Goal: Task Accomplishment & Management: Use online tool/utility

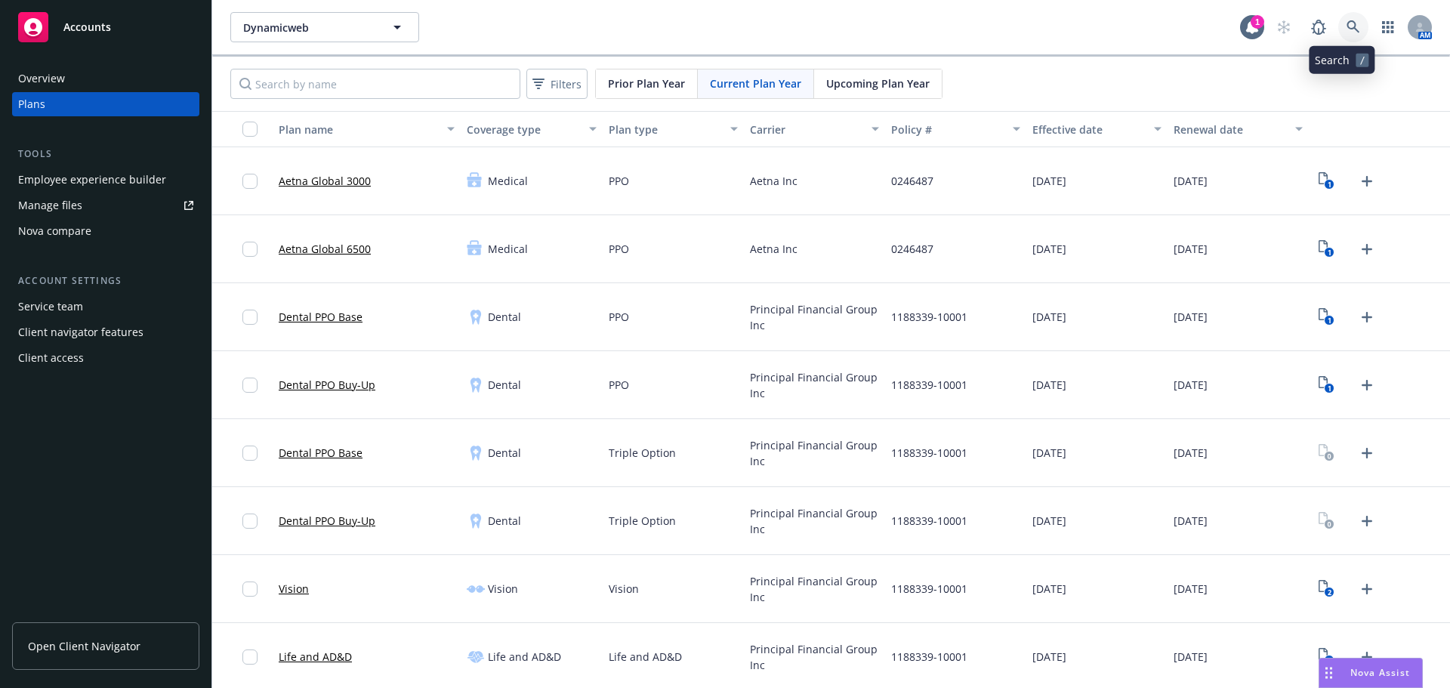
click at [1343, 39] on link at bounding box center [1353, 27] width 30 height 30
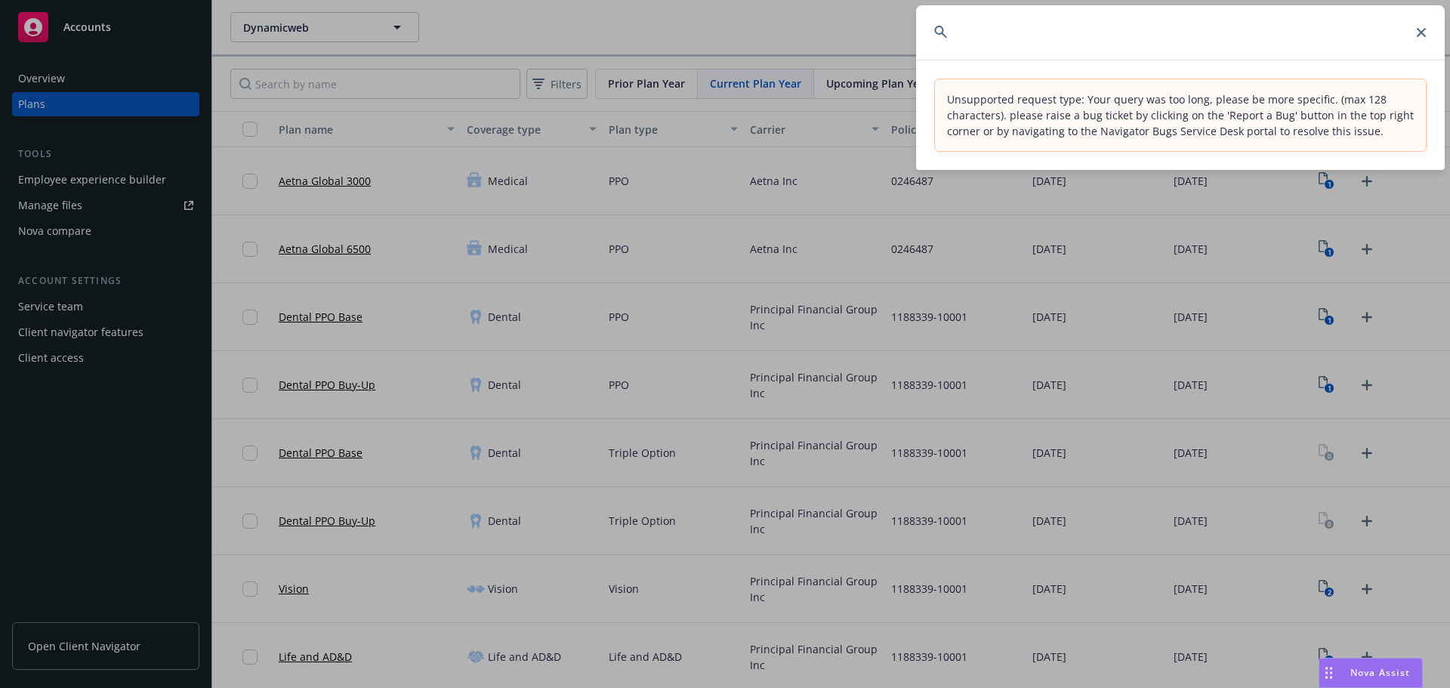
scroll to position [0, 588]
type input "We held off on this case since we noticed that the setup had not been completed…"
paste input "Viz"
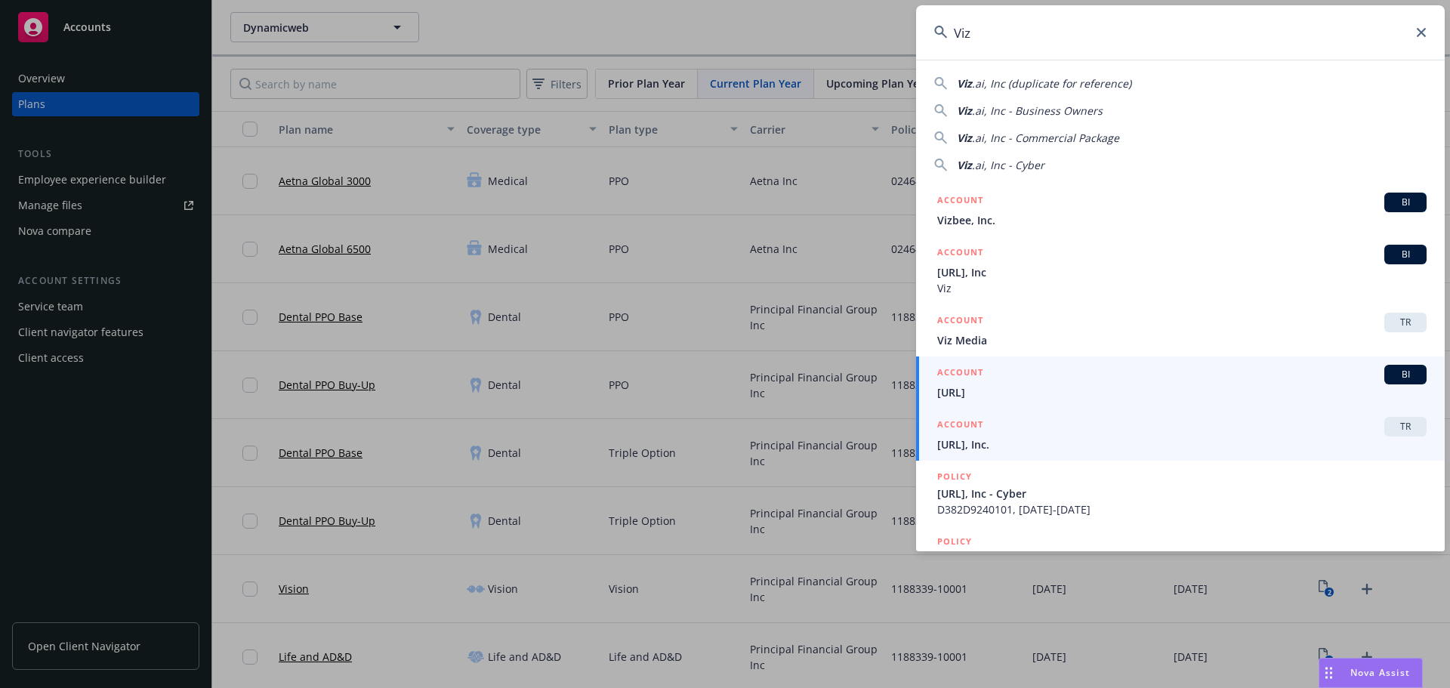
type input "Viz"
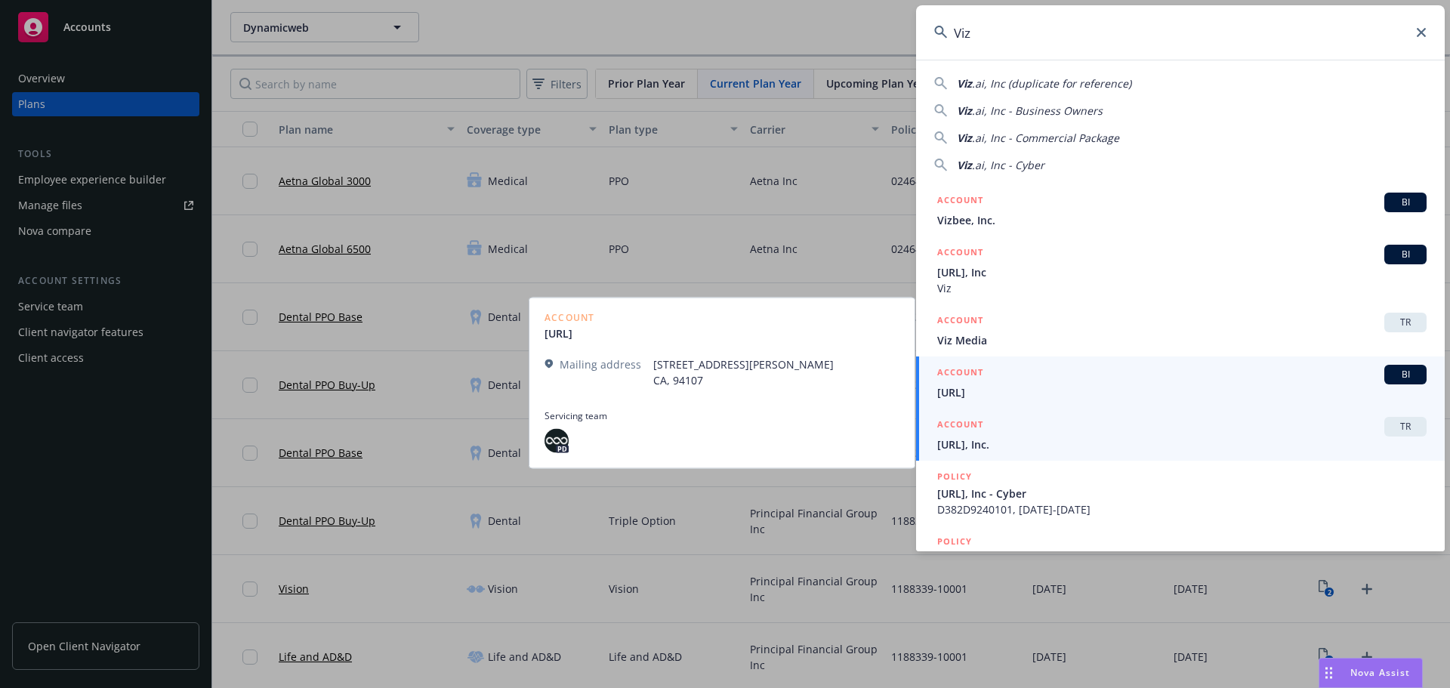
click at [1047, 434] on div "ACCOUNT TR" at bounding box center [1181, 427] width 489 height 20
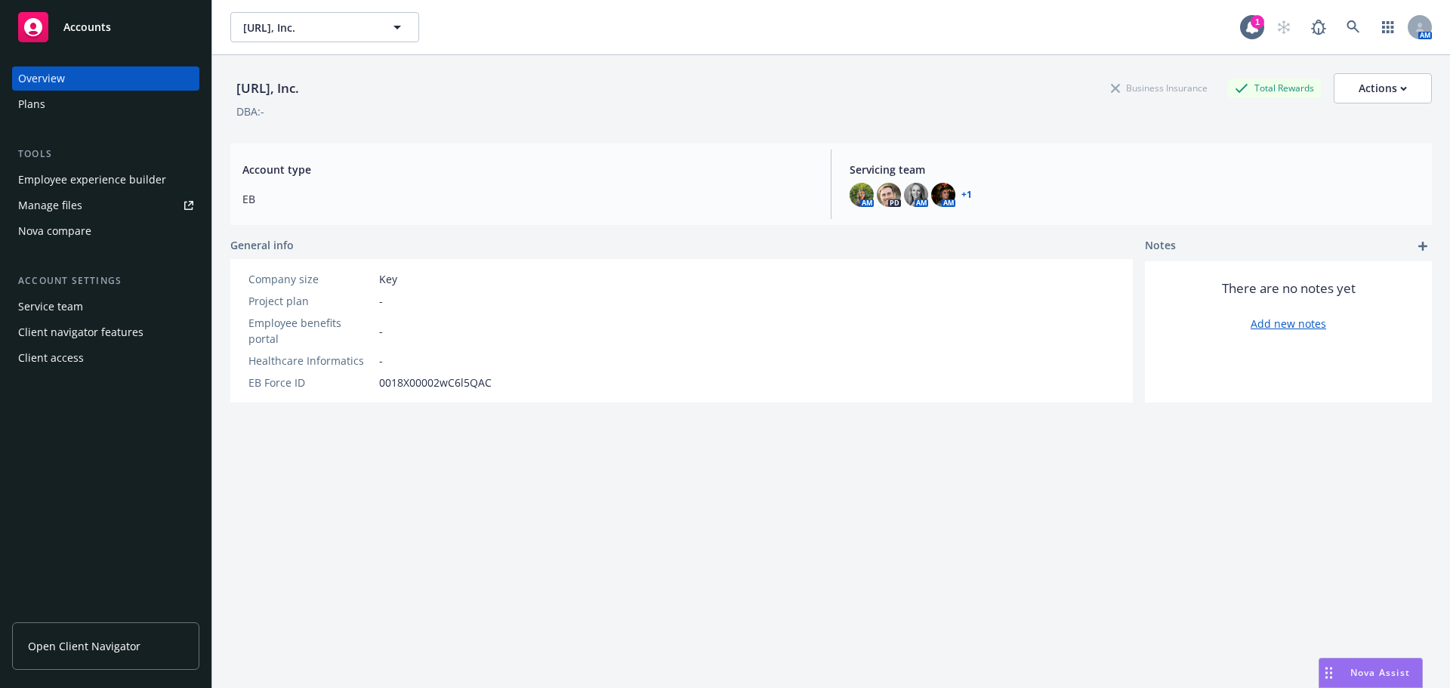
click at [70, 115] on div "Plans" at bounding box center [105, 104] width 175 height 24
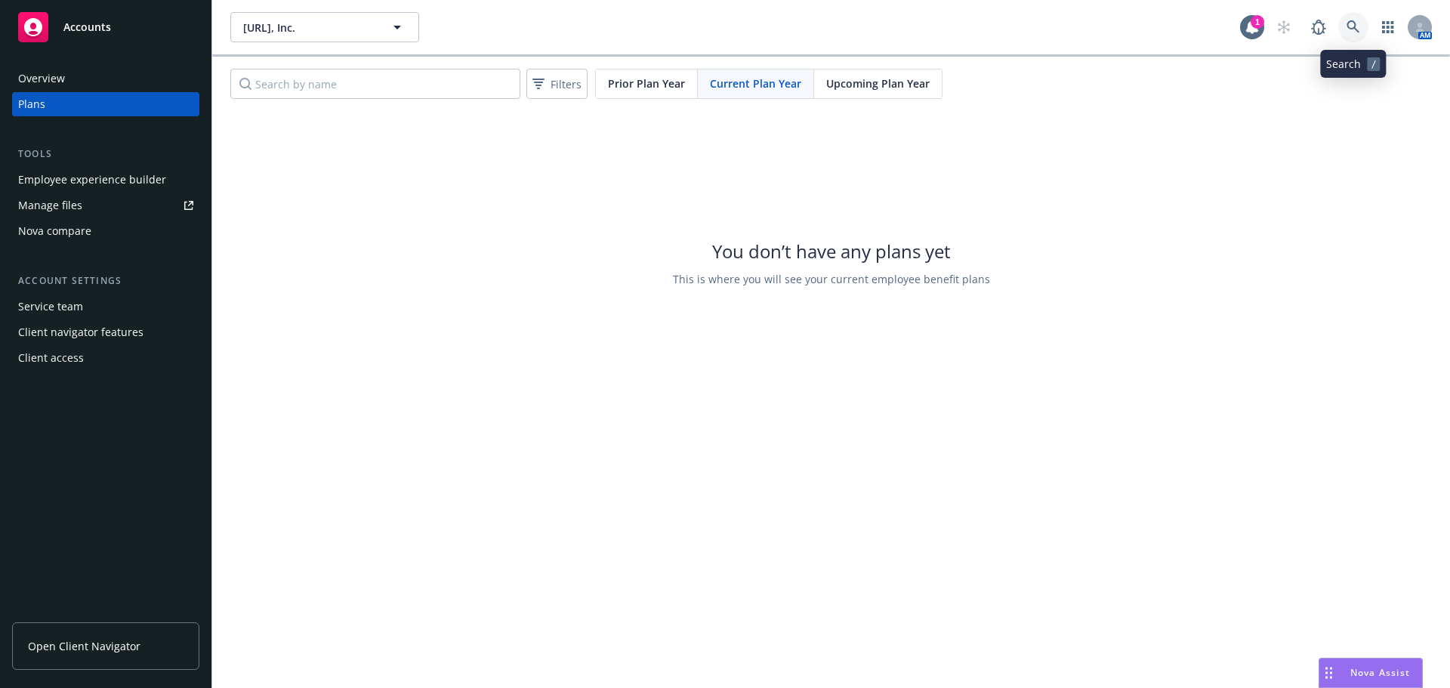
click at [1358, 17] on link at bounding box center [1353, 27] width 30 height 30
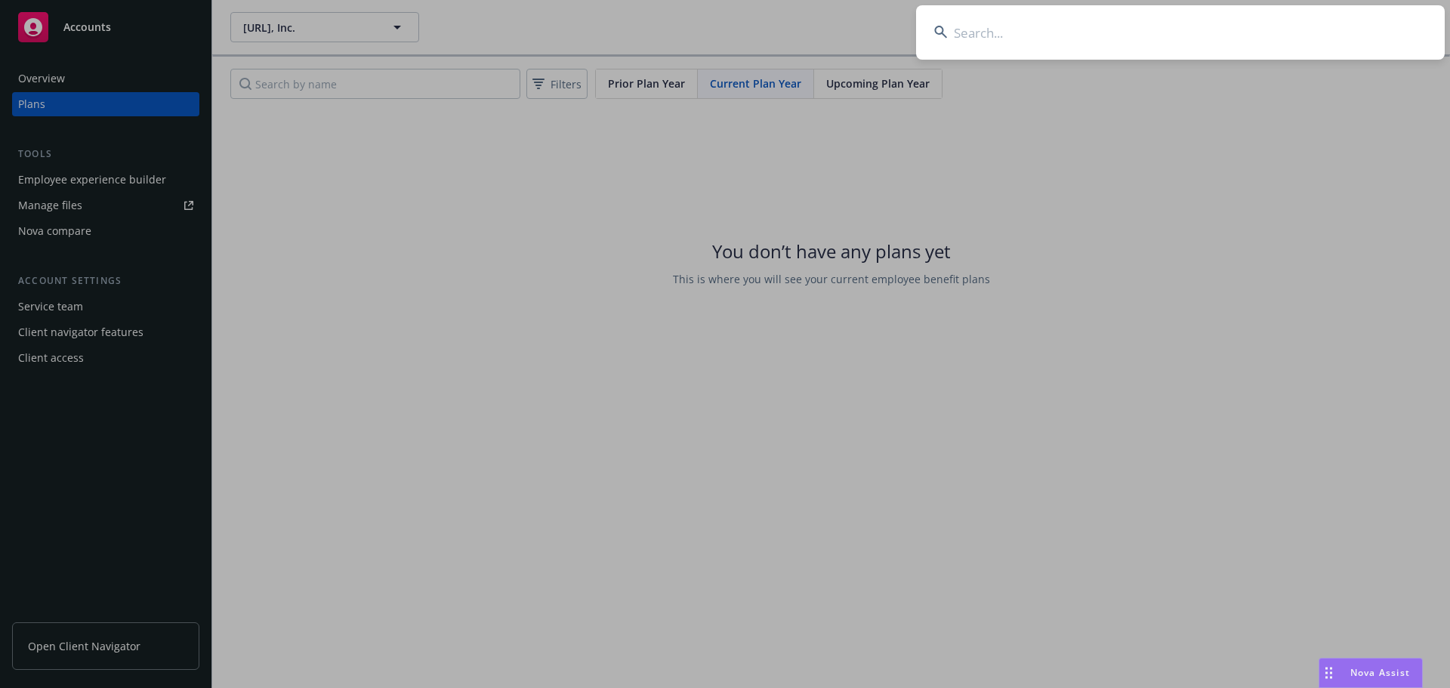
click at [1107, 37] on input at bounding box center [1180, 32] width 529 height 54
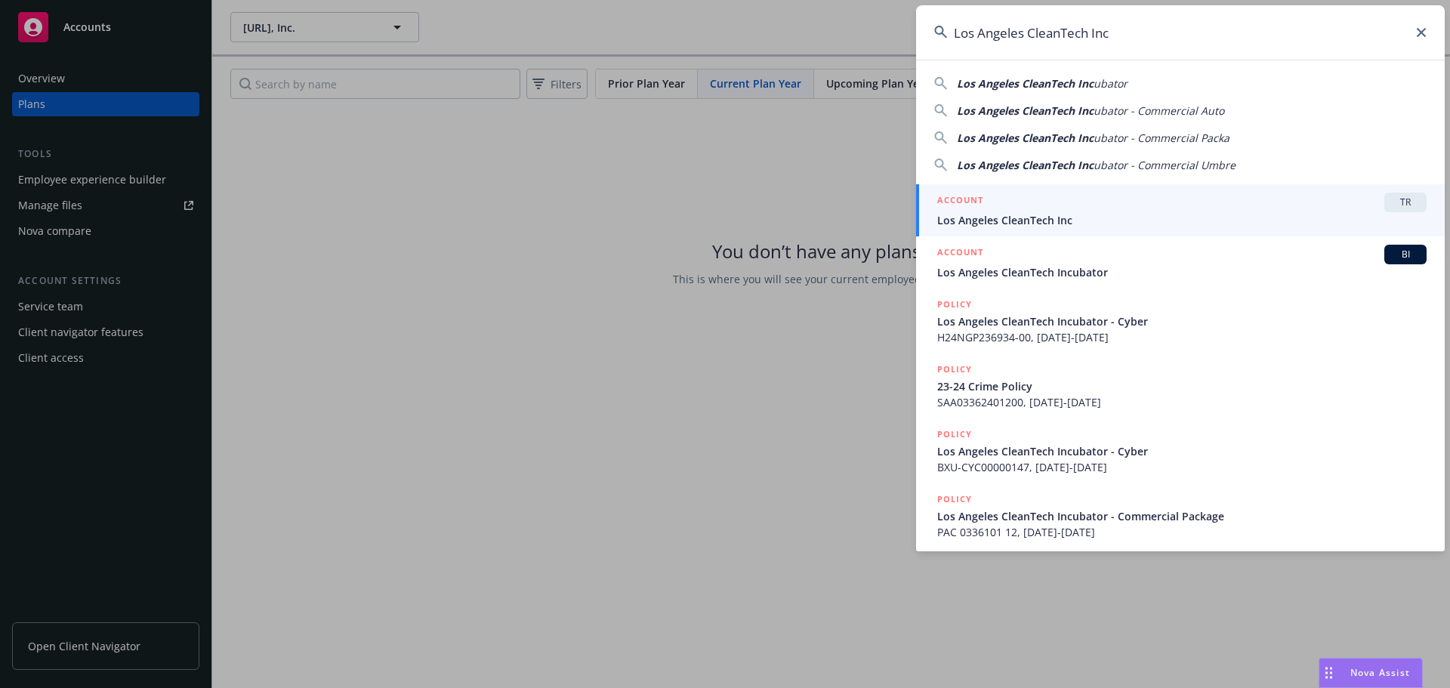
type input "Los Angeles CleanTech Inc"
click at [1102, 207] on div "ACCOUNT TR" at bounding box center [1181, 203] width 489 height 20
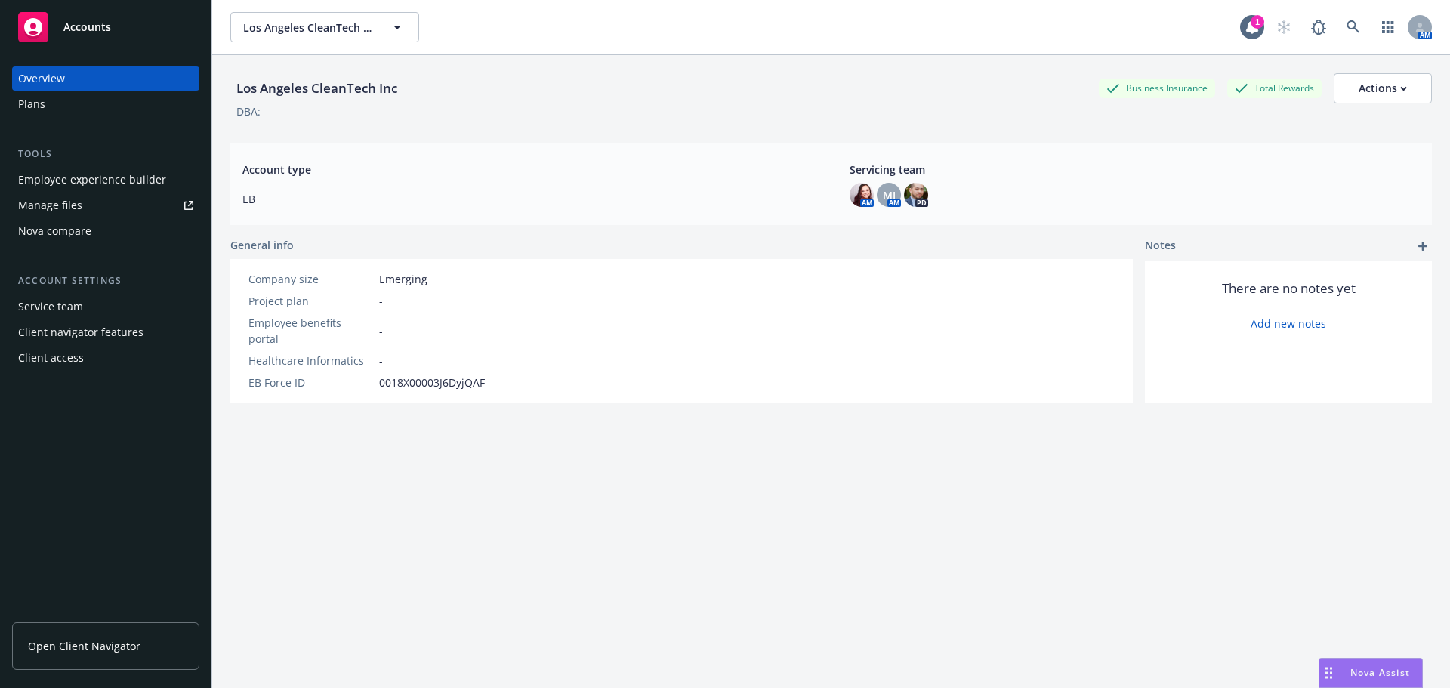
click at [66, 102] on div "Plans" at bounding box center [105, 104] width 175 height 24
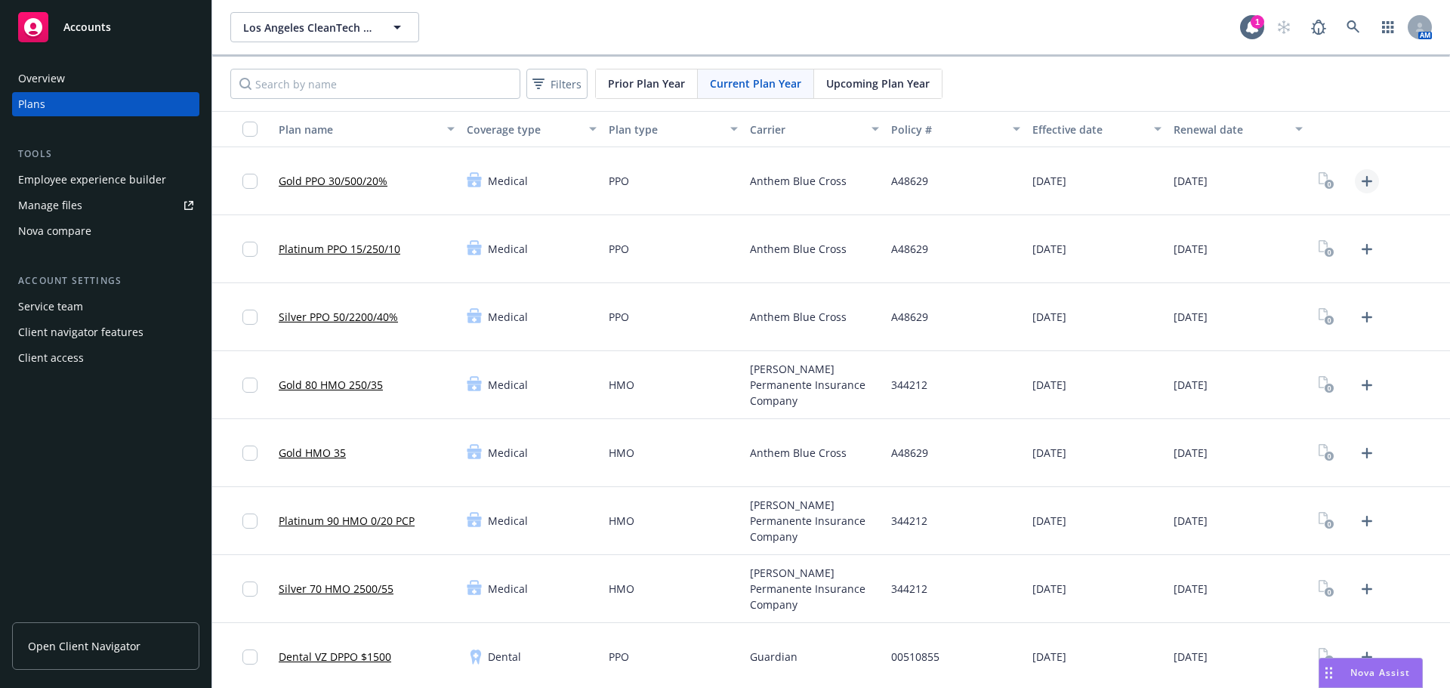
click at [1362, 178] on icon "Upload Plan Documents" at bounding box center [1367, 181] width 11 height 11
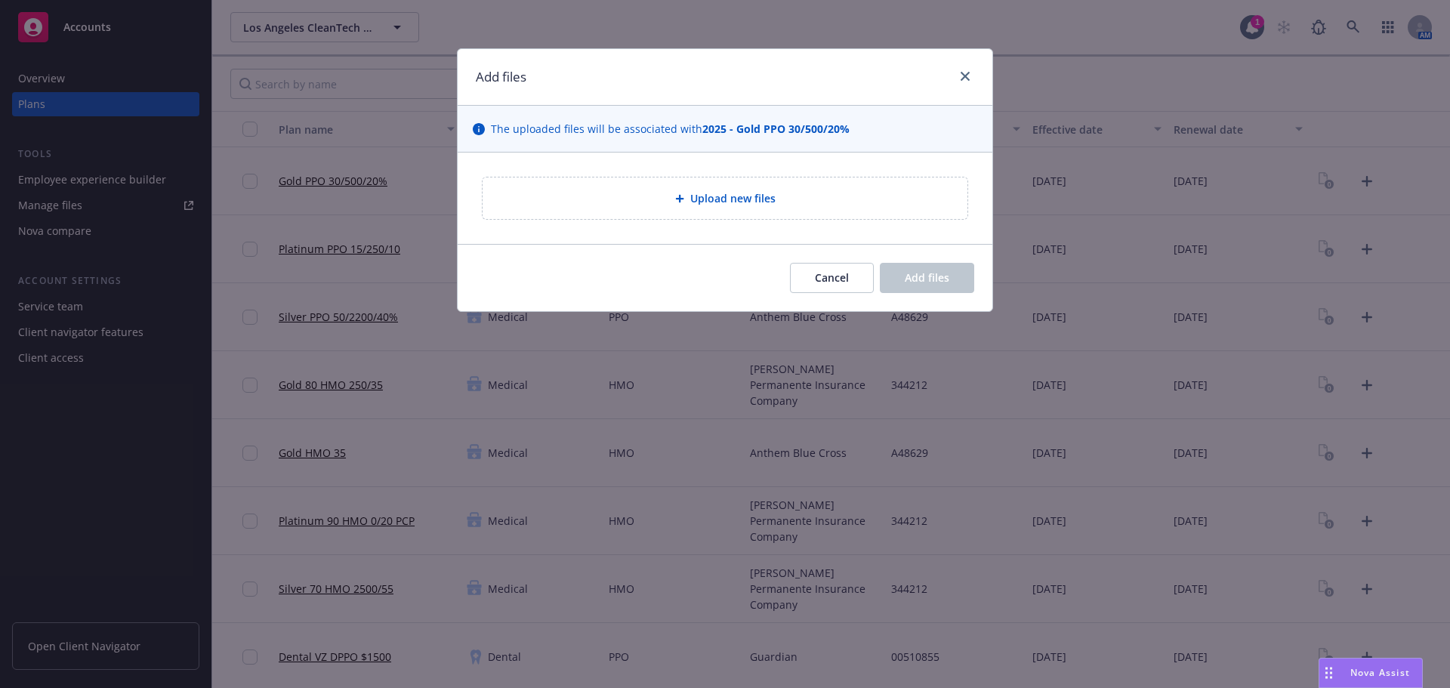
click at [681, 196] on icon at bounding box center [679, 198] width 9 height 9
click at [693, 202] on span "Upload new files" at bounding box center [732, 198] width 85 height 16
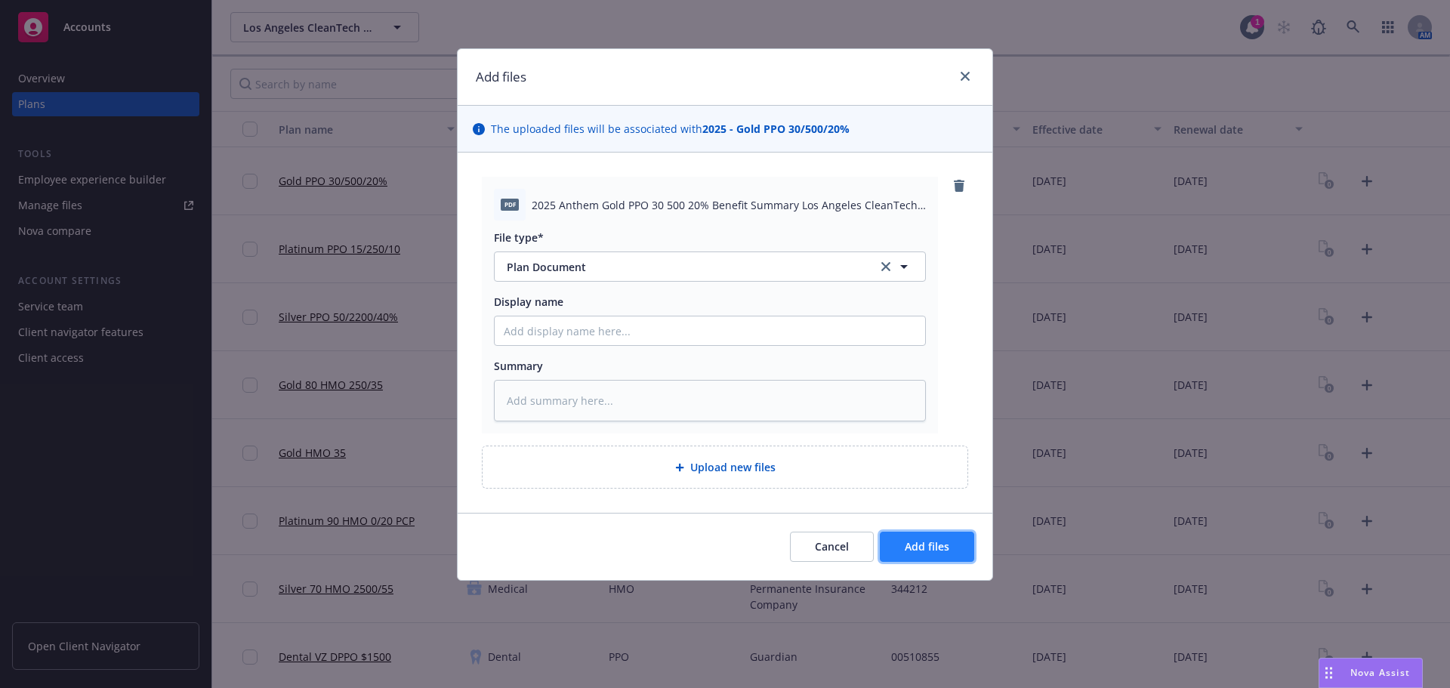
click at [951, 545] on button "Add files" at bounding box center [927, 547] width 94 height 30
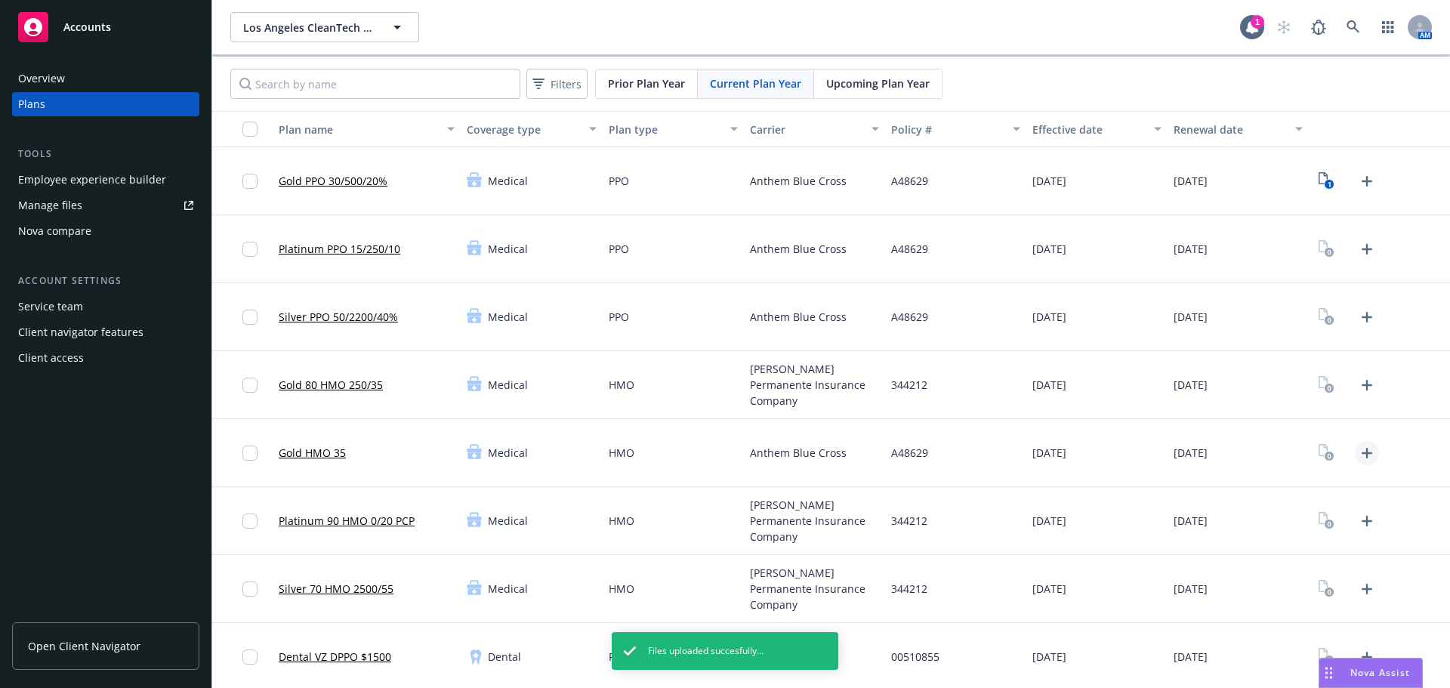
click at [1359, 452] on icon "Upload Plan Documents" at bounding box center [1367, 453] width 18 height 18
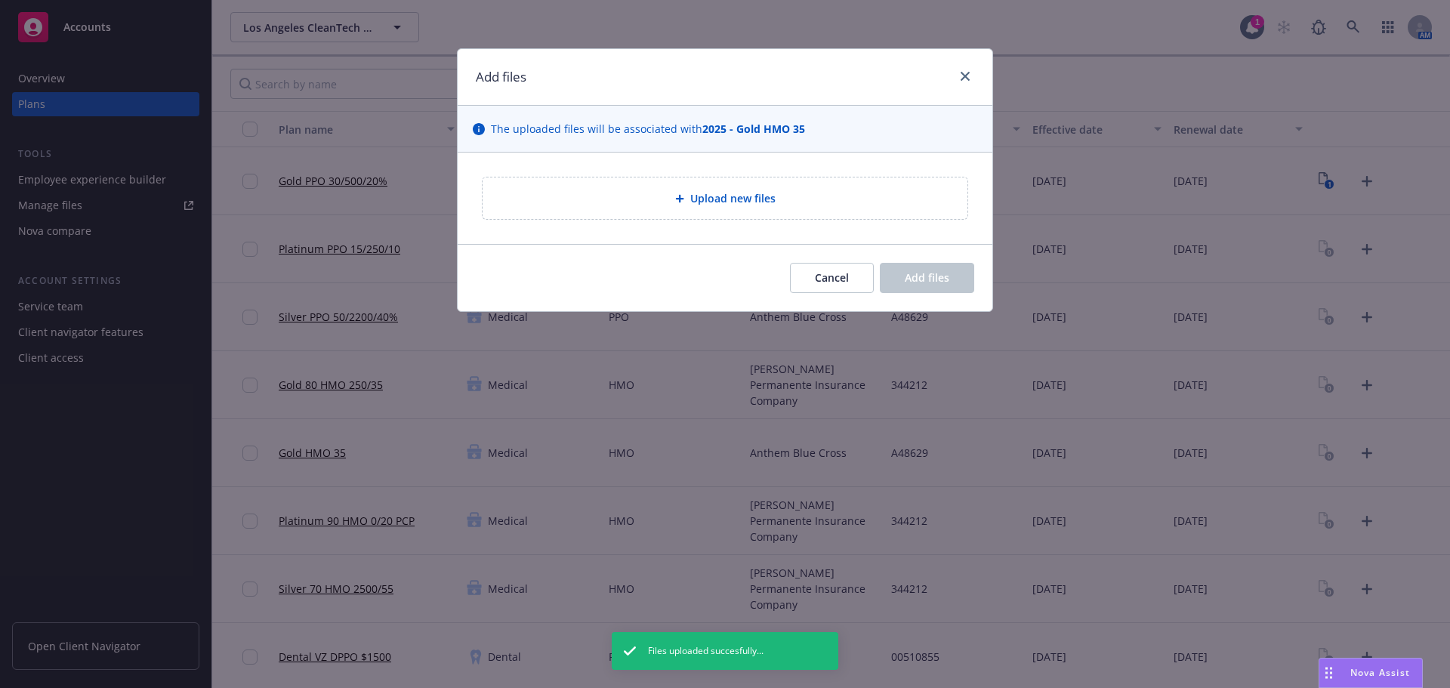
click at [682, 208] on div "Upload new files" at bounding box center [725, 199] width 485 height 42
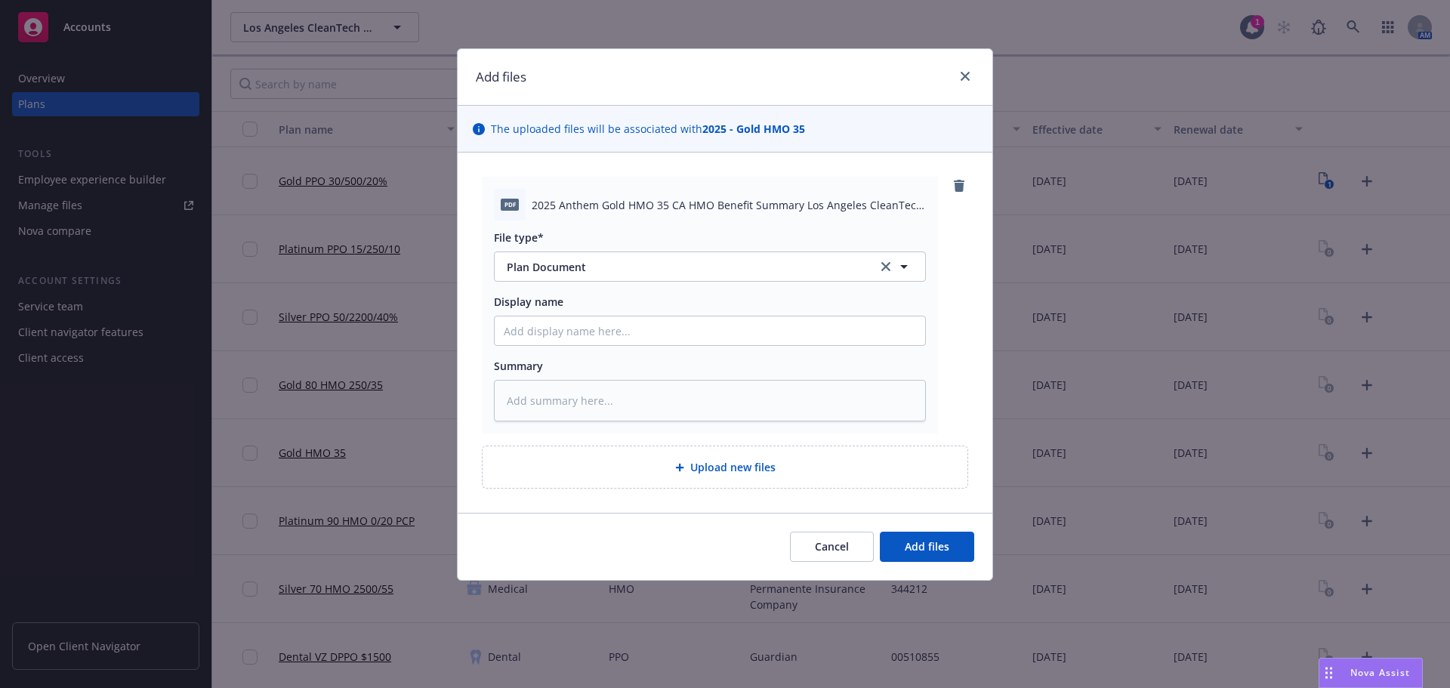
click at [996, 551] on div "Add files The uploaded files will be associated with 2025 - Gold HMO 35 pdf 202…" at bounding box center [725, 344] width 1450 height 688
click at [932, 540] on span "Add files" at bounding box center [927, 546] width 45 height 14
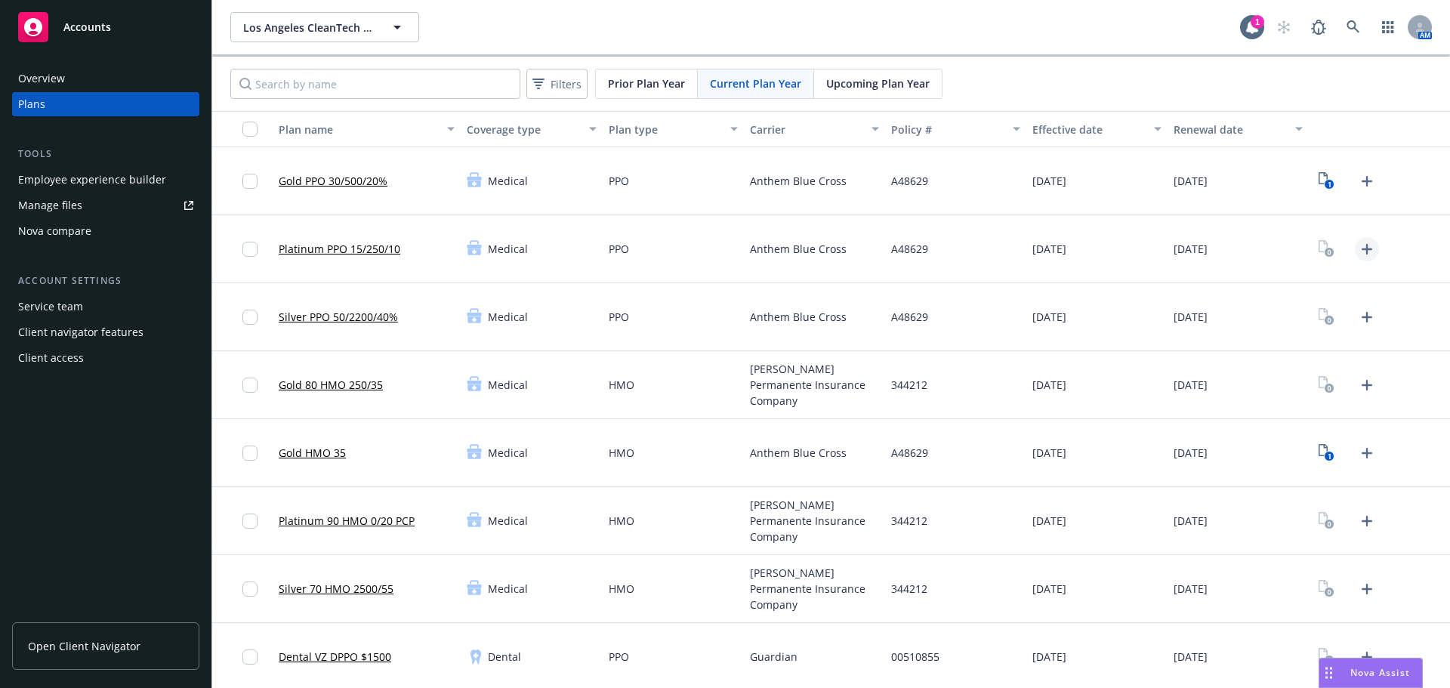
click at [1358, 256] on icon "Upload Plan Documents" at bounding box center [1367, 249] width 18 height 18
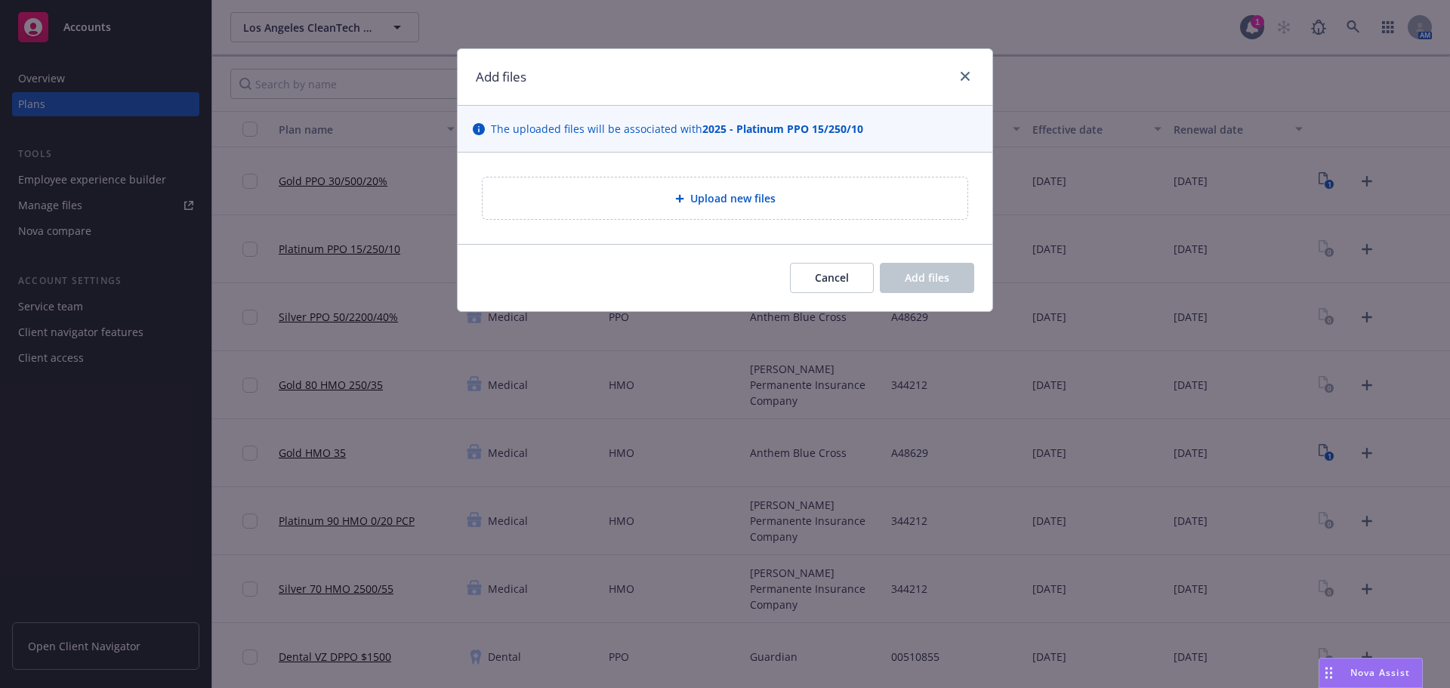
click at [674, 207] on div "Upload new files" at bounding box center [725, 198] width 461 height 17
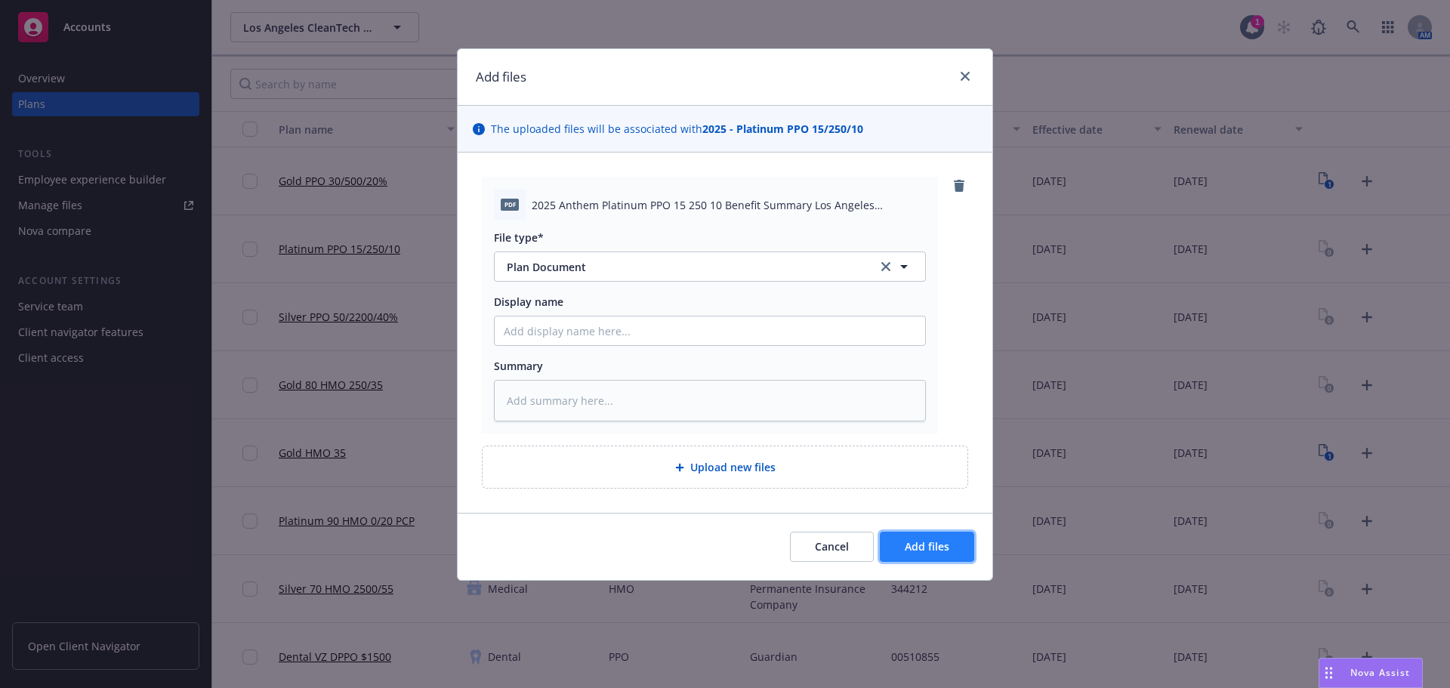
click at [928, 544] on span "Add files" at bounding box center [927, 546] width 45 height 14
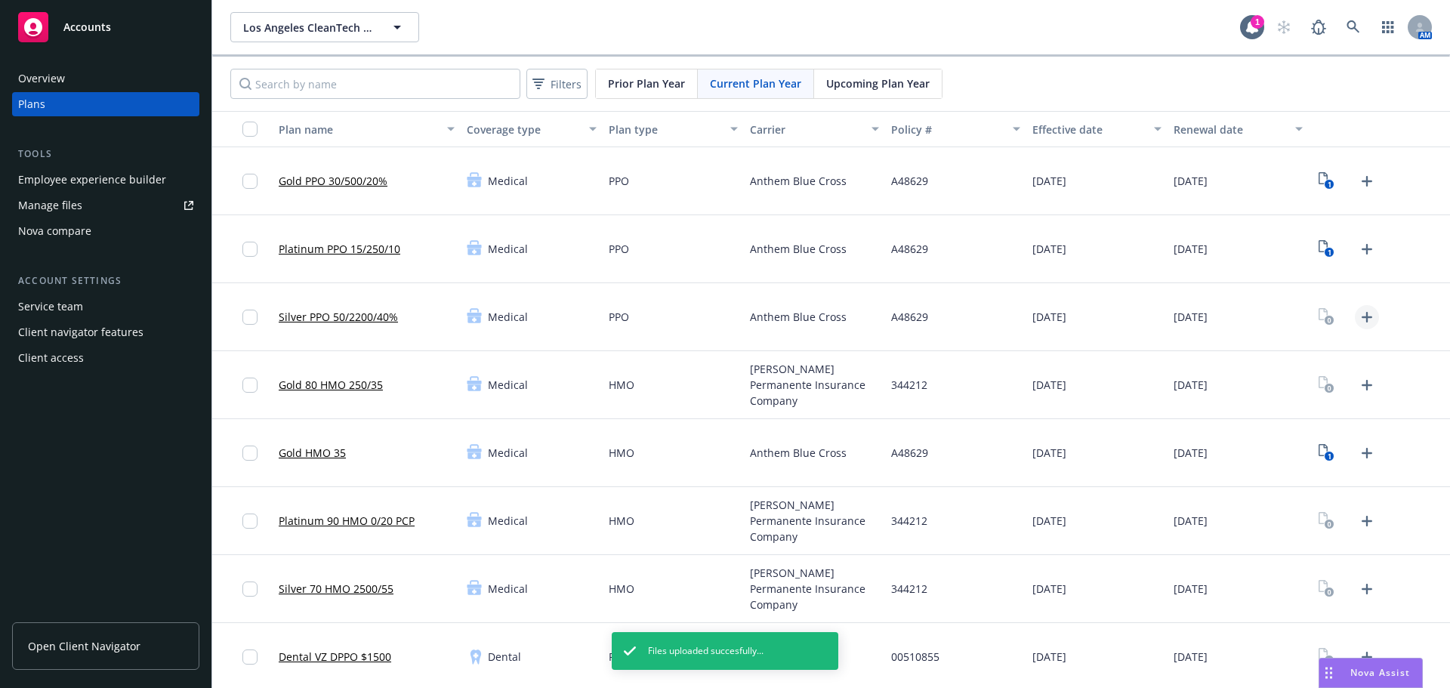
click at [1361, 321] on icon "Upload Plan Documents" at bounding box center [1367, 317] width 18 height 18
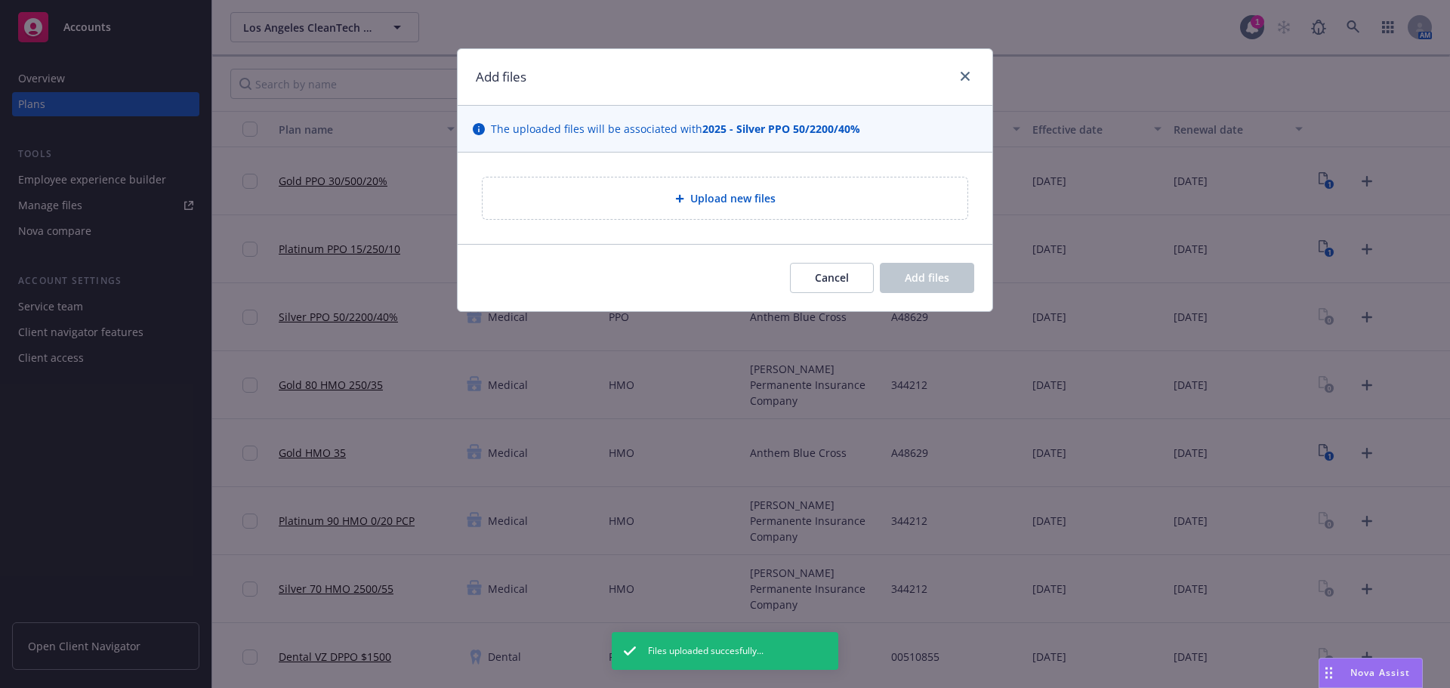
click at [678, 197] on icon at bounding box center [679, 198] width 9 height 9
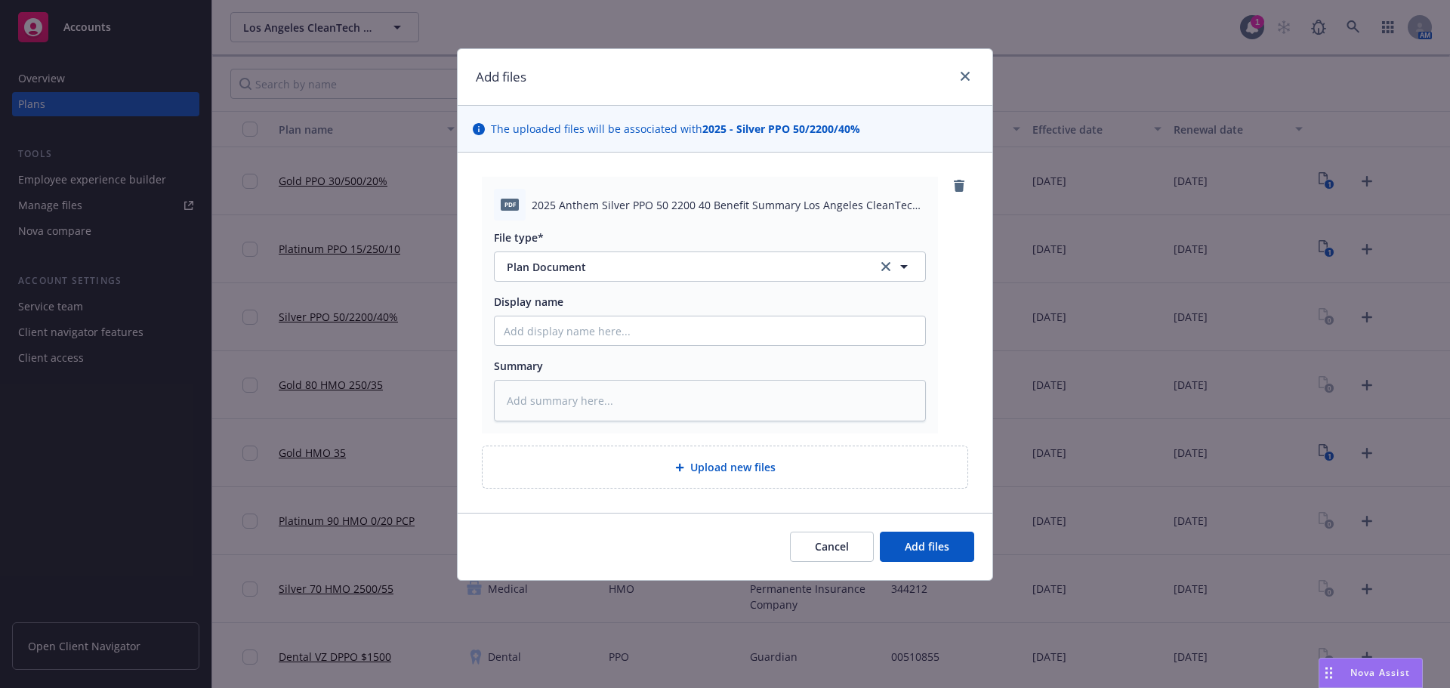
click at [922, 566] on div "Cancel Add files" at bounding box center [725, 546] width 535 height 67
click at [914, 543] on span "Add files" at bounding box center [927, 546] width 45 height 14
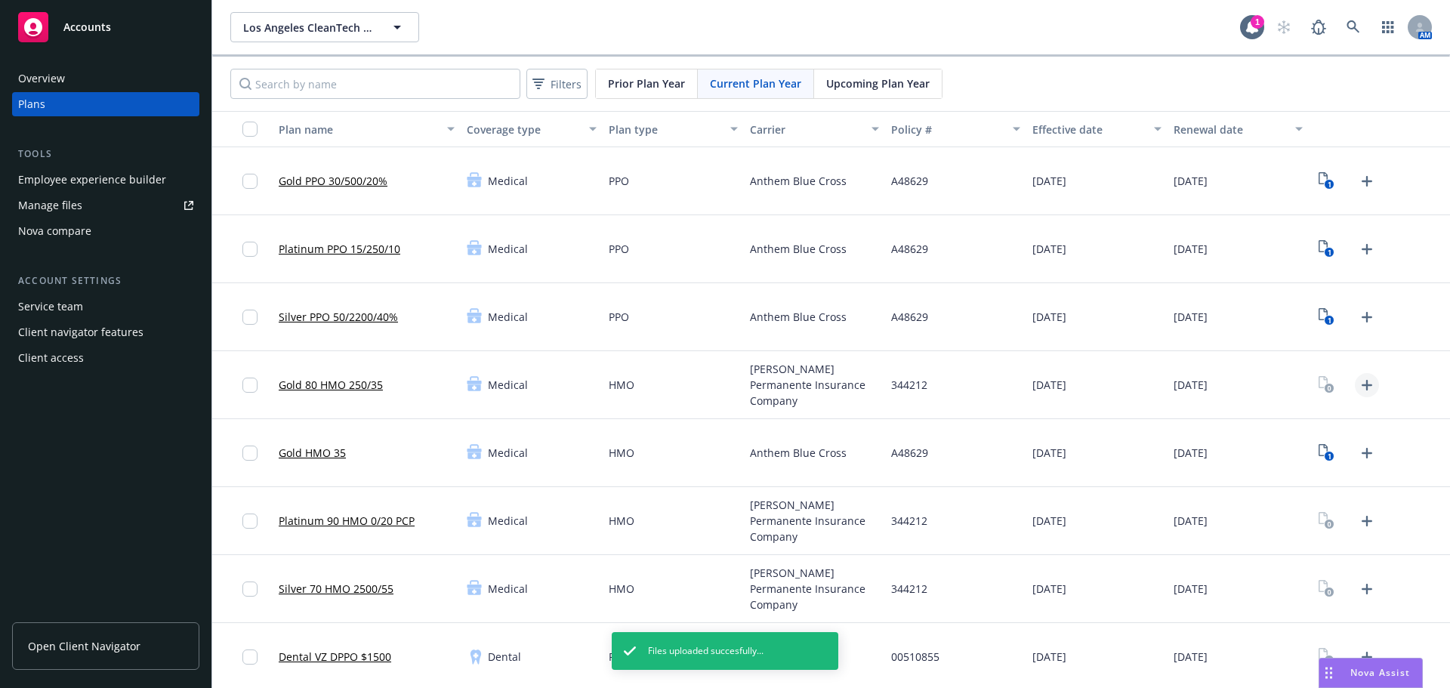
click at [1358, 395] on link "Upload Plan Documents" at bounding box center [1367, 385] width 24 height 24
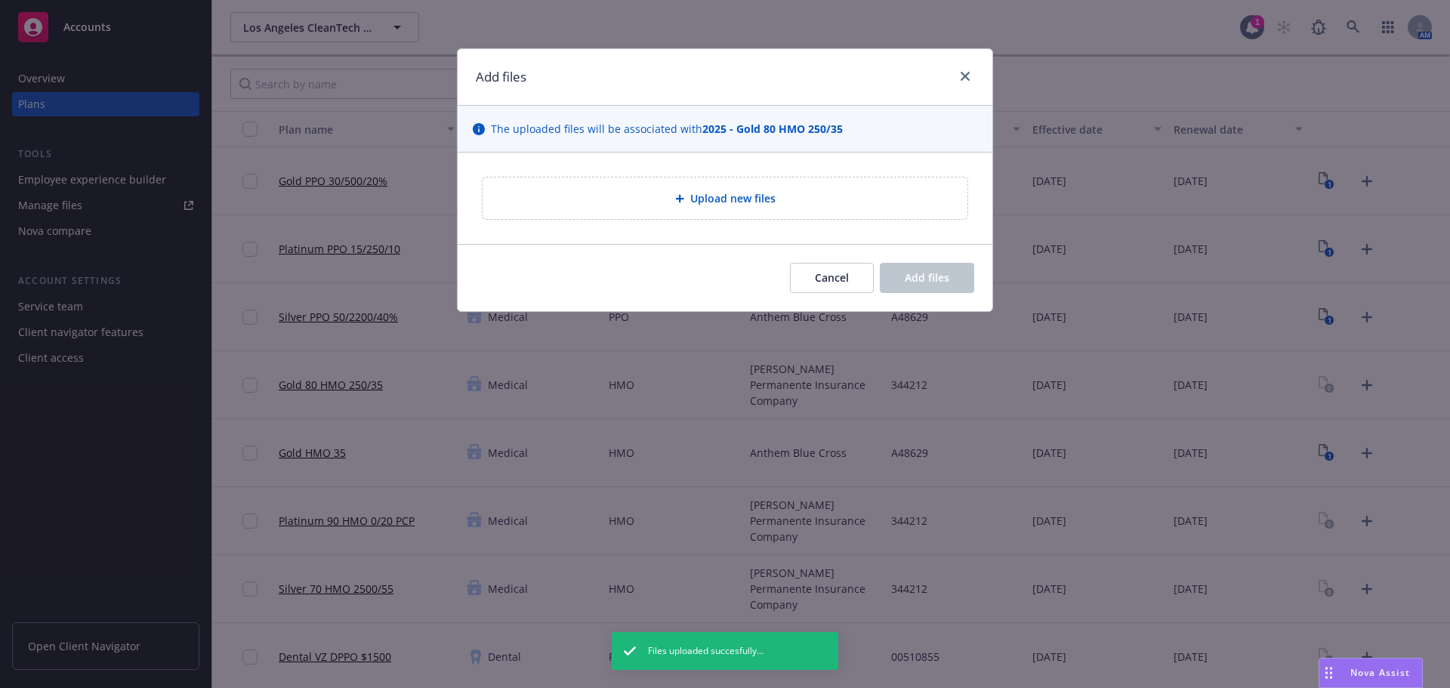
click at [642, 234] on div "Upload new files" at bounding box center [725, 198] width 535 height 91
click at [649, 212] on div "Upload new files" at bounding box center [725, 199] width 485 height 42
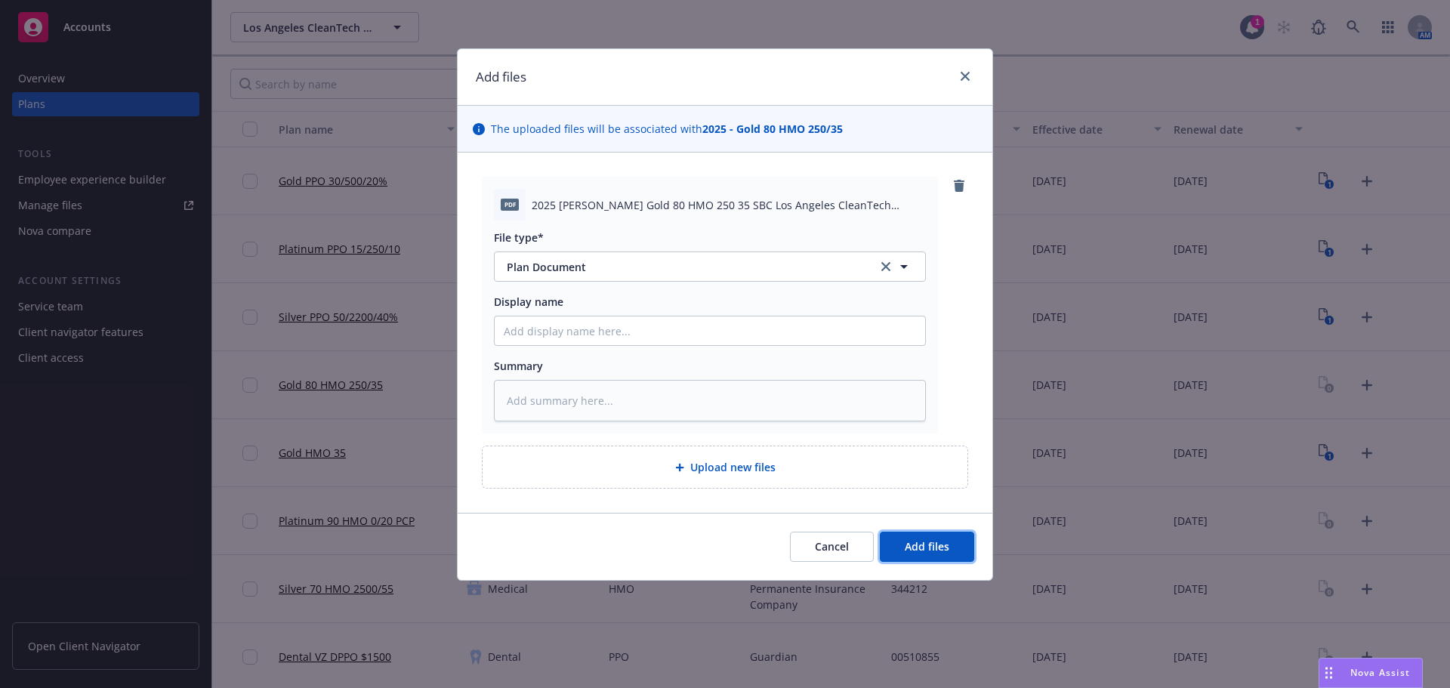
click at [953, 546] on button "Add files" at bounding box center [927, 547] width 94 height 30
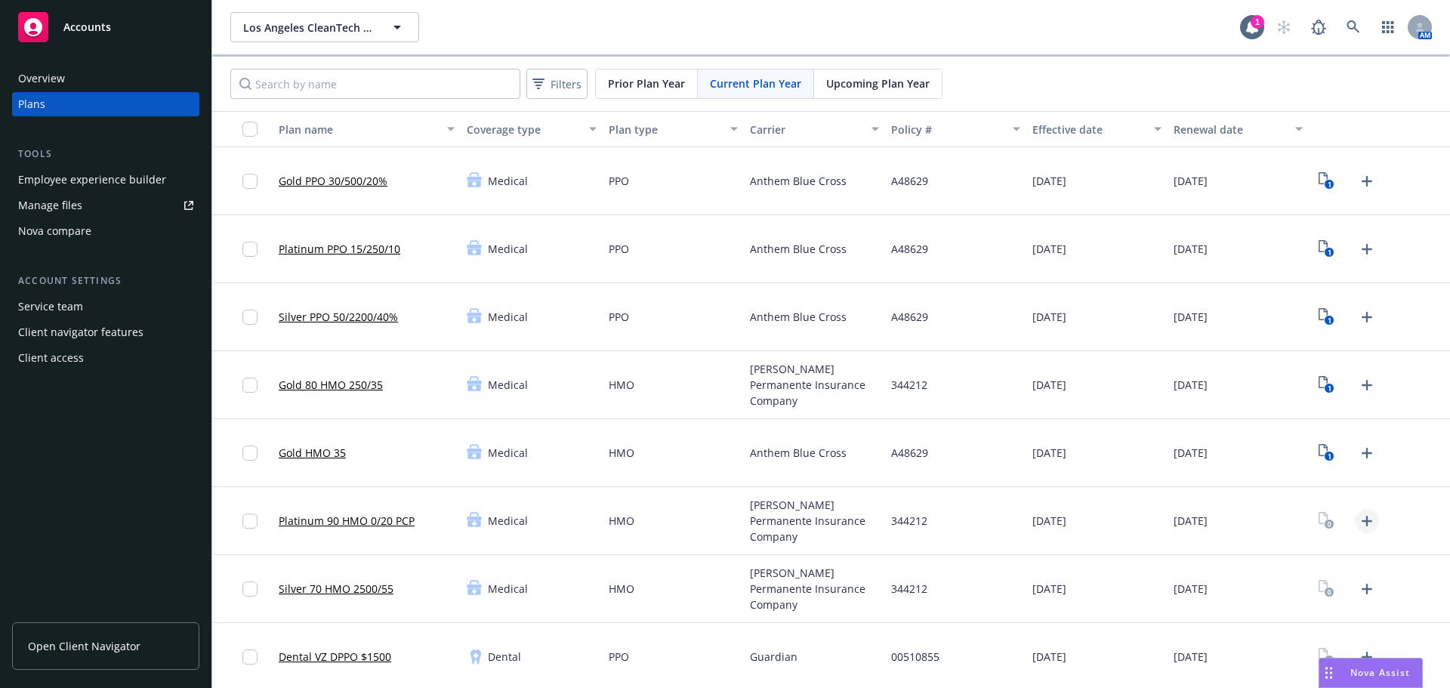
click at [1358, 525] on icon "Upload Plan Documents" at bounding box center [1367, 521] width 18 height 18
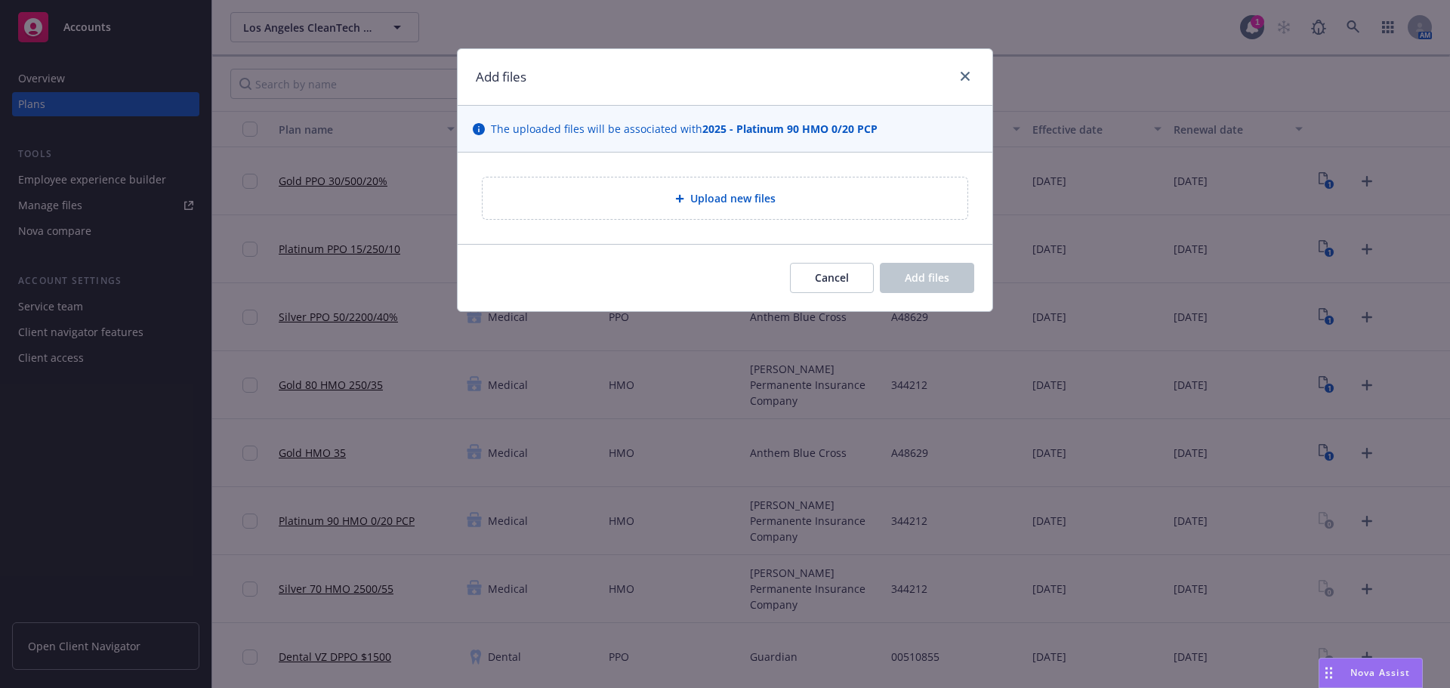
click at [651, 193] on div "Upload new files" at bounding box center [725, 198] width 461 height 17
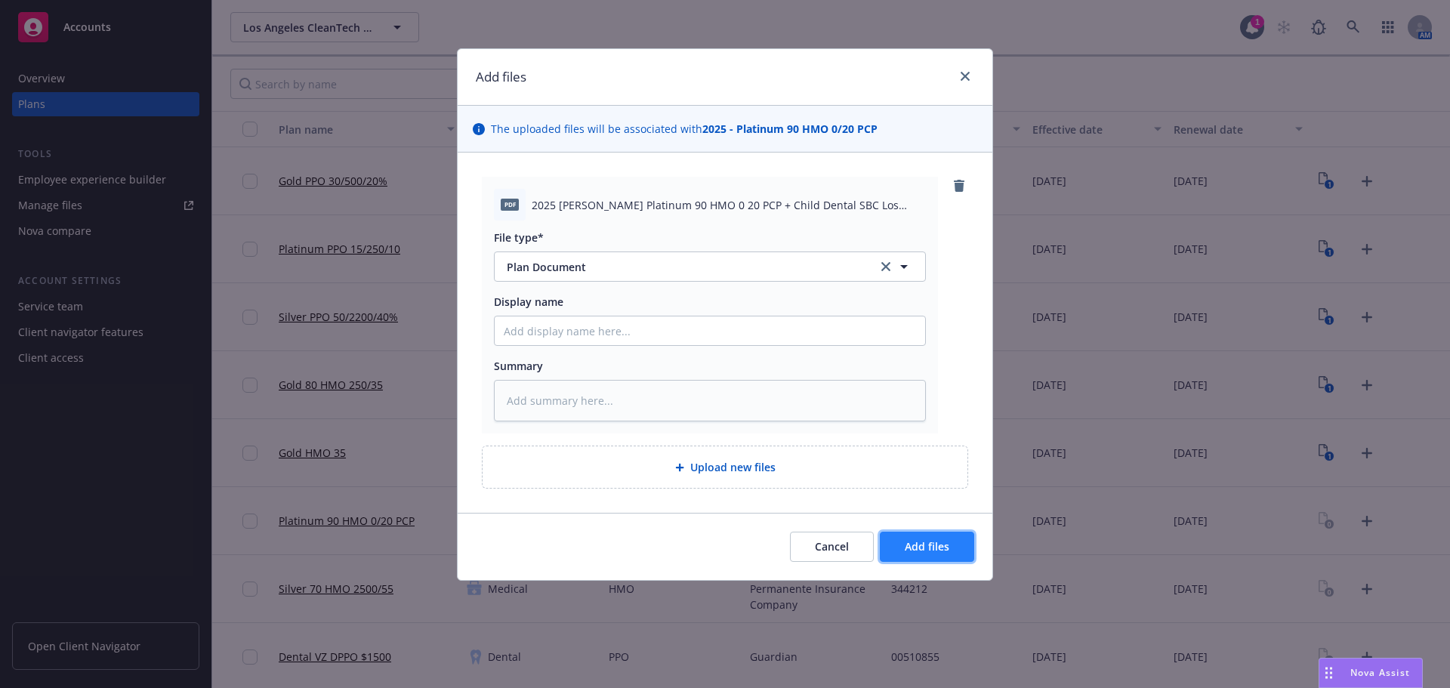
click at [938, 537] on button "Add files" at bounding box center [927, 547] width 94 height 30
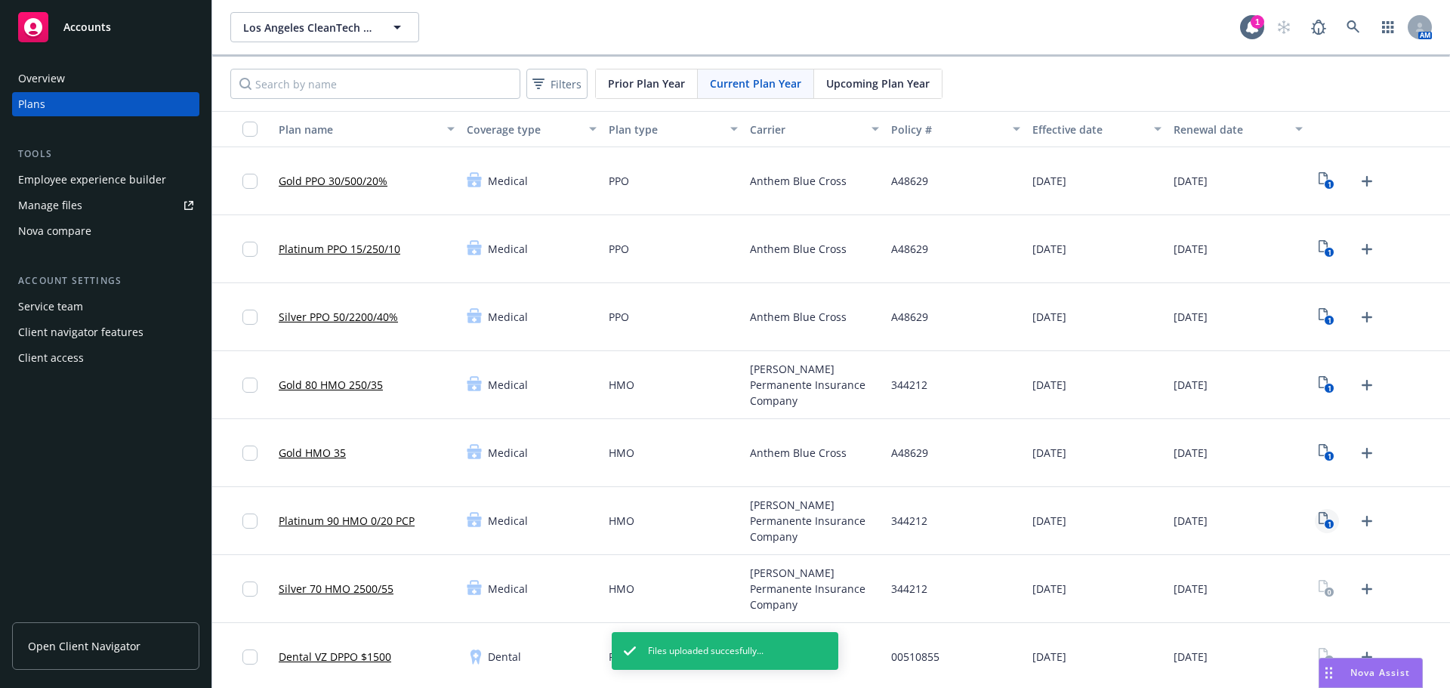
click at [1319, 512] on icon "1" at bounding box center [1327, 520] width 16 height 17
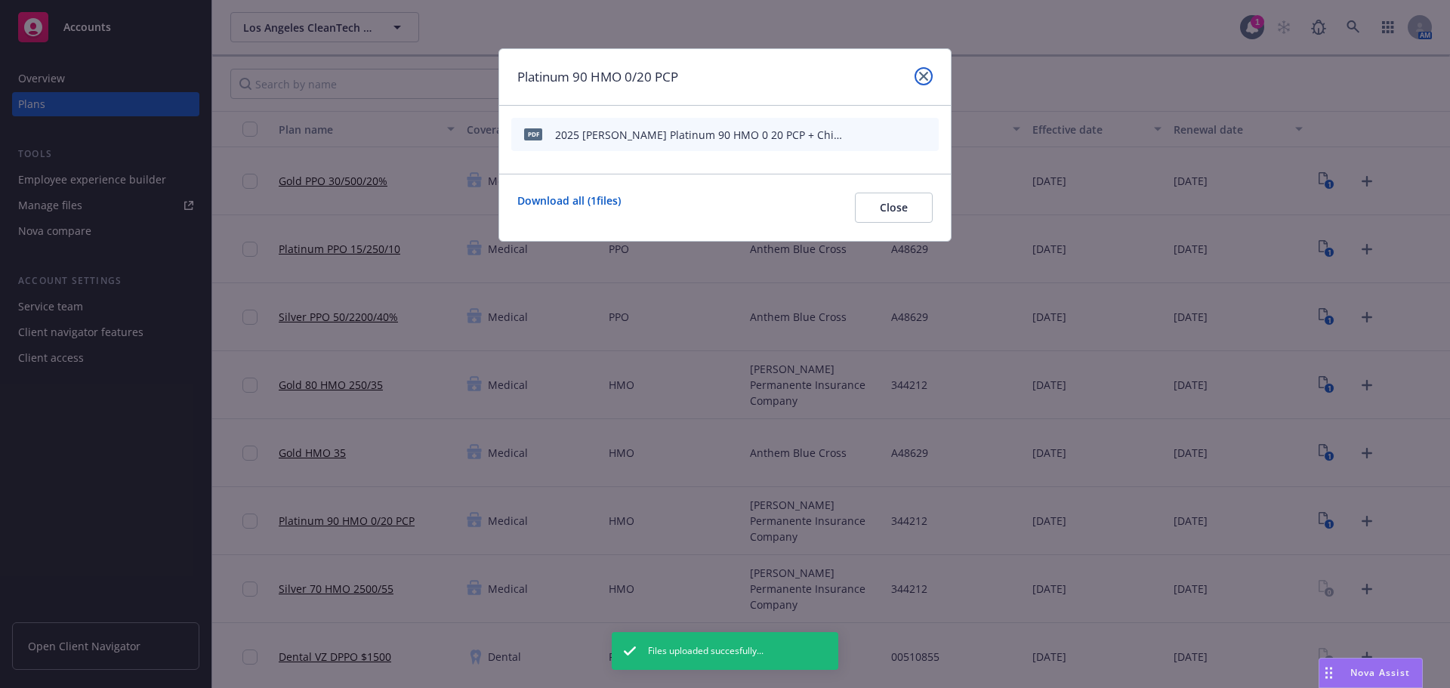
drag, startPoint x: 930, startPoint y: 69, endPoint x: 1186, endPoint y: 434, distance: 445.7
click at [928, 70] on link "close" at bounding box center [924, 76] width 18 height 18
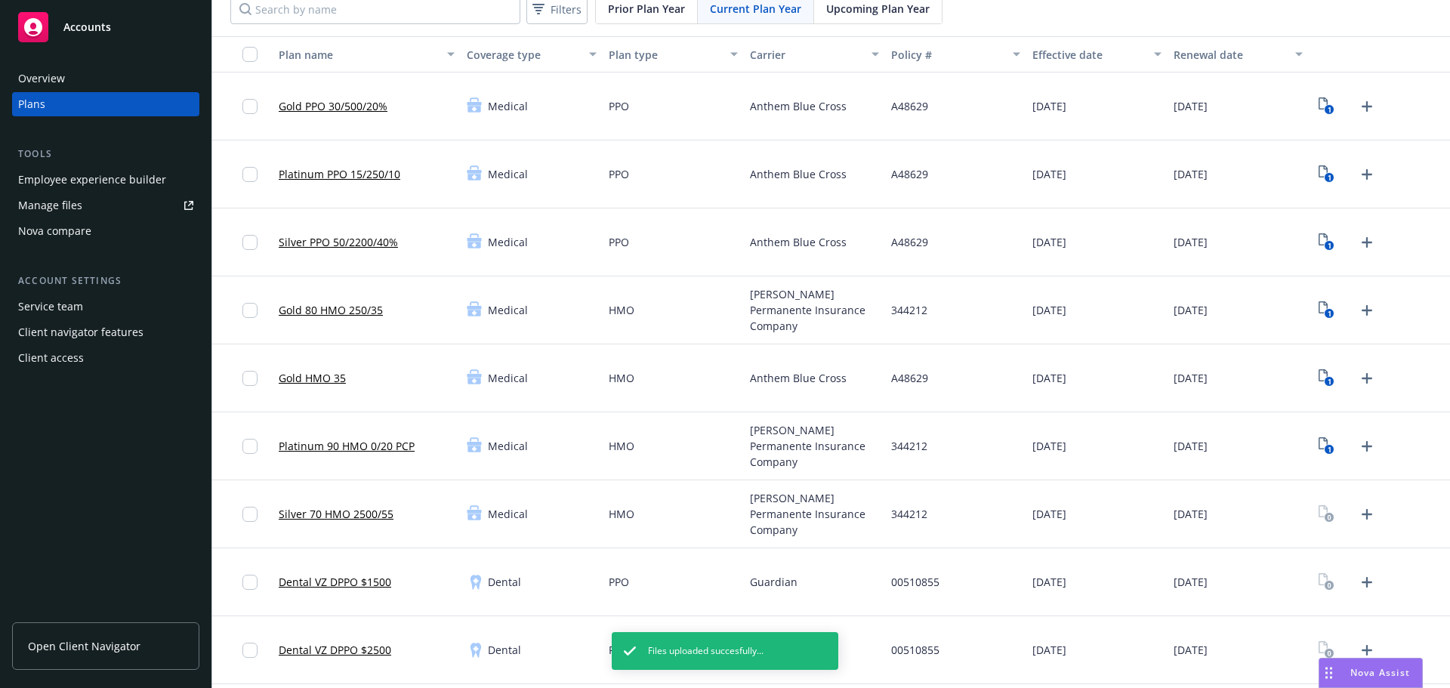
scroll to position [151, 0]
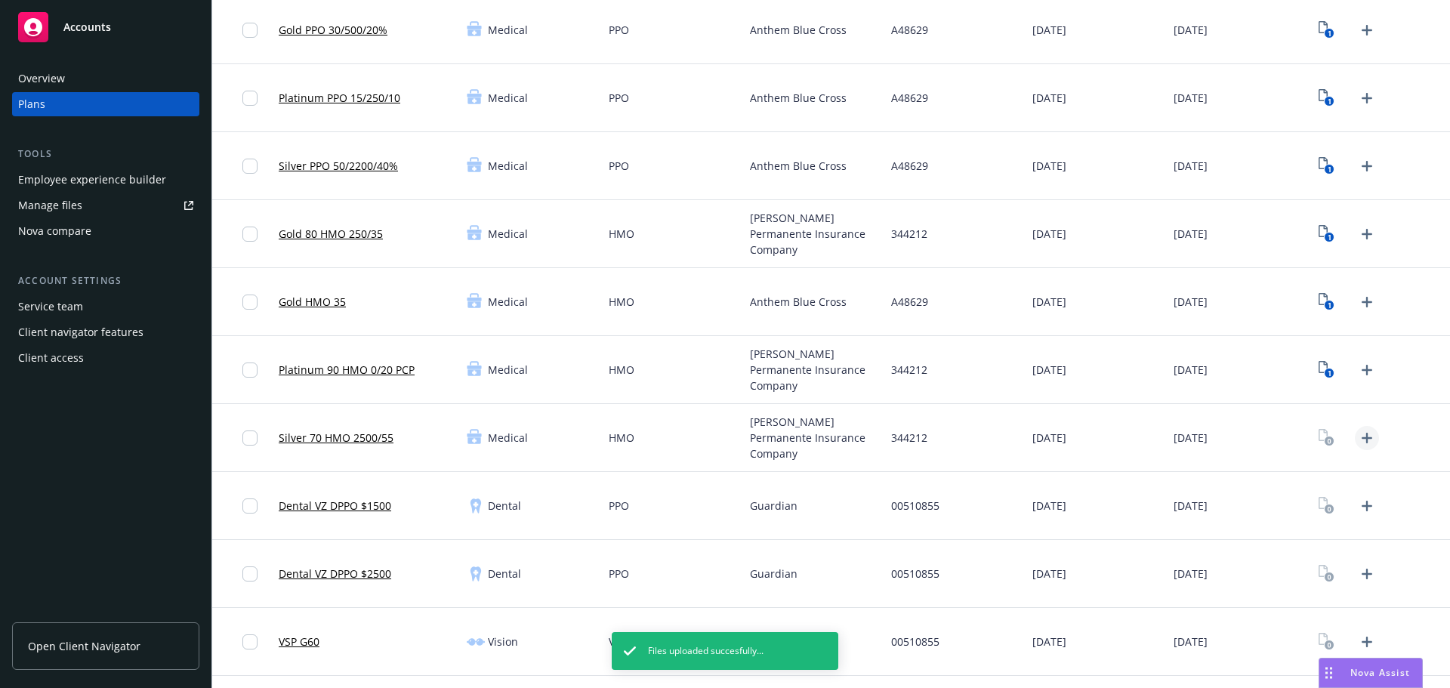
click at [1358, 436] on icon "Upload Plan Documents" at bounding box center [1367, 438] width 18 height 18
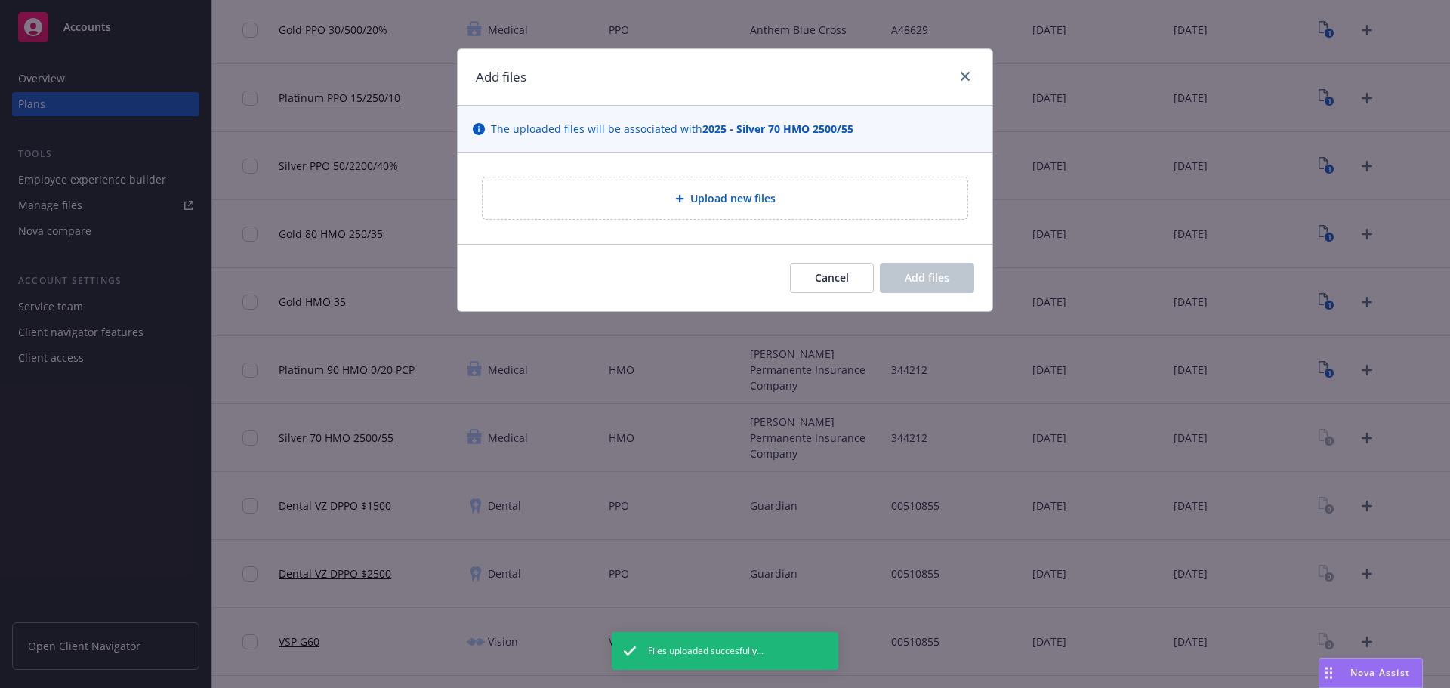
click at [662, 201] on div "Upload new files" at bounding box center [725, 198] width 461 height 17
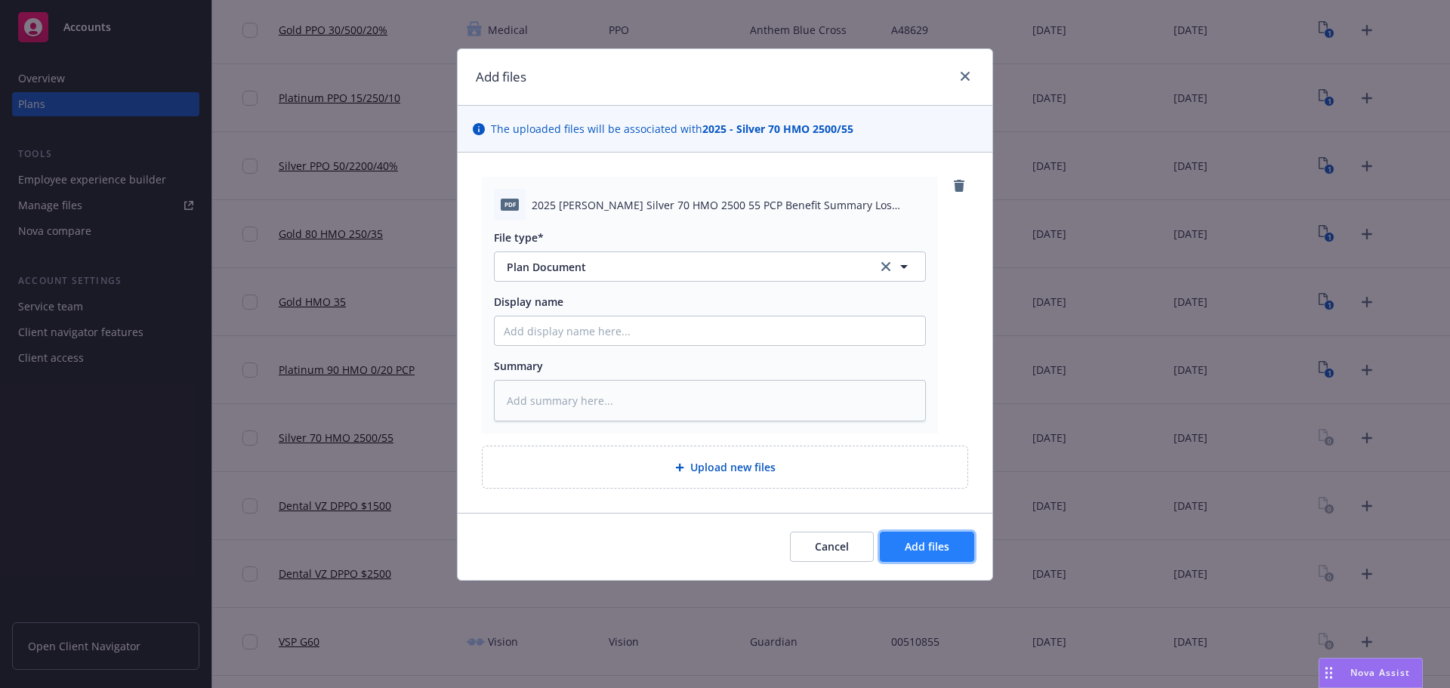
click at [922, 547] on span "Add files" at bounding box center [927, 546] width 45 height 14
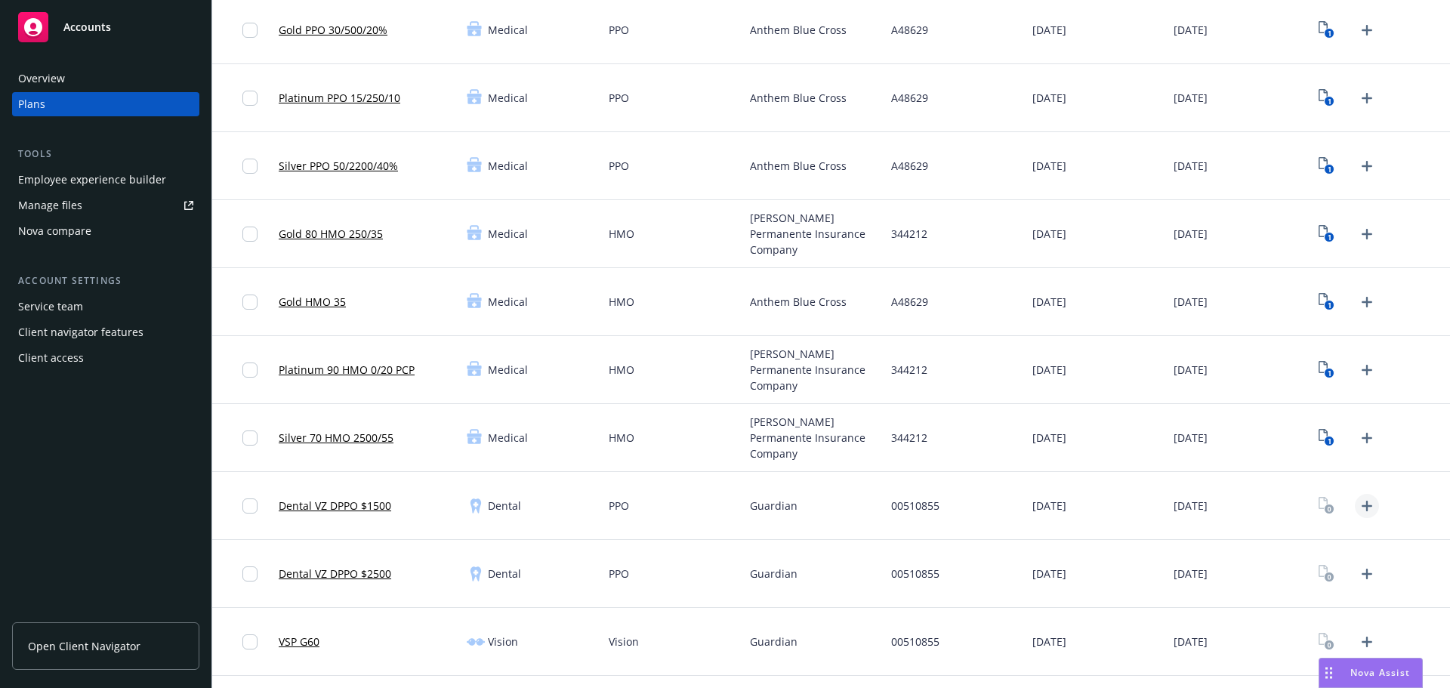
click at [1358, 503] on icon "Upload Plan Documents" at bounding box center [1367, 506] width 18 height 18
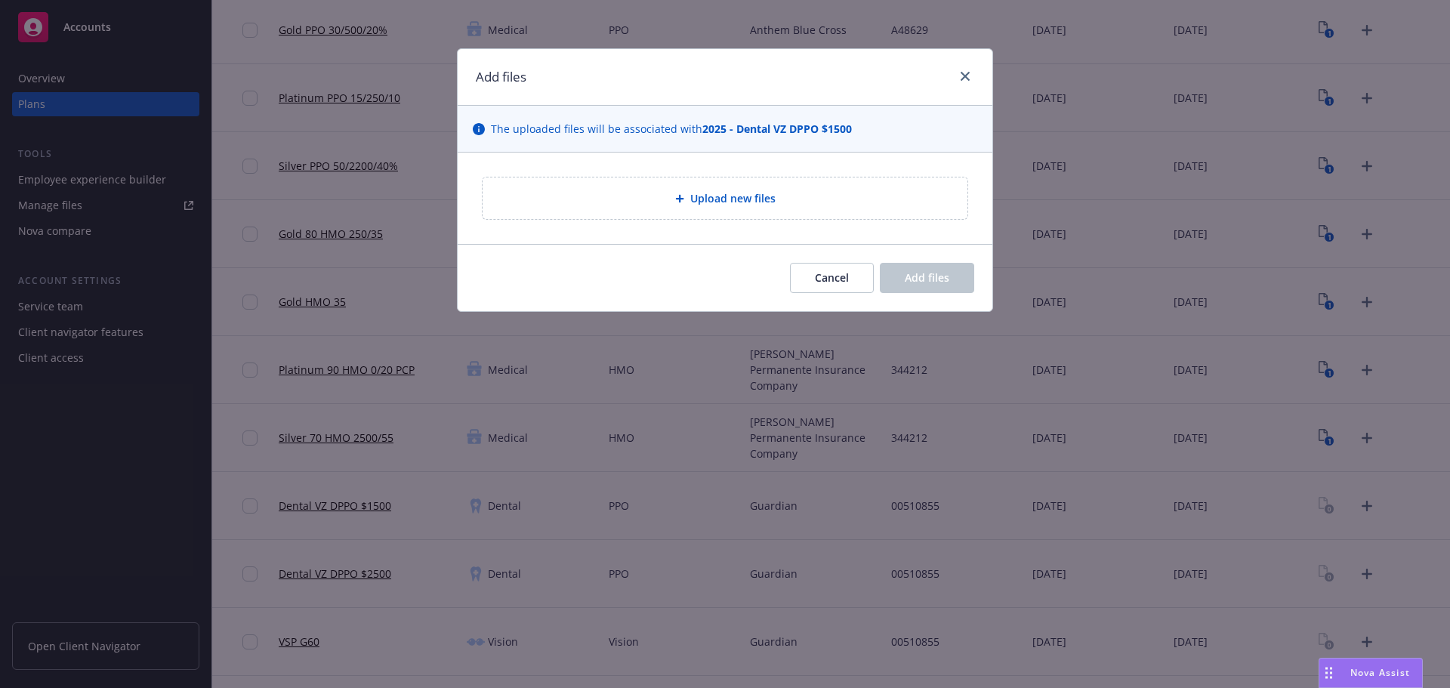
click at [714, 199] on span "Upload new files" at bounding box center [732, 198] width 85 height 16
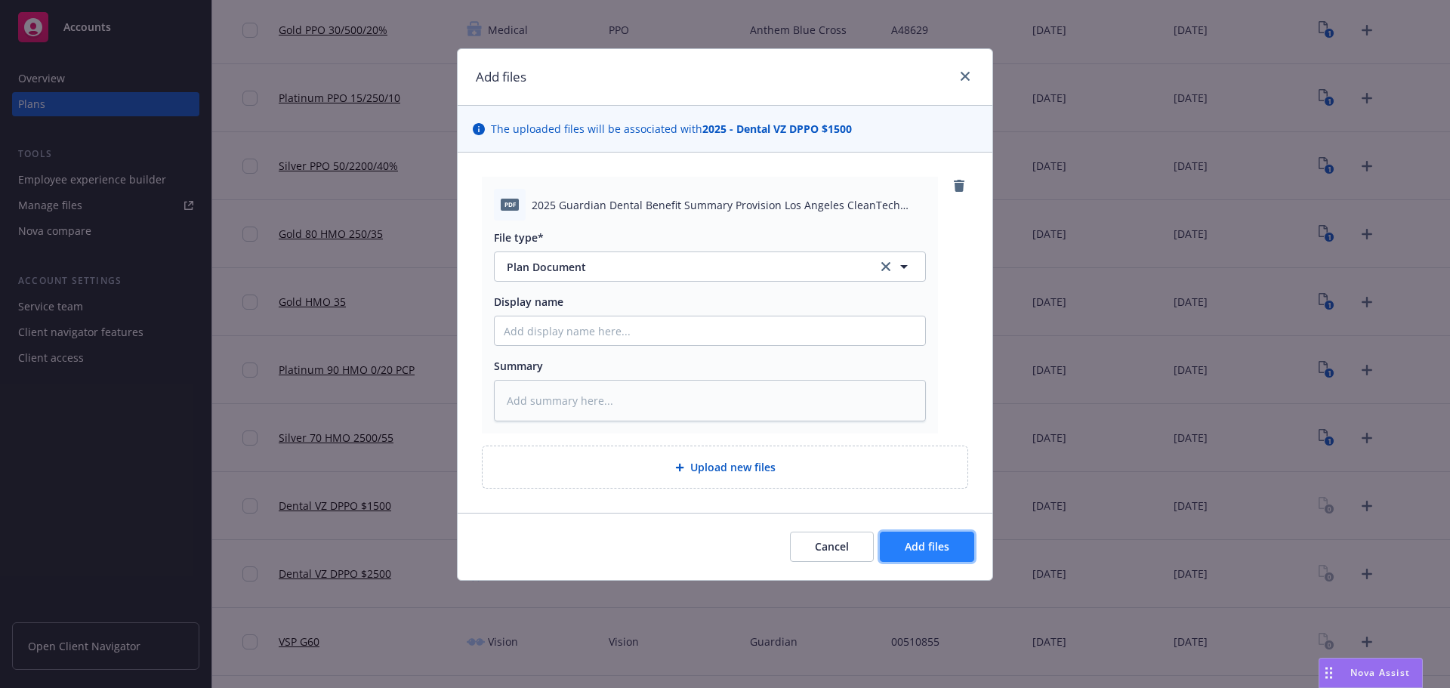
click at [932, 547] on span "Add files" at bounding box center [927, 546] width 45 height 14
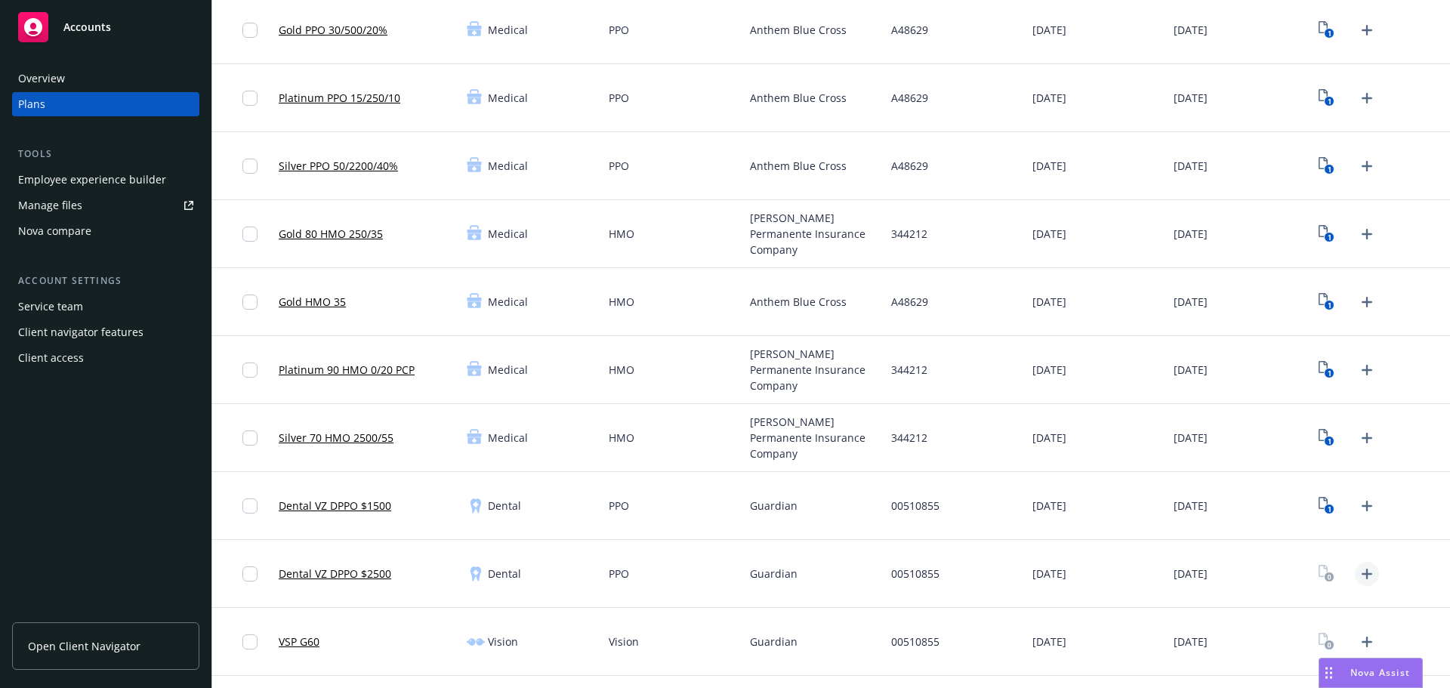
click at [1358, 579] on icon "Upload Plan Documents" at bounding box center [1367, 574] width 18 height 18
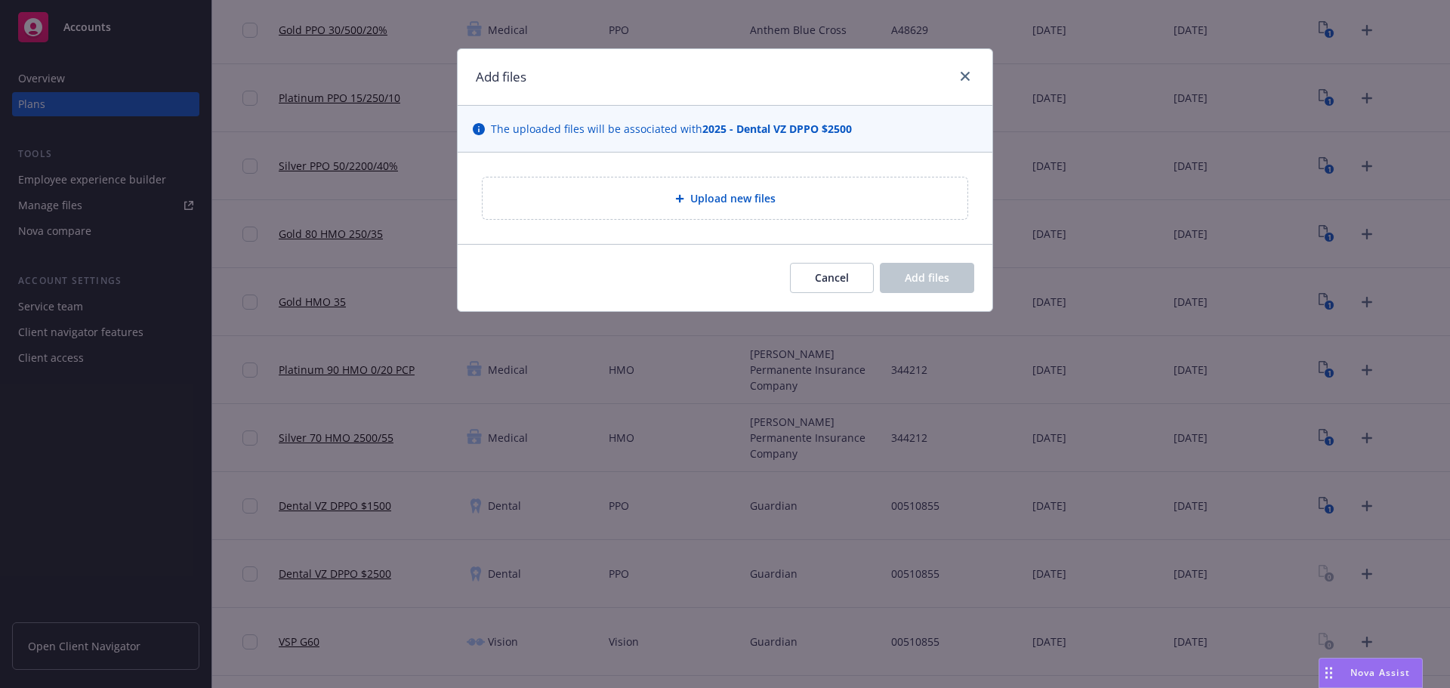
click at [693, 227] on div "Upload new files" at bounding box center [725, 198] width 535 height 91
click at [687, 205] on div "Upload new files" at bounding box center [725, 198] width 461 height 17
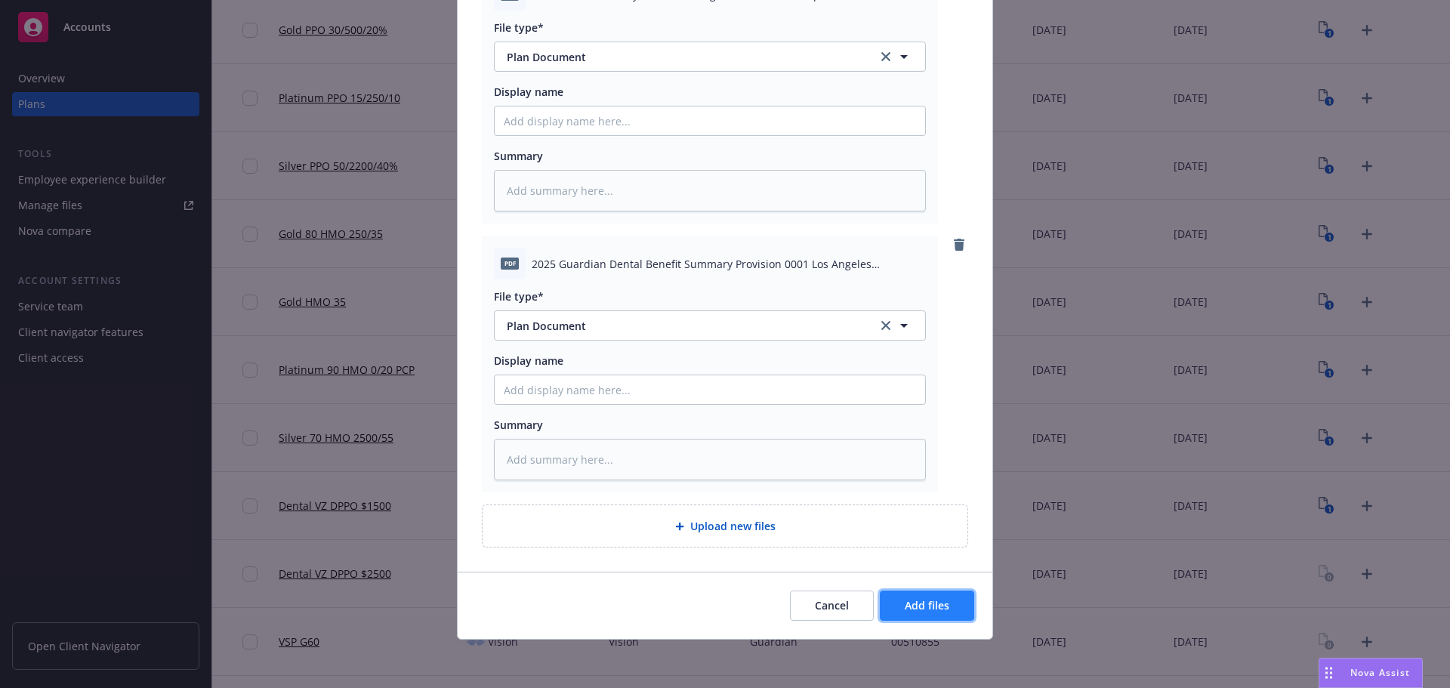
click at [909, 617] on button "Add files" at bounding box center [927, 606] width 94 height 30
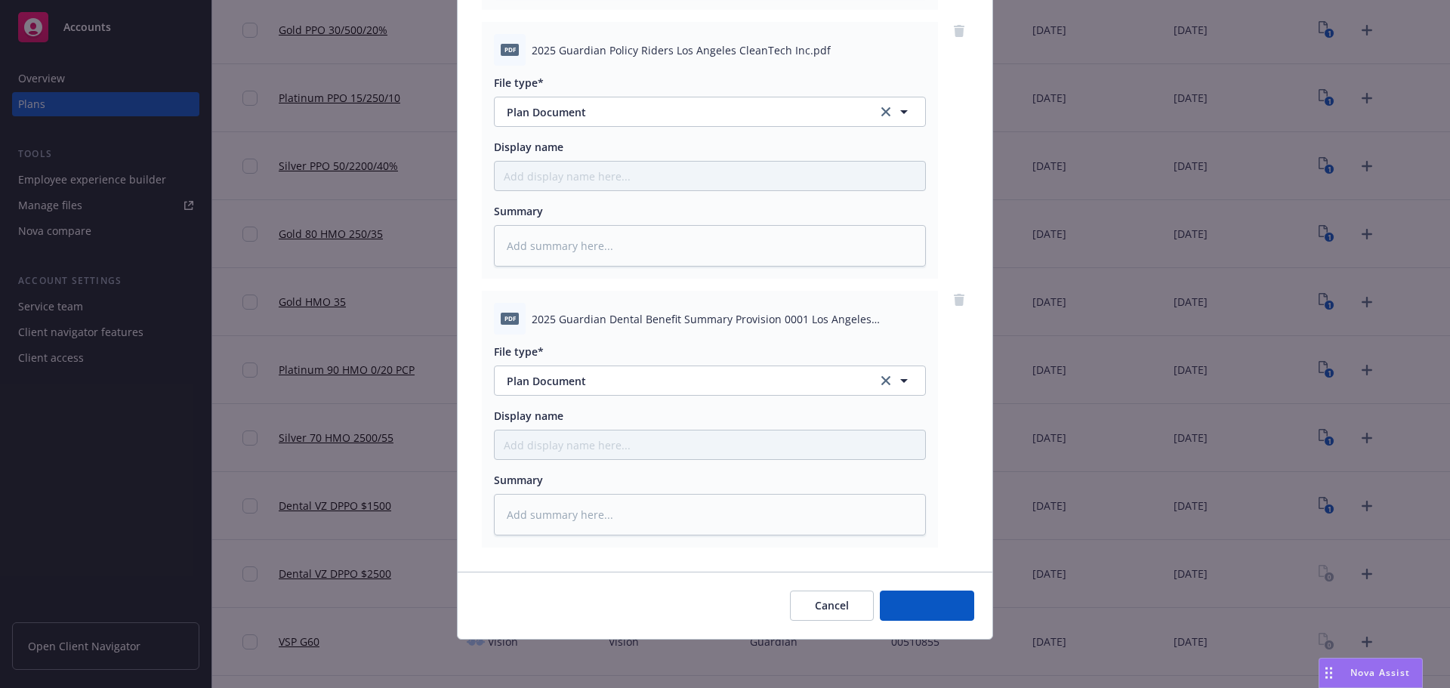
scroll to position [693, 0]
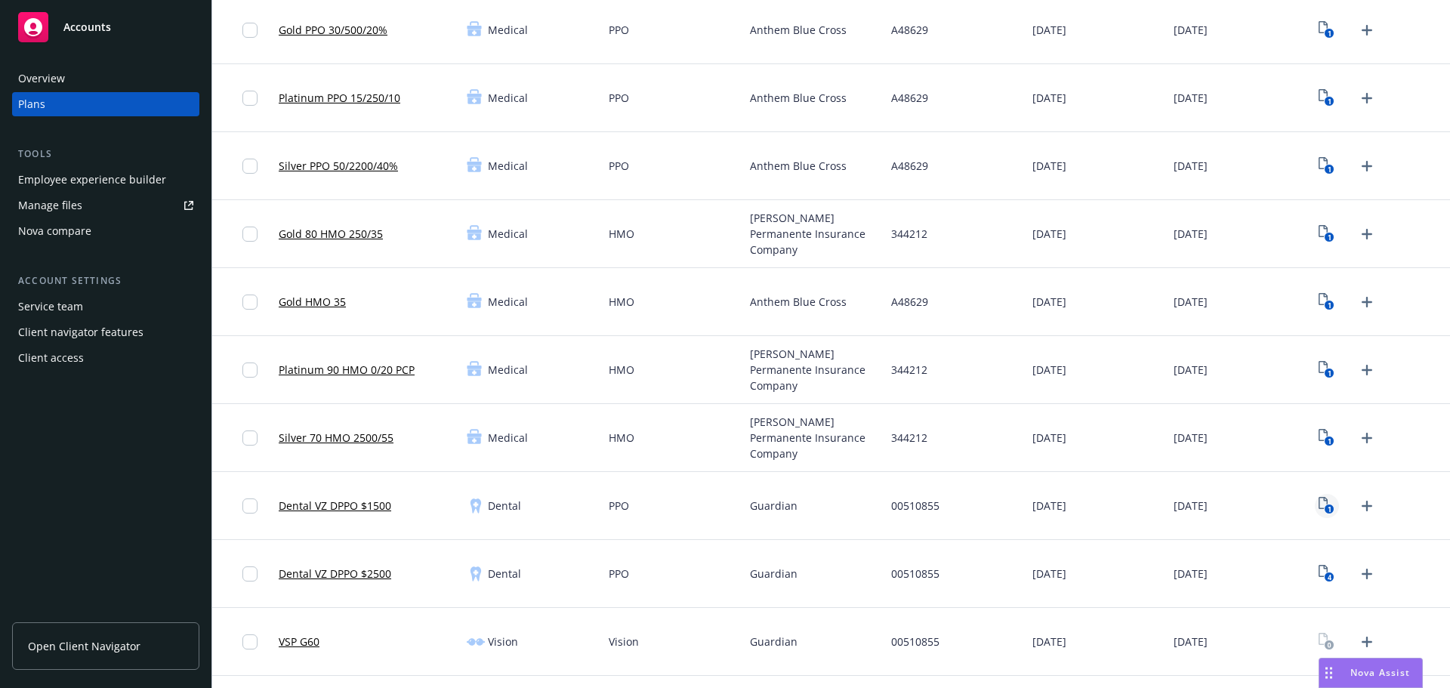
click at [1319, 503] on icon "1" at bounding box center [1327, 505] width 16 height 17
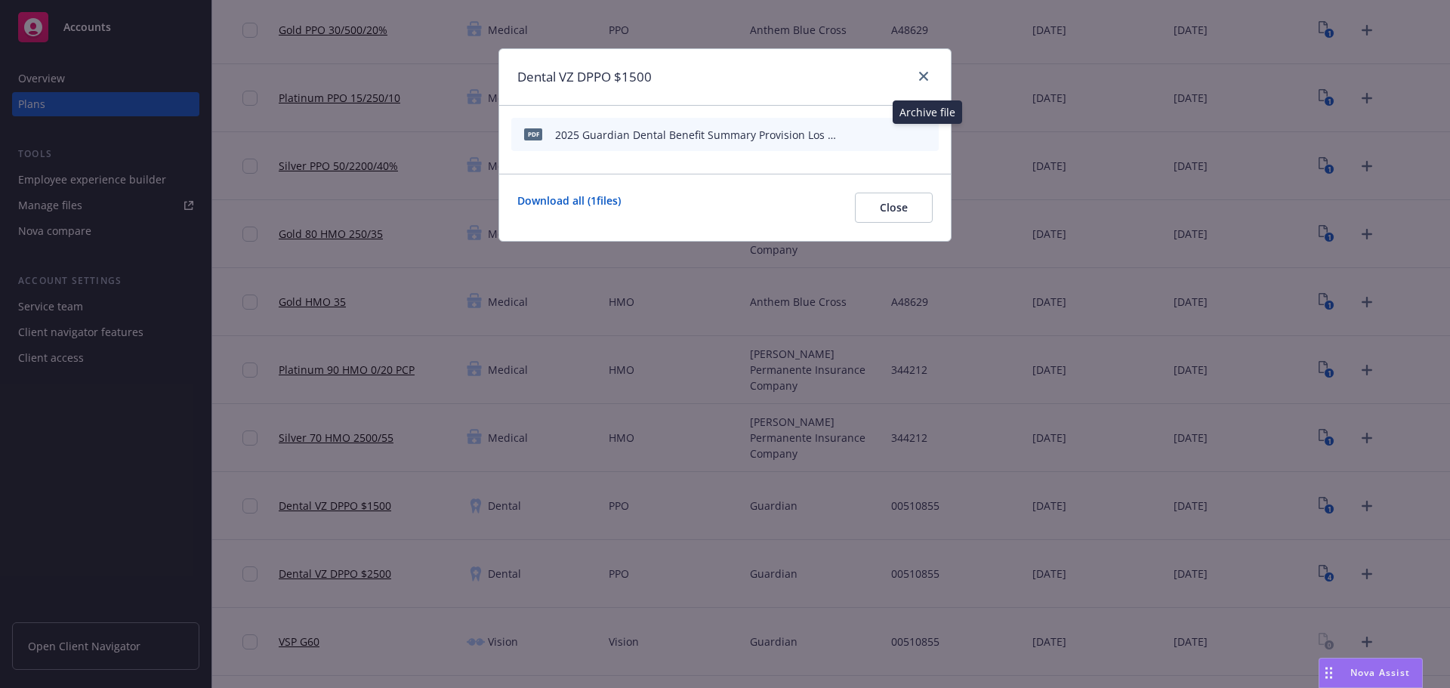
click at [926, 137] on icon "archive file" at bounding box center [925, 134] width 11 height 12
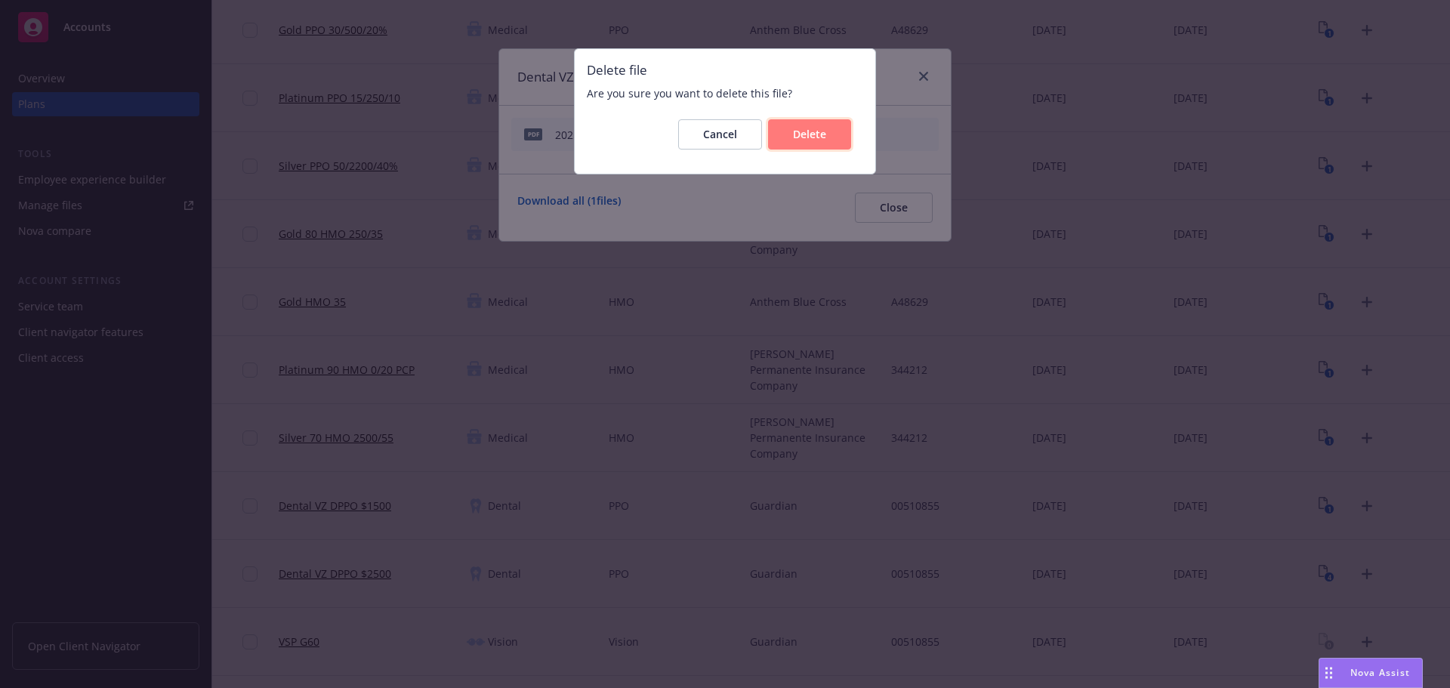
click at [813, 135] on span "Delete" at bounding box center [809, 134] width 33 height 14
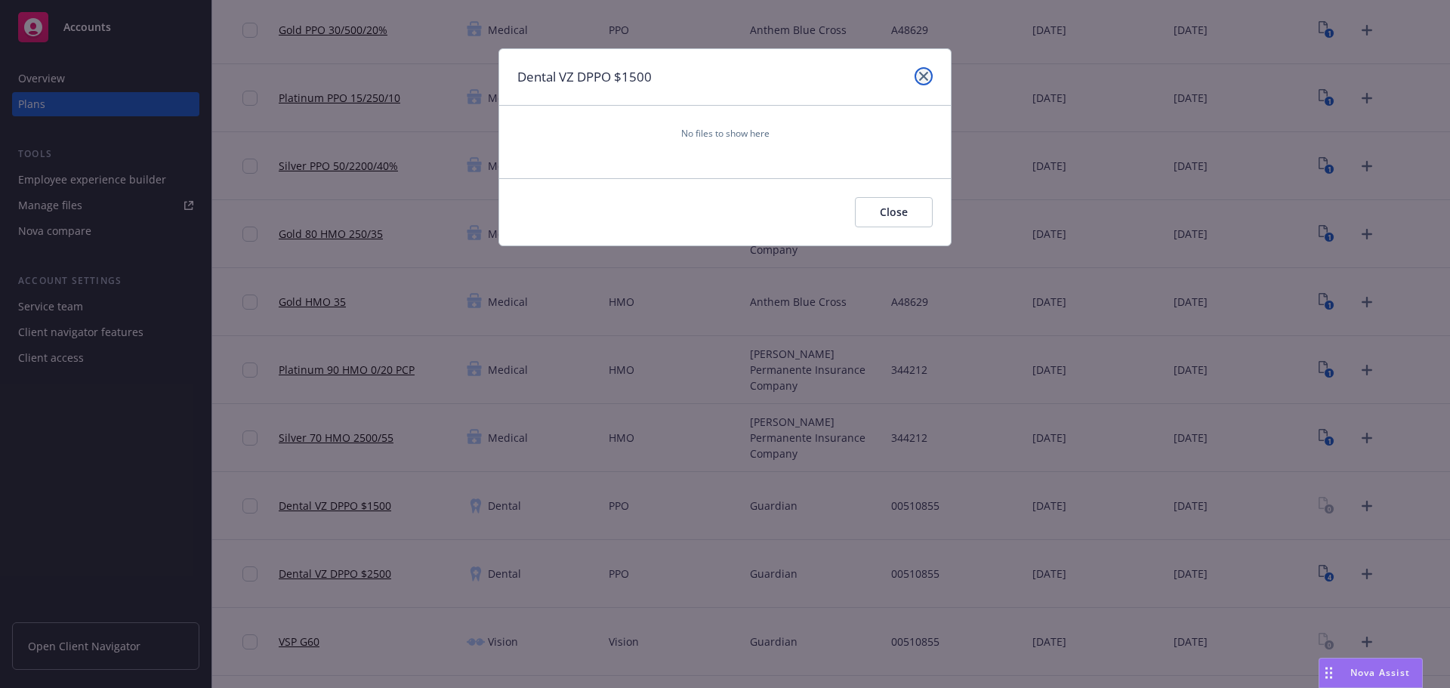
click at [928, 79] on icon "close" at bounding box center [923, 76] width 9 height 9
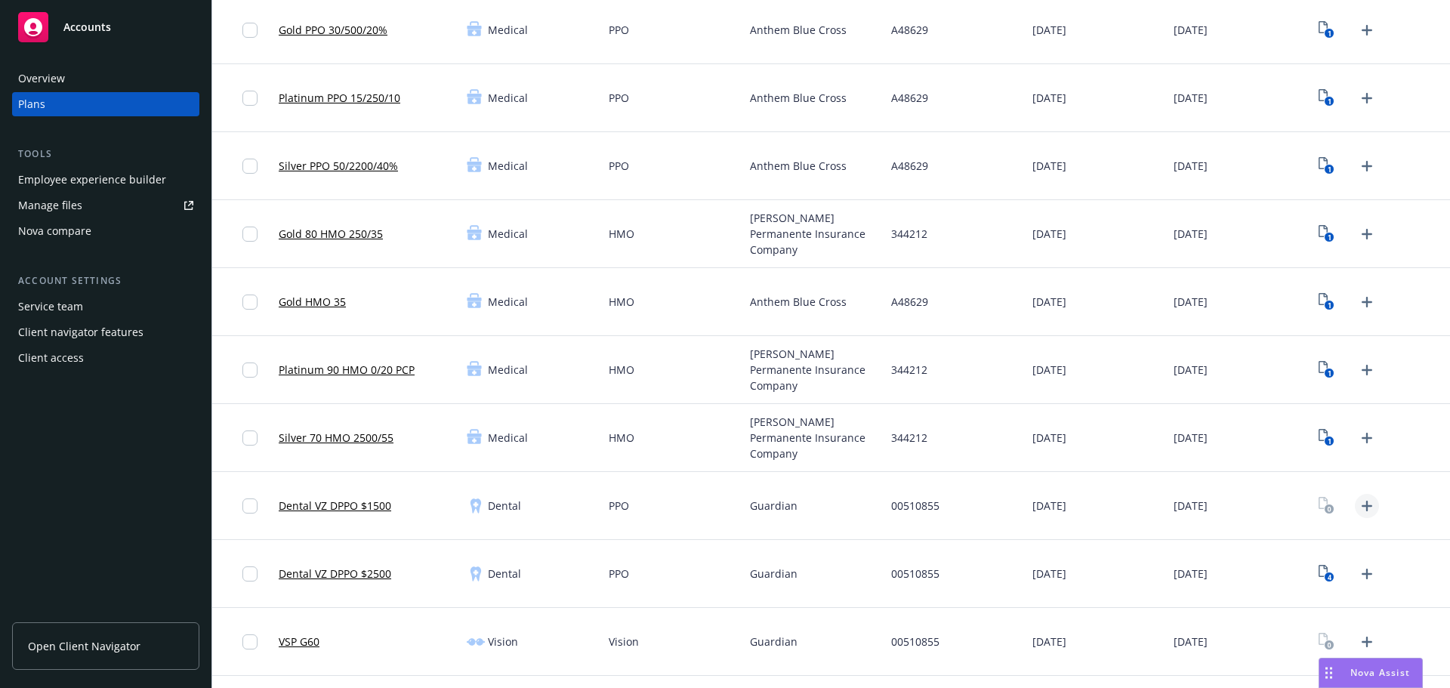
click at [1358, 512] on icon "Upload Plan Documents" at bounding box center [1367, 506] width 18 height 18
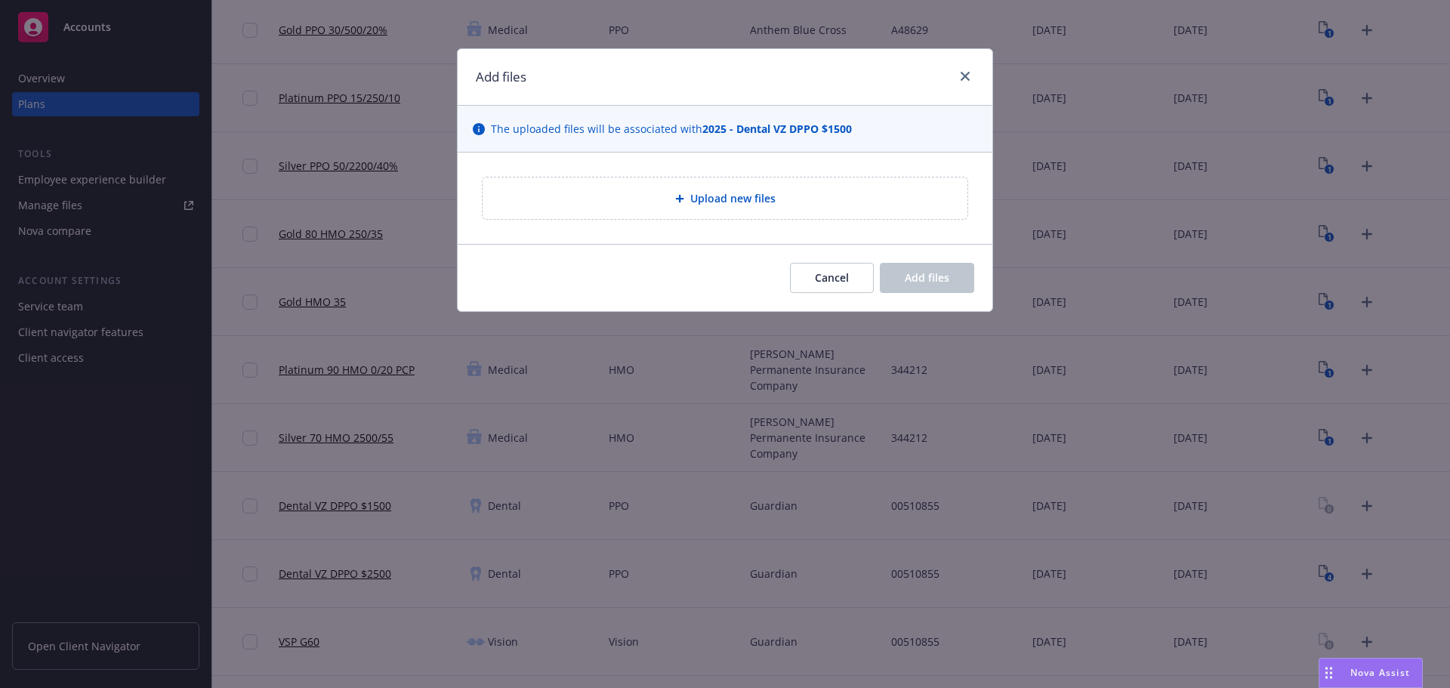
click at [668, 212] on div "Upload new files" at bounding box center [725, 199] width 485 height 42
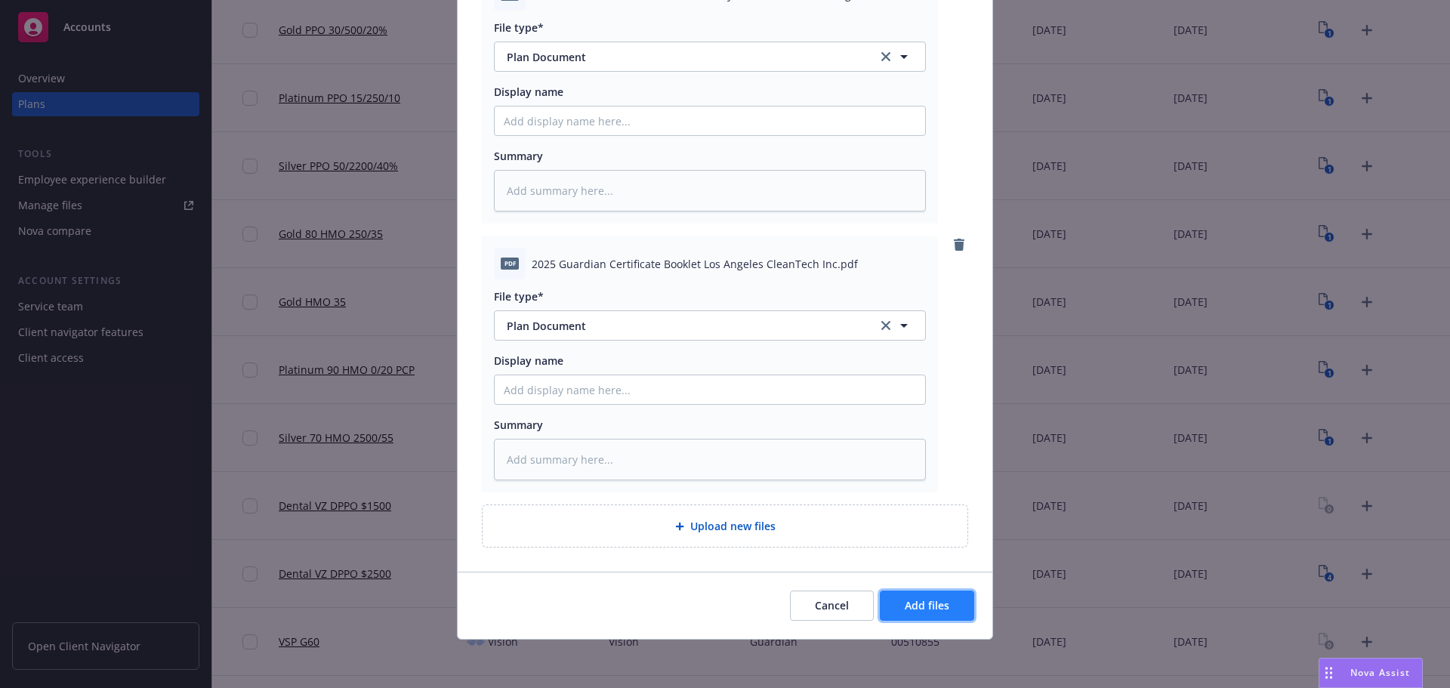
click at [965, 591] on button "Add files" at bounding box center [927, 606] width 94 height 30
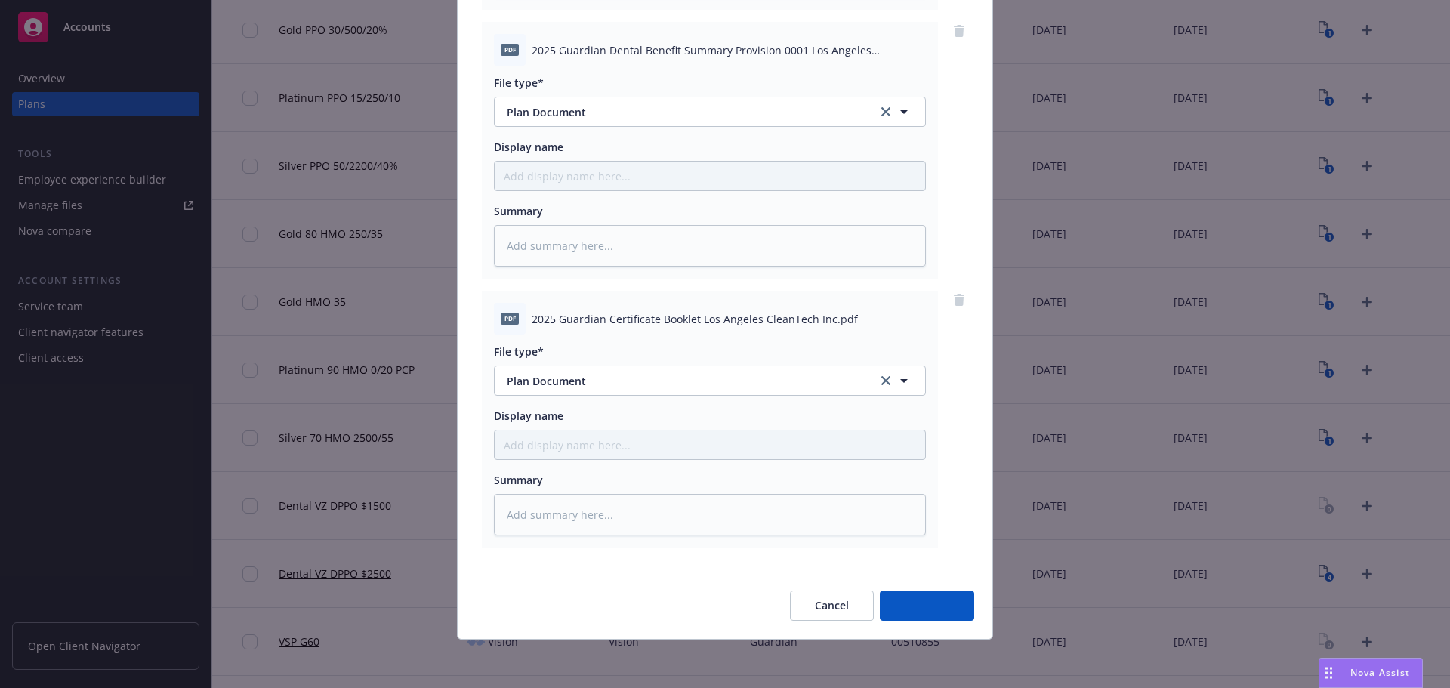
scroll to position [424, 0]
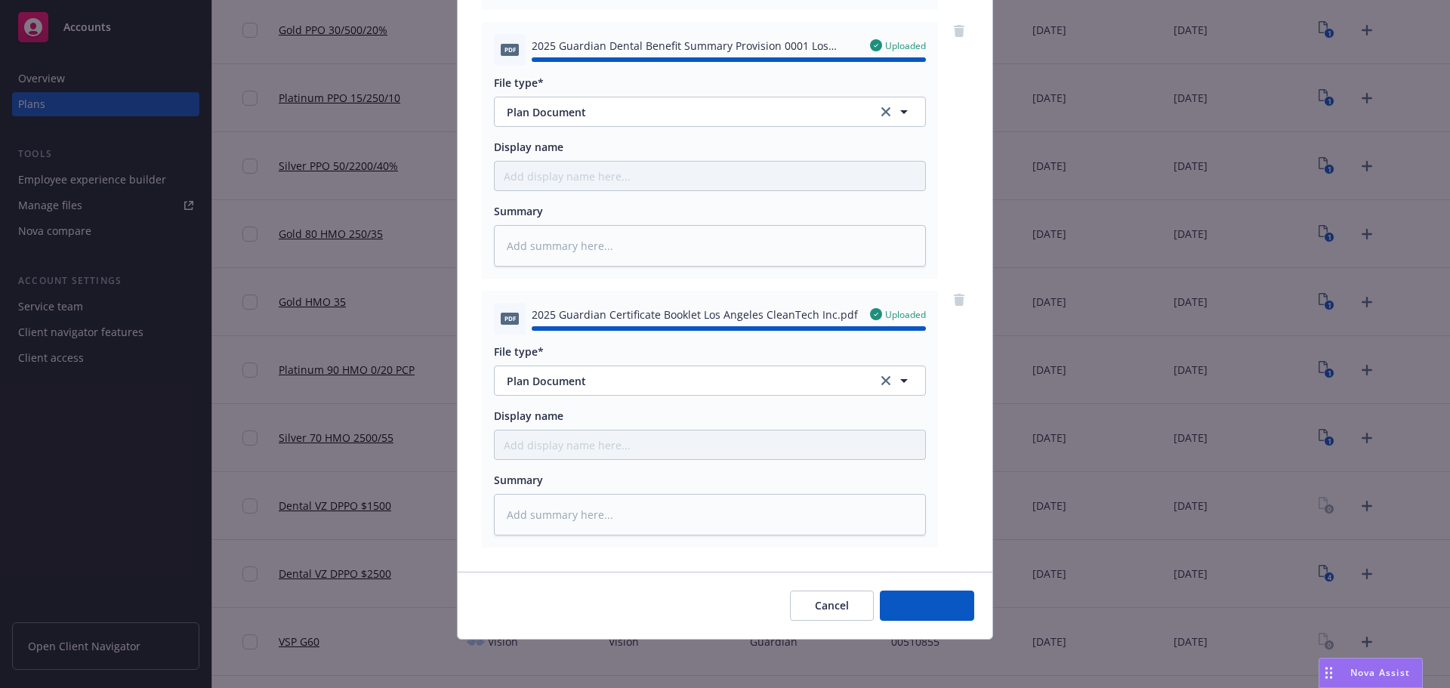
type textarea "x"
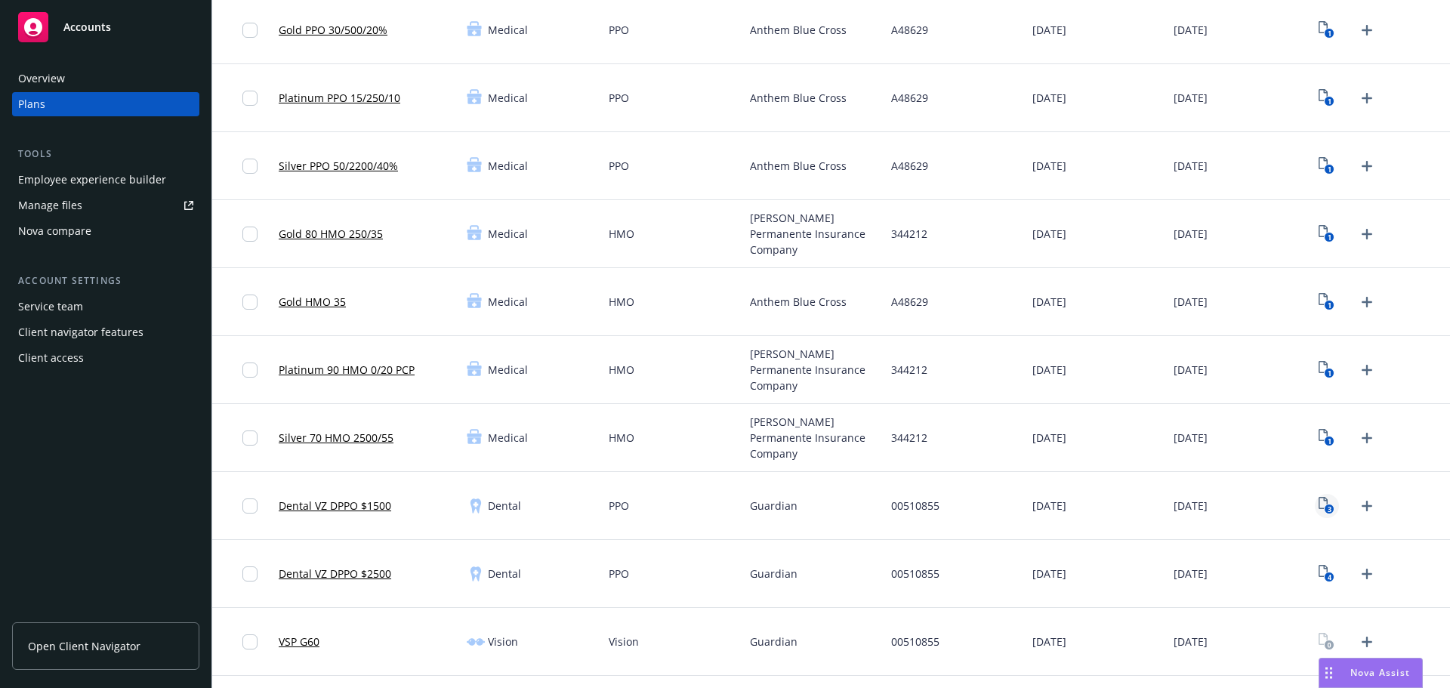
click at [1319, 500] on icon "View Plan Documents" at bounding box center [1323, 503] width 9 height 12
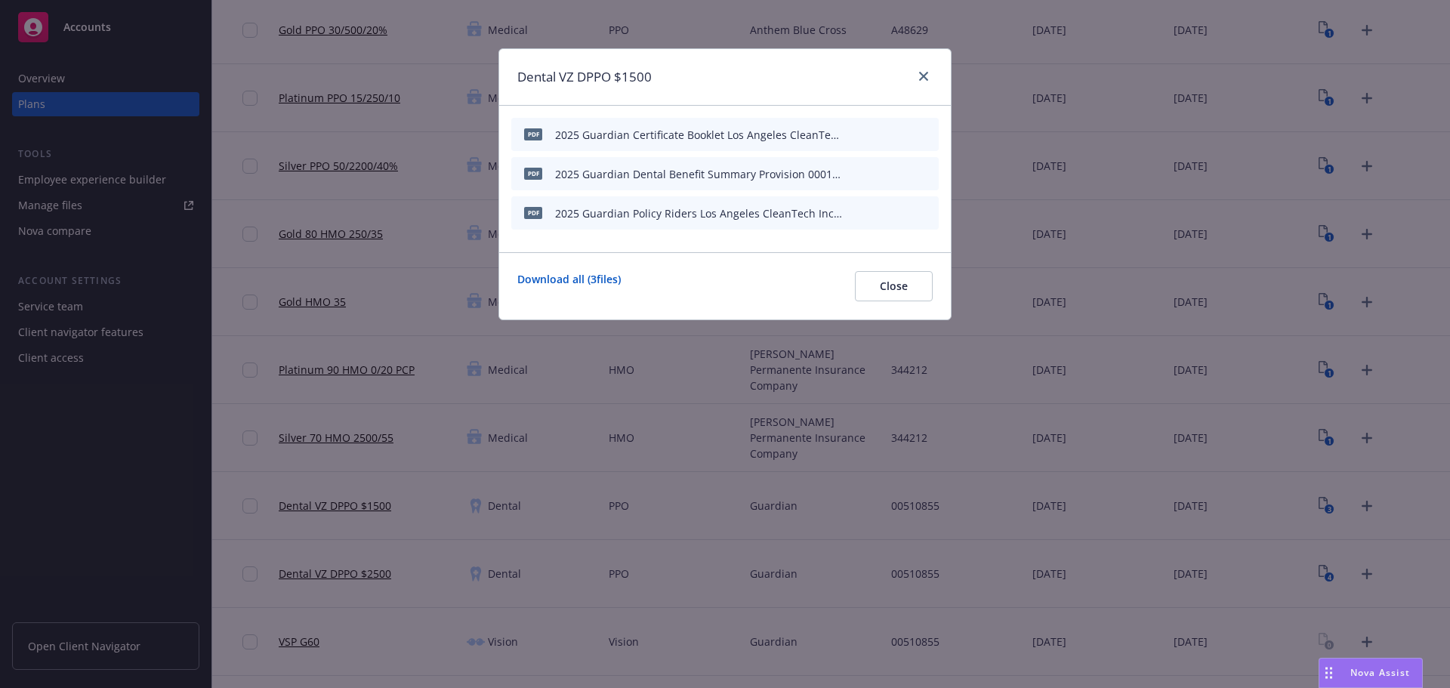
click at [857, 177] on icon "button" at bounding box center [852, 173] width 9 height 9
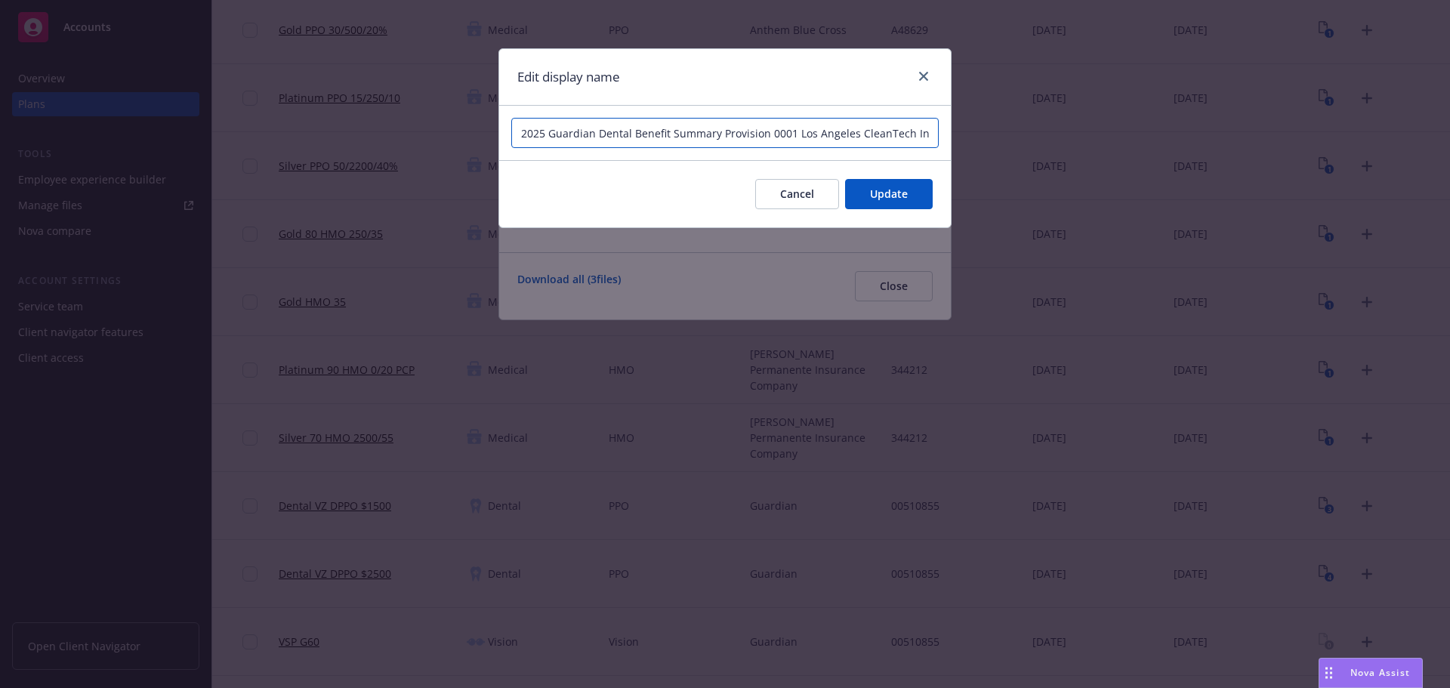
click at [775, 134] on input "2025 Guardian Dental Benefit Summary Provision 0001 Los Angeles CleanTech Inc" at bounding box center [725, 133] width 428 height 30
type input "2025 Guardian Dental 1500 Benefit Summary Provision Los Angeles CleanTech Inc"
click at [884, 202] on button "Update" at bounding box center [889, 194] width 88 height 30
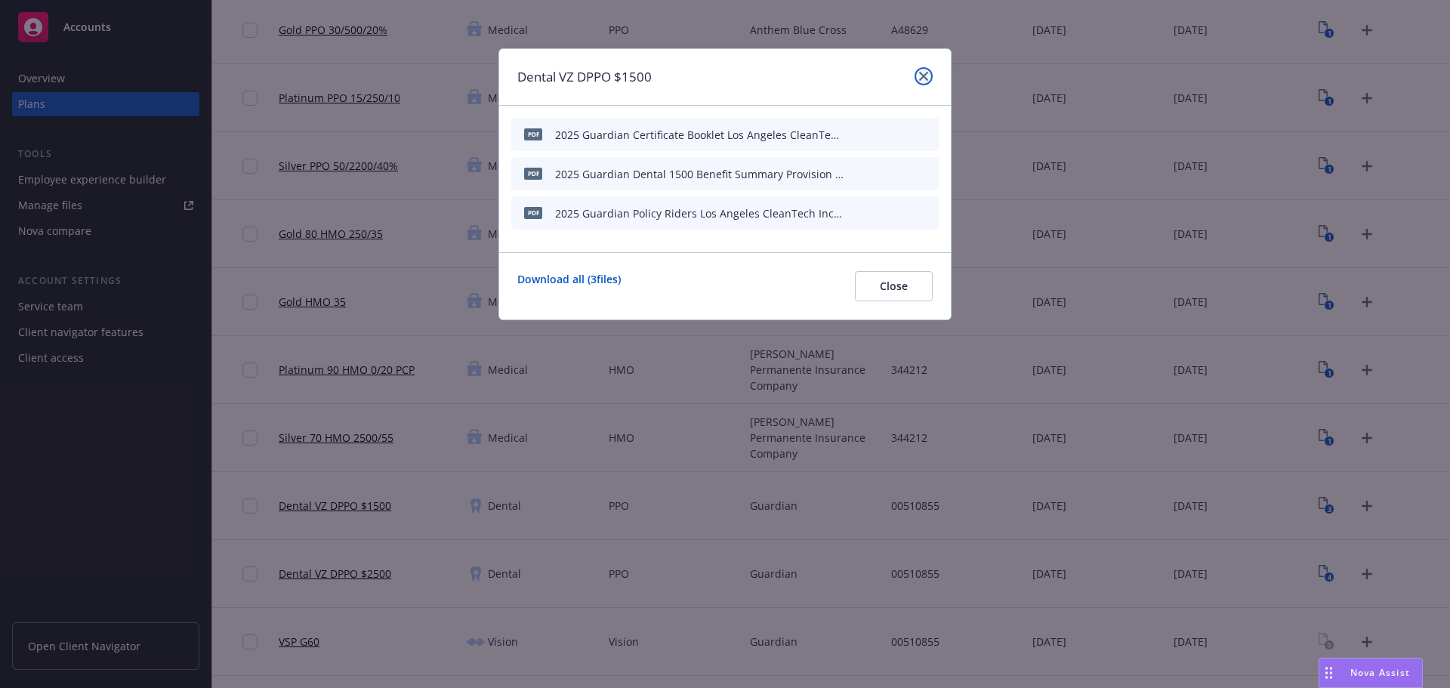
click at [922, 76] on icon "close" at bounding box center [923, 76] width 9 height 9
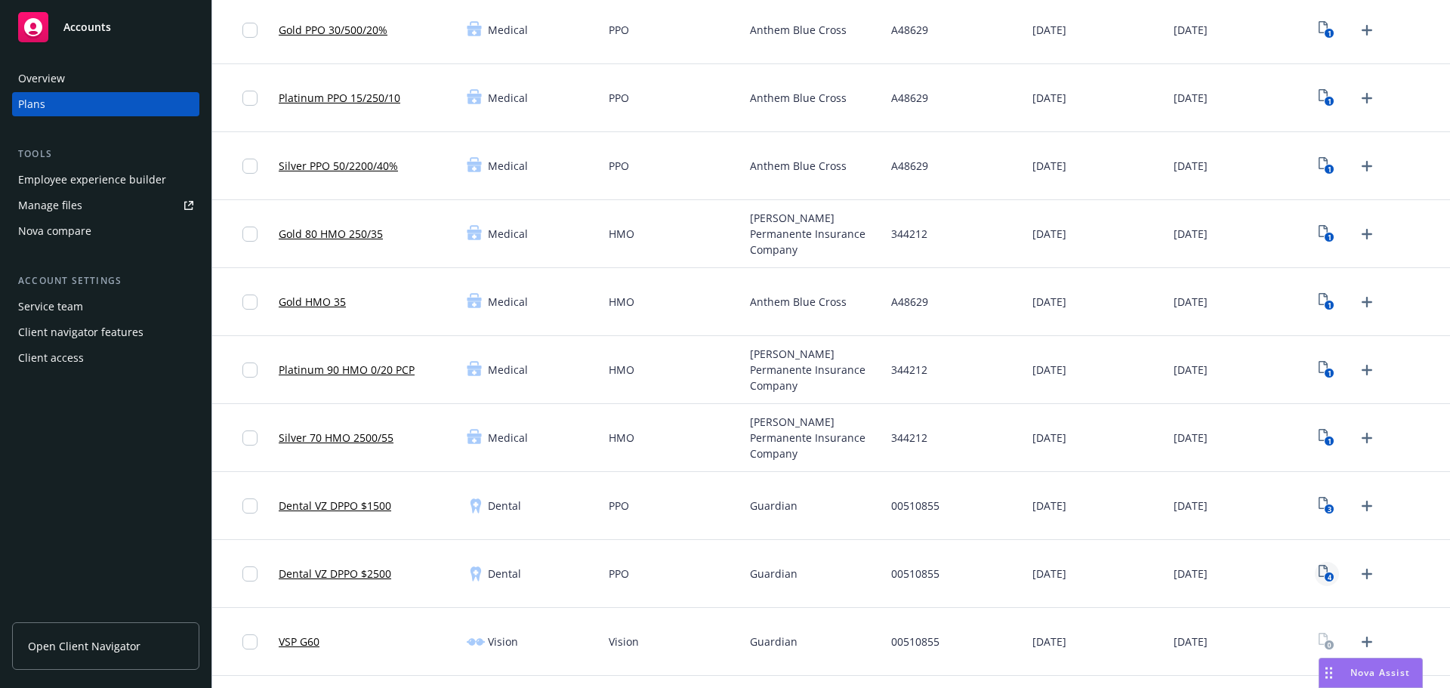
click at [1319, 573] on icon "4" at bounding box center [1327, 573] width 16 height 17
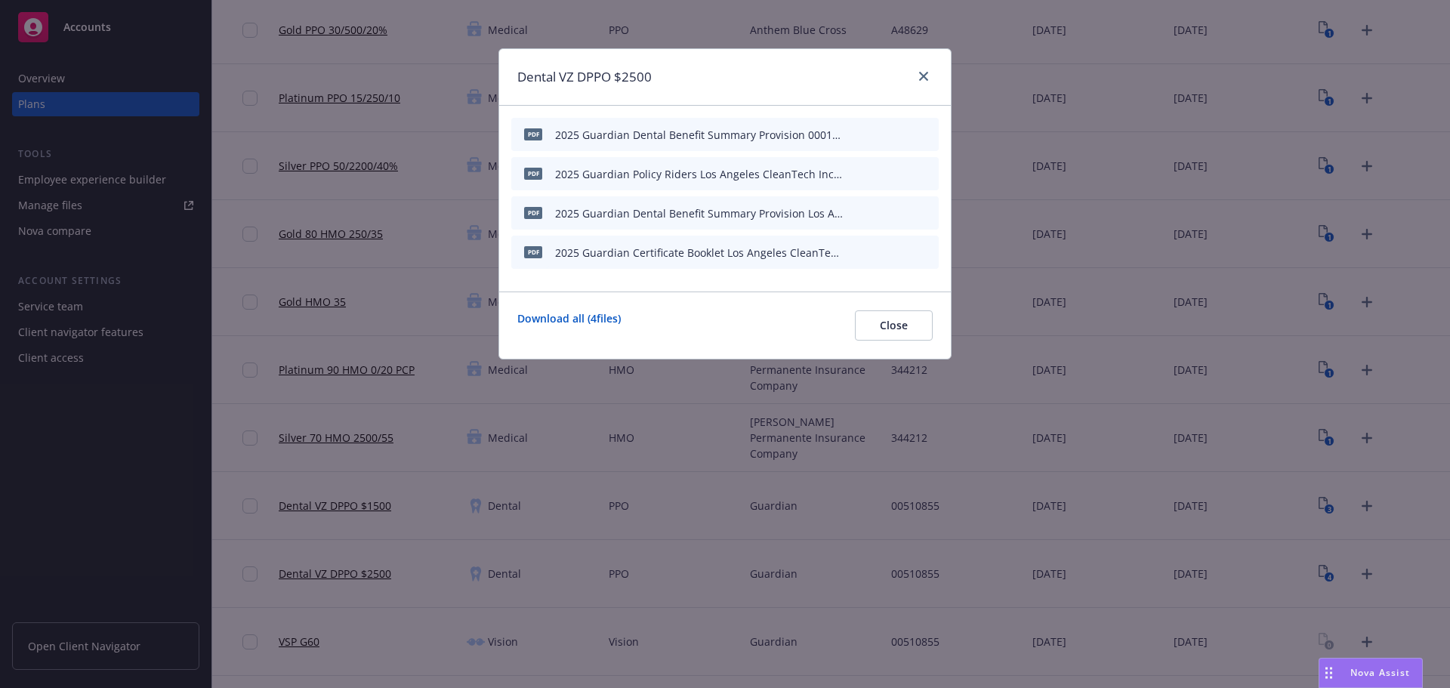
click at [926, 133] on icon "archive file" at bounding box center [925, 134] width 11 height 12
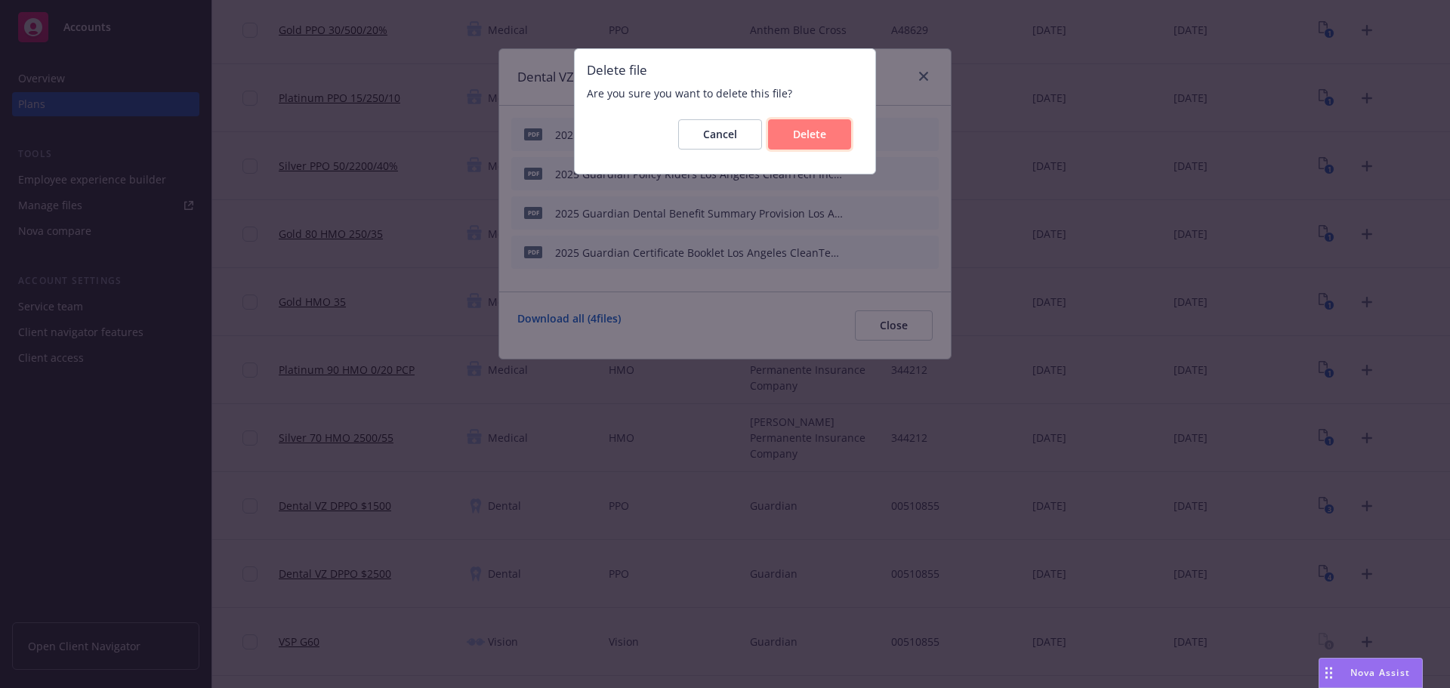
click at [815, 138] on span "Delete" at bounding box center [809, 134] width 33 height 14
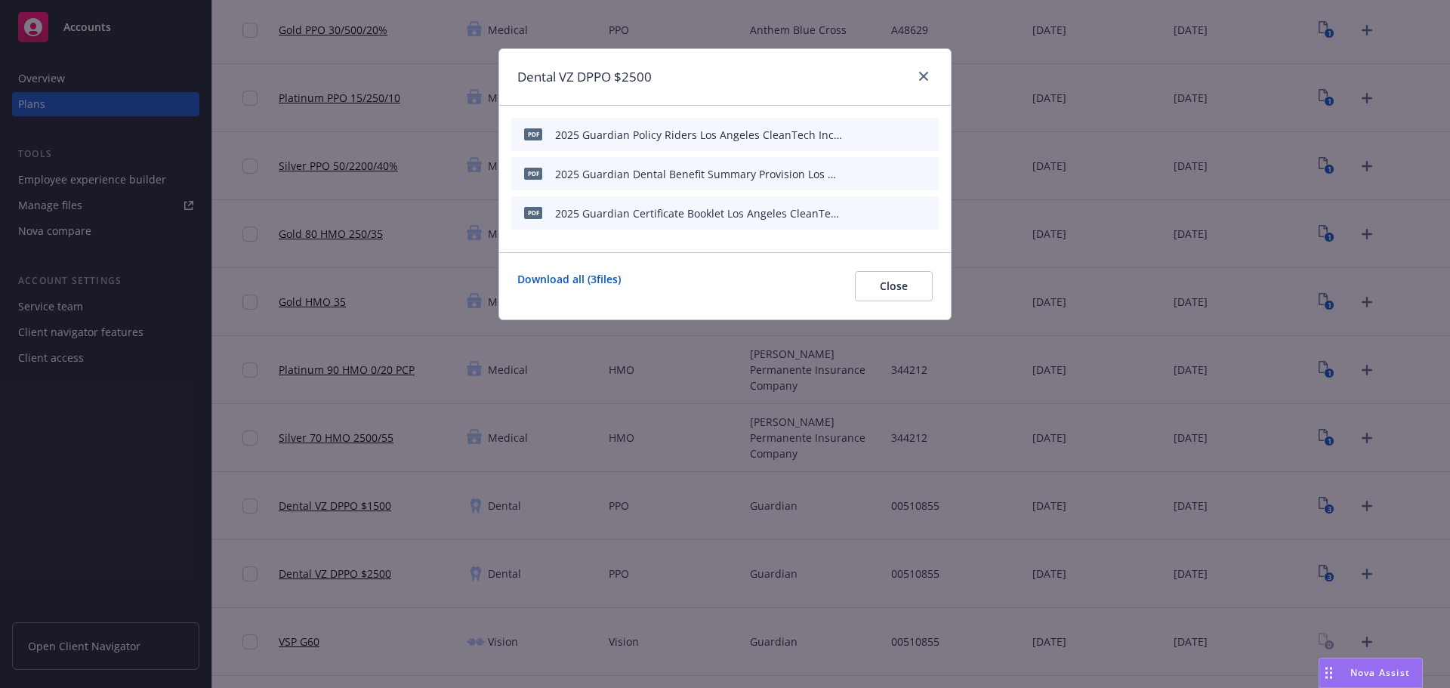
click at [854, 171] on icon "button" at bounding box center [852, 173] width 9 height 9
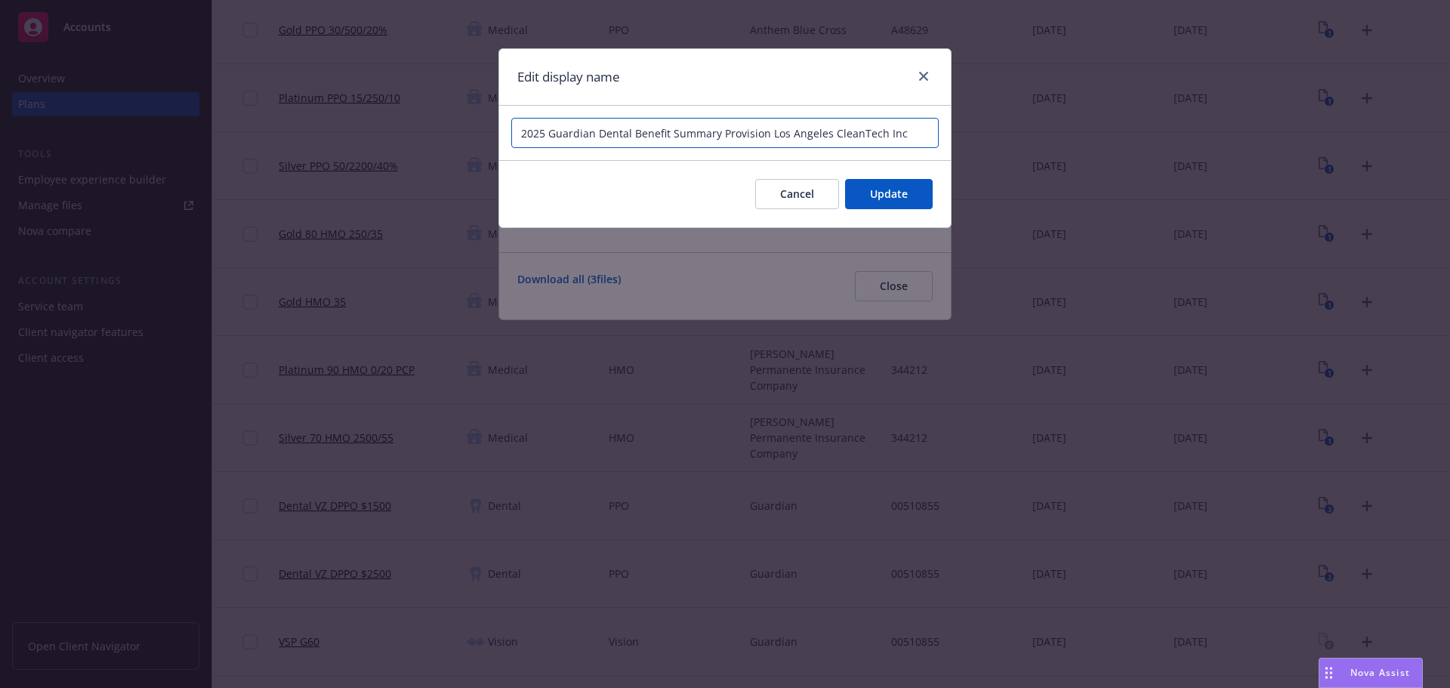
click at [633, 132] on input "2025 Guardian Dental Benefit Summary Provision Los Angeles CleanTech Inc" at bounding box center [725, 133] width 428 height 30
type input "2025 Guardian Dental 2500 Benefit Summary Provision Los Angeles CleanTech Inc"
click at [891, 210] on div "Cancel Update" at bounding box center [725, 193] width 452 height 67
click at [903, 203] on button "Update" at bounding box center [889, 194] width 88 height 30
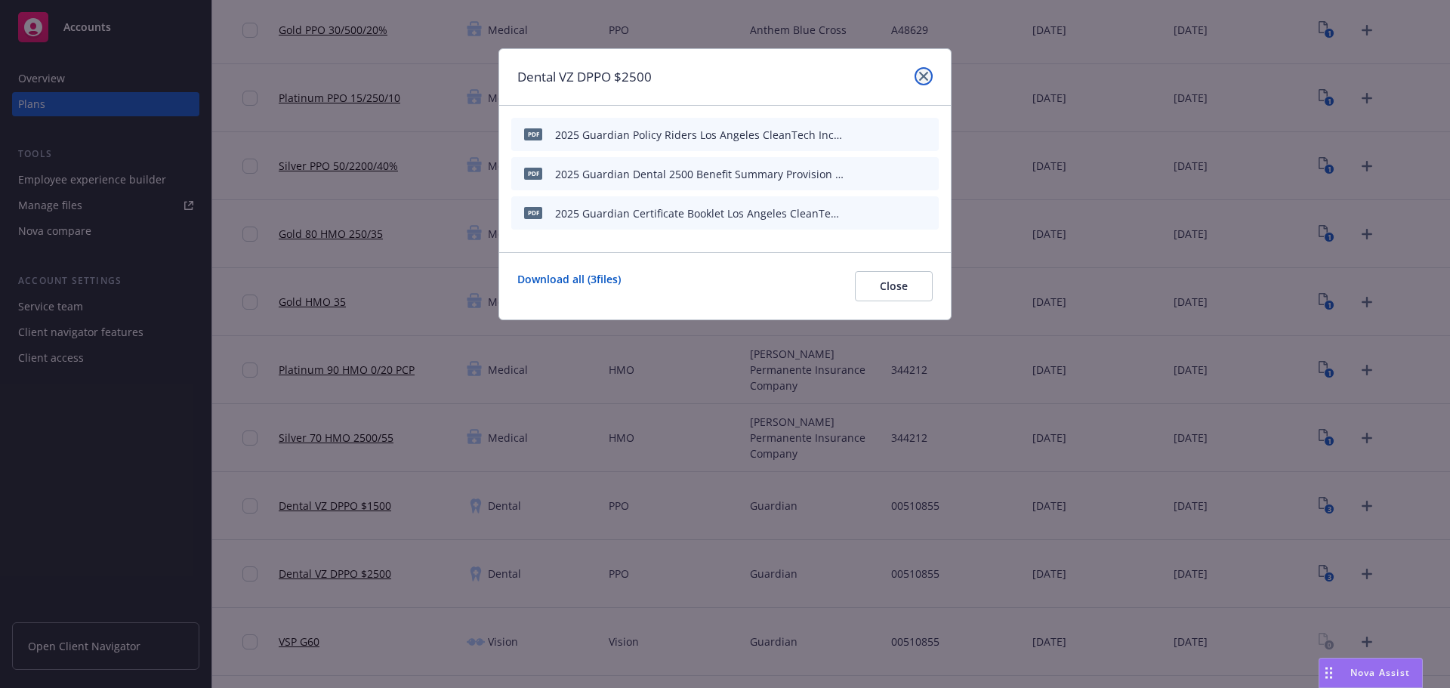
click at [925, 77] on icon "close" at bounding box center [923, 76] width 9 height 9
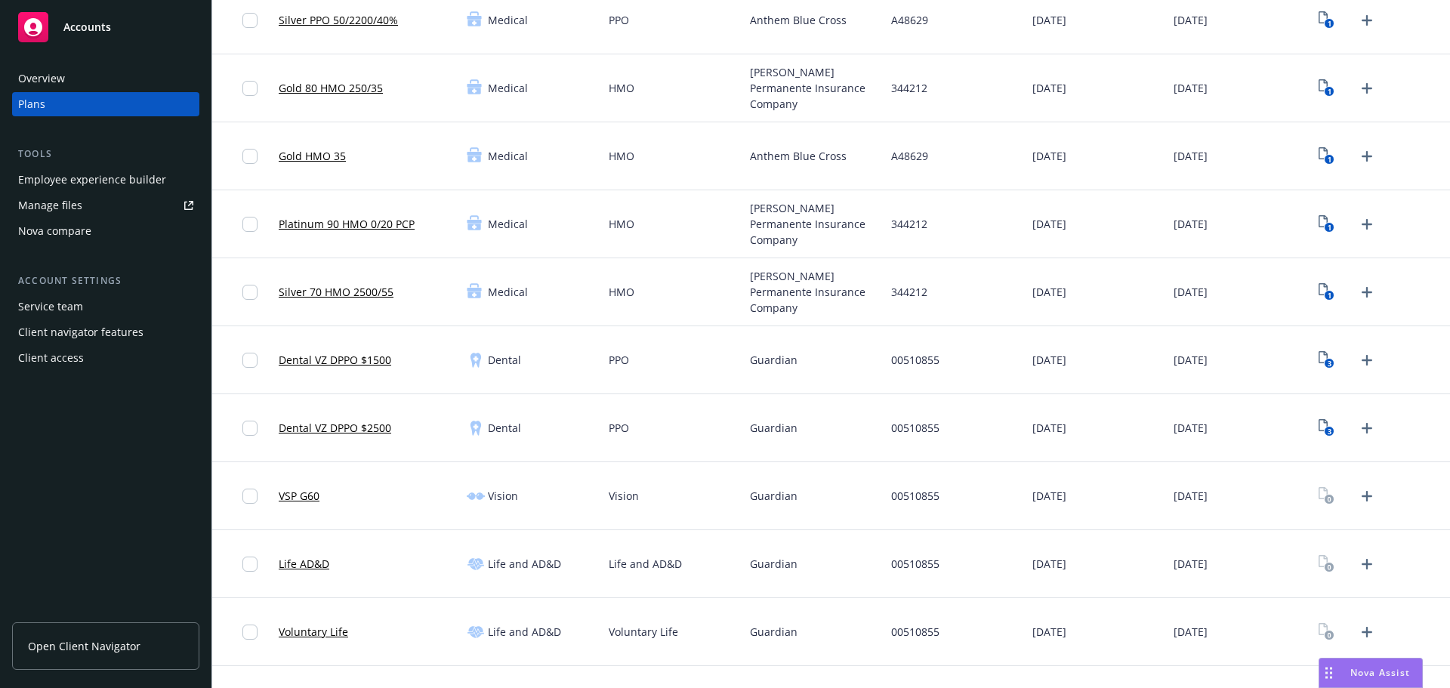
scroll to position [411, 0]
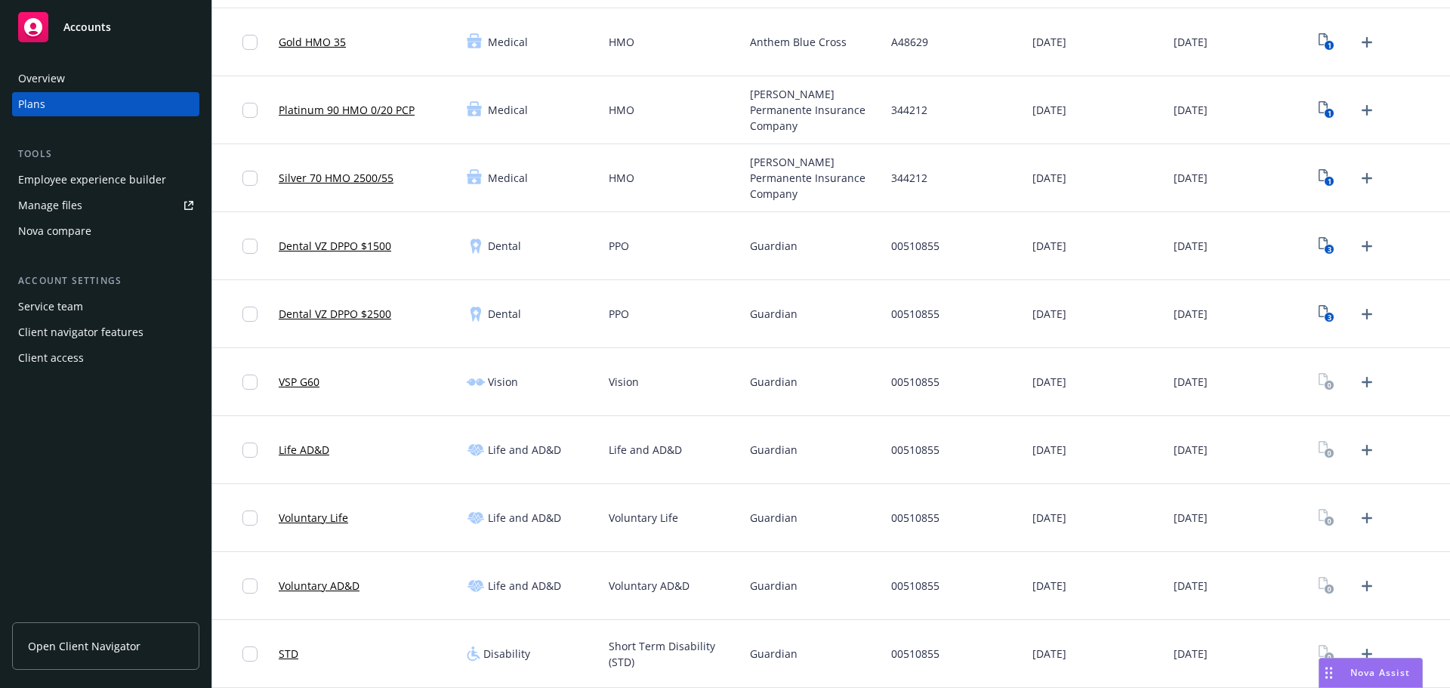
click at [1370, 372] on div at bounding box center [1379, 382] width 141 height 68
click at [1362, 386] on icon "Upload Plan Documents" at bounding box center [1367, 382] width 18 height 18
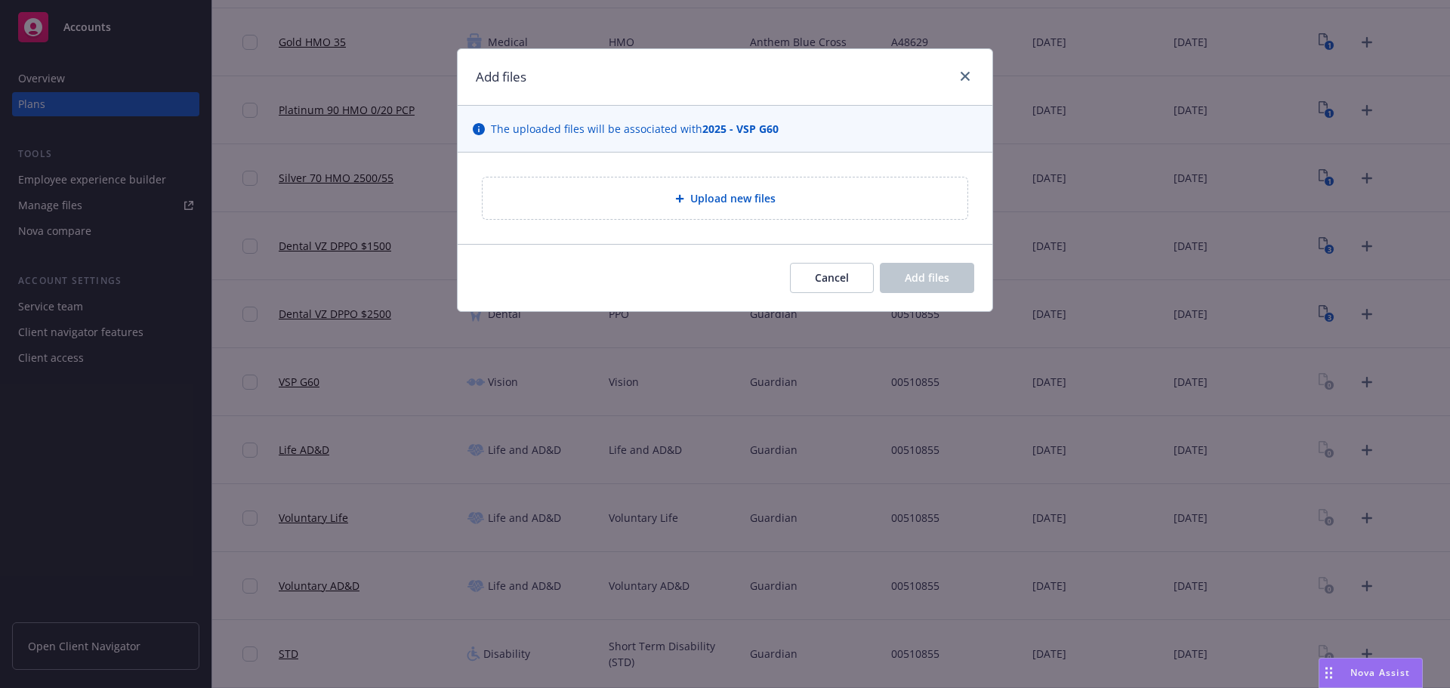
click at [739, 224] on div "Upload new files" at bounding box center [725, 198] width 535 height 91
click at [738, 216] on div "Upload new files" at bounding box center [725, 199] width 485 height 42
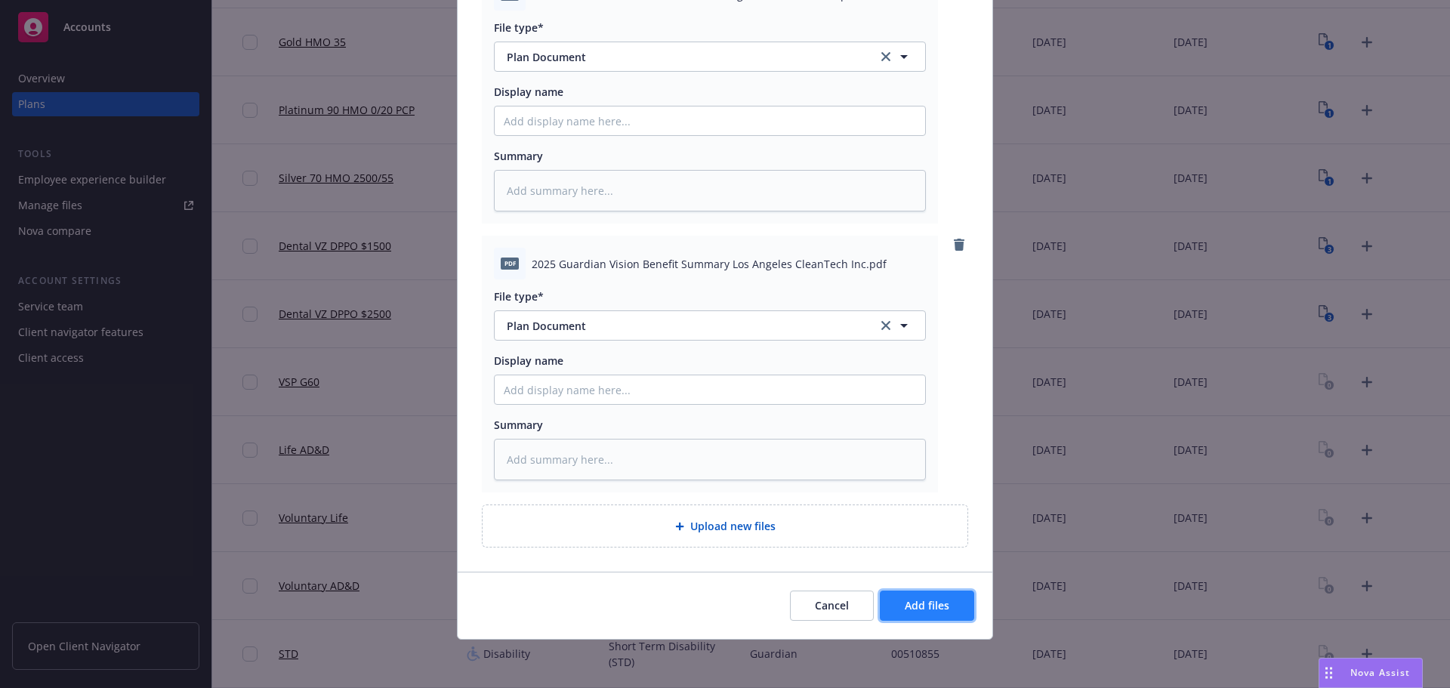
click at [905, 603] on span "Add files" at bounding box center [927, 605] width 45 height 14
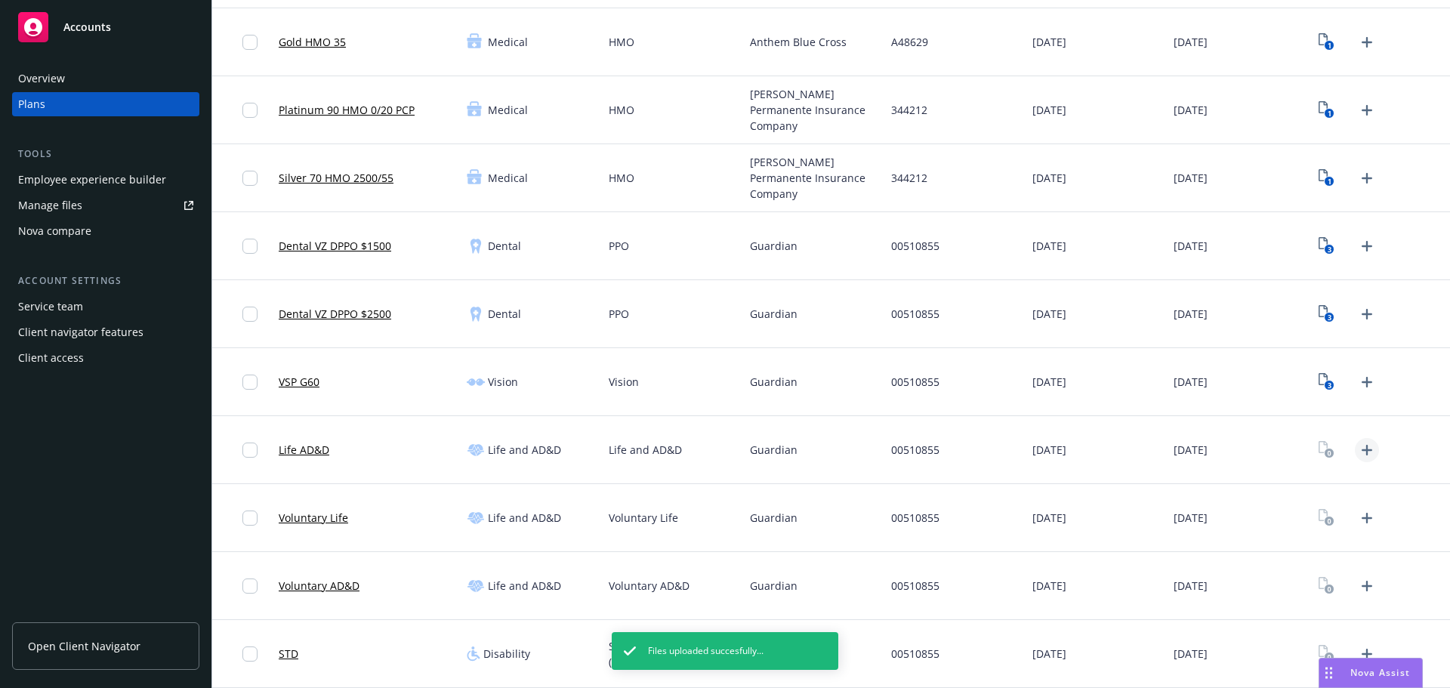
click at [1359, 458] on icon "Upload Plan Documents" at bounding box center [1367, 450] width 18 height 18
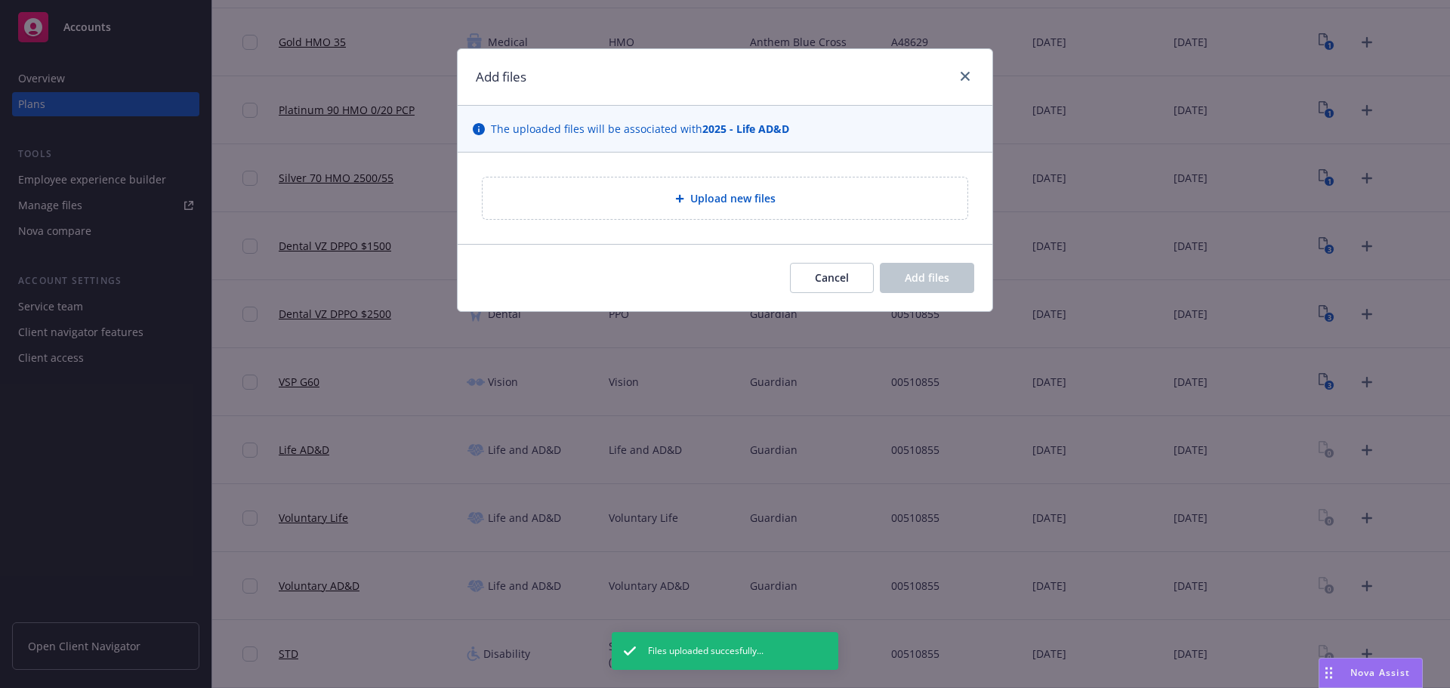
click at [742, 216] on div "Upload new files" at bounding box center [725, 199] width 485 height 42
click at [764, 202] on span "Upload new files" at bounding box center [732, 198] width 85 height 16
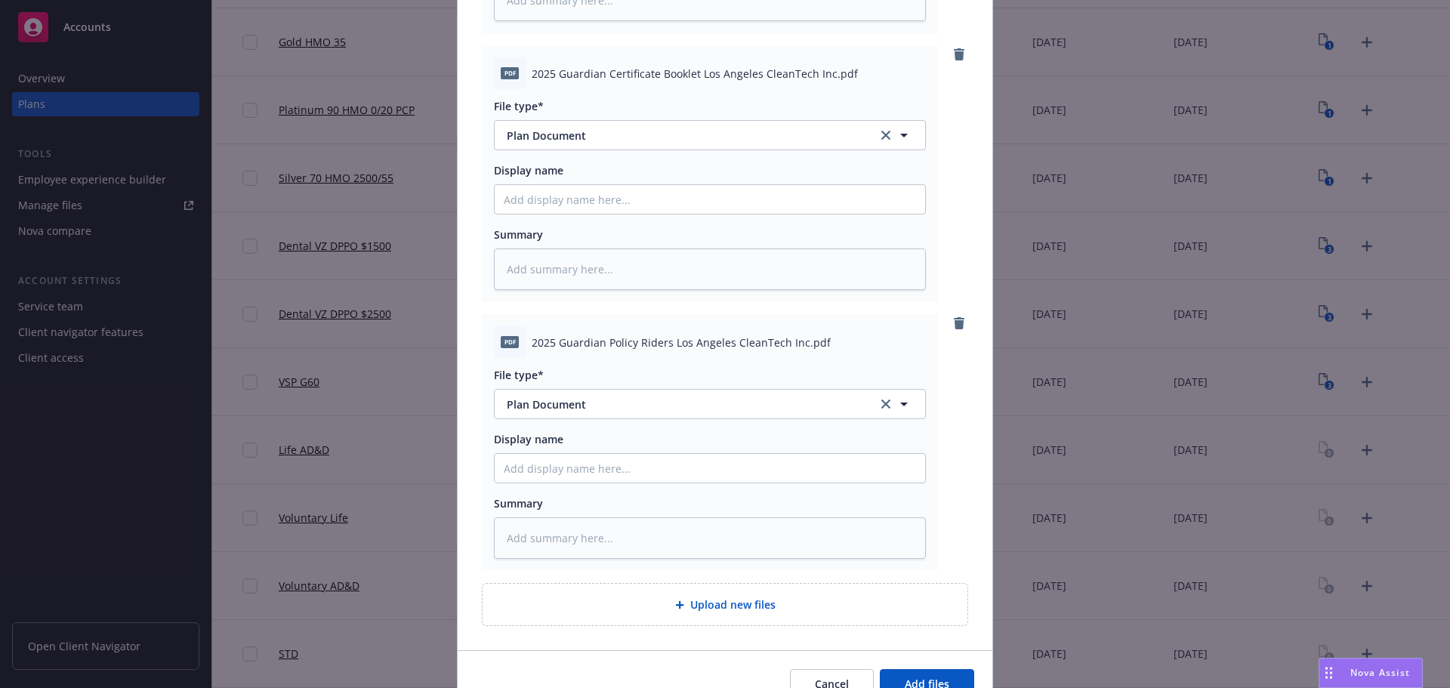
scroll to position [748, 0]
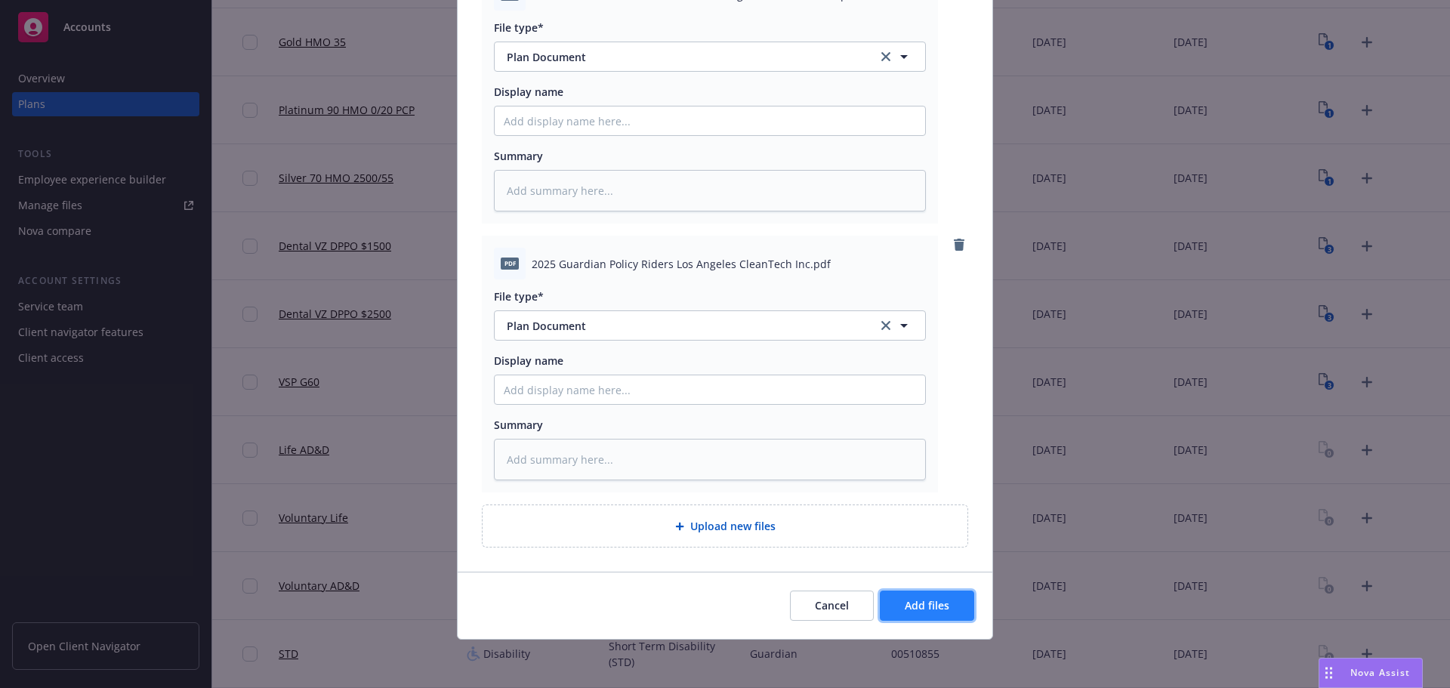
click at [925, 602] on span "Add files" at bounding box center [927, 605] width 45 height 14
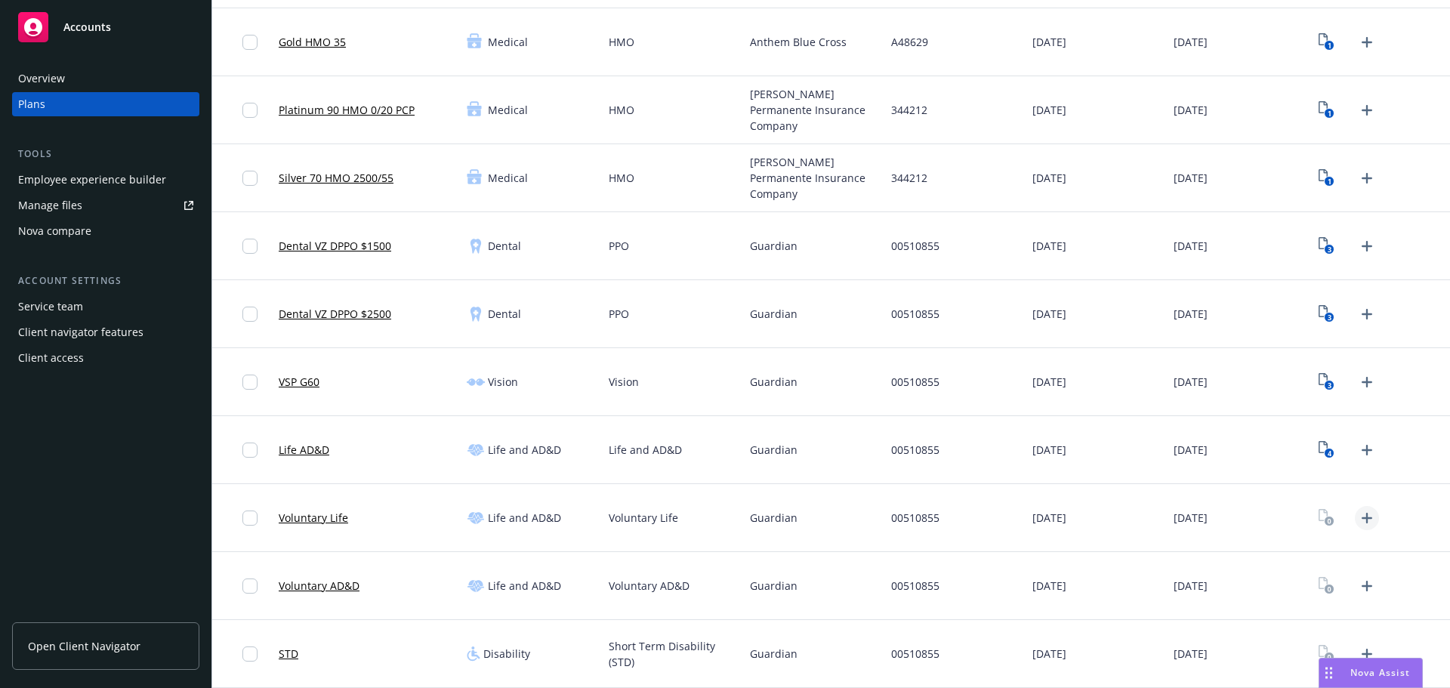
click at [1358, 515] on icon "Upload Plan Documents" at bounding box center [1367, 518] width 18 height 18
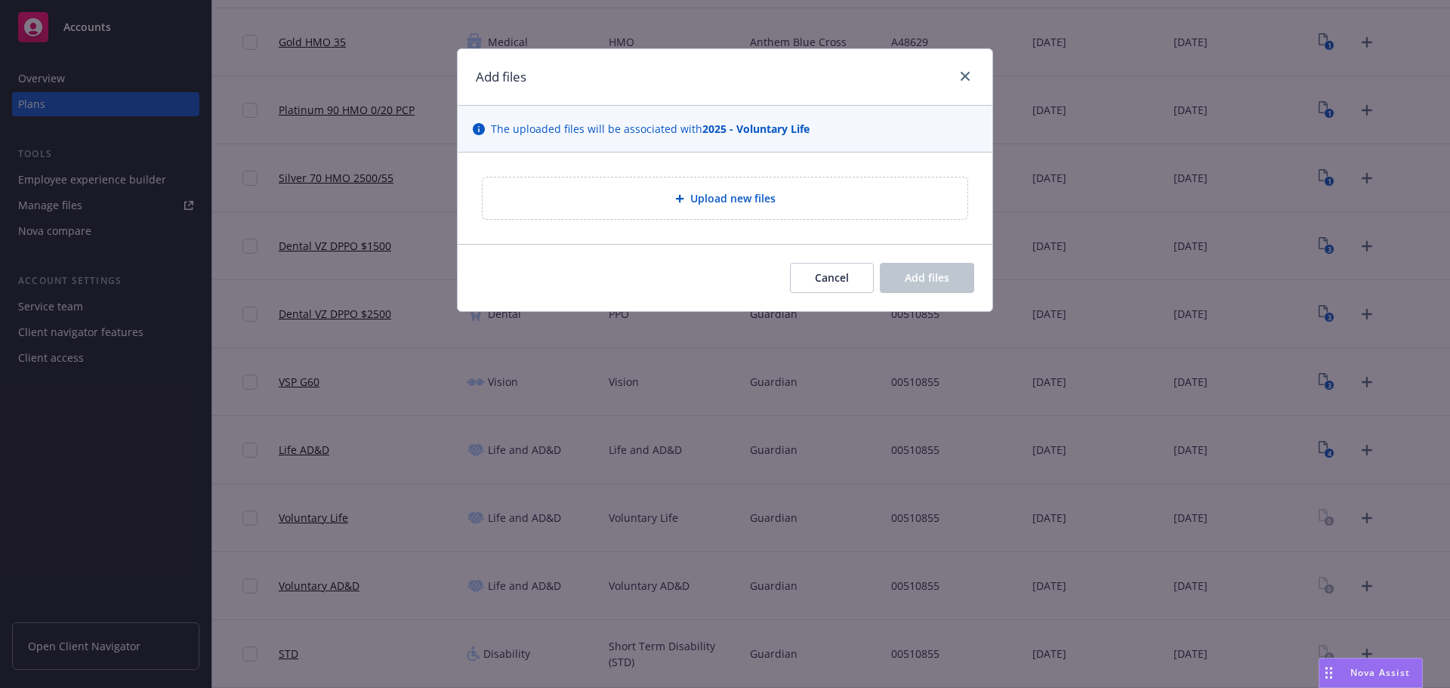
click at [699, 177] on div "Upload new files" at bounding box center [725, 198] width 486 height 43
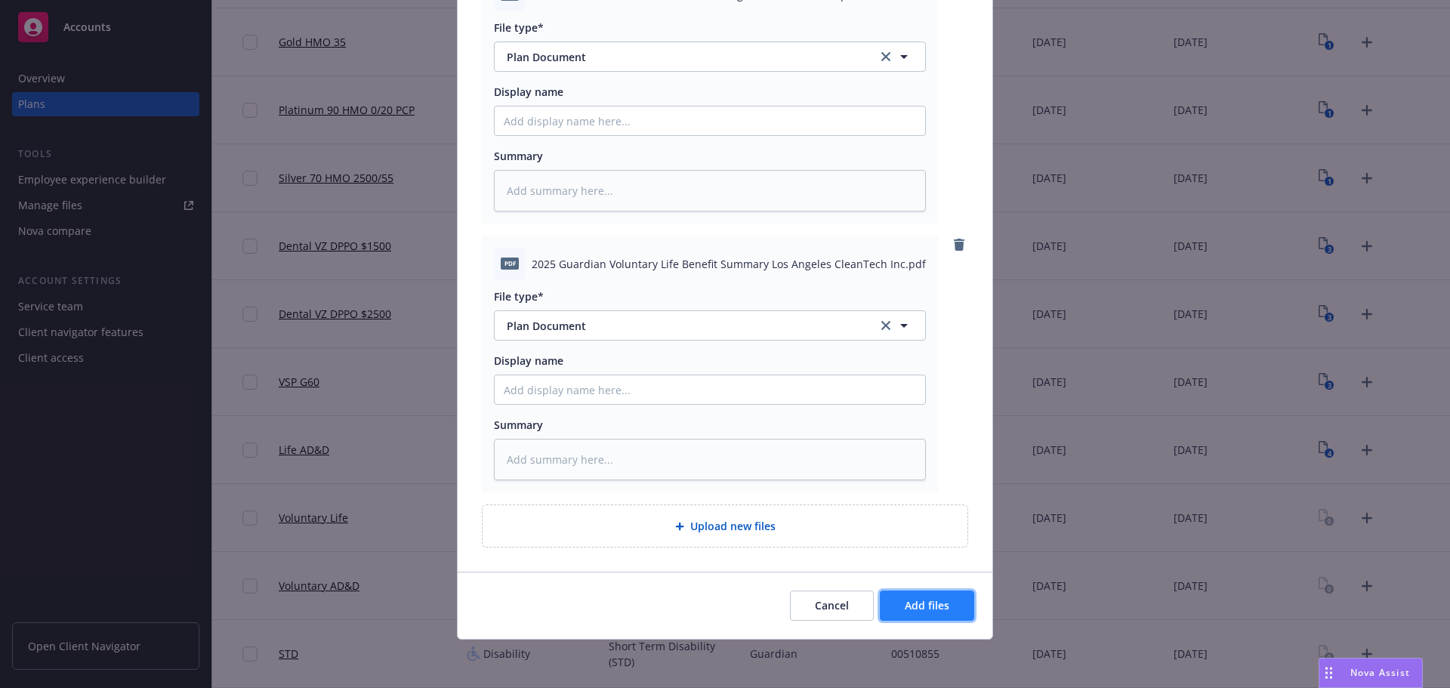
click at [920, 618] on button "Add files" at bounding box center [927, 606] width 94 height 30
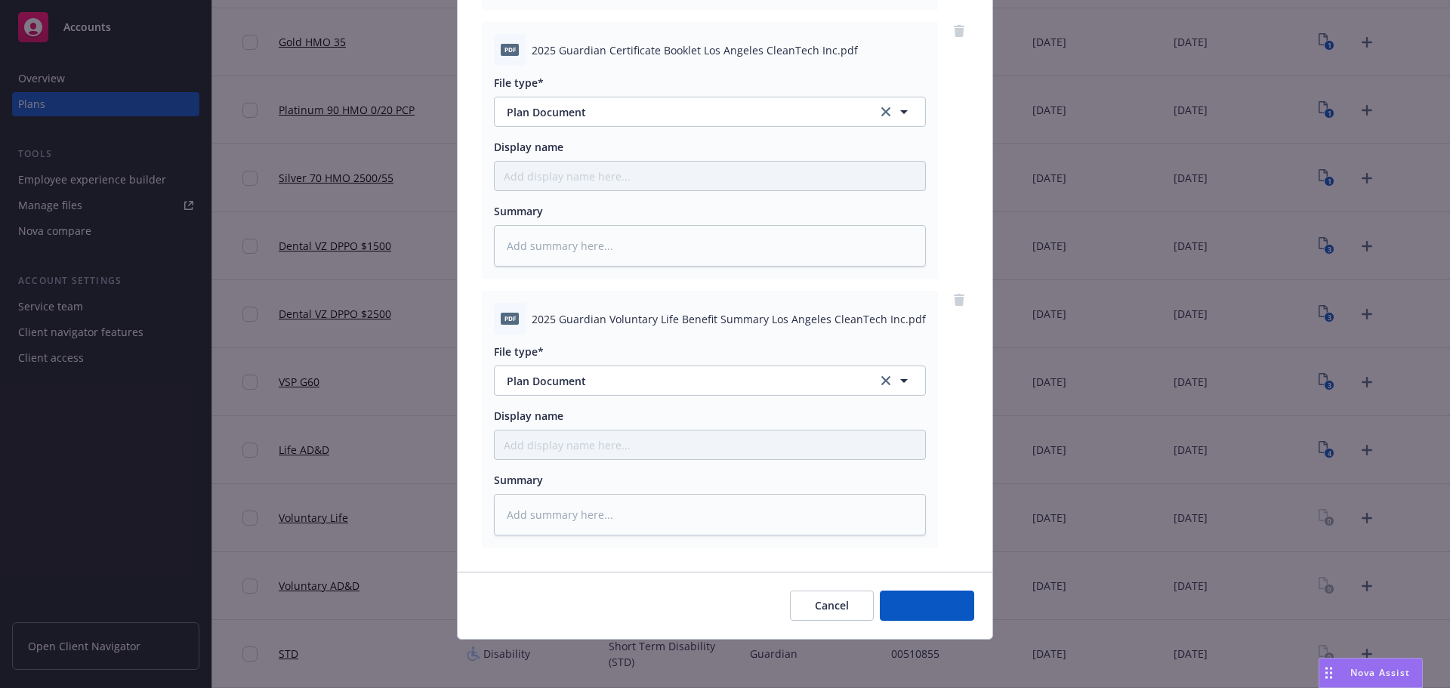
scroll to position [424, 0]
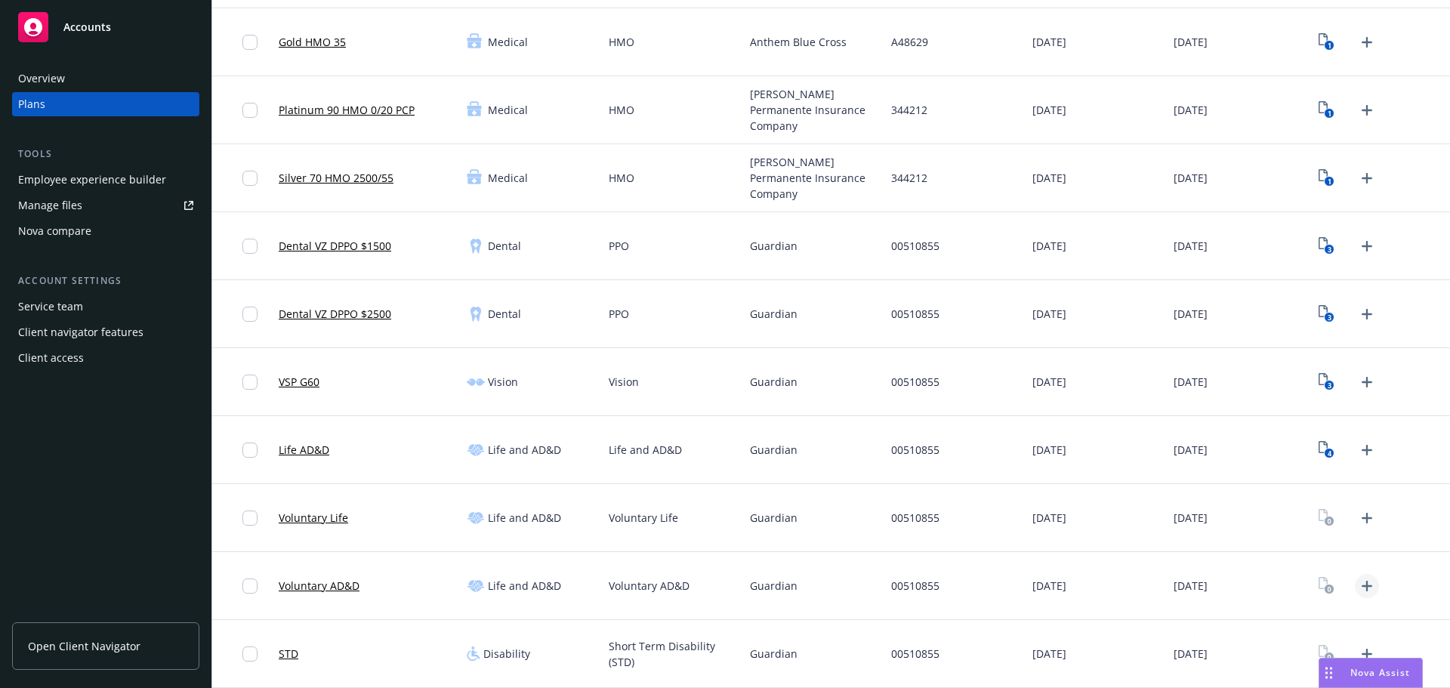
click at [1358, 587] on icon "Upload Plan Documents" at bounding box center [1367, 586] width 18 height 18
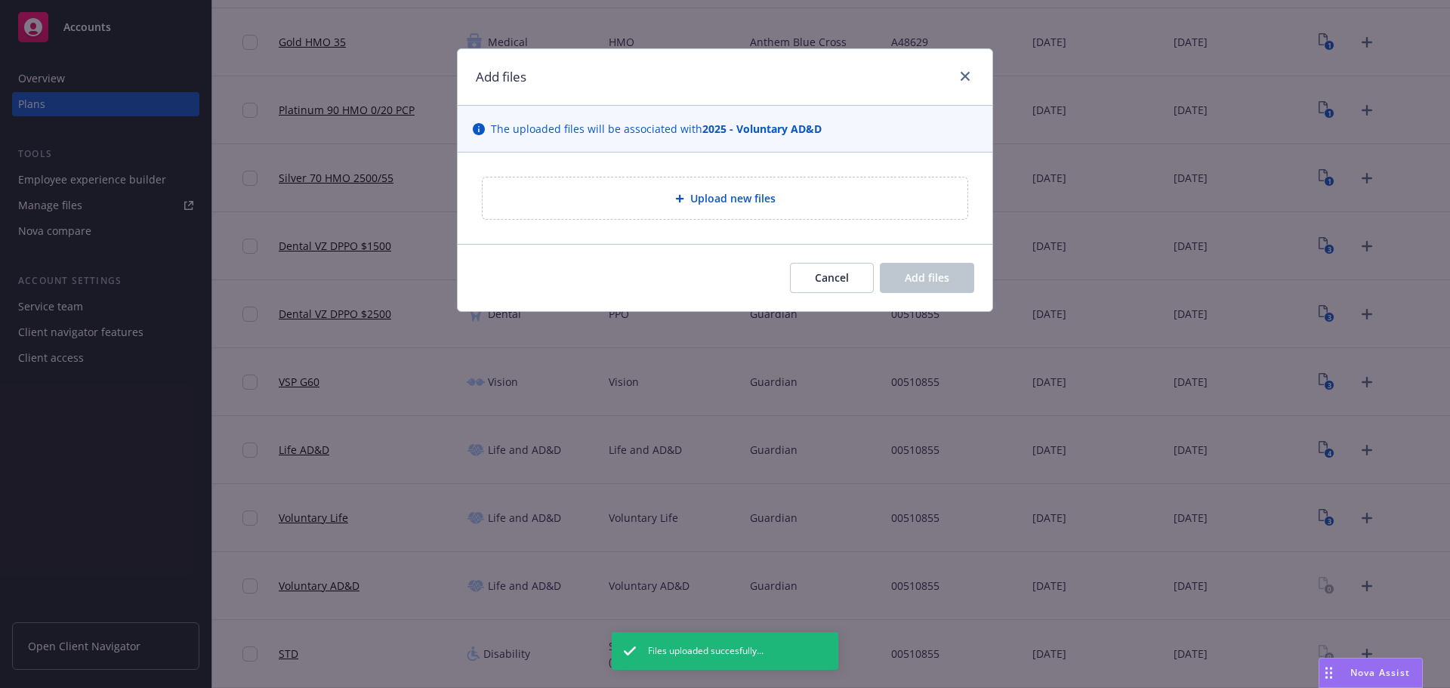
click at [687, 205] on div "Upload new files" at bounding box center [725, 198] width 461 height 17
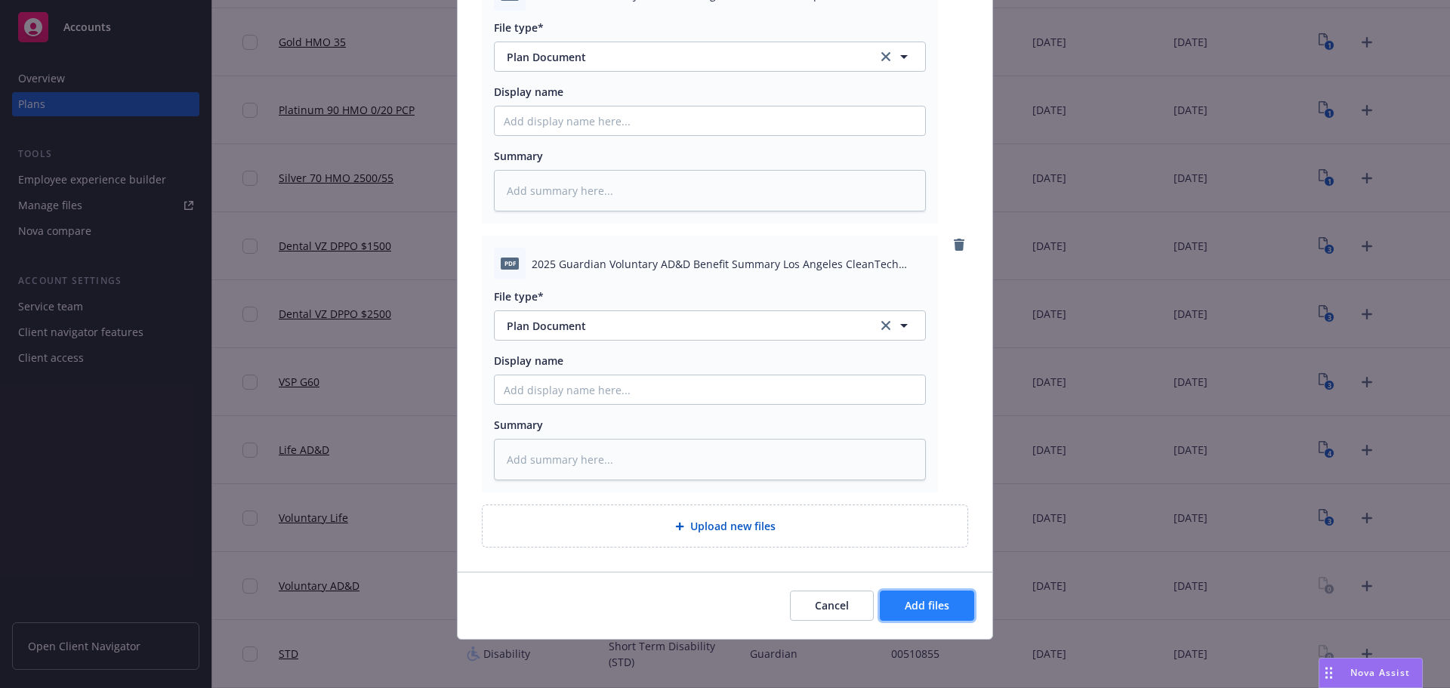
click at [934, 607] on span "Add files" at bounding box center [927, 605] width 45 height 14
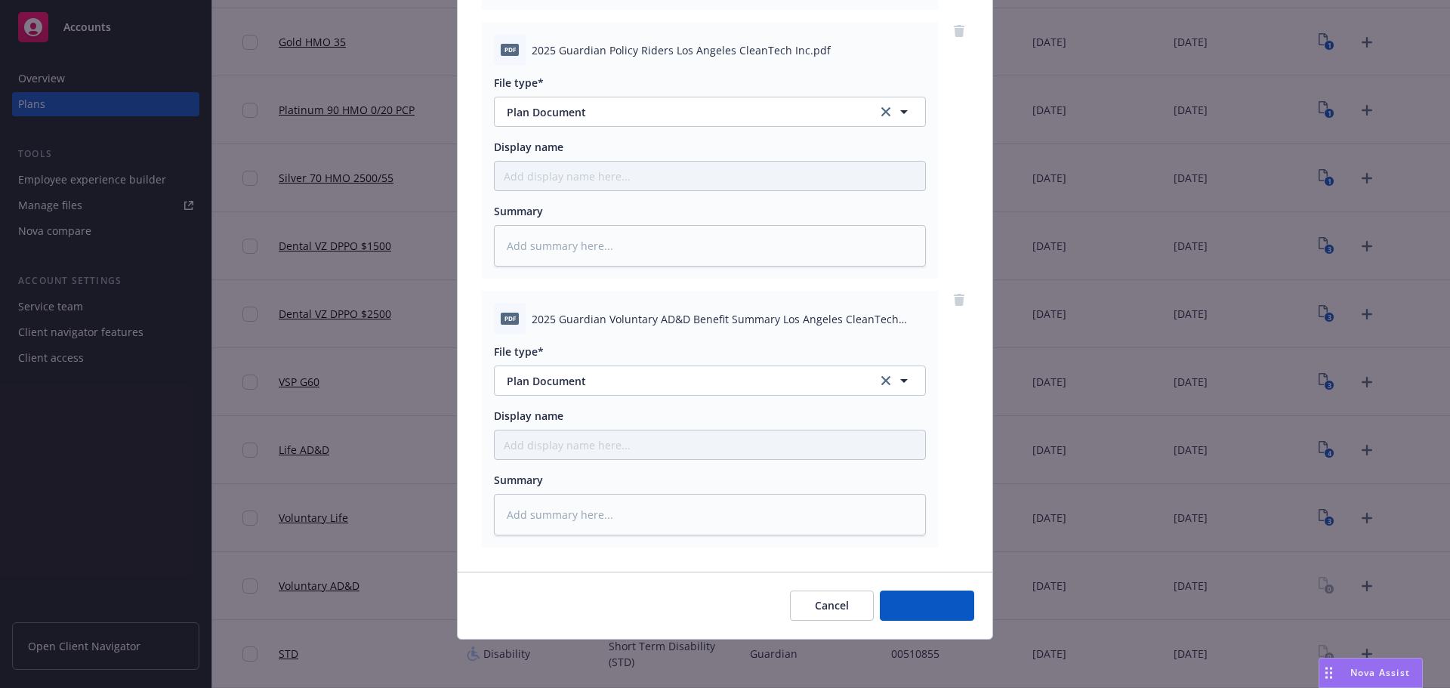
scroll to position [424, 0]
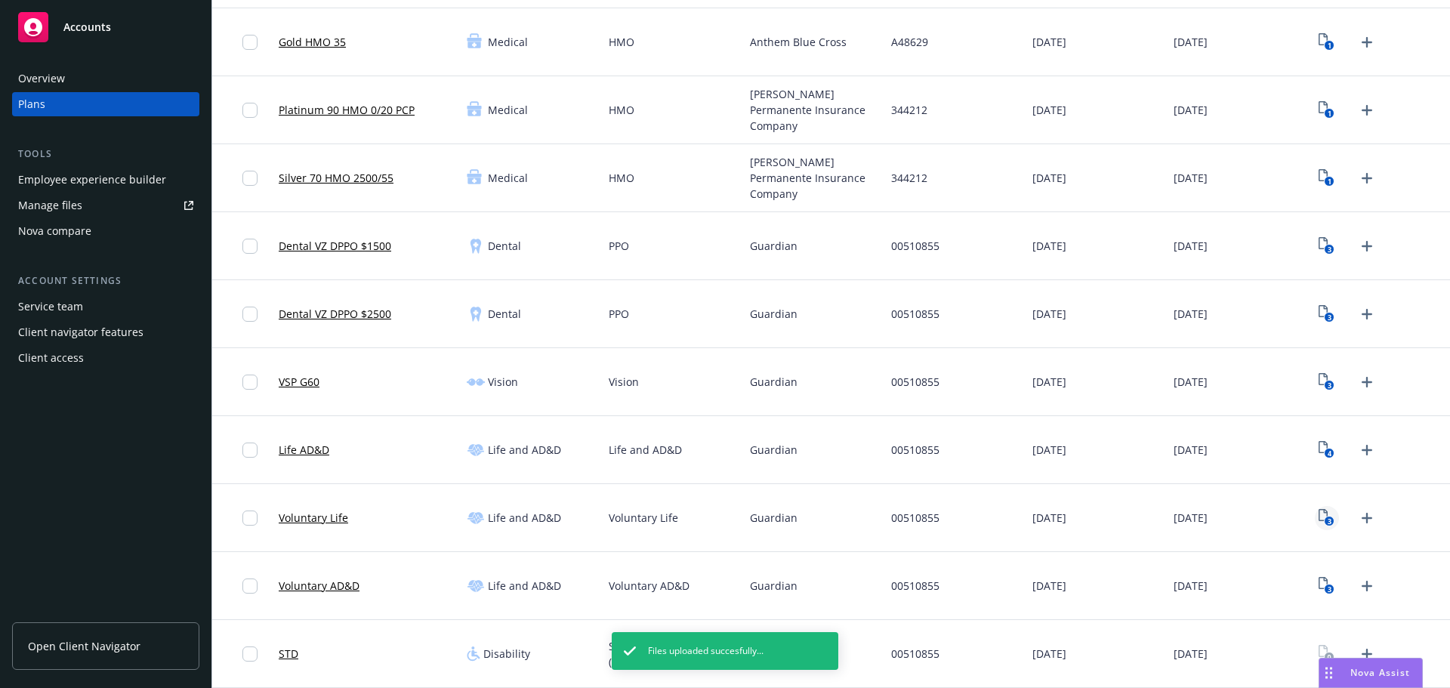
click at [1319, 523] on icon "3" at bounding box center [1327, 517] width 16 height 17
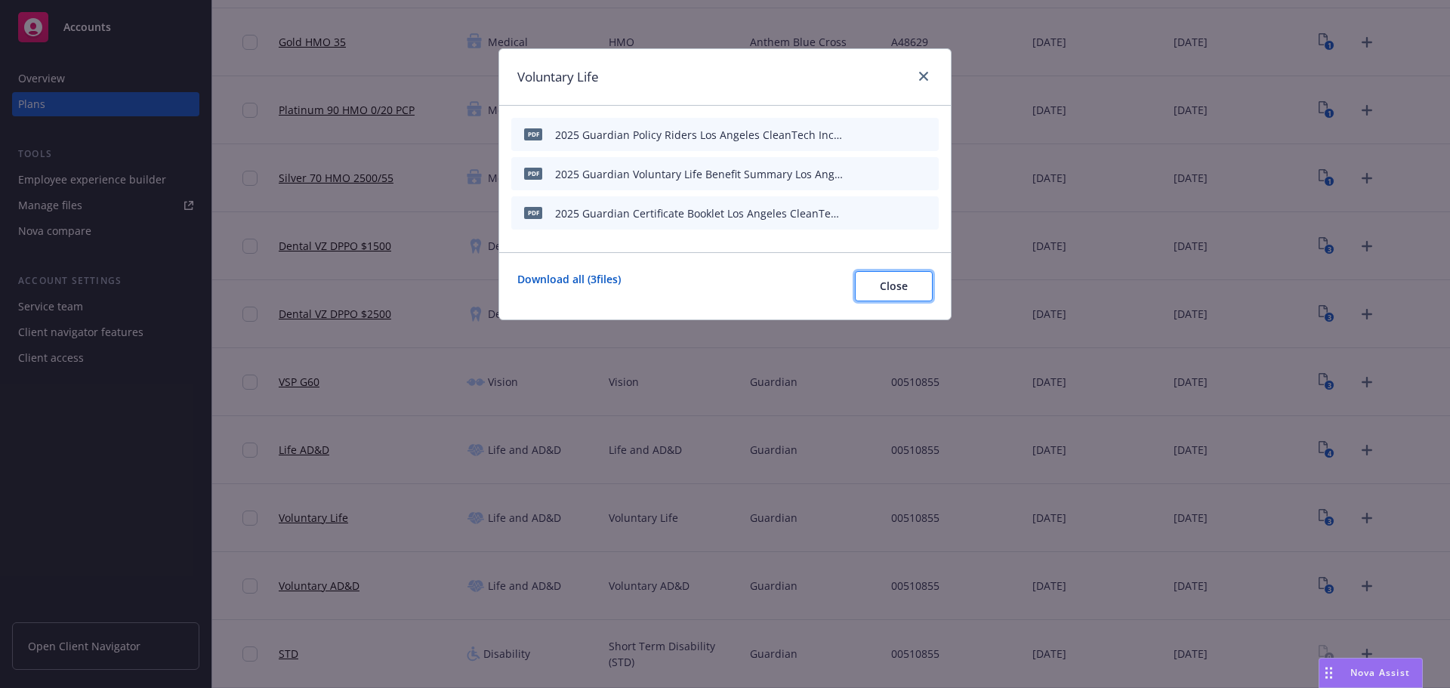
click at [893, 289] on span "Close" at bounding box center [894, 286] width 28 height 14
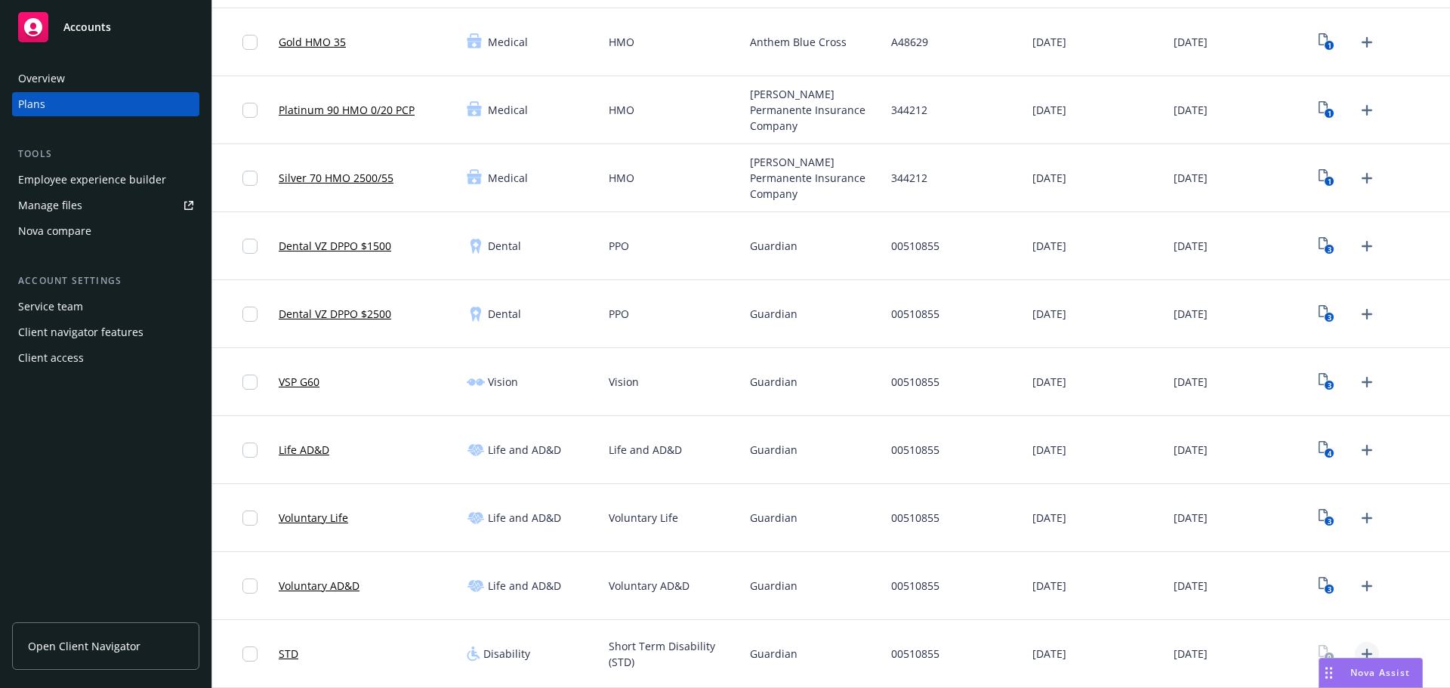
click at [1358, 647] on icon "Upload Plan Documents" at bounding box center [1367, 654] width 18 height 18
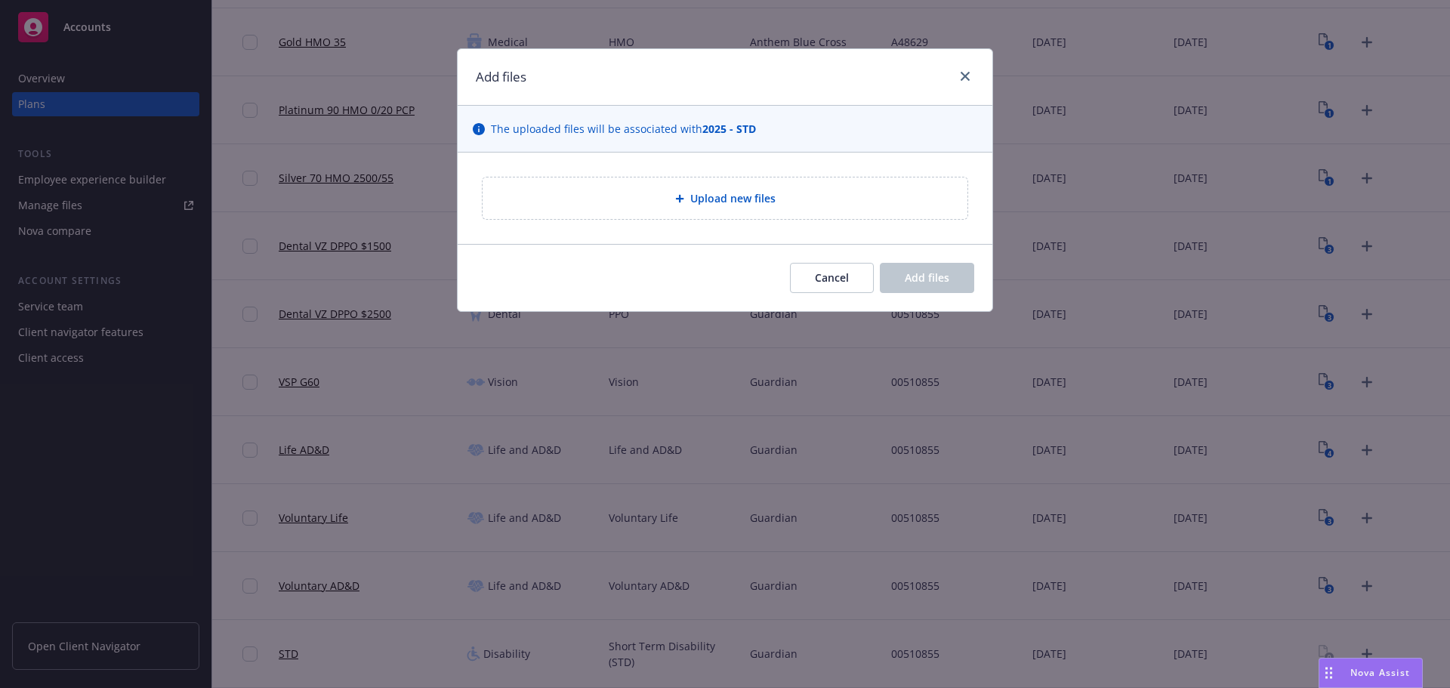
click at [694, 196] on span "Upload new files" at bounding box center [732, 198] width 85 height 16
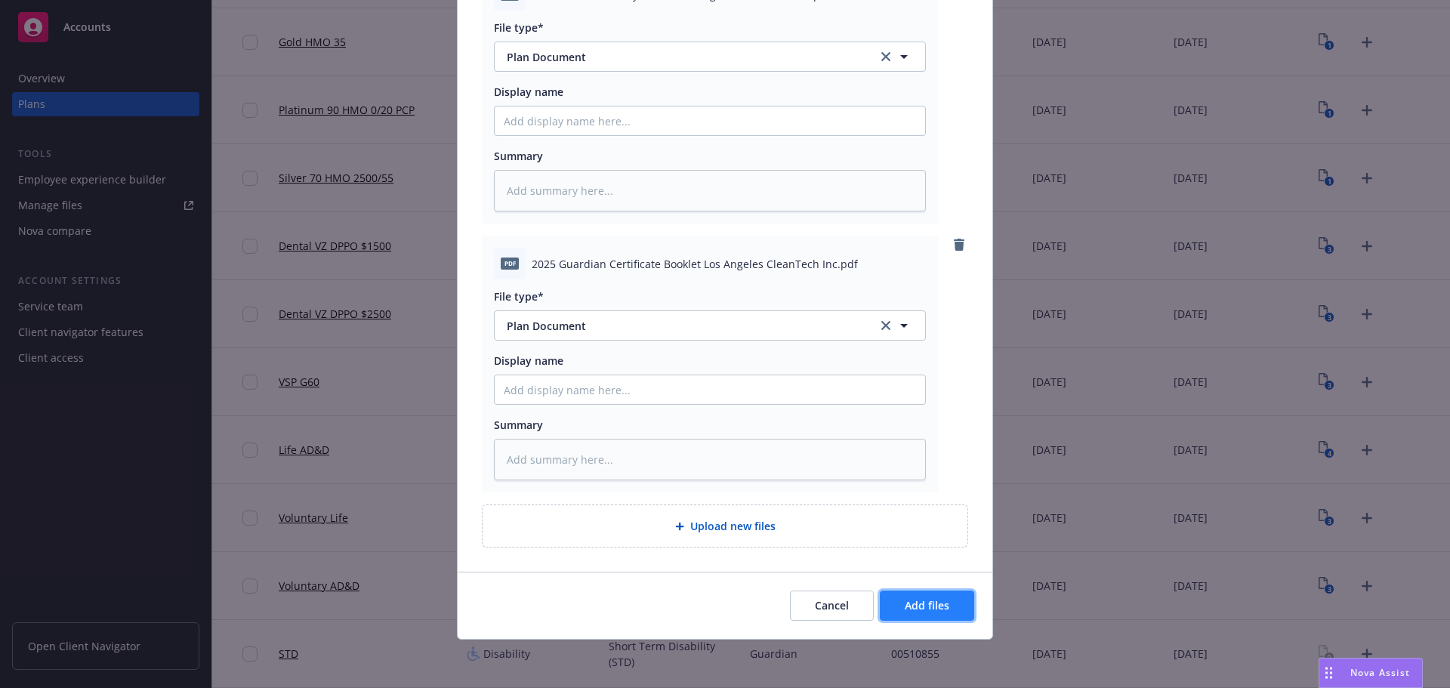
click at [935, 602] on span "Add files" at bounding box center [927, 605] width 45 height 14
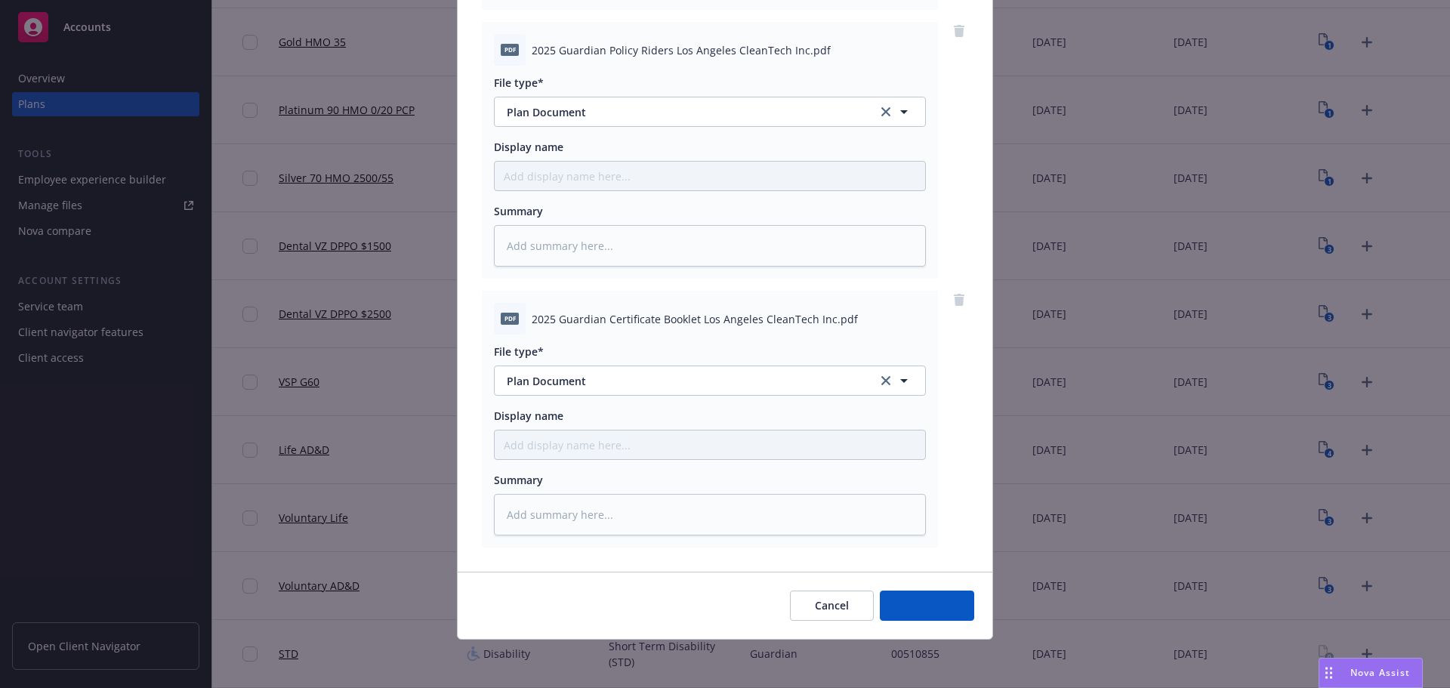
scroll to position [424, 0]
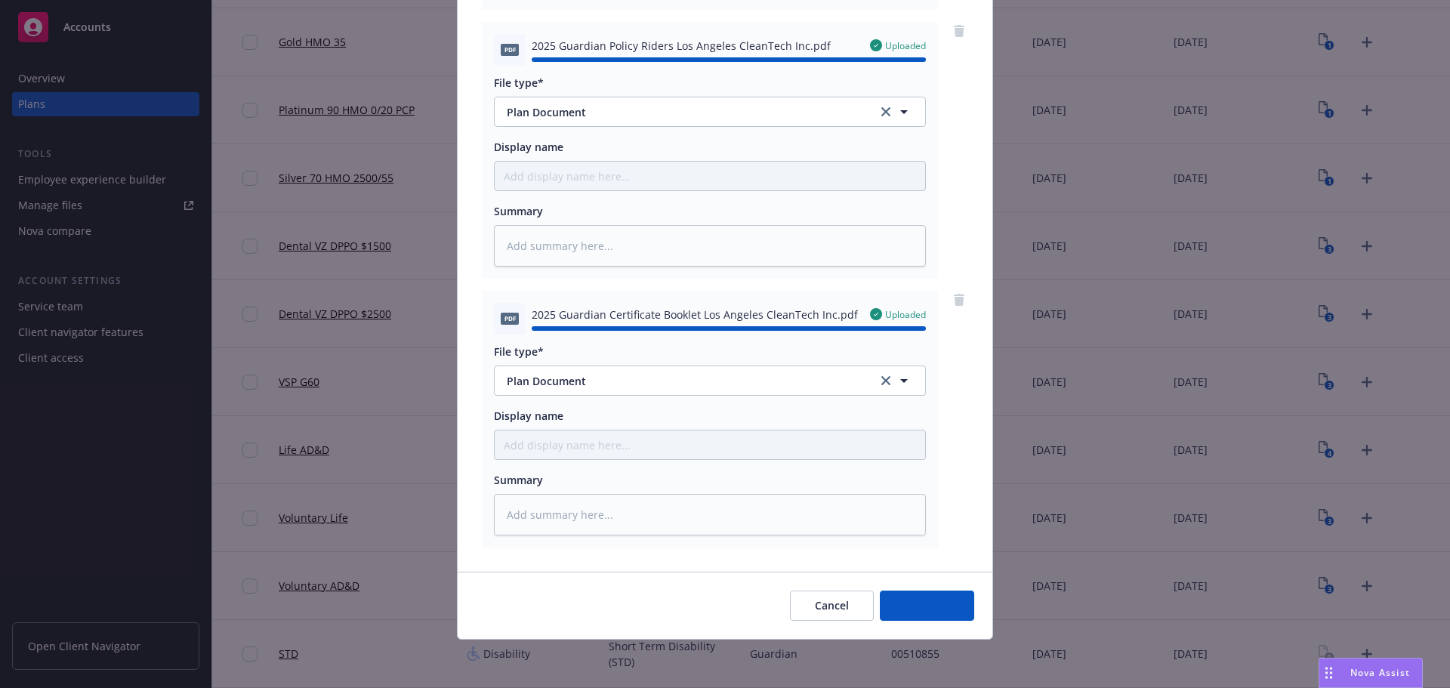
type textarea "x"
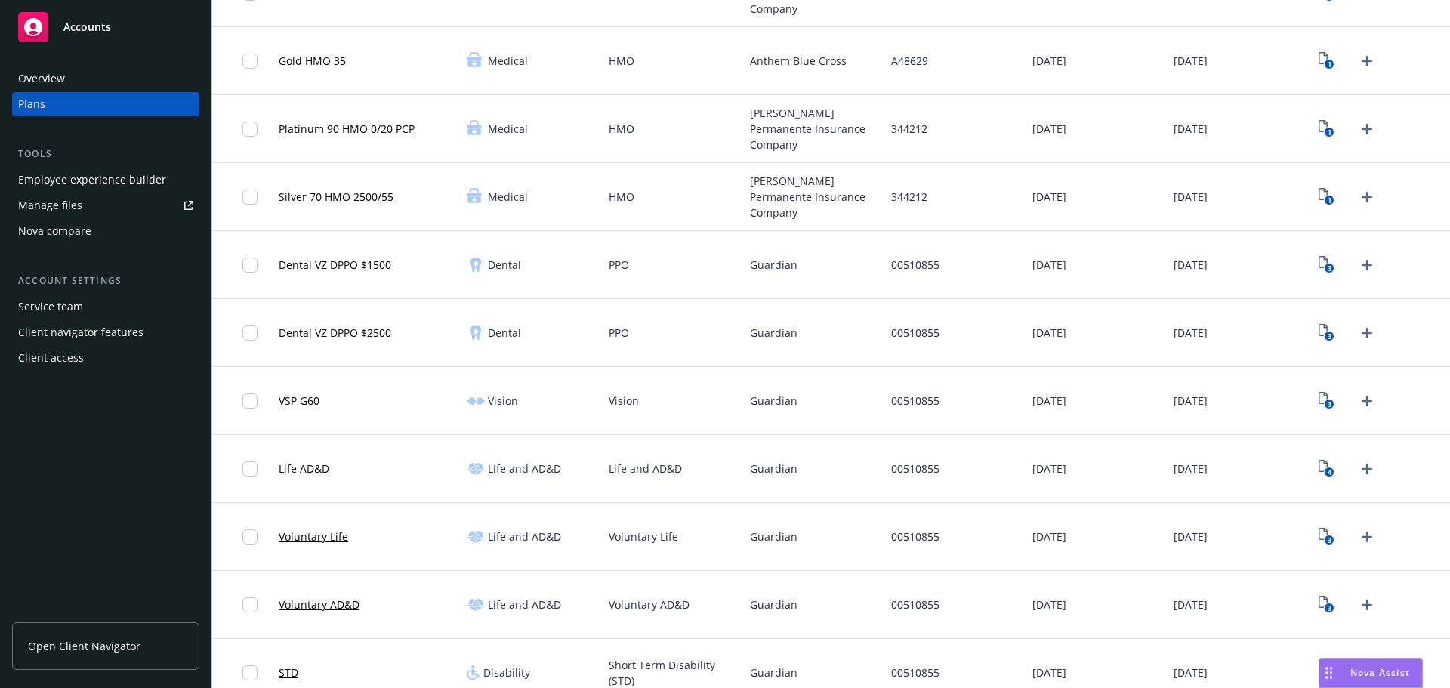
scroll to position [411, 0]
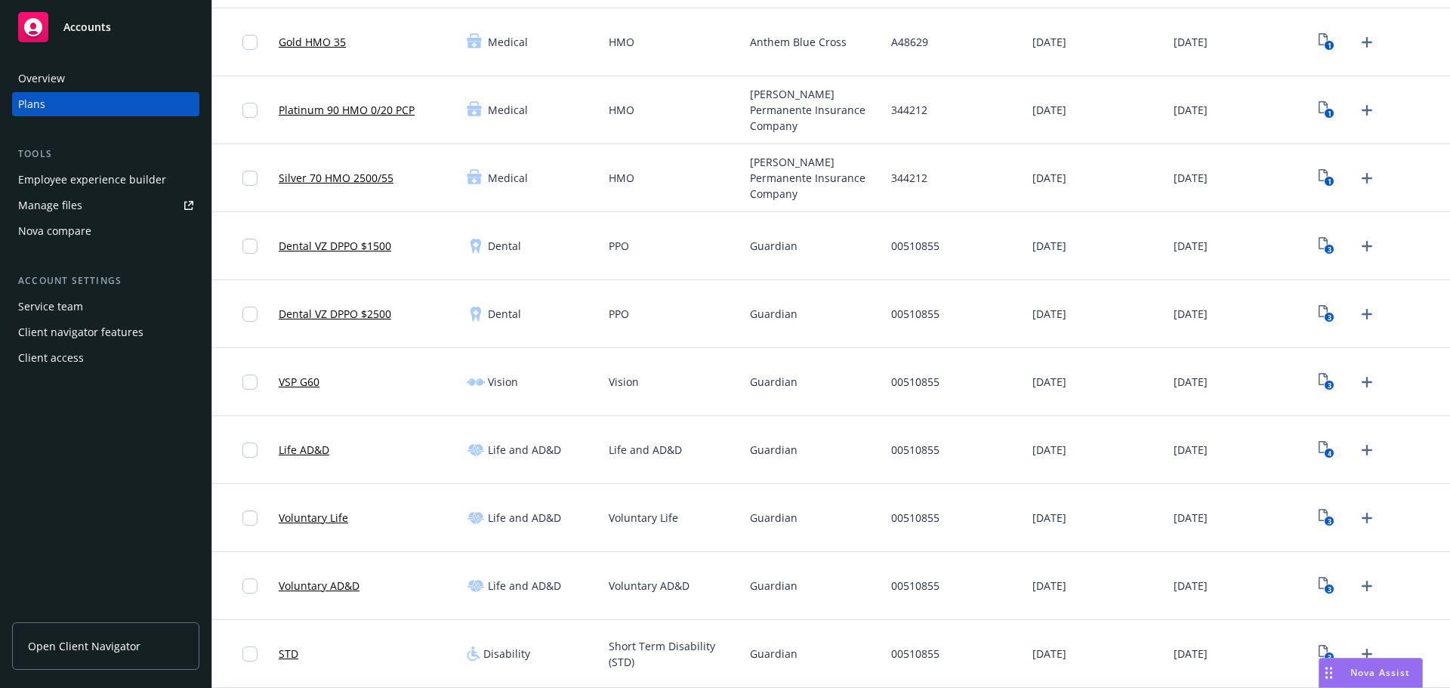
click at [865, 358] on div "Guardian" at bounding box center [814, 382] width 141 height 68
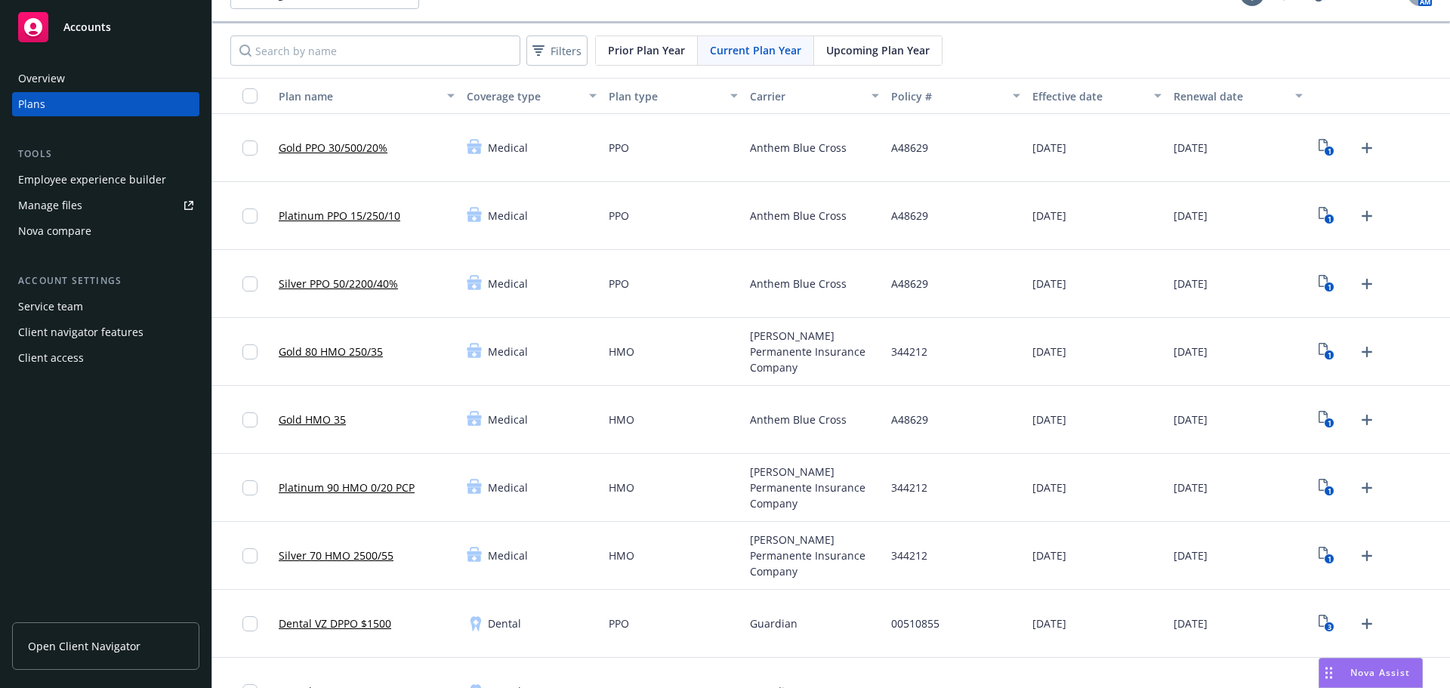
scroll to position [0, 0]
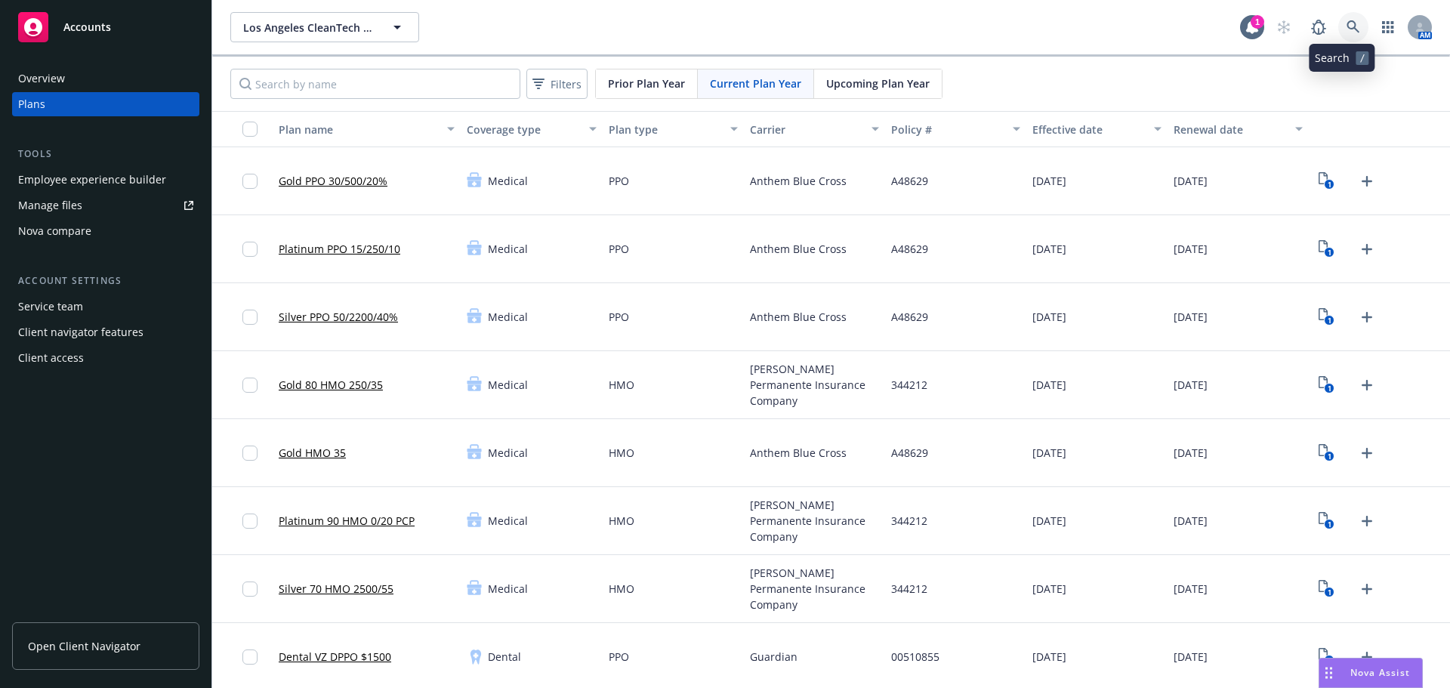
click at [1347, 23] on icon at bounding box center [1354, 27] width 14 height 14
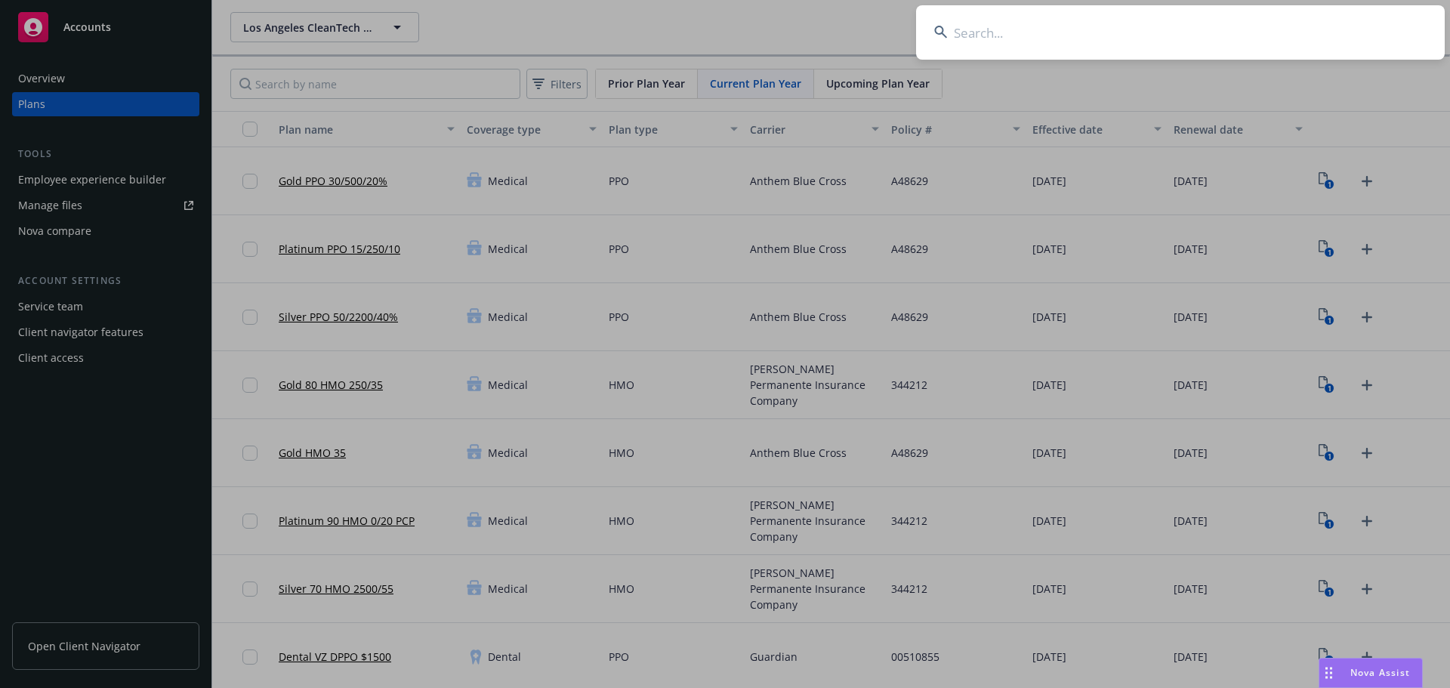
click at [1190, 24] on input at bounding box center [1180, 32] width 529 height 54
click at [1147, 44] on input at bounding box center [1180, 32] width 529 height 54
paste input "Factory Pipe"
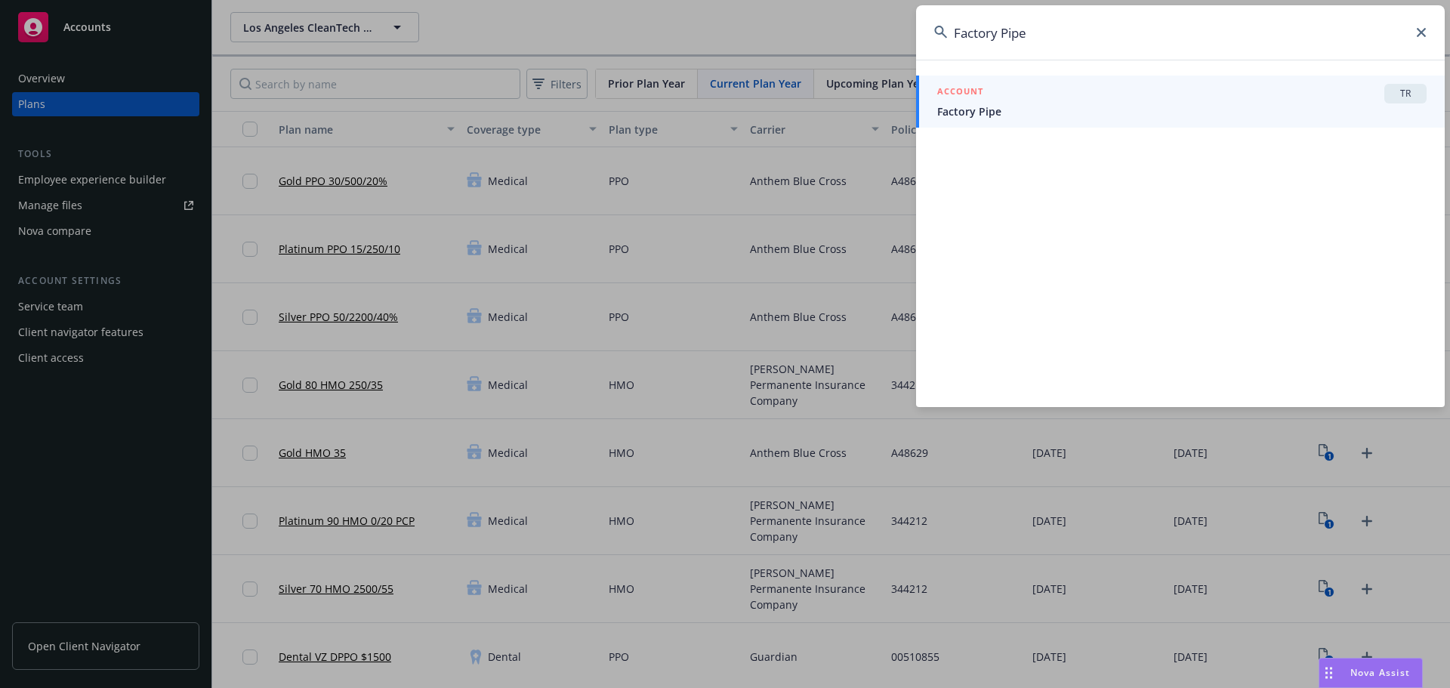
type input "Factory Pipe"
click at [1110, 105] on span "Factory Pipe" at bounding box center [1181, 111] width 489 height 16
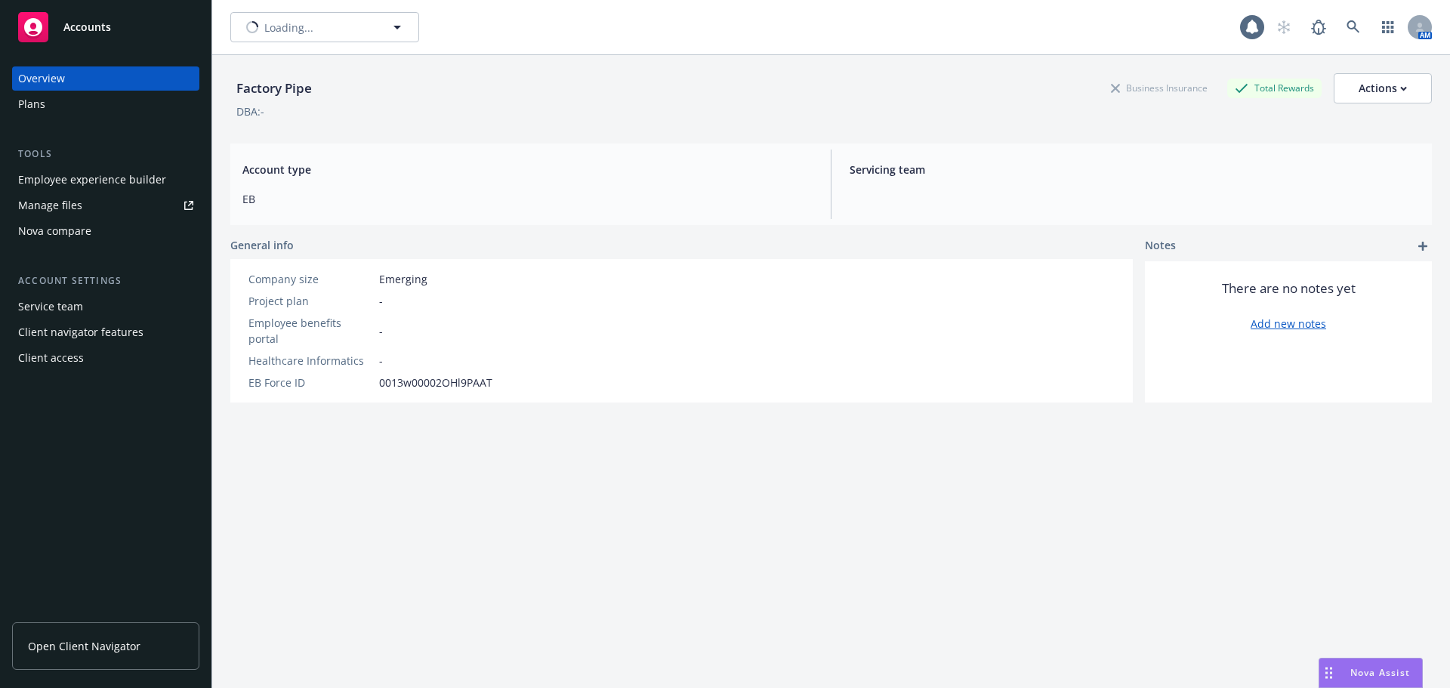
click at [51, 106] on div "Plans" at bounding box center [105, 104] width 175 height 24
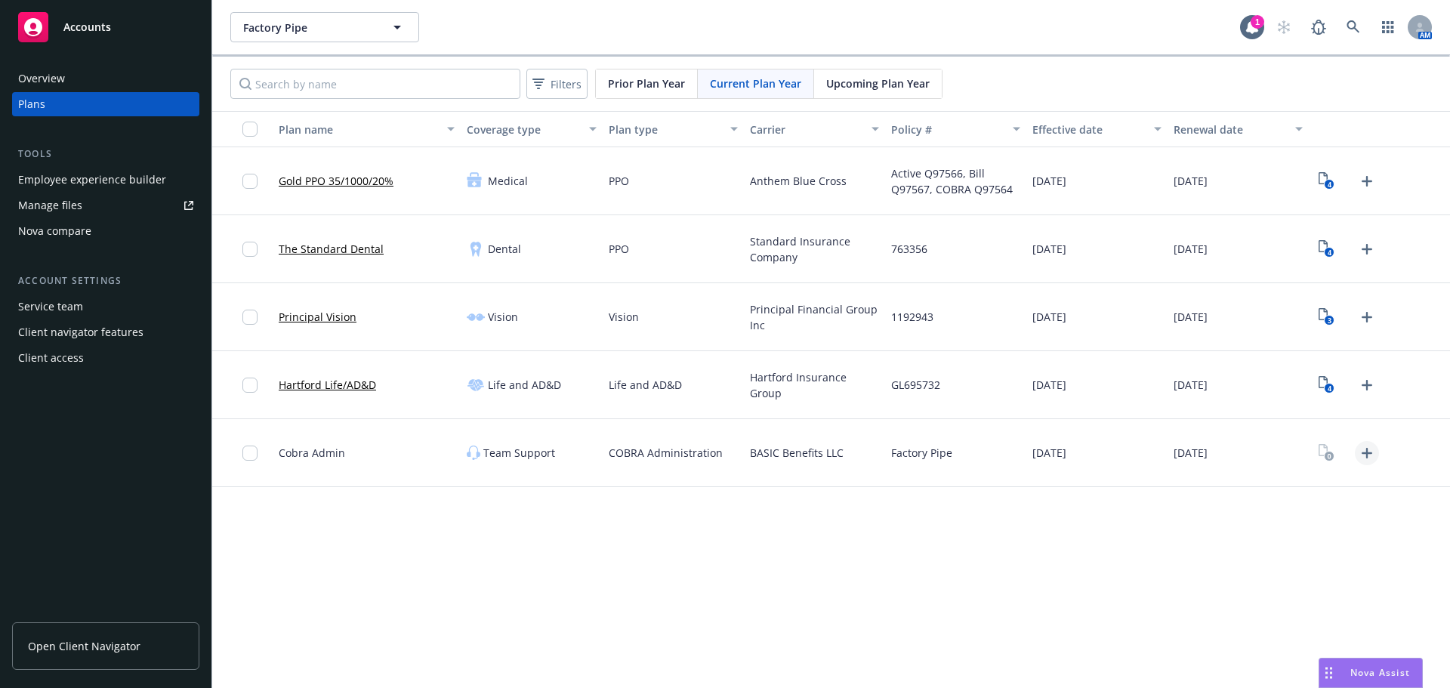
click at [1372, 449] on icon "Upload Plan Documents" at bounding box center [1367, 453] width 18 height 18
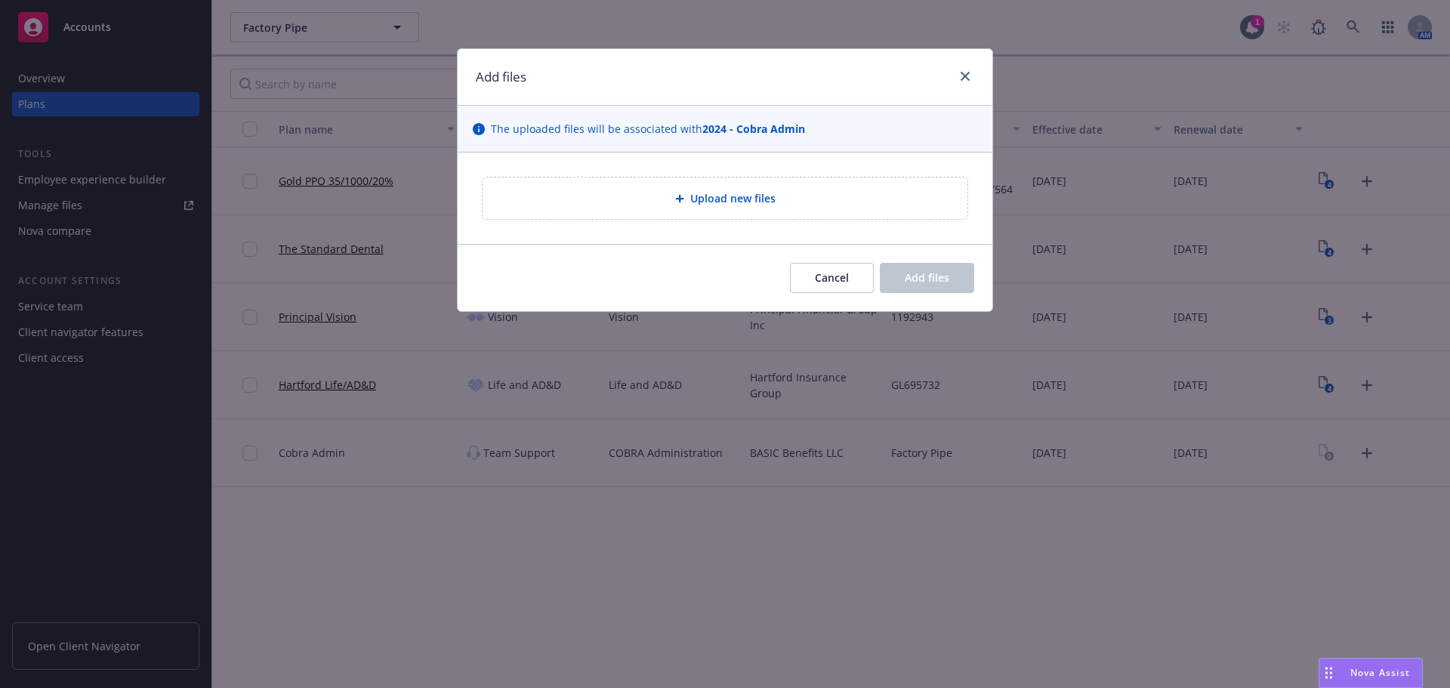
click at [677, 194] on icon at bounding box center [679, 198] width 9 height 9
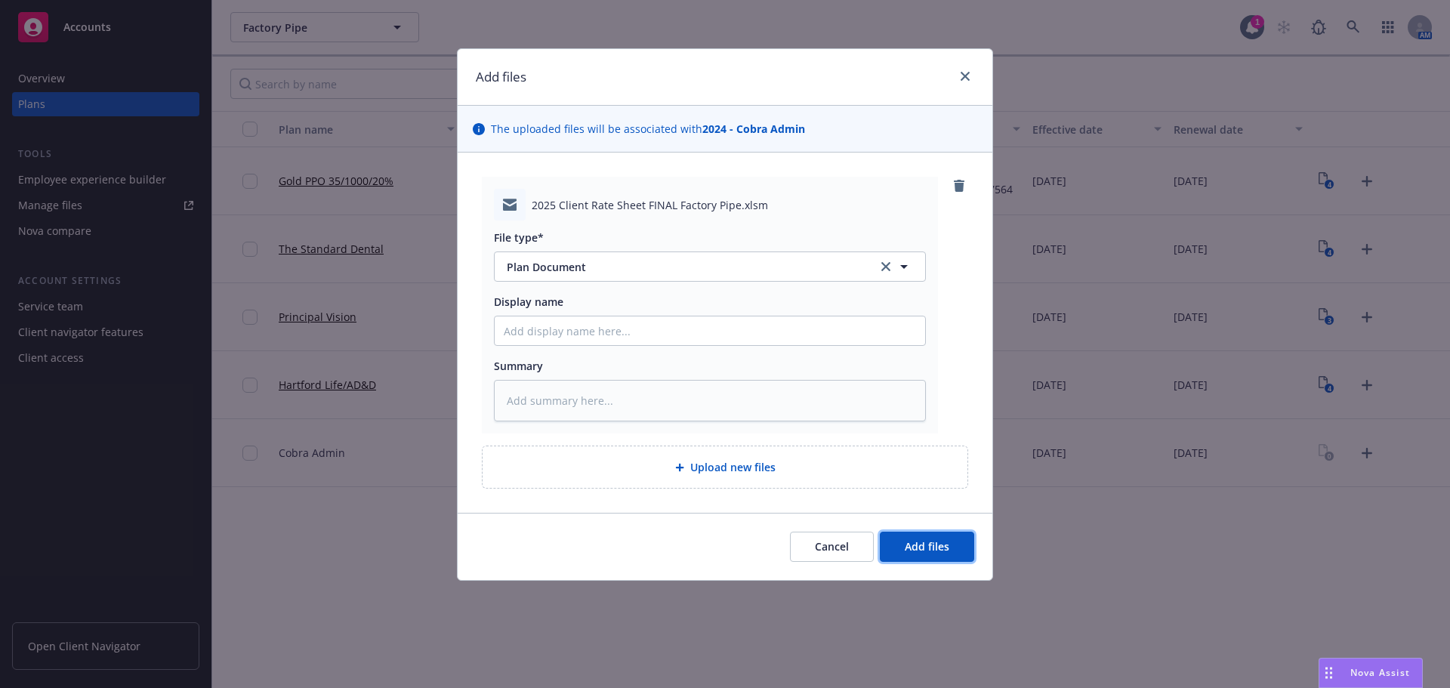
click at [917, 552] on span "Add files" at bounding box center [927, 546] width 45 height 14
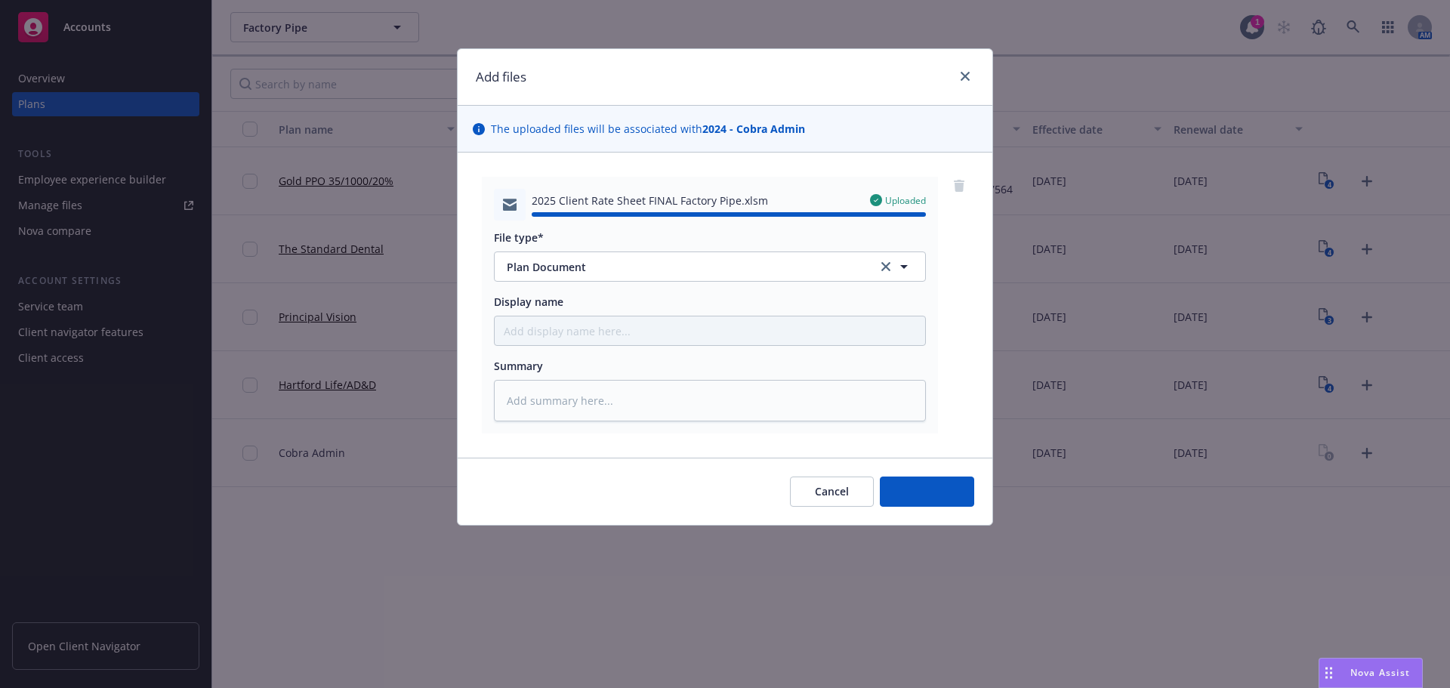
type textarea "x"
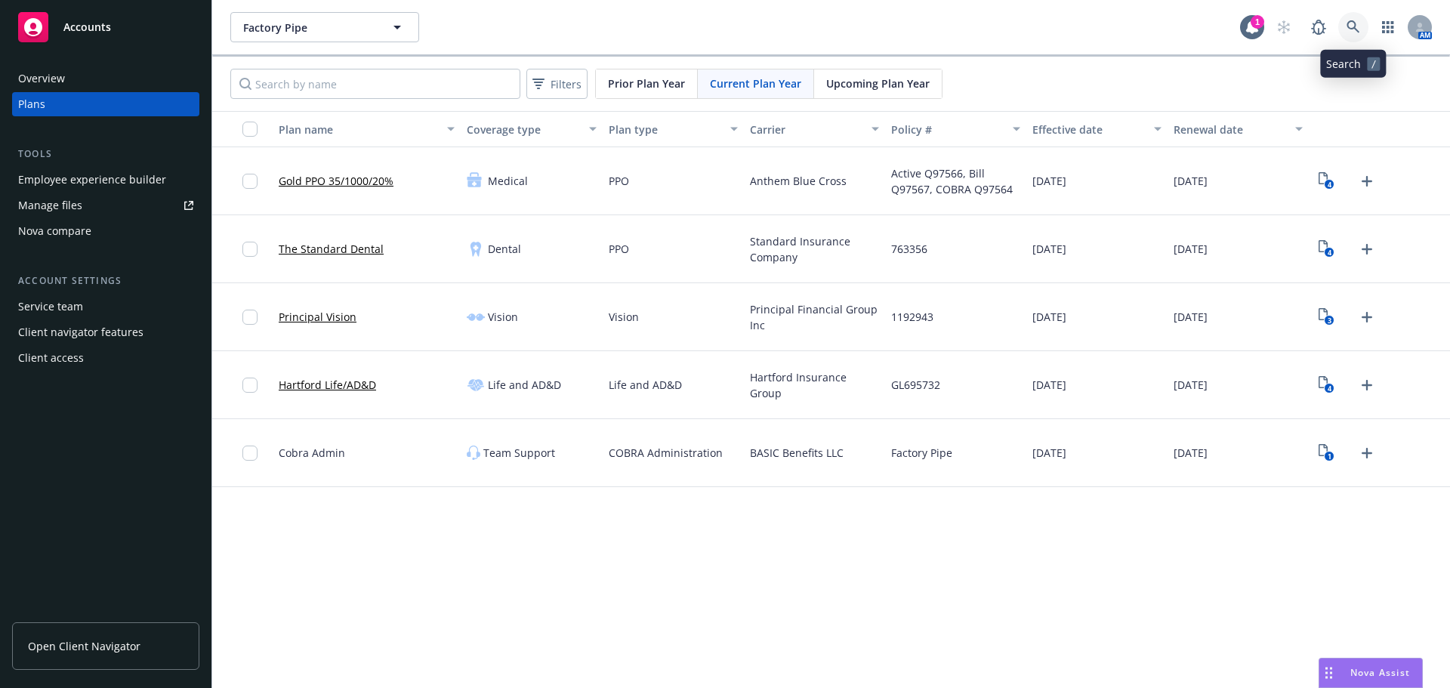
click at [1355, 35] on link at bounding box center [1353, 27] width 30 height 30
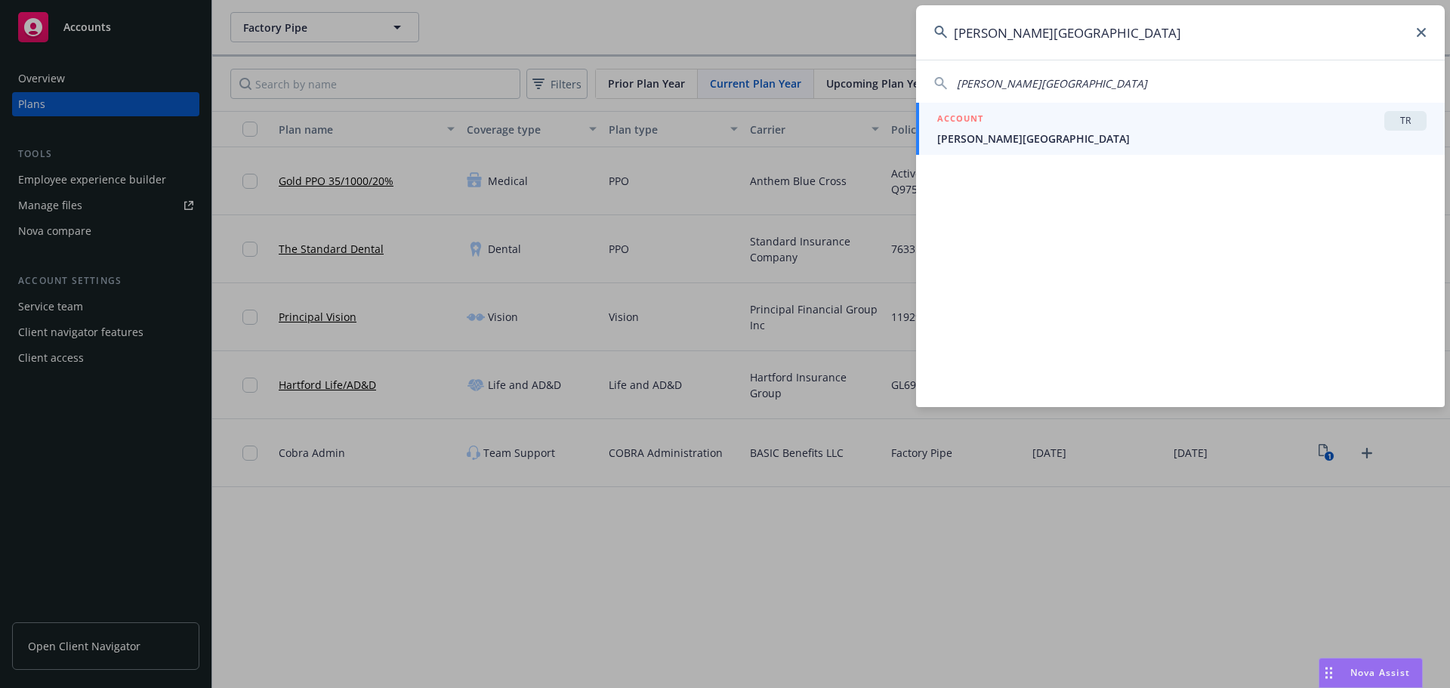
type input "[PERSON_NAME][GEOGRAPHIC_DATA]"
click at [1091, 138] on span "[PERSON_NAME][GEOGRAPHIC_DATA]" at bounding box center [1181, 139] width 489 height 16
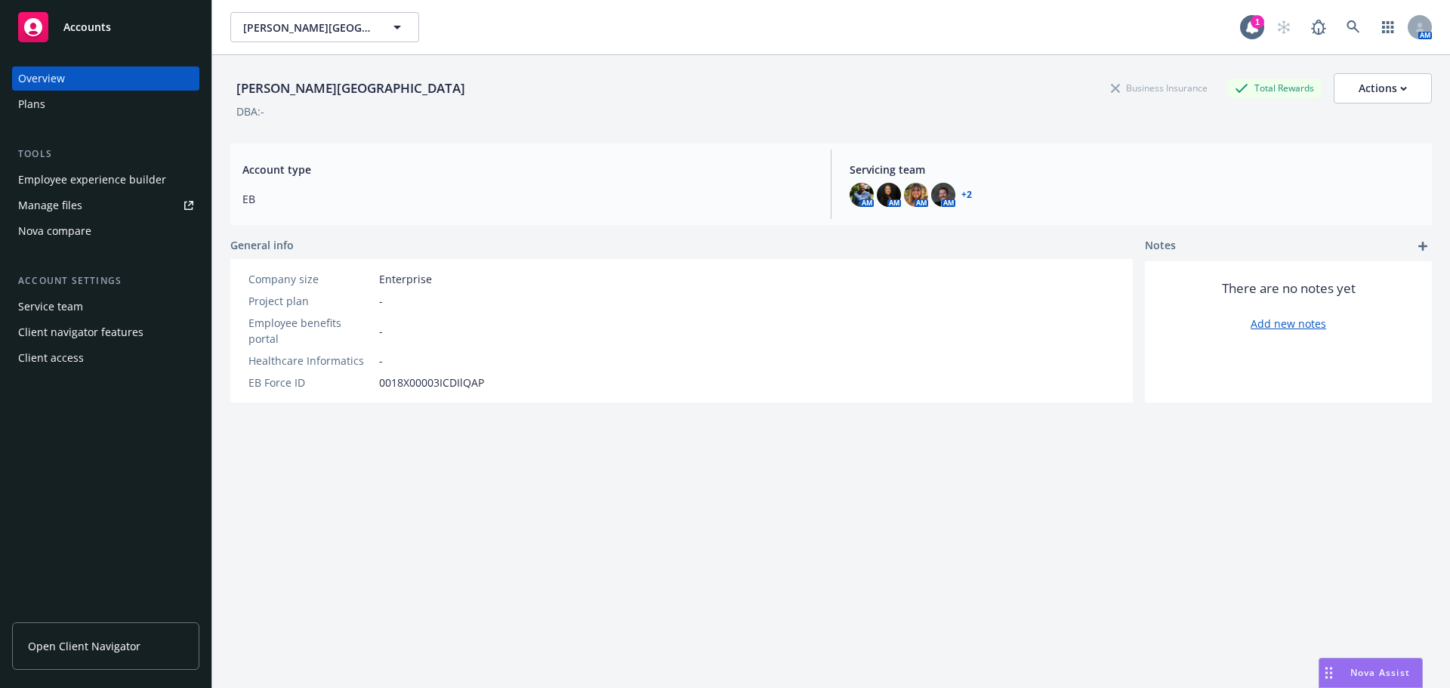
click at [73, 113] on div "Plans" at bounding box center [105, 104] width 175 height 24
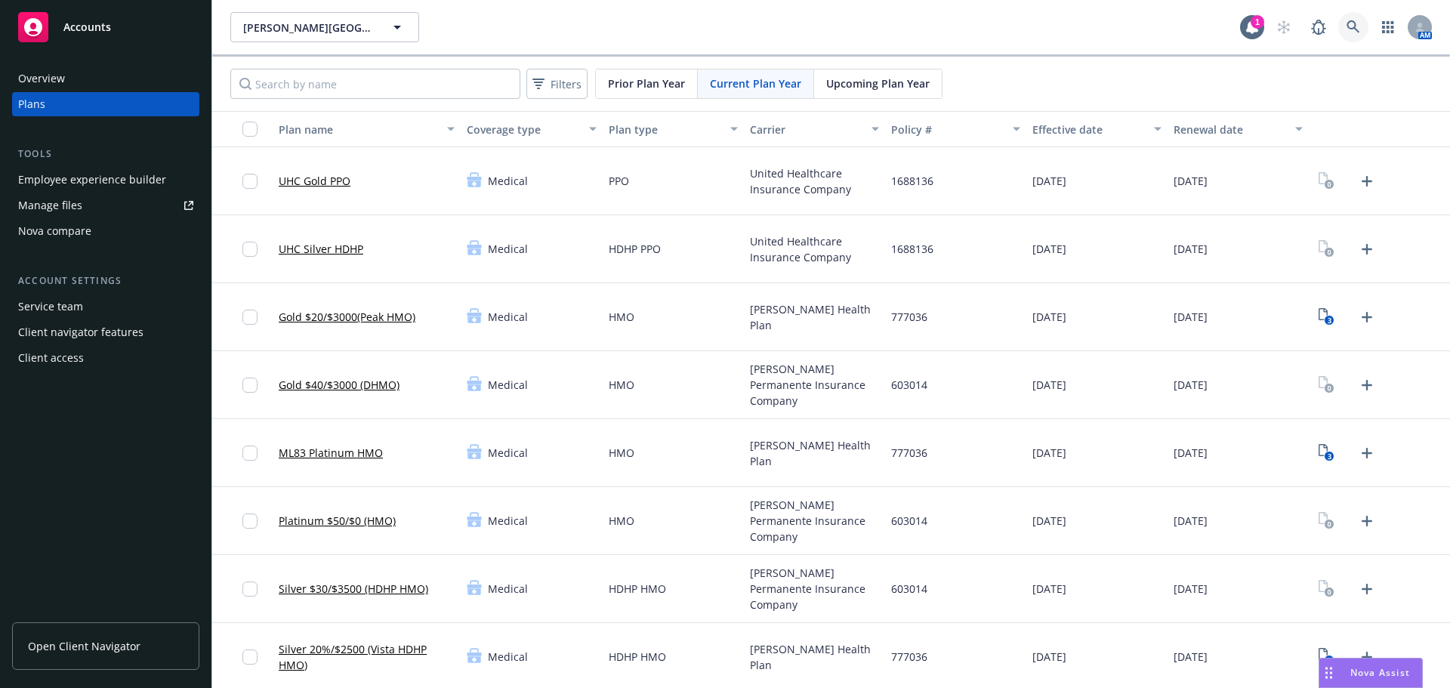
click at [1352, 37] on link at bounding box center [1353, 27] width 30 height 30
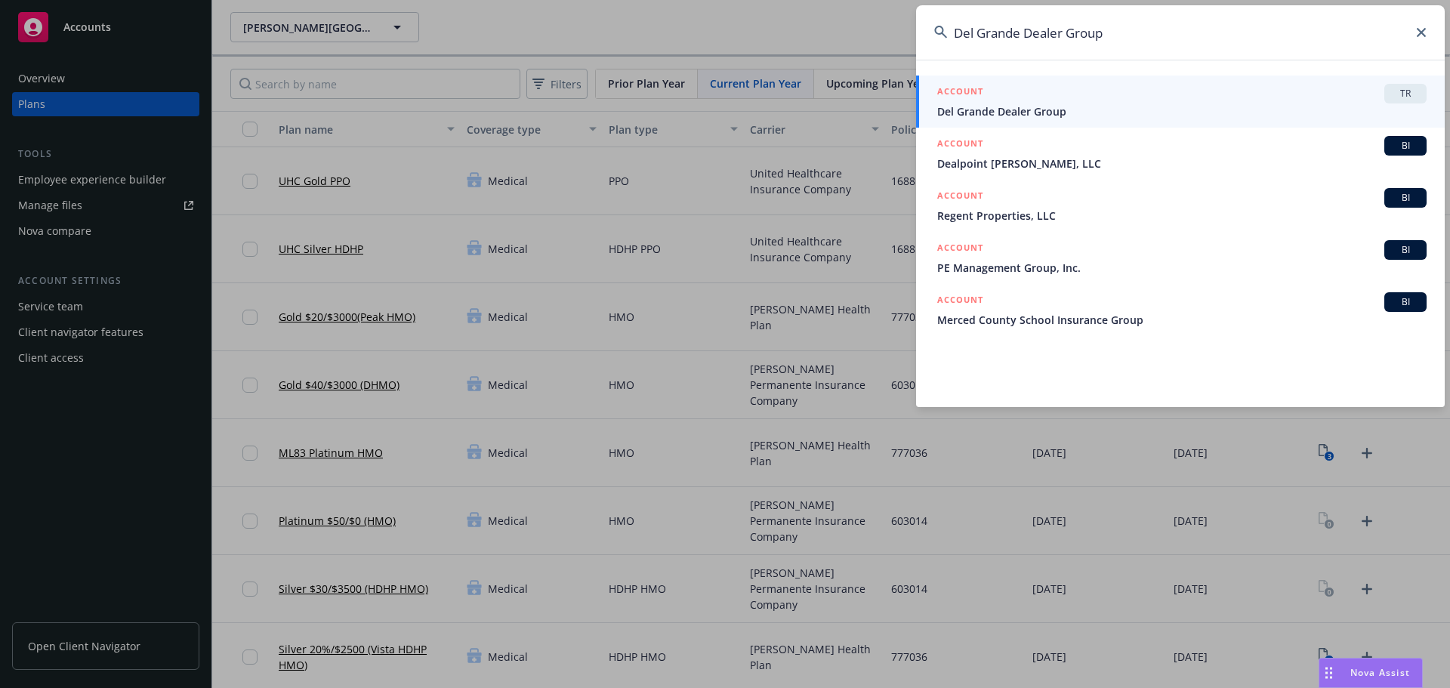
type input "Del Grande Dealer Group"
click at [1101, 116] on span "Del Grande Dealer Group" at bounding box center [1181, 111] width 489 height 16
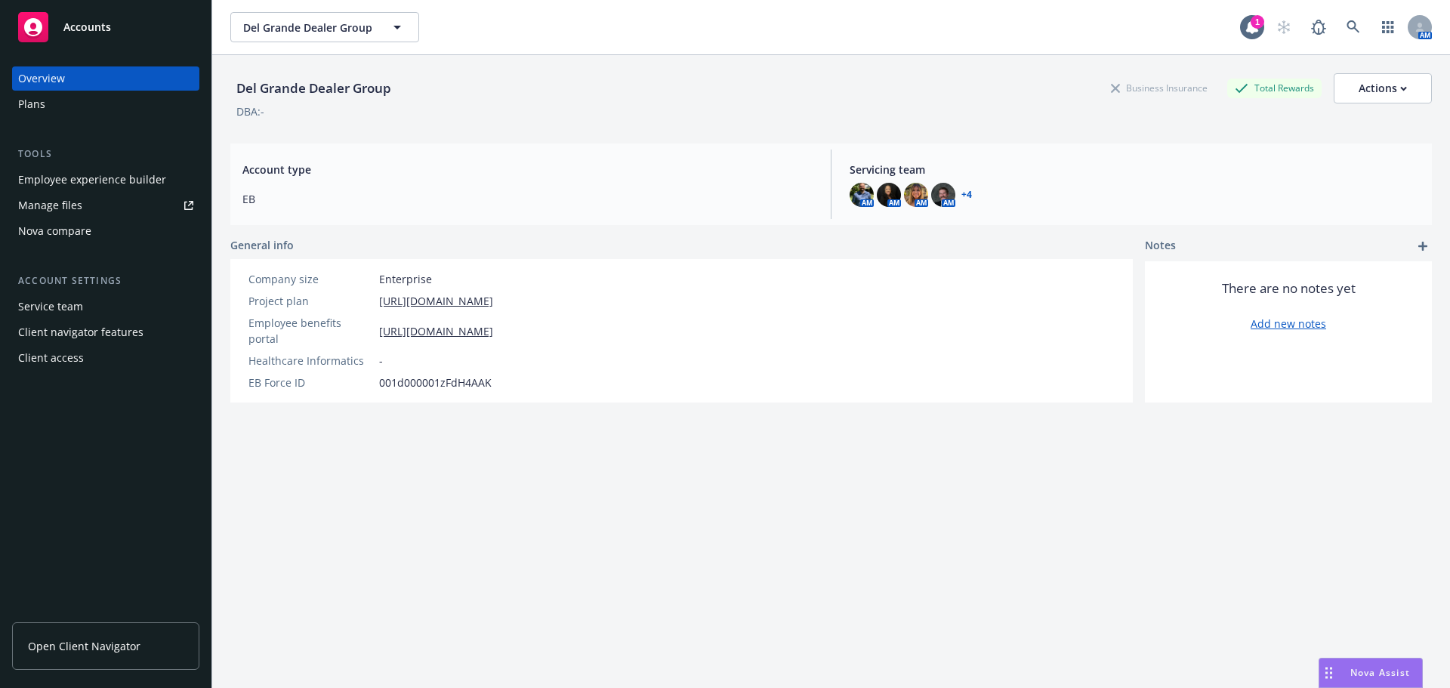
click at [84, 112] on div "Plans" at bounding box center [105, 104] width 175 height 24
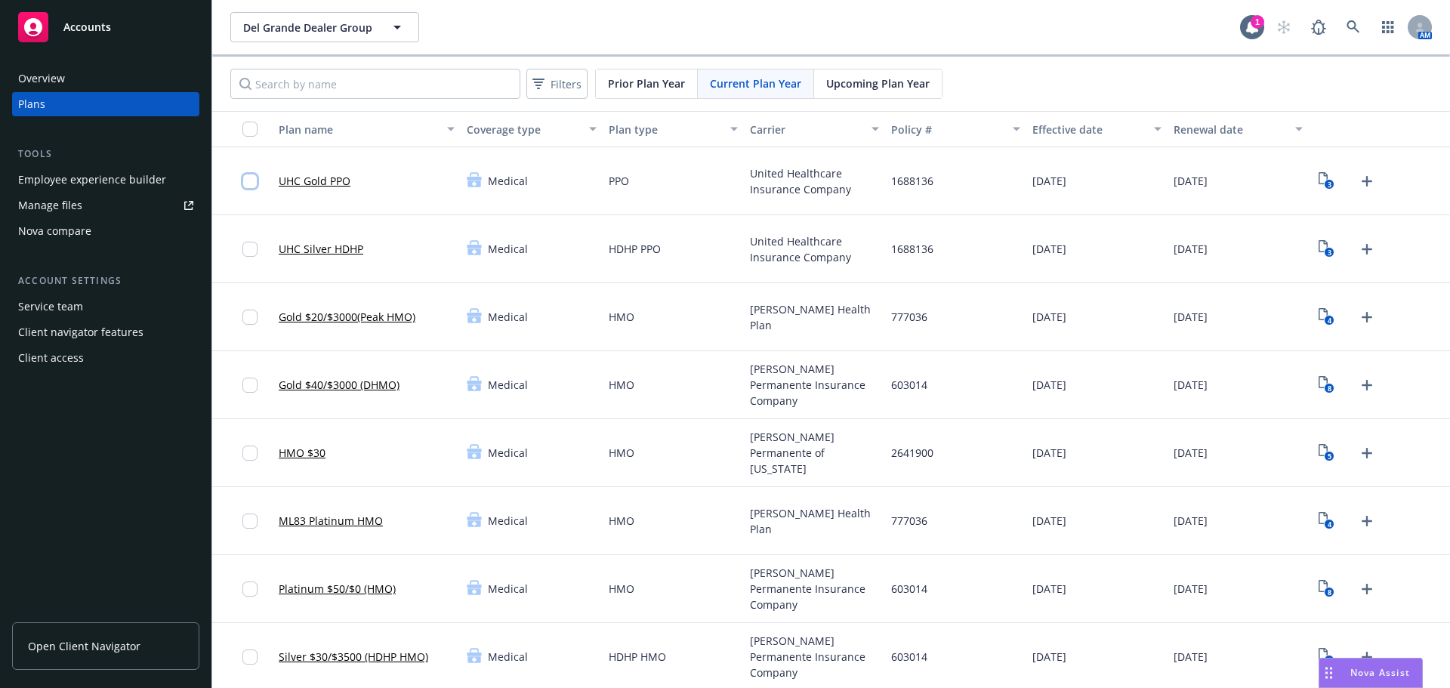
click at [251, 174] on input "checkbox" at bounding box center [249, 181] width 15 height 15
click at [255, 249] on input "checkbox" at bounding box center [249, 249] width 15 height 15
click at [699, 660] on span "Download 6" at bounding box center [711, 654] width 58 height 14
click at [240, 186] on div at bounding box center [242, 181] width 60 height 68
click at [257, 255] on div at bounding box center [254, 248] width 24 height 49
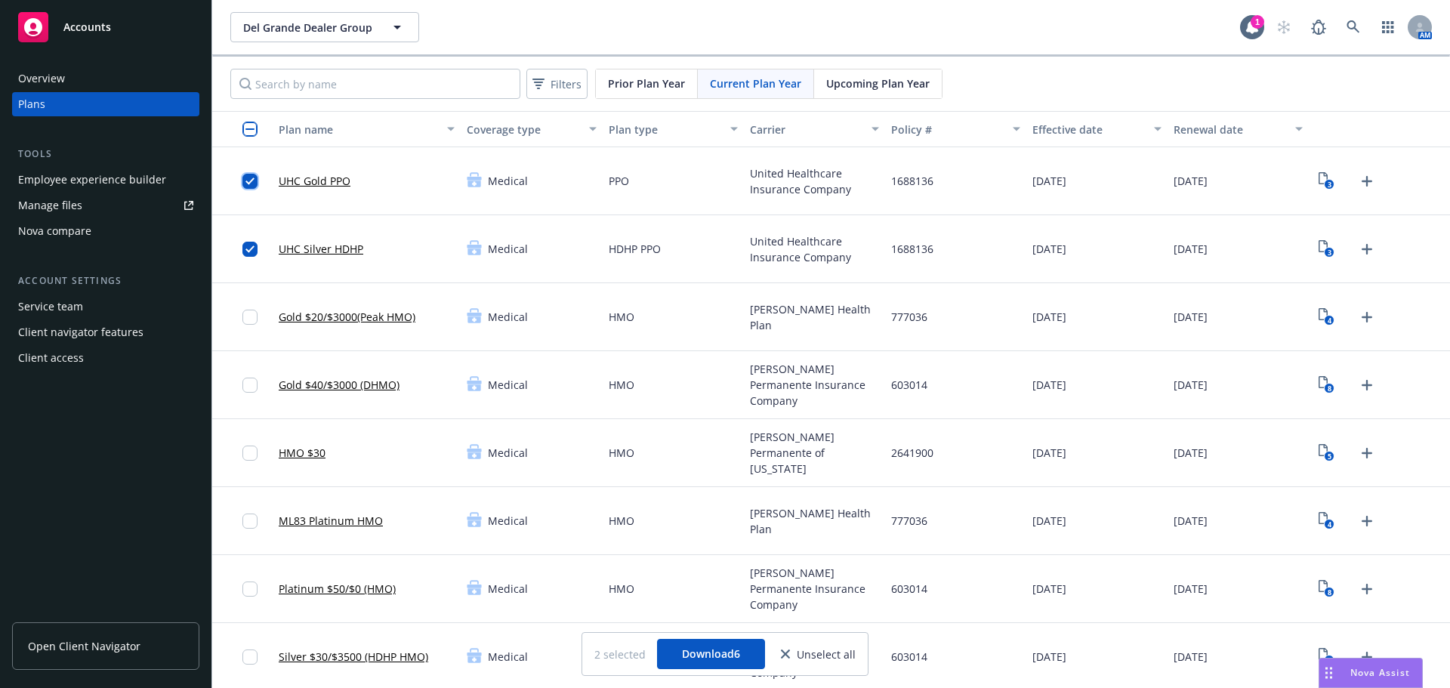
click at [255, 188] on input "checkbox" at bounding box center [249, 181] width 15 height 15
click at [255, 259] on div at bounding box center [254, 248] width 24 height 49
click at [249, 247] on input "checkbox" at bounding box center [249, 249] width 15 height 15
click at [254, 388] on input "checkbox" at bounding box center [249, 385] width 15 height 15
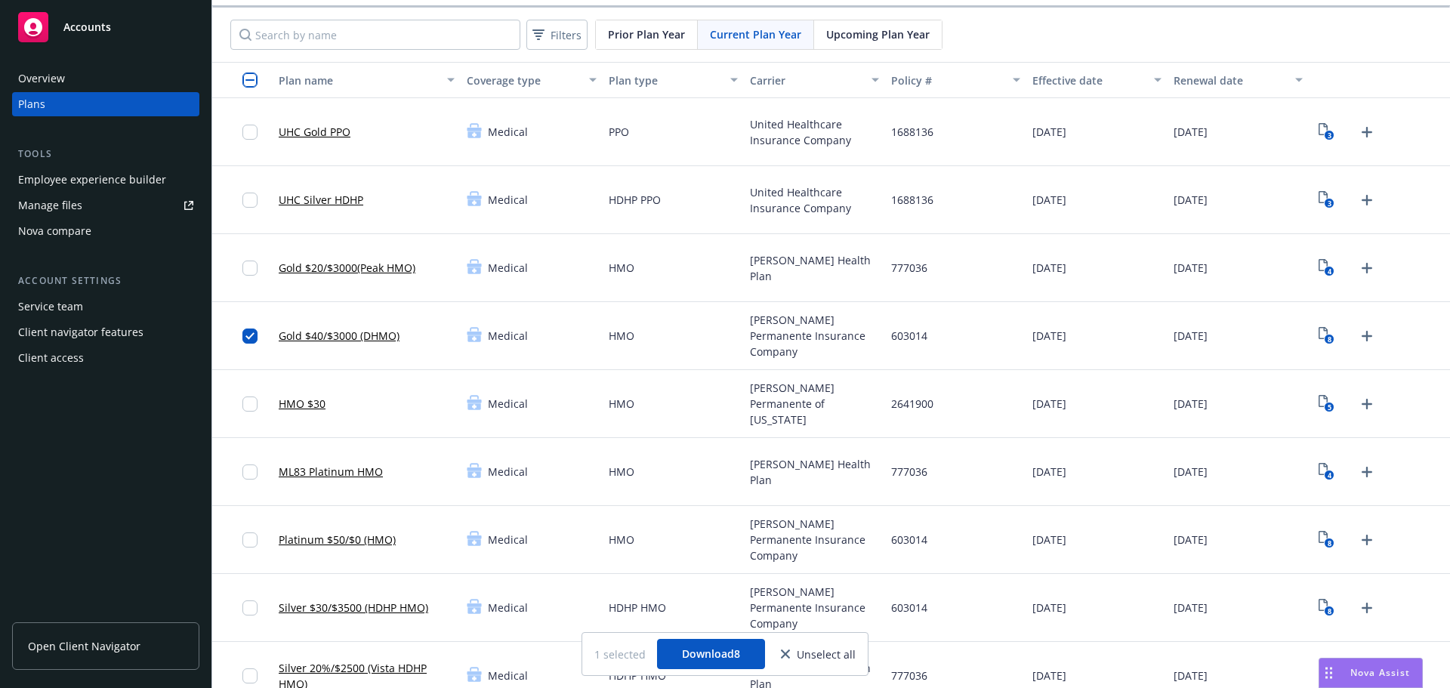
scroll to position [76, 0]
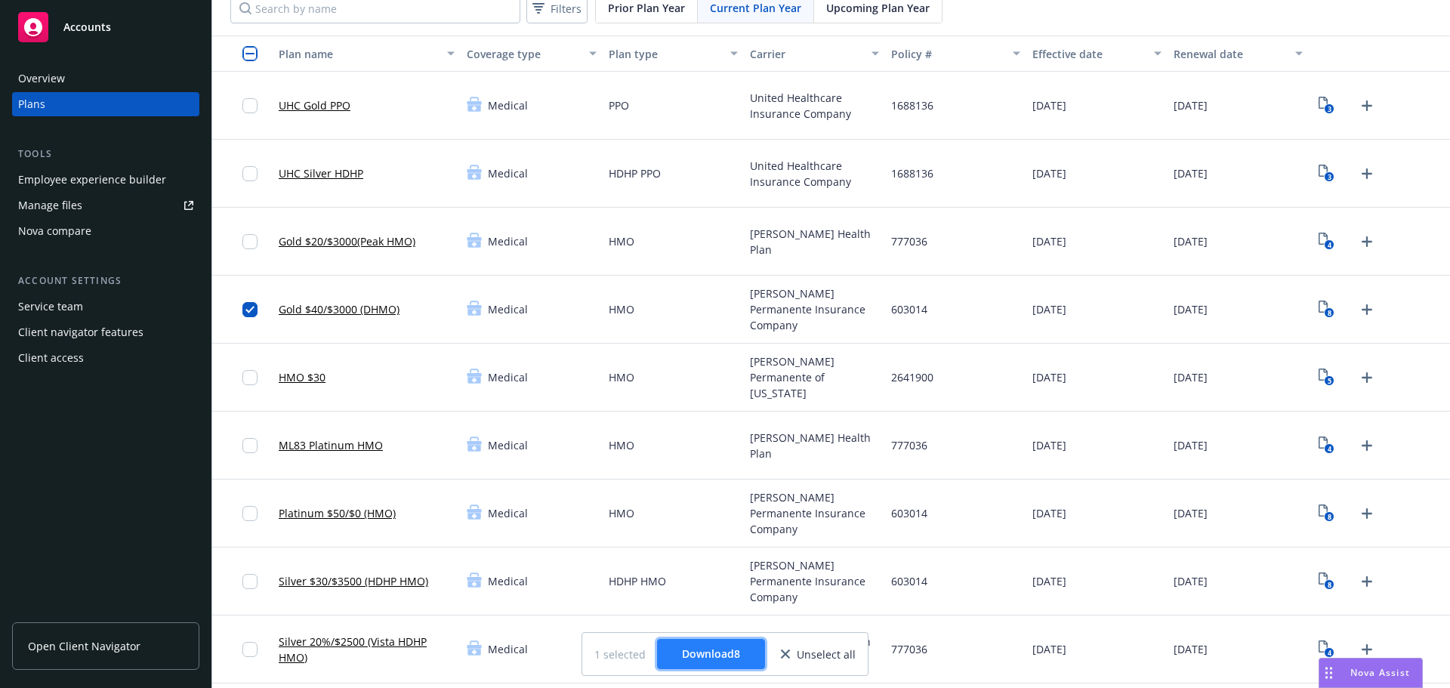
click at [704, 650] on span "Download 8" at bounding box center [711, 654] width 58 height 14
click at [249, 309] on input "checkbox" at bounding box center [249, 309] width 15 height 15
click at [252, 511] on input "checkbox" at bounding box center [249, 513] width 15 height 15
click at [1325, 513] on rect "View Plan Documents" at bounding box center [1330, 517] width 10 height 10
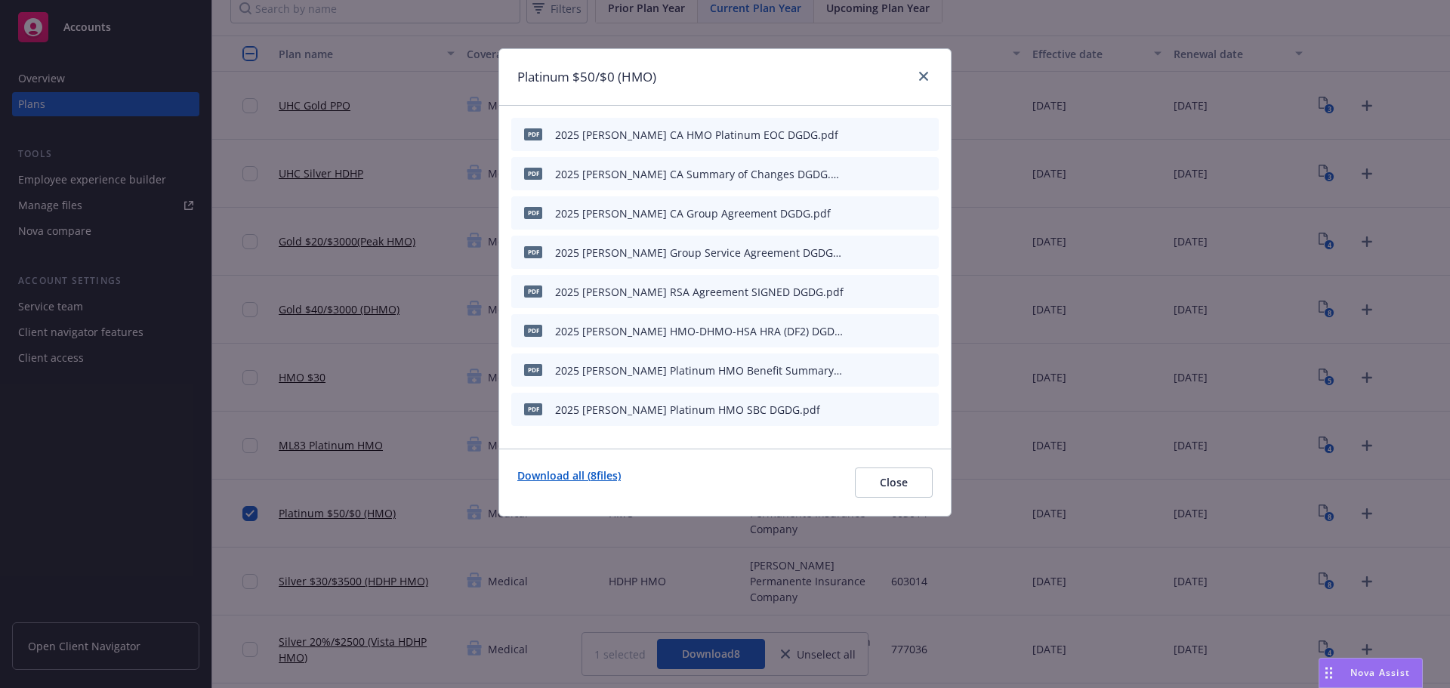
click at [585, 477] on link "Download all ( 8 files)" at bounding box center [568, 483] width 103 height 30
click at [913, 77] on div at bounding box center [921, 77] width 24 height 20
click at [931, 77] on link "close" at bounding box center [924, 76] width 18 height 18
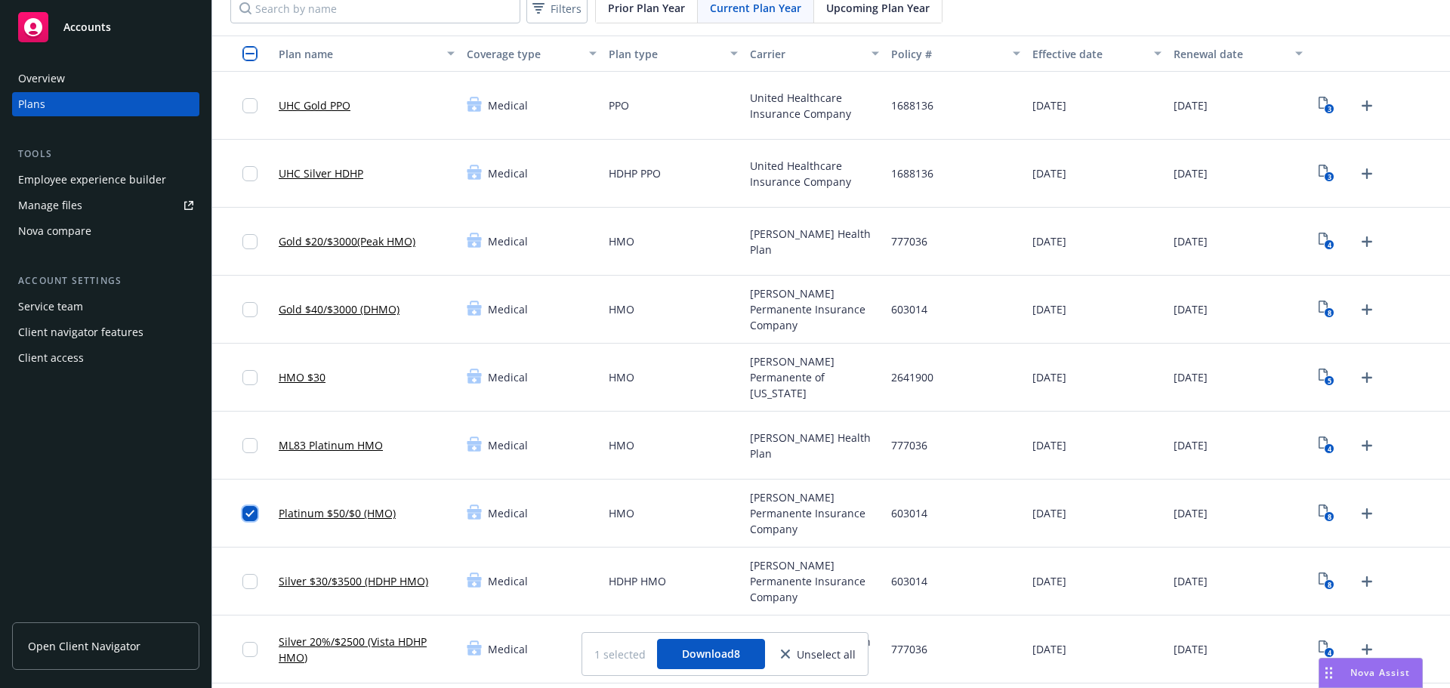
click at [249, 517] on input "checkbox" at bounding box center [249, 513] width 15 height 15
click at [245, 577] on input "checkbox" at bounding box center [249, 581] width 15 height 15
click at [1319, 577] on icon "View Plan Documents" at bounding box center [1323, 579] width 9 height 12
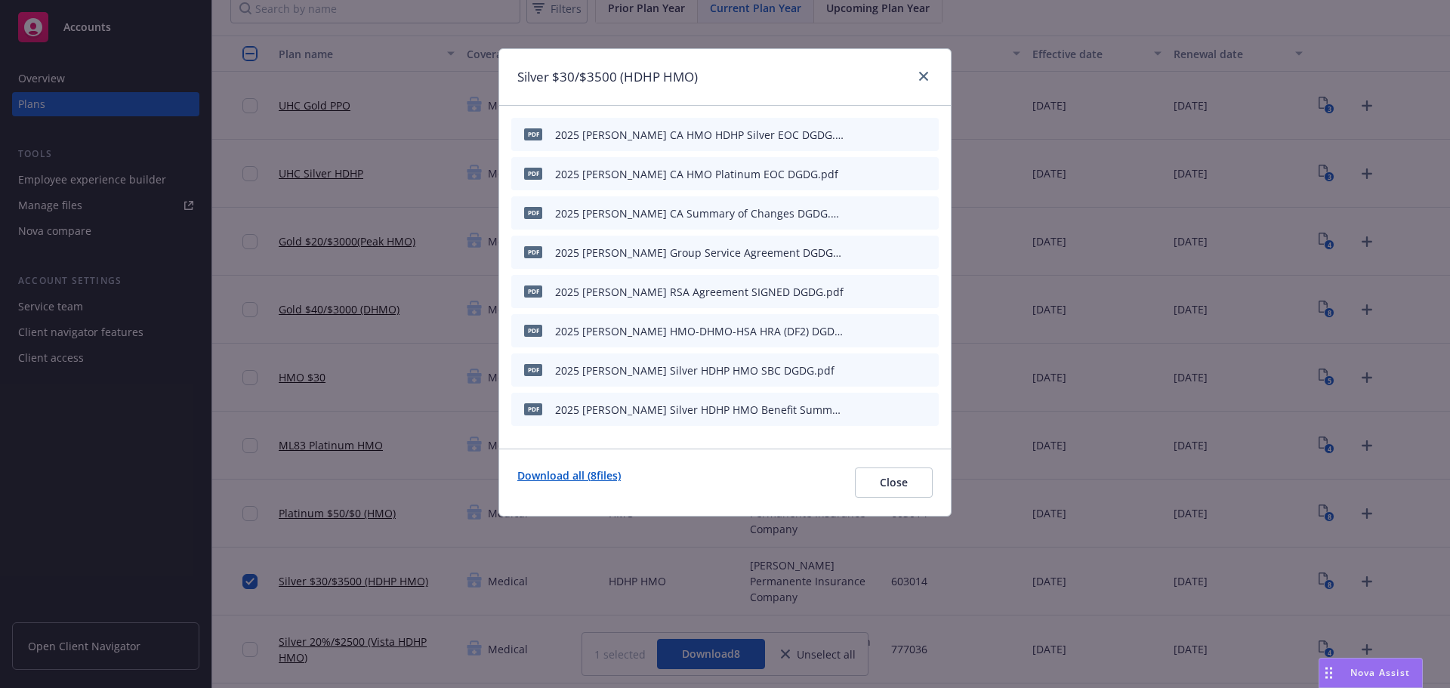
click at [609, 477] on link "Download all ( 8 files)" at bounding box center [568, 483] width 103 height 30
click at [923, 82] on link "close" at bounding box center [924, 76] width 18 height 18
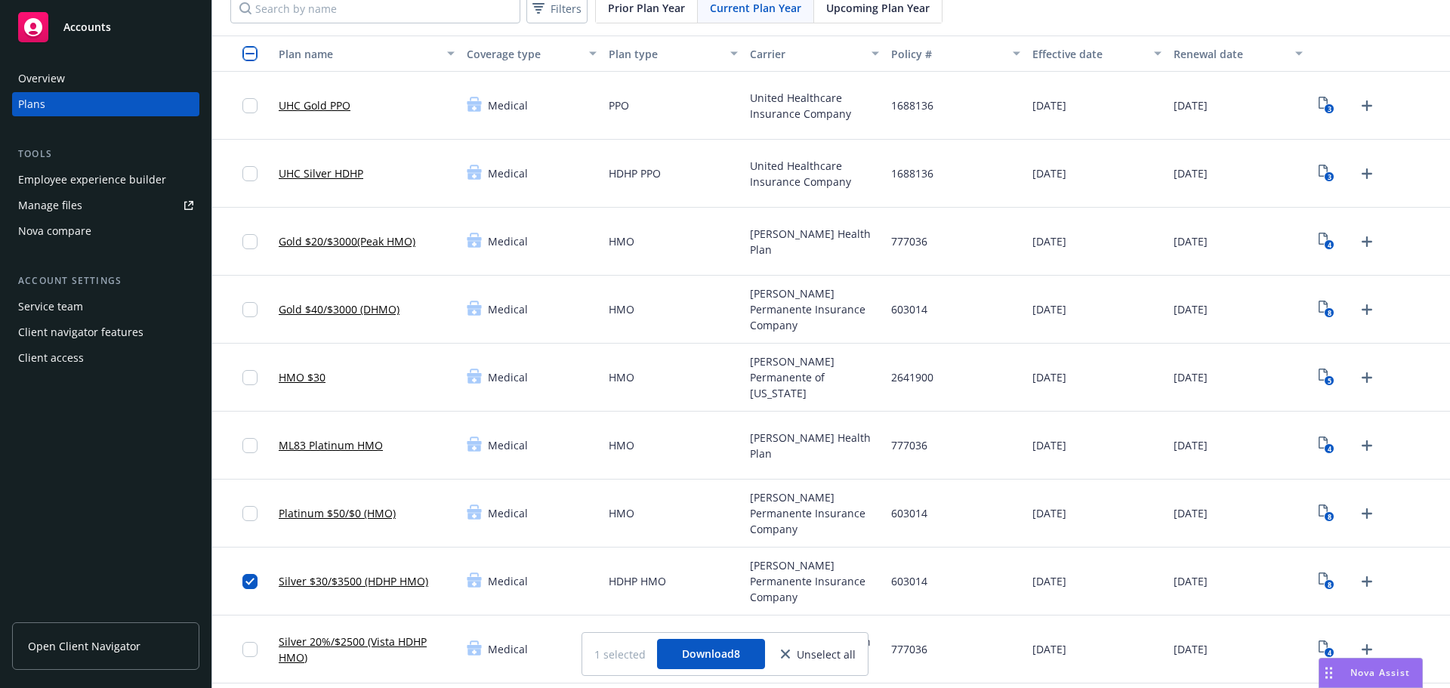
click at [1326, 571] on div "8" at bounding box center [1347, 582] width 65 height 24
click at [1319, 576] on icon "View Plan Documents" at bounding box center [1323, 579] width 9 height 12
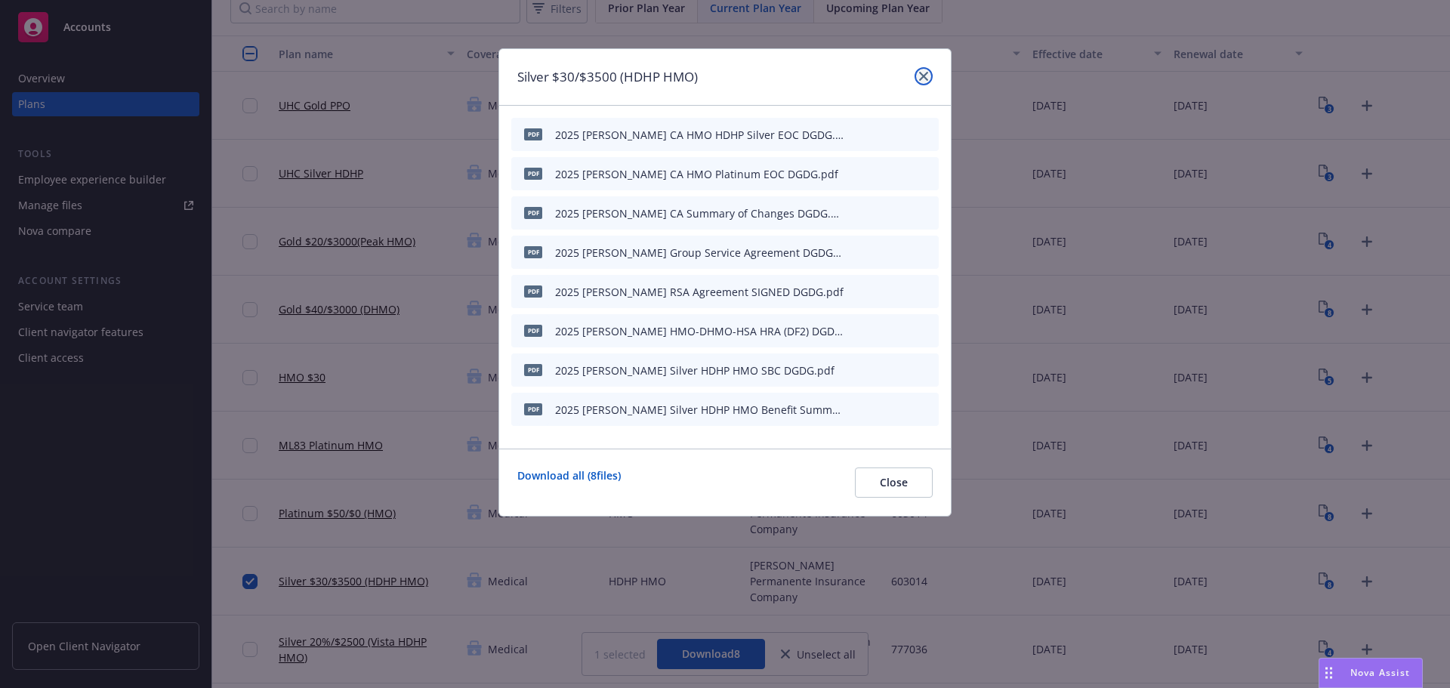
click at [923, 76] on icon "close" at bounding box center [923, 76] width 9 height 9
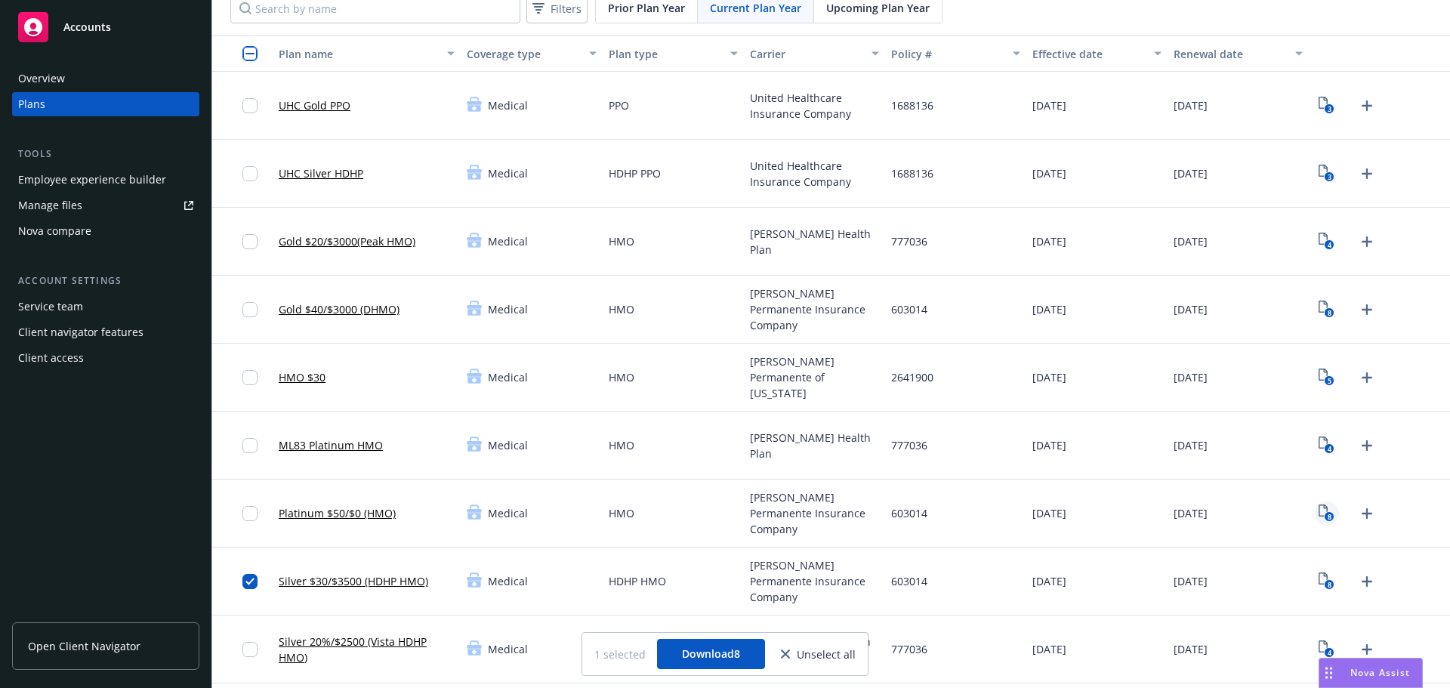
click at [1324, 513] on icon "8" at bounding box center [1327, 513] width 16 height 17
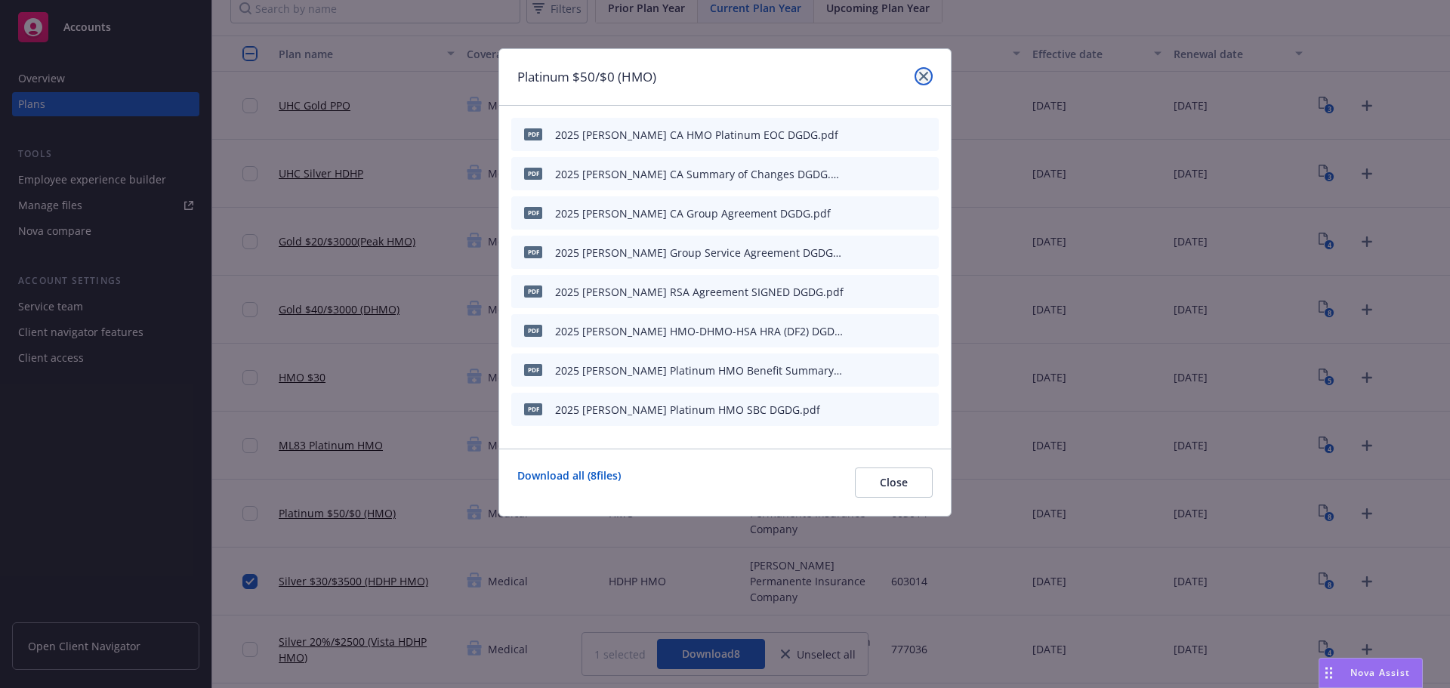
click at [925, 76] on icon "close" at bounding box center [923, 76] width 9 height 9
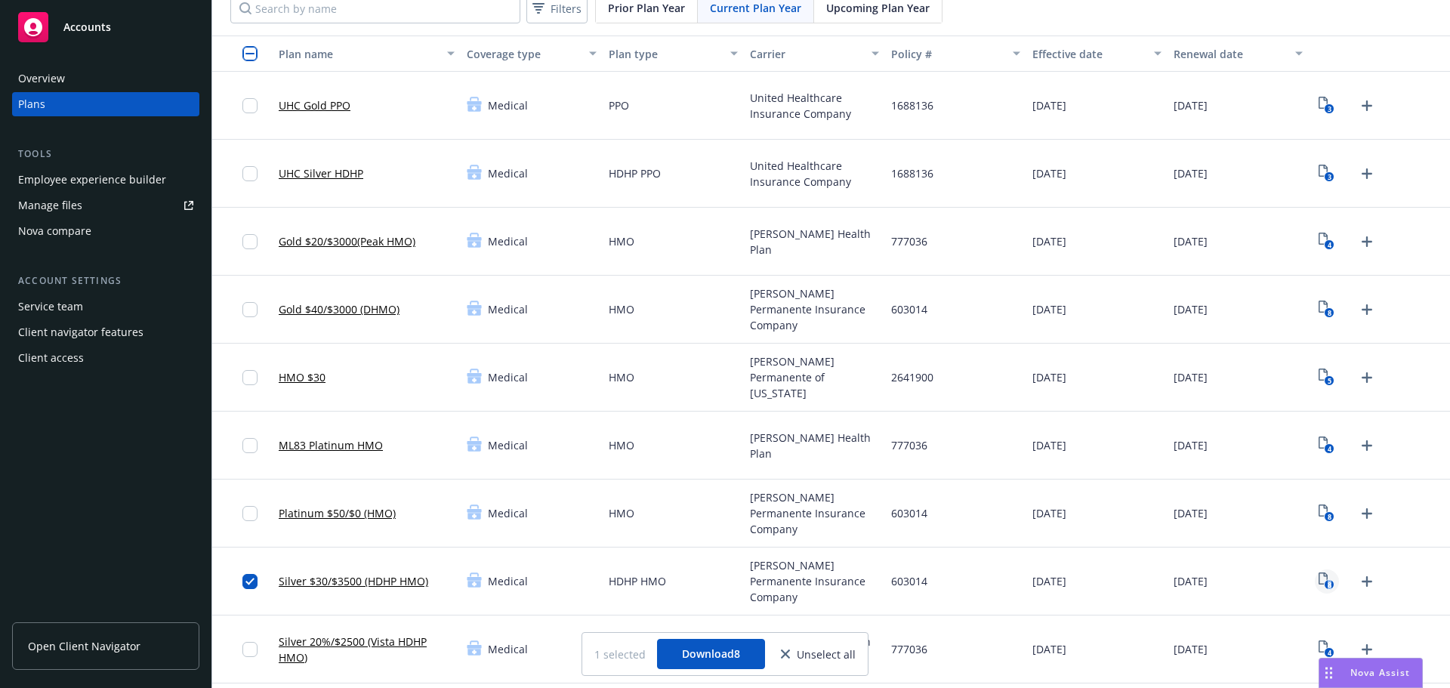
click at [1319, 582] on icon "8" at bounding box center [1327, 581] width 16 height 17
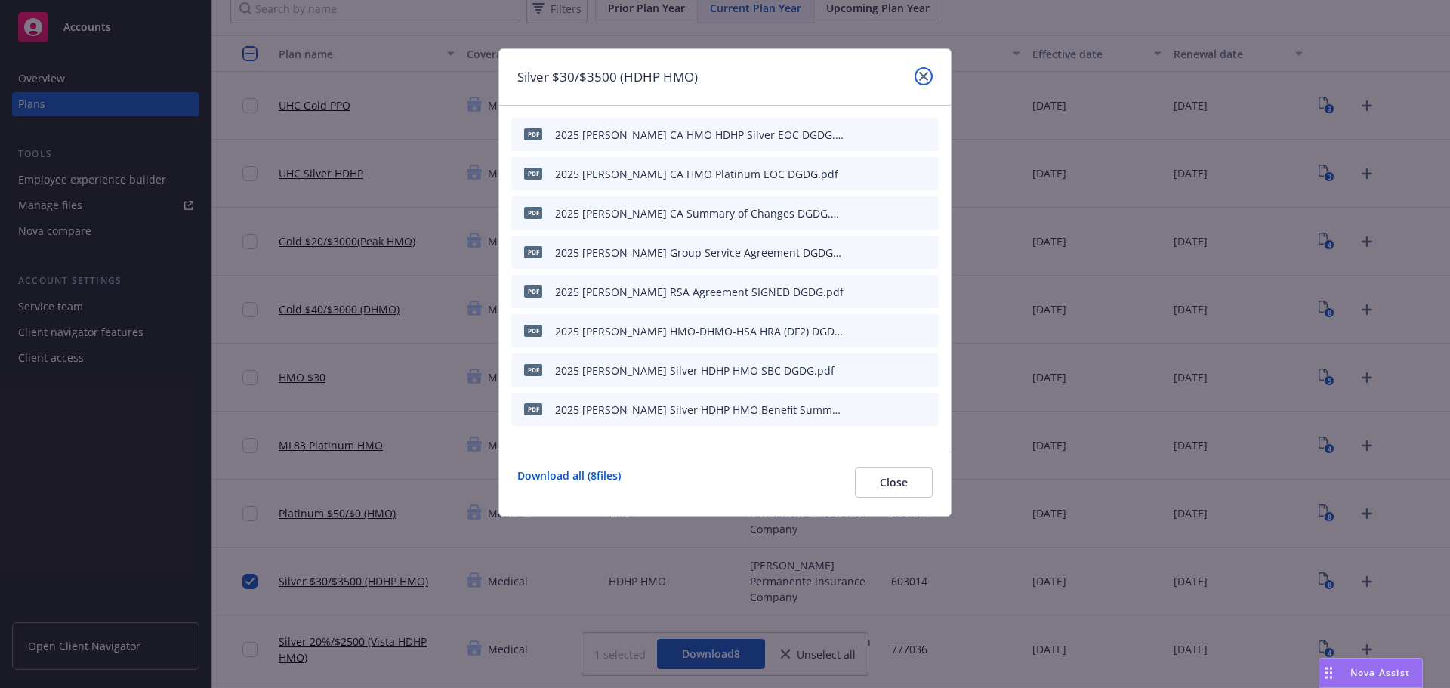
click at [916, 75] on link "close" at bounding box center [924, 76] width 18 height 18
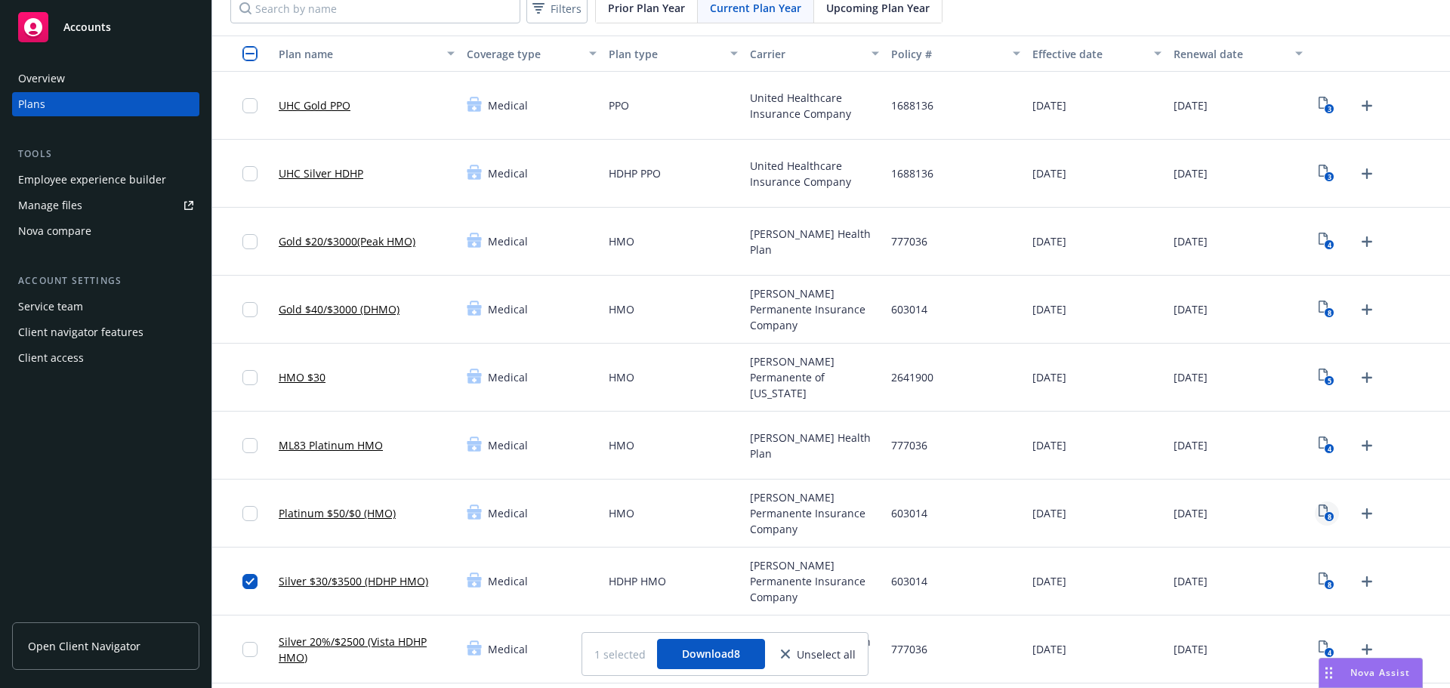
click at [1328, 512] on text "8" at bounding box center [1330, 517] width 4 height 10
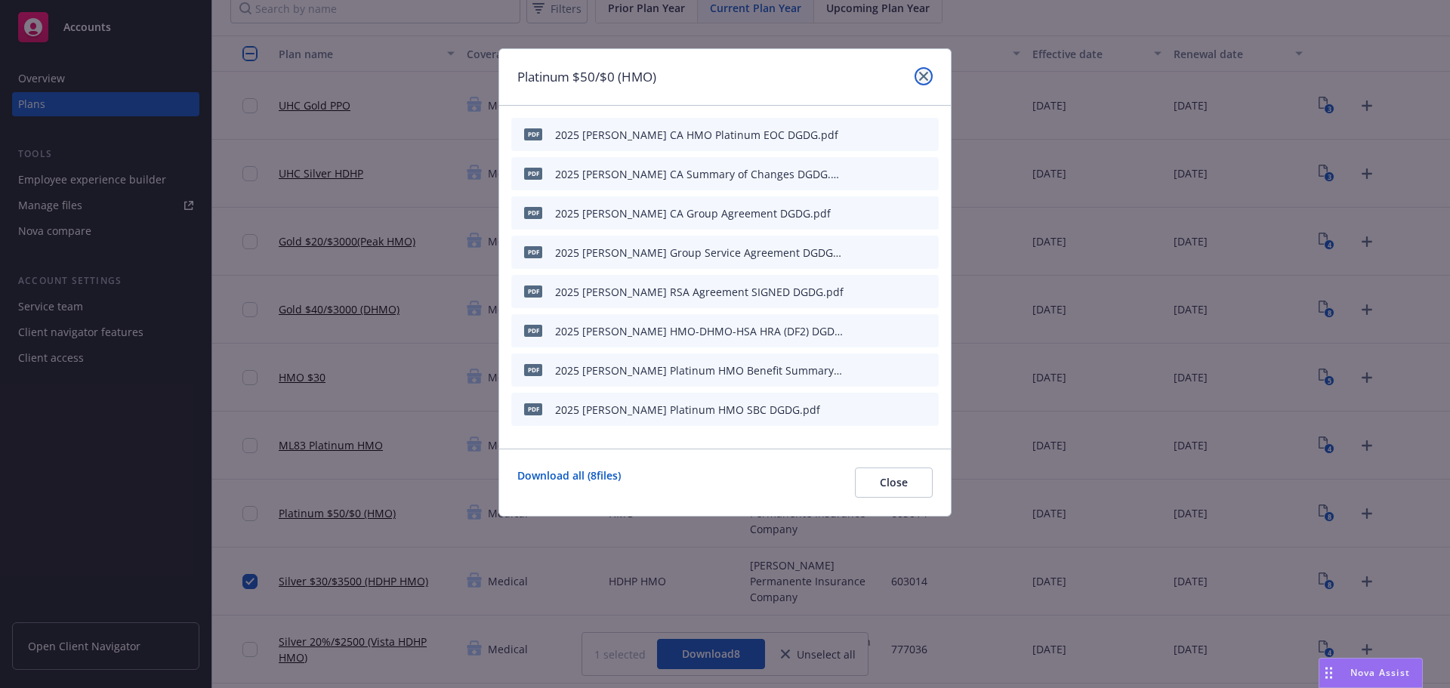
click at [926, 76] on icon "close" at bounding box center [923, 76] width 9 height 9
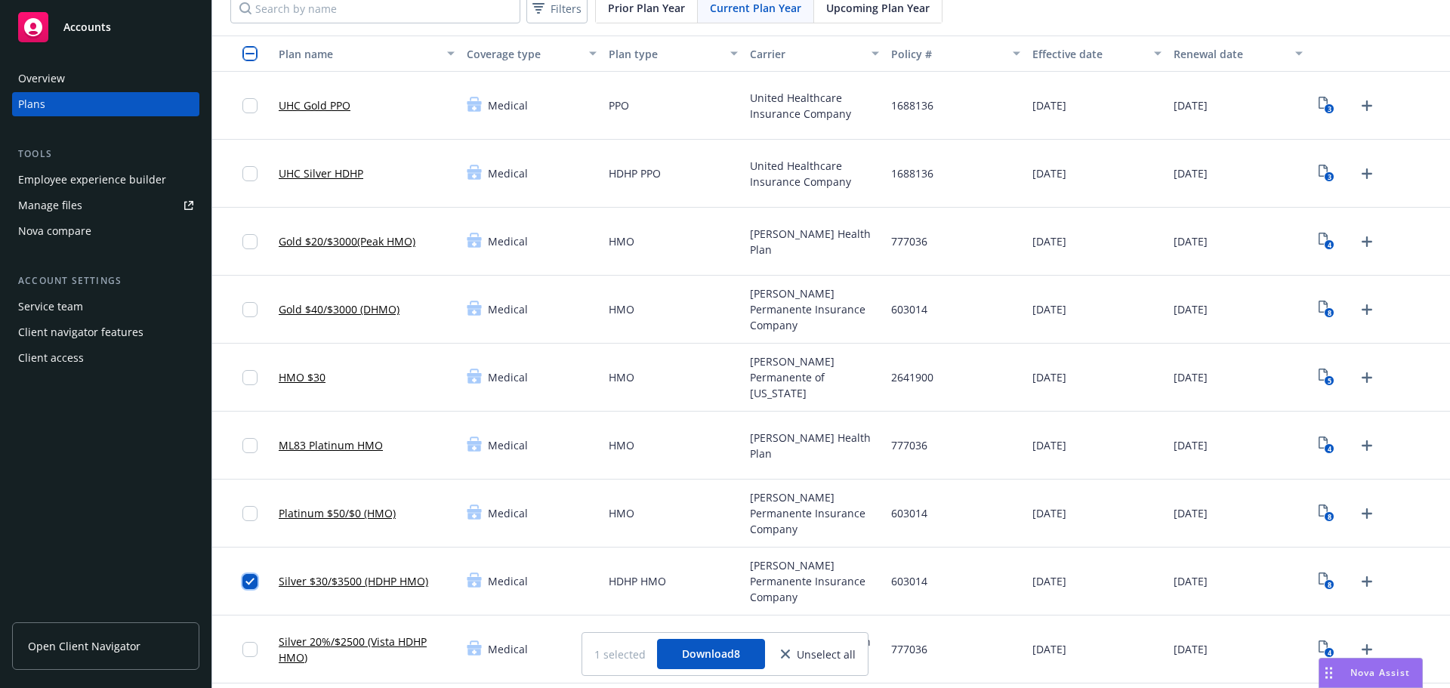
click at [249, 588] on input "checkbox" at bounding box center [249, 581] width 15 height 15
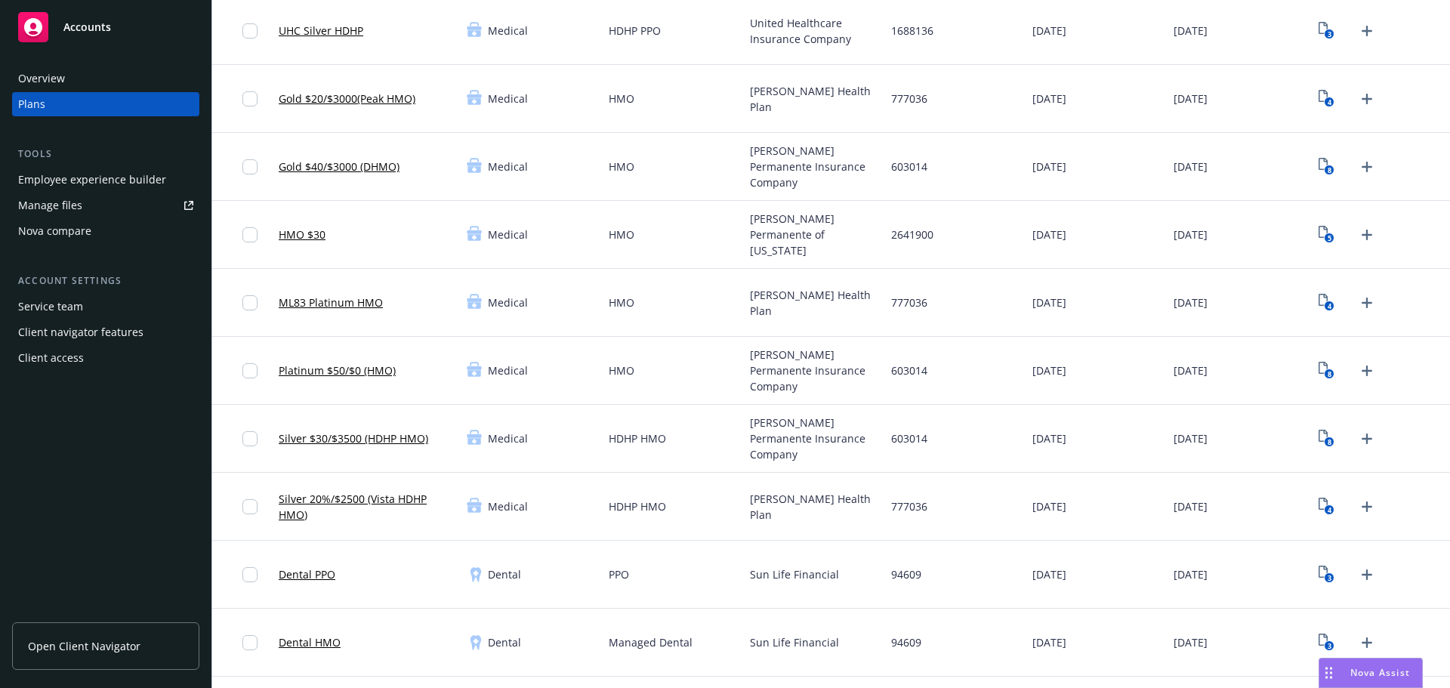
scroll to position [453, 0]
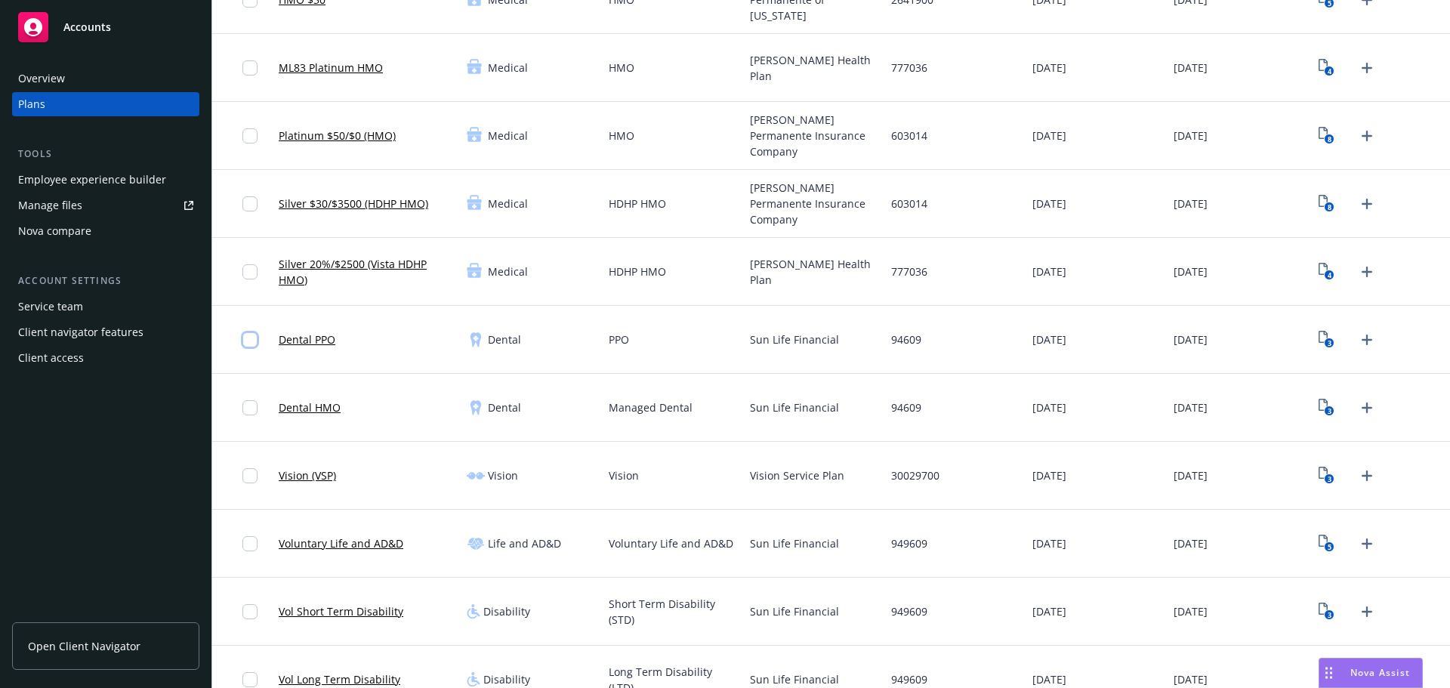
click at [251, 341] on input "checkbox" at bounding box center [249, 339] width 15 height 15
click at [251, 409] on input "checkbox" at bounding box center [249, 407] width 15 height 15
click at [735, 658] on span "Download 6" at bounding box center [711, 654] width 58 height 14
click at [245, 403] on input "checkbox" at bounding box center [249, 407] width 15 height 15
click at [254, 343] on input "checkbox" at bounding box center [249, 339] width 15 height 15
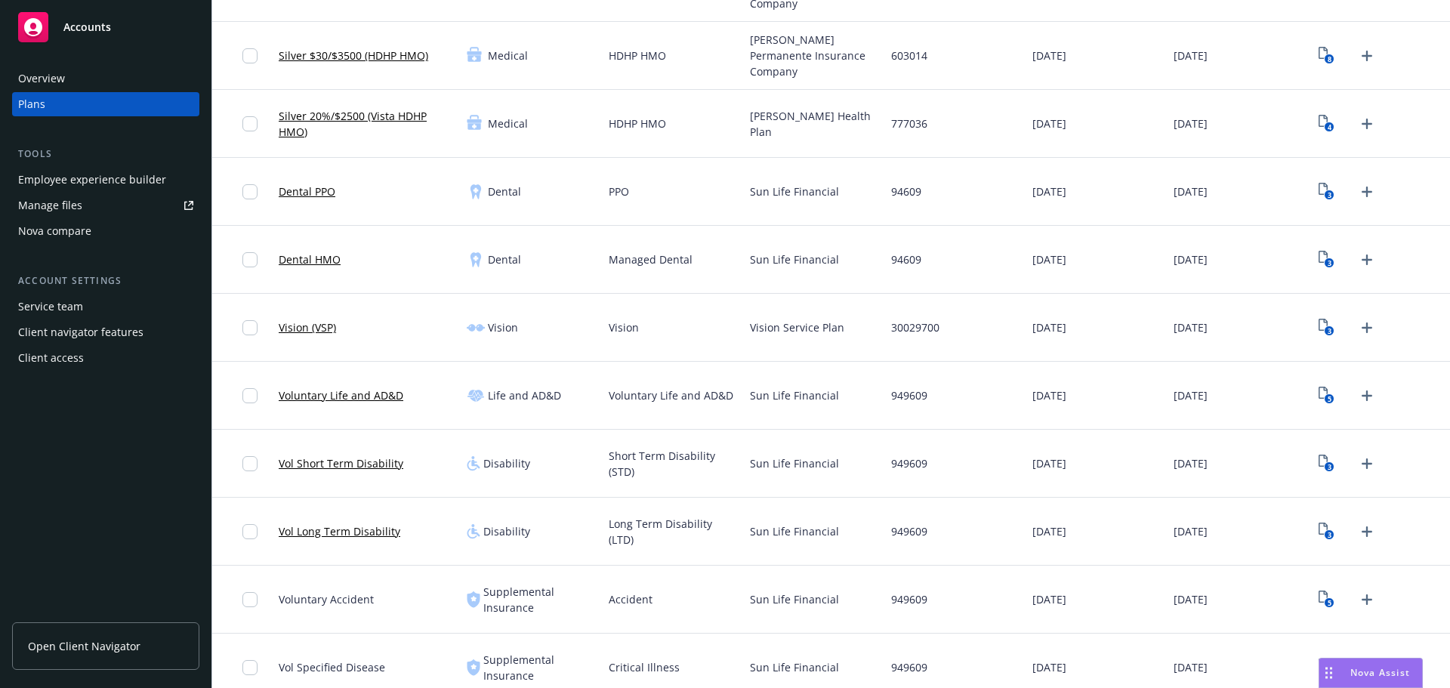
scroll to position [604, 0]
click at [248, 394] on input "checkbox" at bounding box center [249, 392] width 15 height 15
click at [245, 463] on input "checkbox" at bounding box center [249, 460] width 15 height 15
click at [245, 523] on input "checkbox" at bounding box center [249, 528] width 15 height 15
click at [749, 663] on button "Download 11" at bounding box center [711, 654] width 114 height 30
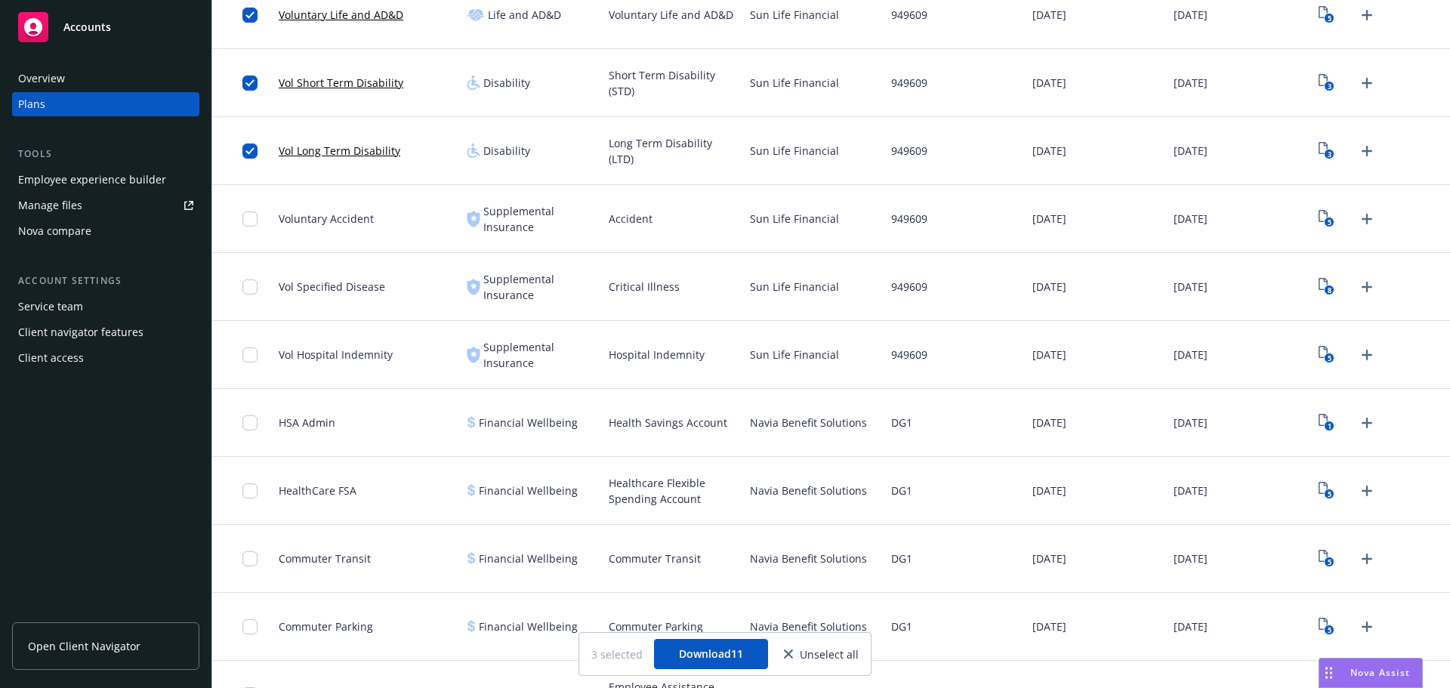
scroll to position [1159, 0]
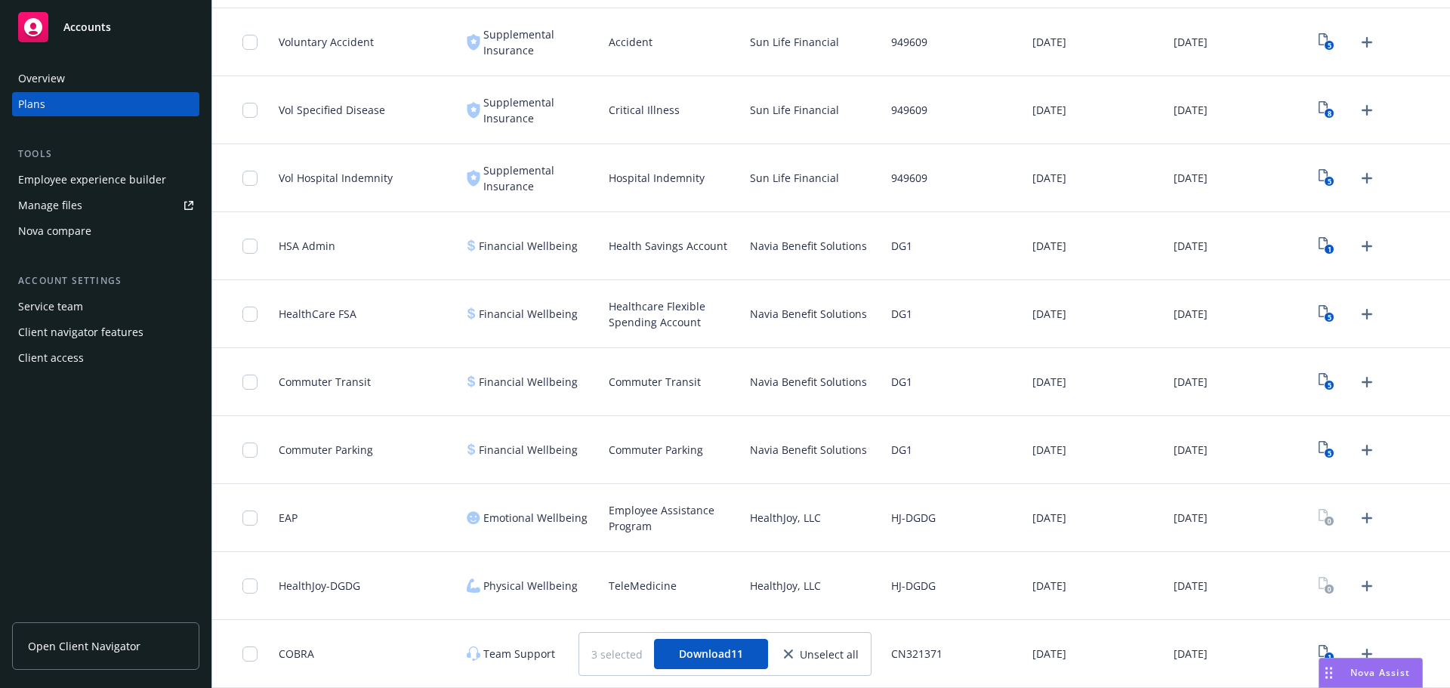
click at [781, 659] on div "Unselect all" at bounding box center [819, 654] width 79 height 18
click at [792, 654] on icon "close" at bounding box center [788, 654] width 9 height 9
click at [780, 657] on span "iSolved Benefit Services" at bounding box center [809, 654] width 119 height 16
click at [765, 657] on span "iSolved Benefit Services" at bounding box center [809, 654] width 119 height 16
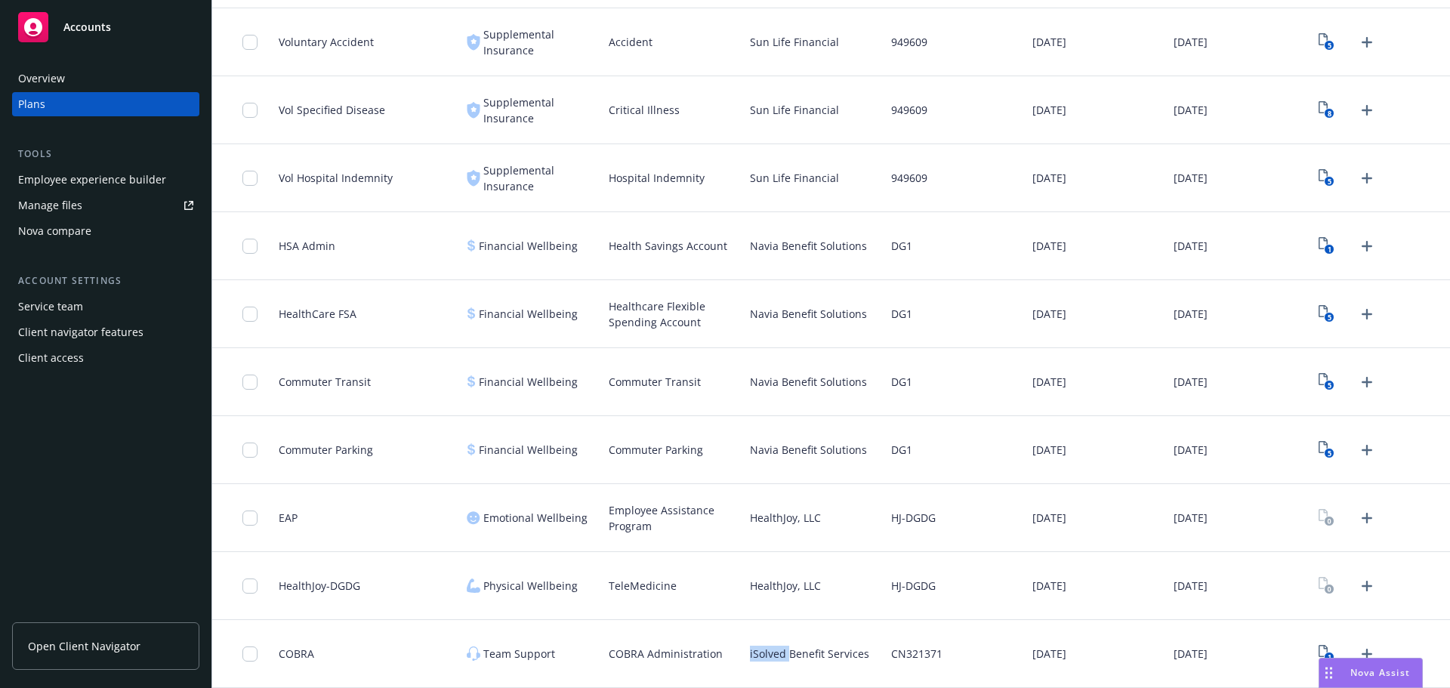
copy span "iSolved"
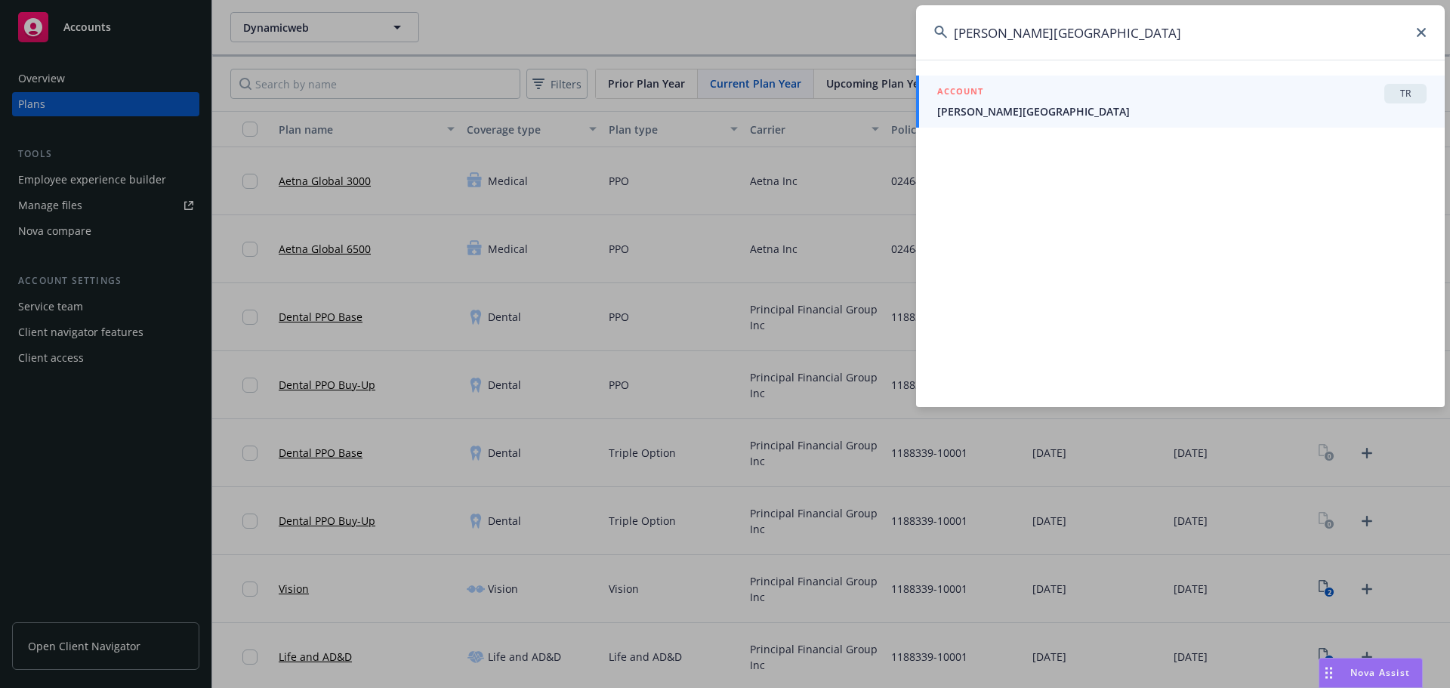
type input "[PERSON_NAME][GEOGRAPHIC_DATA]"
click at [1107, 85] on div "ACCOUNT TR" at bounding box center [1181, 94] width 489 height 20
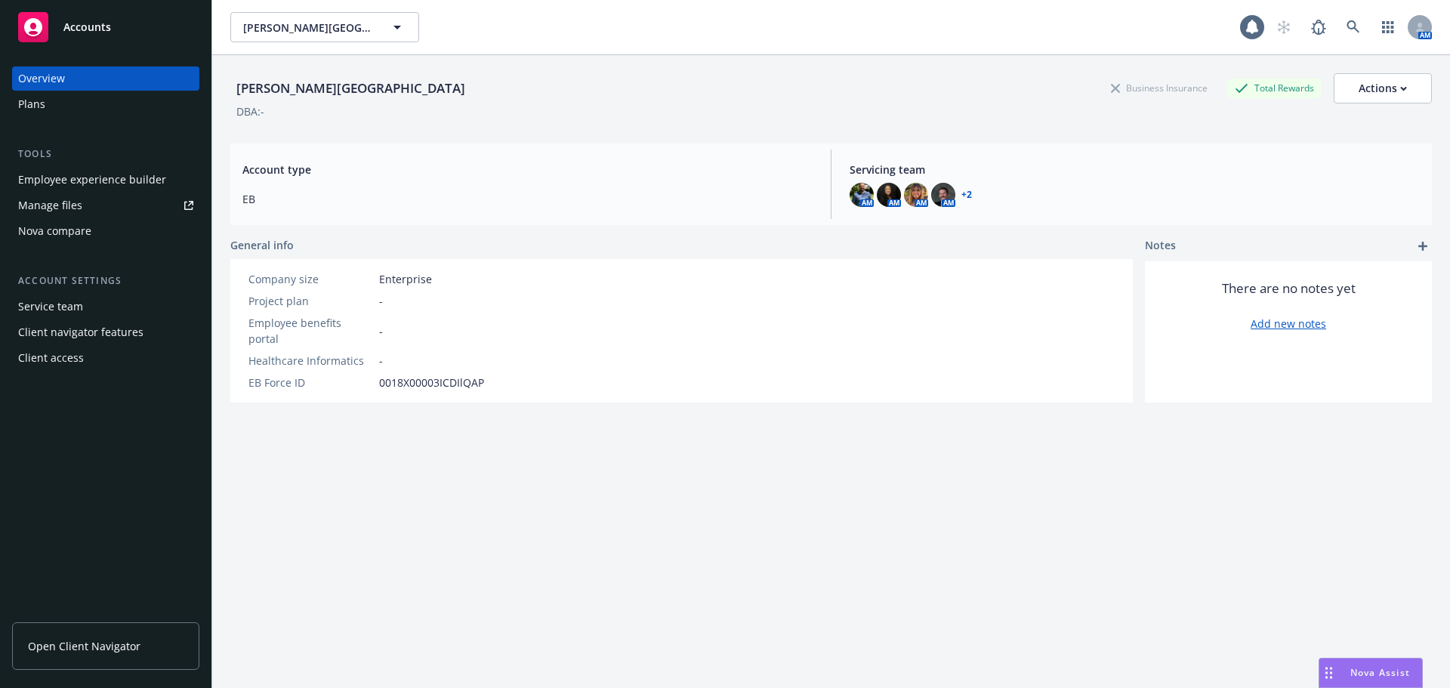
click at [6, 108] on div "Overview Plans Tools Employee experience builder Manage files Nova compare Acco…" at bounding box center [105, 368] width 211 height 640
click at [22, 109] on div "Plans" at bounding box center [31, 104] width 27 height 24
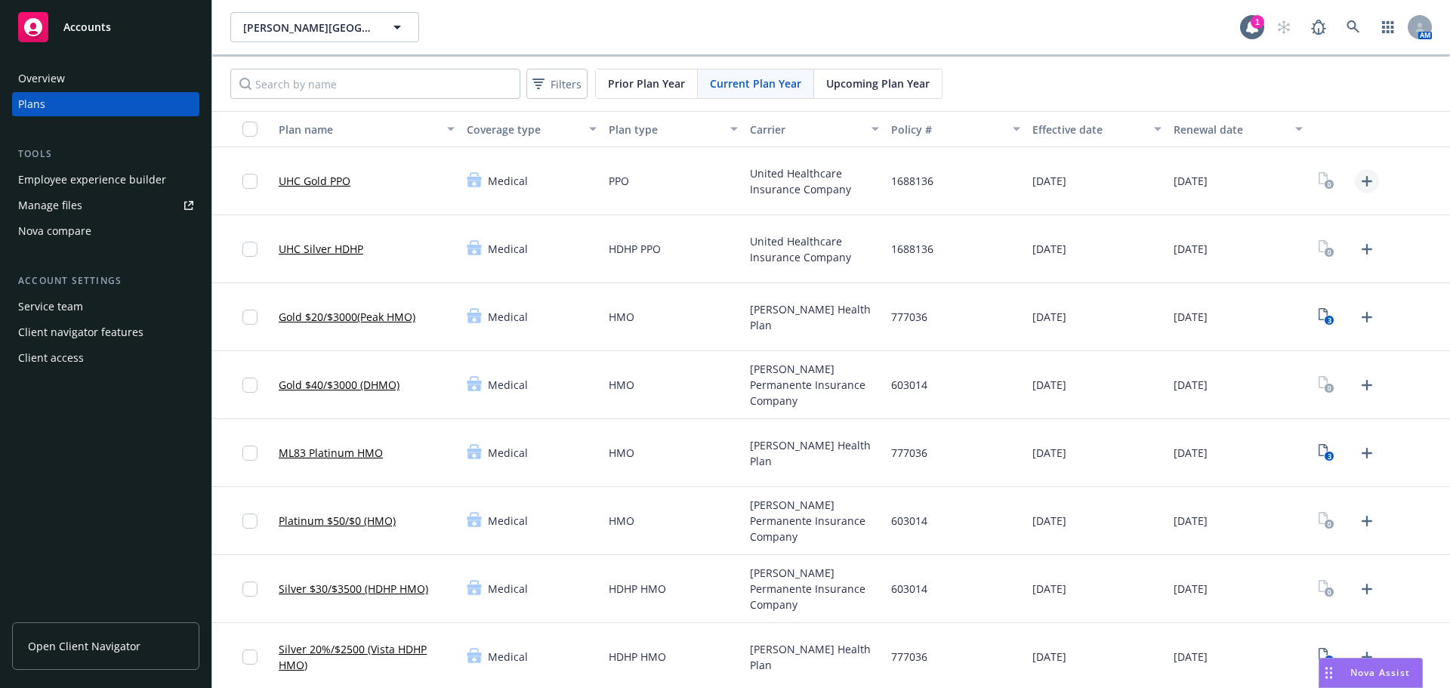
click at [1358, 187] on icon "Upload Plan Documents" at bounding box center [1367, 181] width 18 height 18
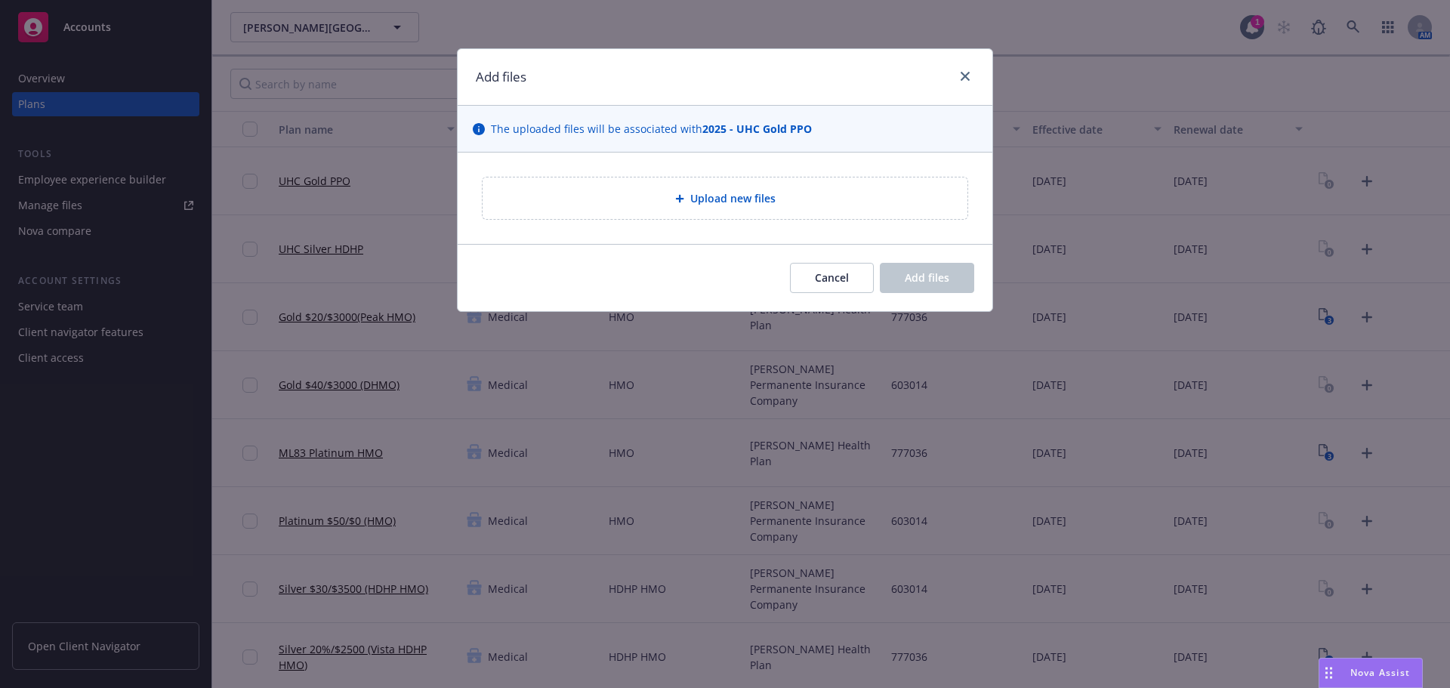
click at [746, 202] on span "Upload new files" at bounding box center [732, 198] width 85 height 16
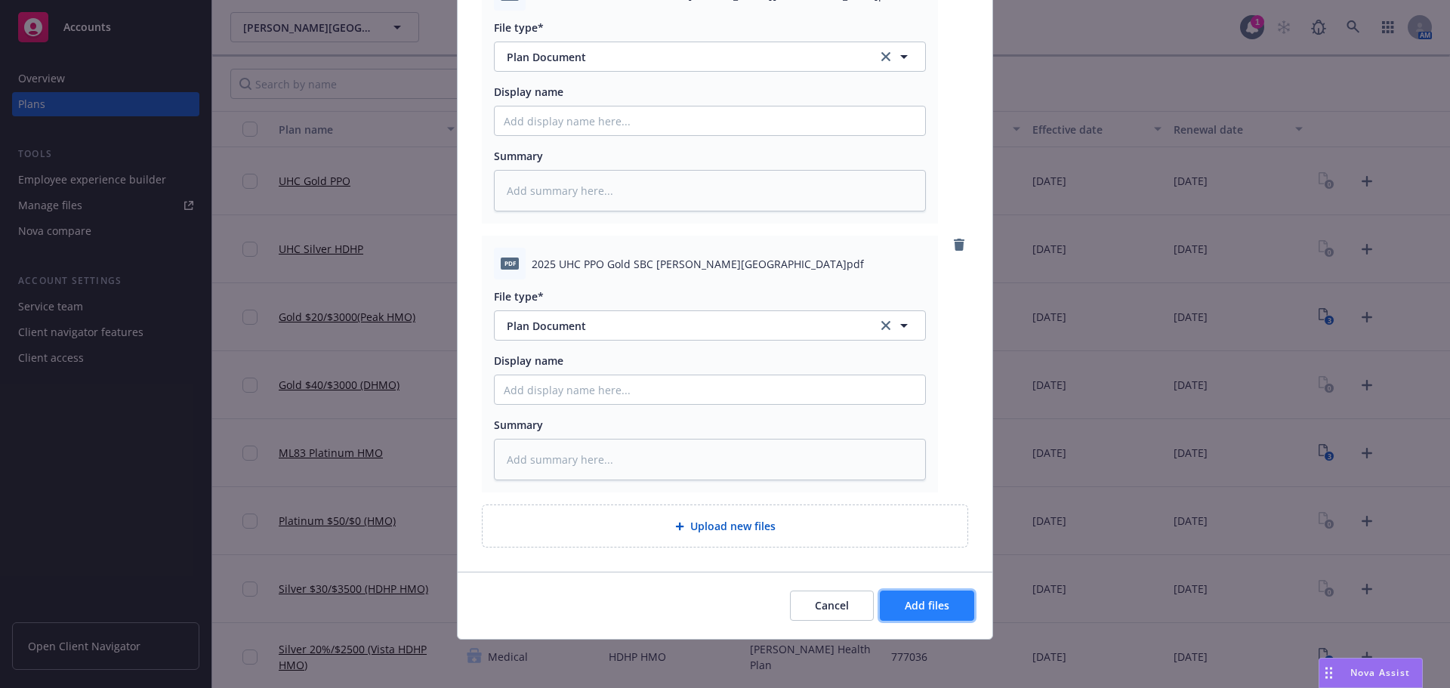
drag, startPoint x: 910, startPoint y: 598, endPoint x: 967, endPoint y: 606, distance: 57.2
click at [910, 597] on button "Add files" at bounding box center [927, 606] width 94 height 30
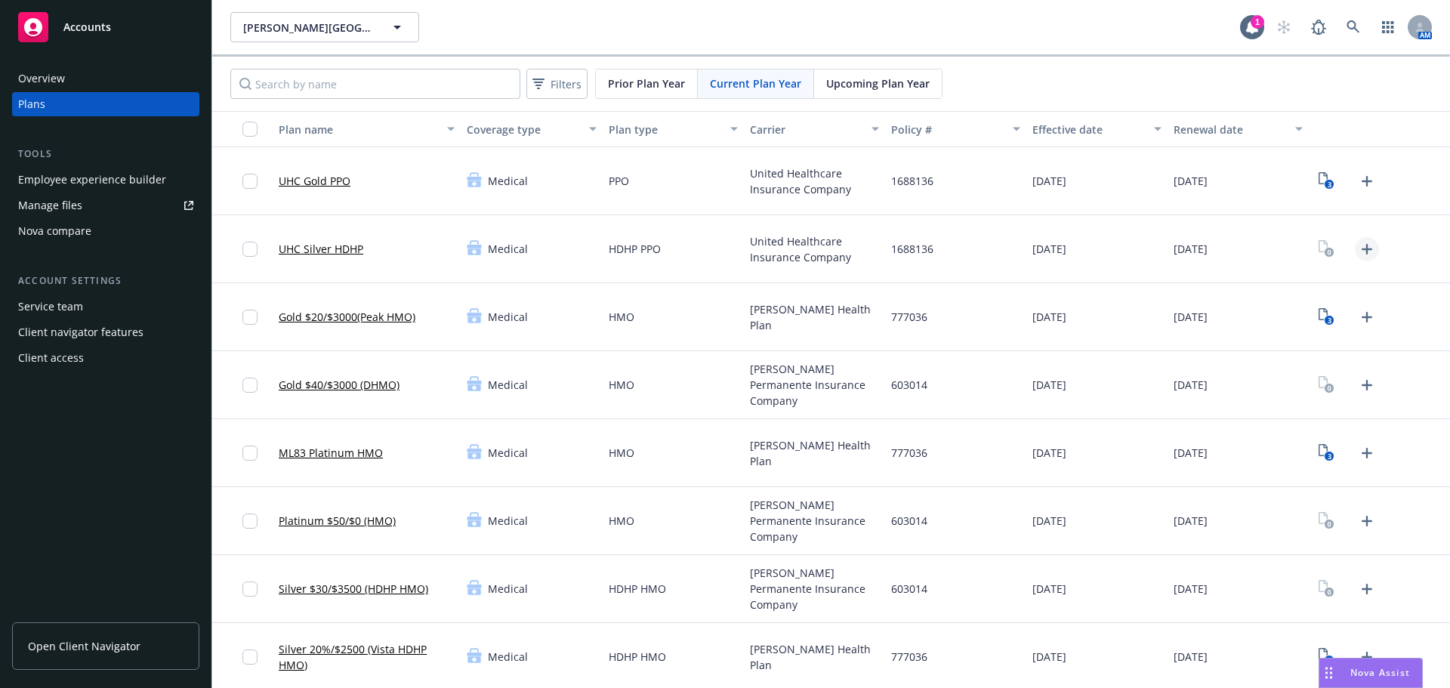
click at [1360, 258] on link "Upload Plan Documents" at bounding box center [1367, 249] width 24 height 24
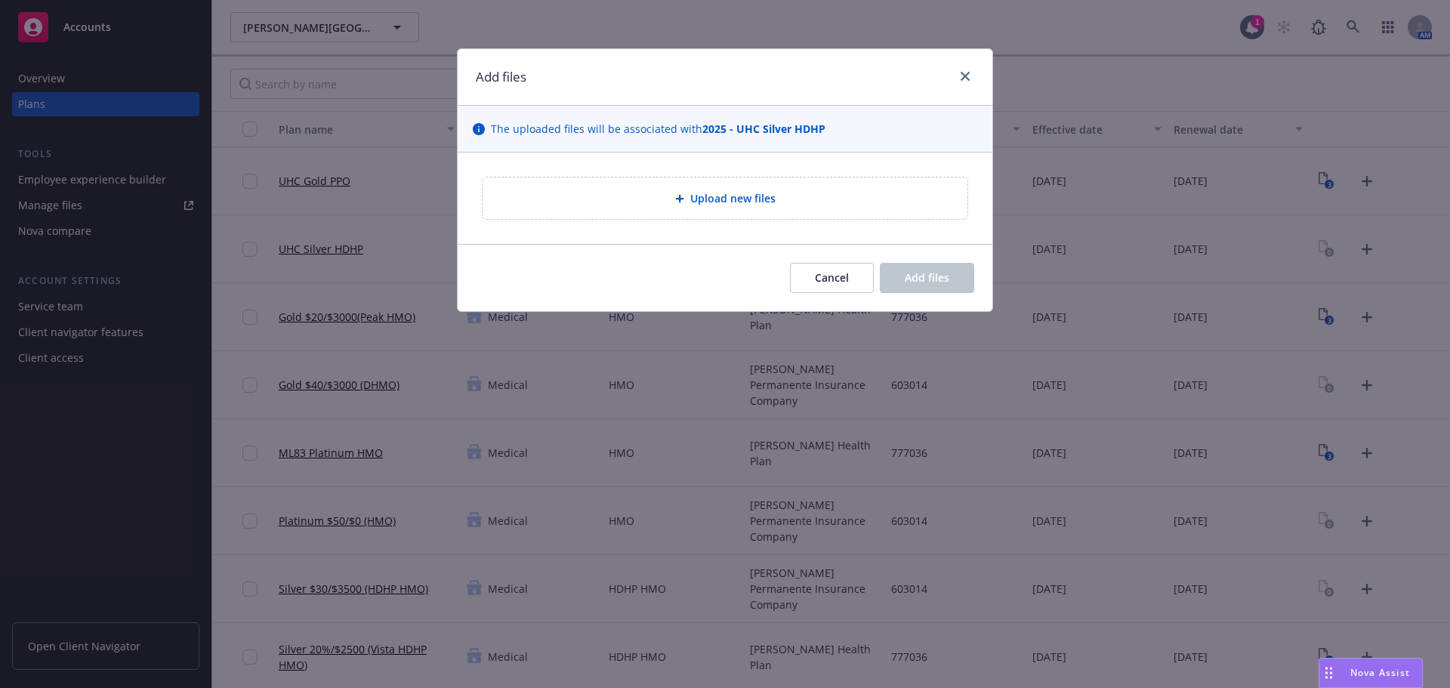
click at [622, 197] on div "Upload new files" at bounding box center [725, 198] width 461 height 17
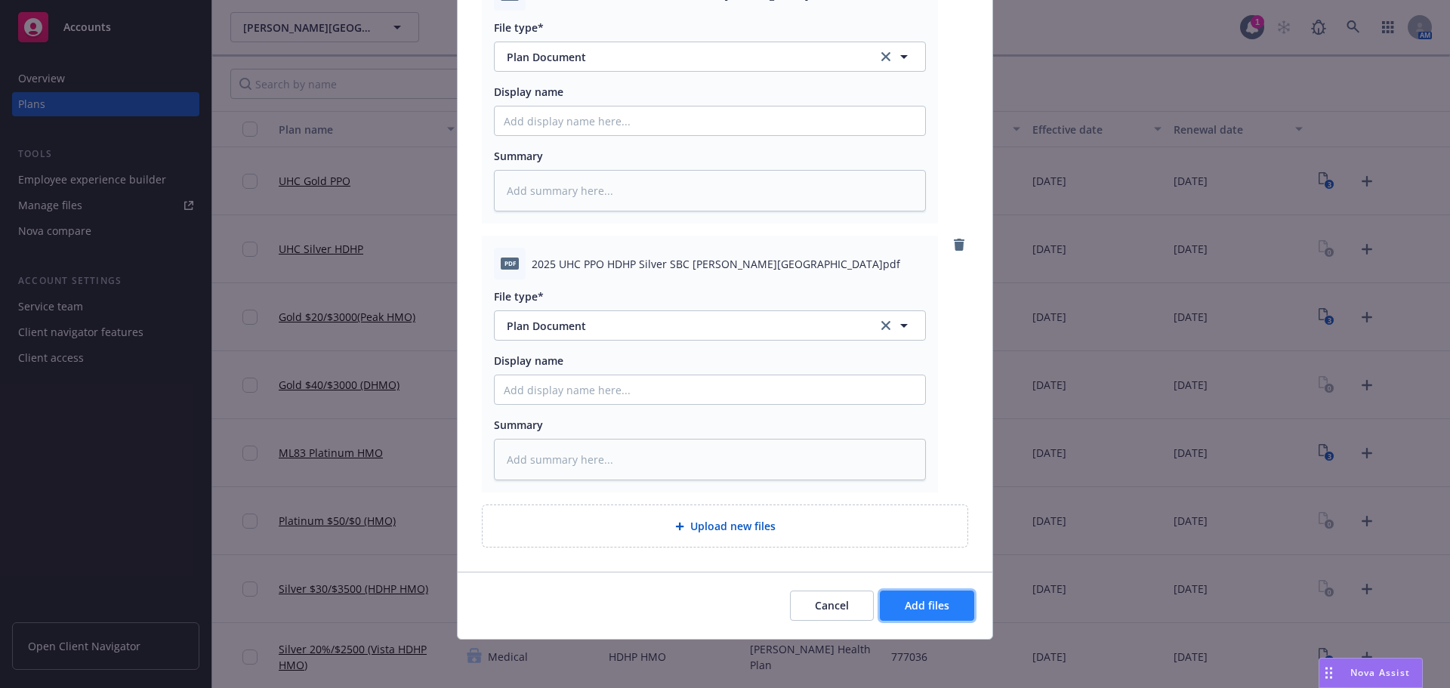
click at [915, 603] on span "Add files" at bounding box center [927, 605] width 45 height 14
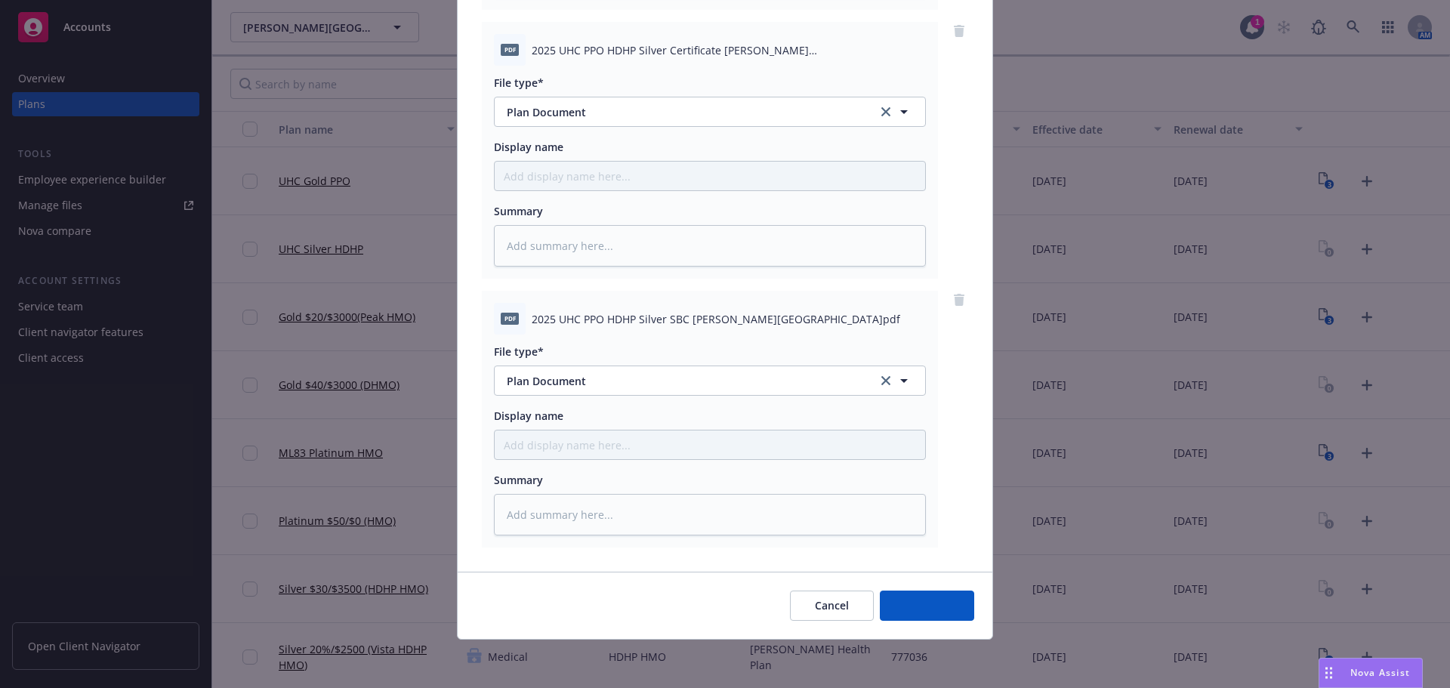
scroll to position [424, 0]
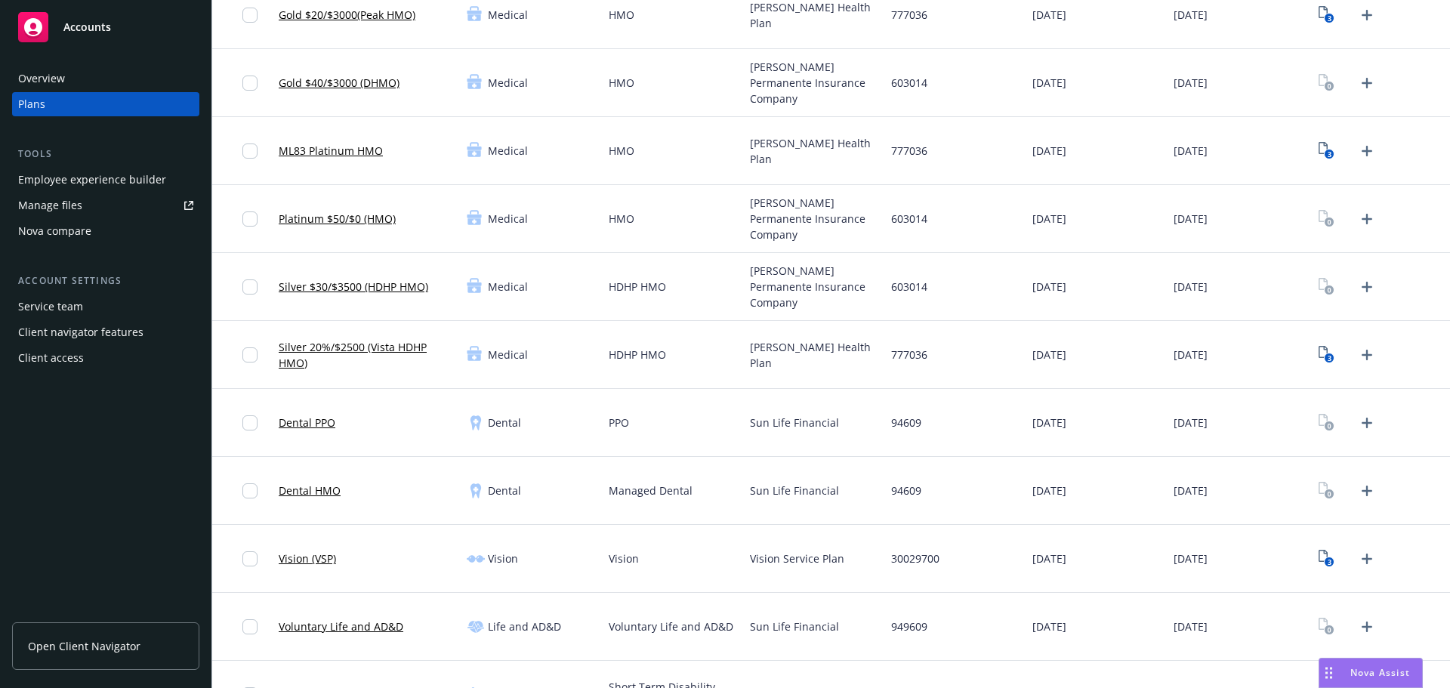
scroll to position [227, 0]
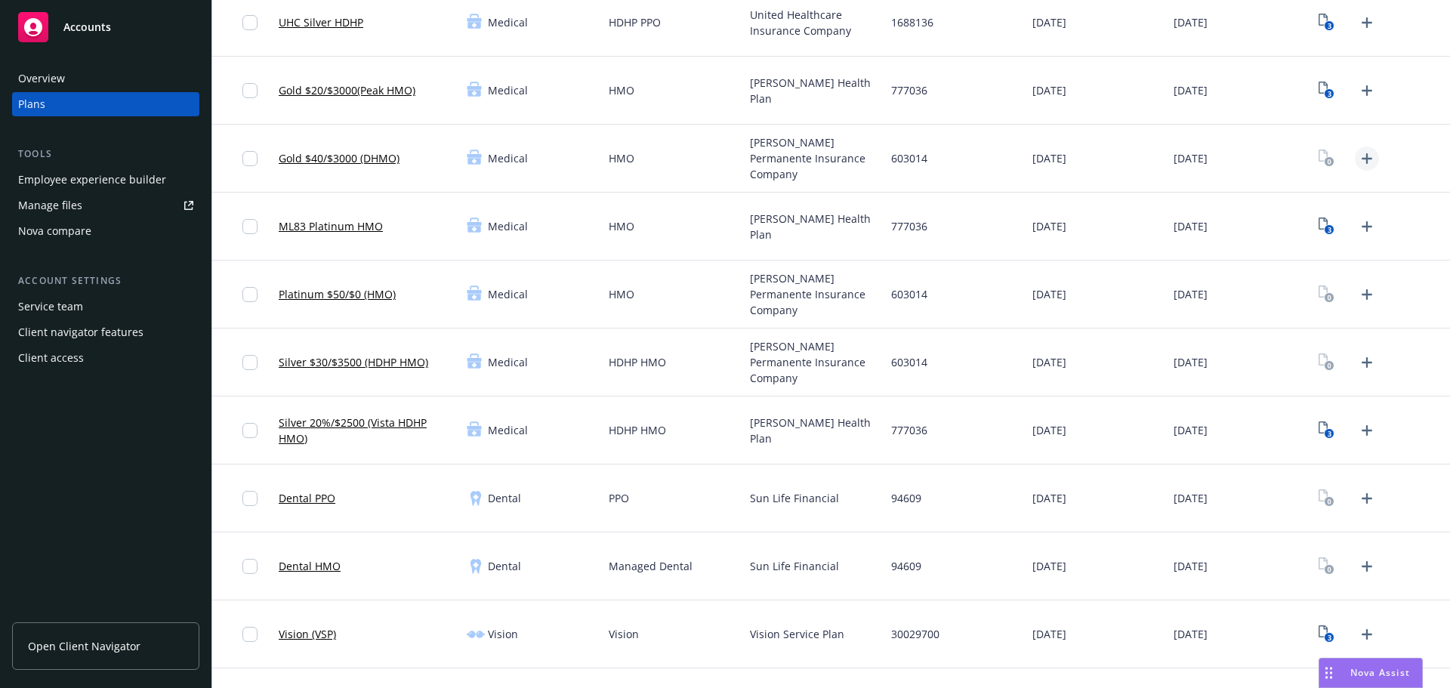
click at [1363, 166] on icon "Upload Plan Documents" at bounding box center [1367, 159] width 18 height 18
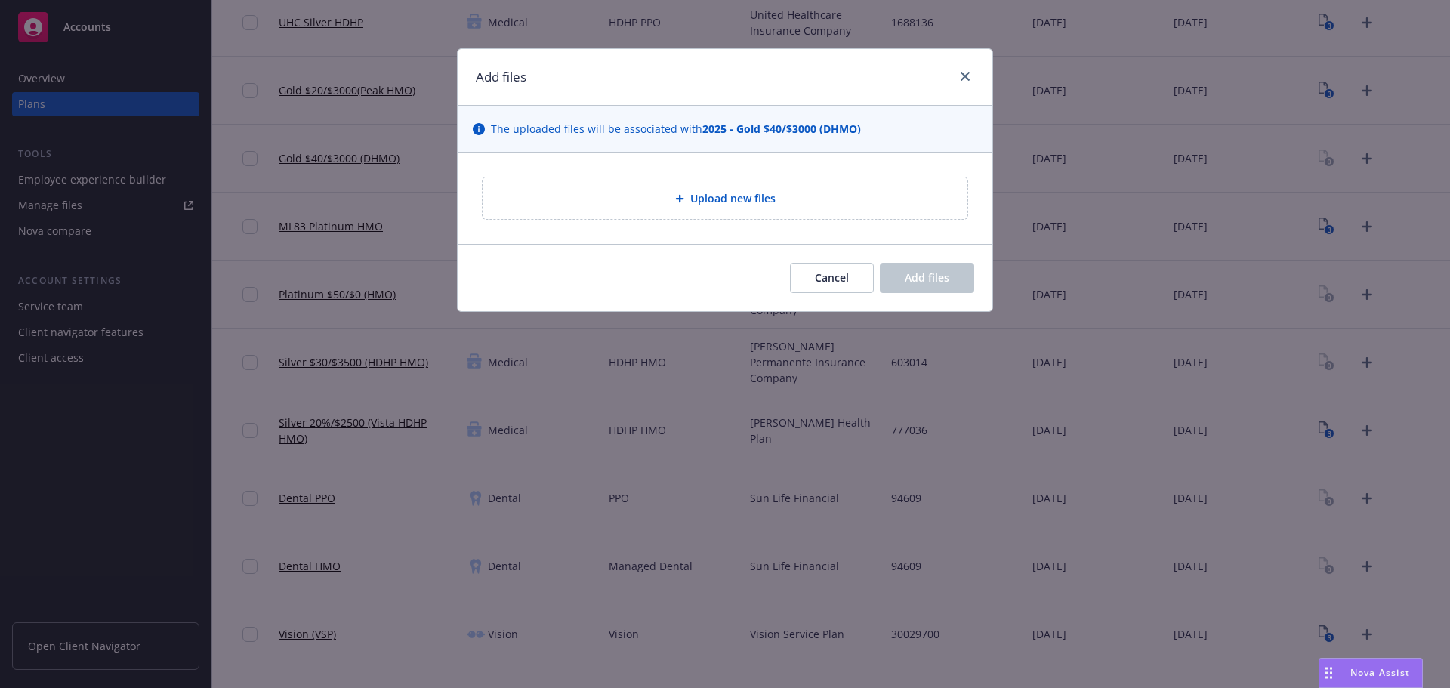
click at [659, 202] on div "Upload new files" at bounding box center [725, 198] width 461 height 17
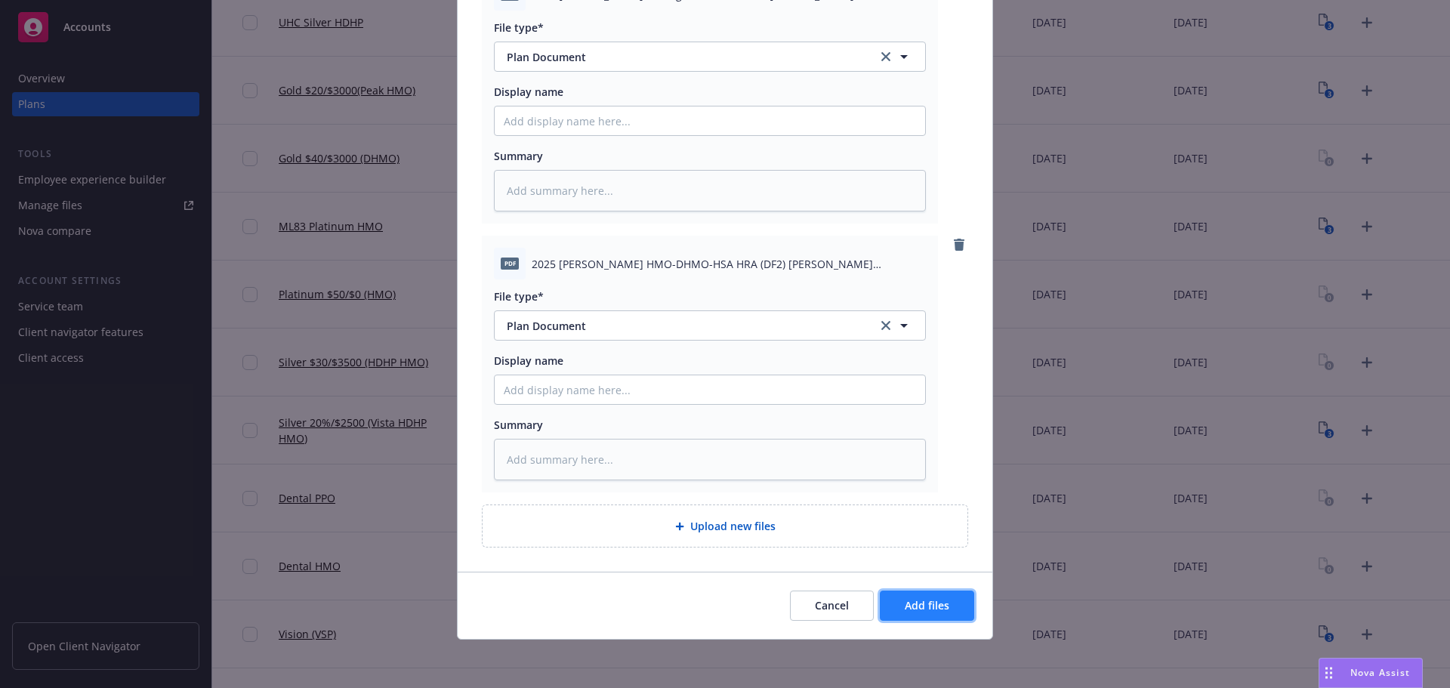
click at [926, 612] on span "Add files" at bounding box center [927, 605] width 45 height 14
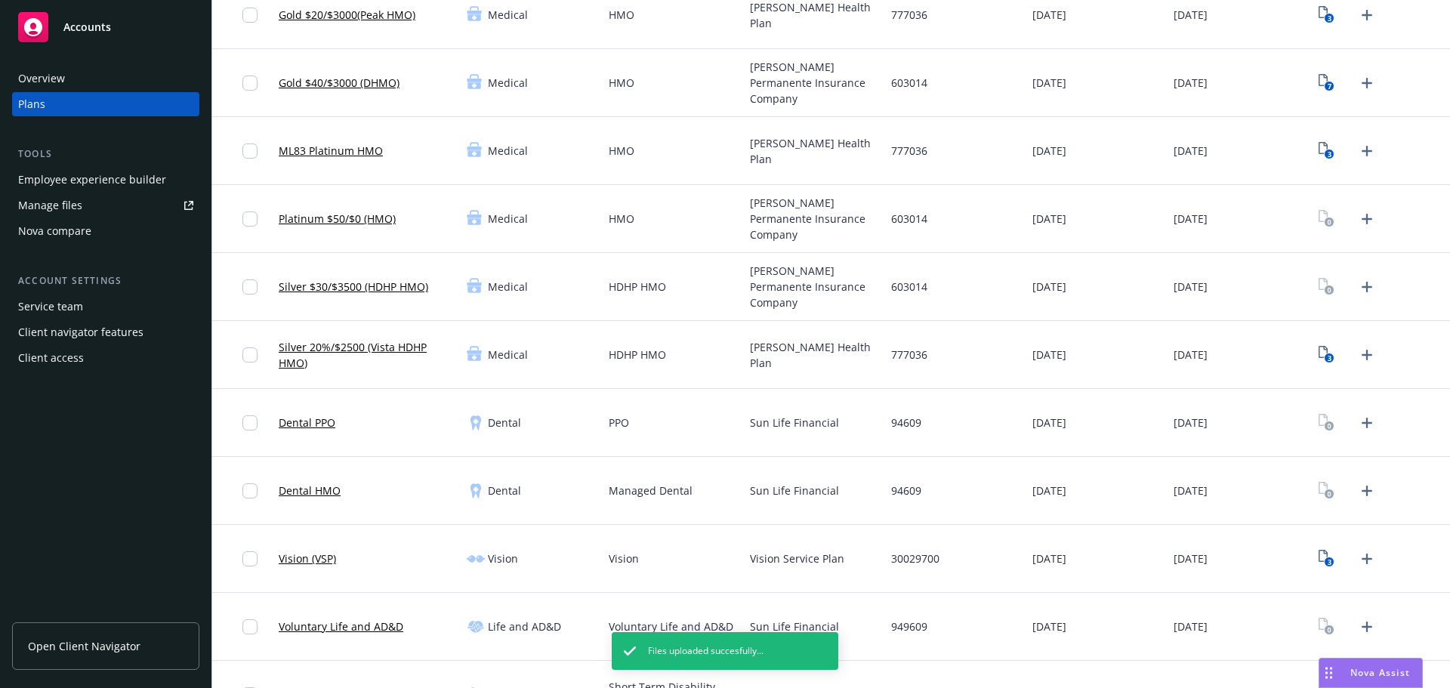
scroll to position [227, 0]
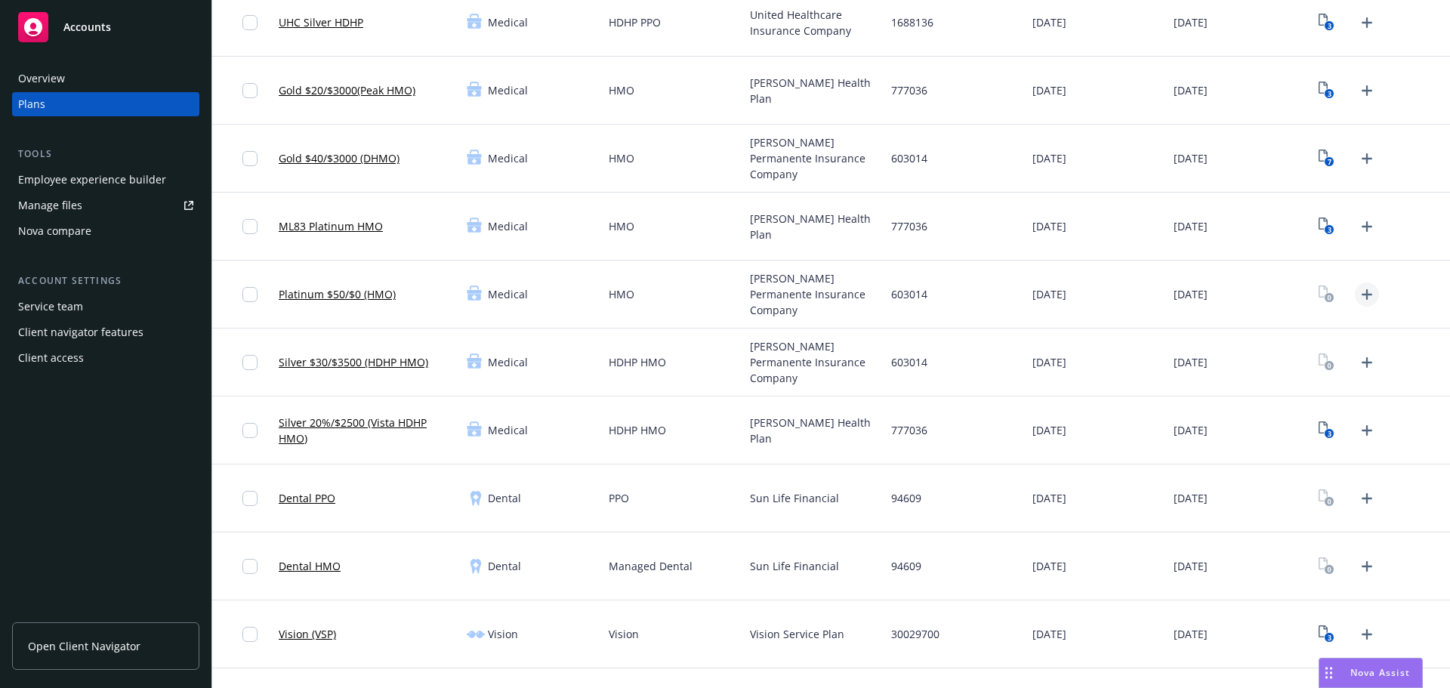
click at [1358, 301] on icon "Upload Plan Documents" at bounding box center [1367, 295] width 18 height 18
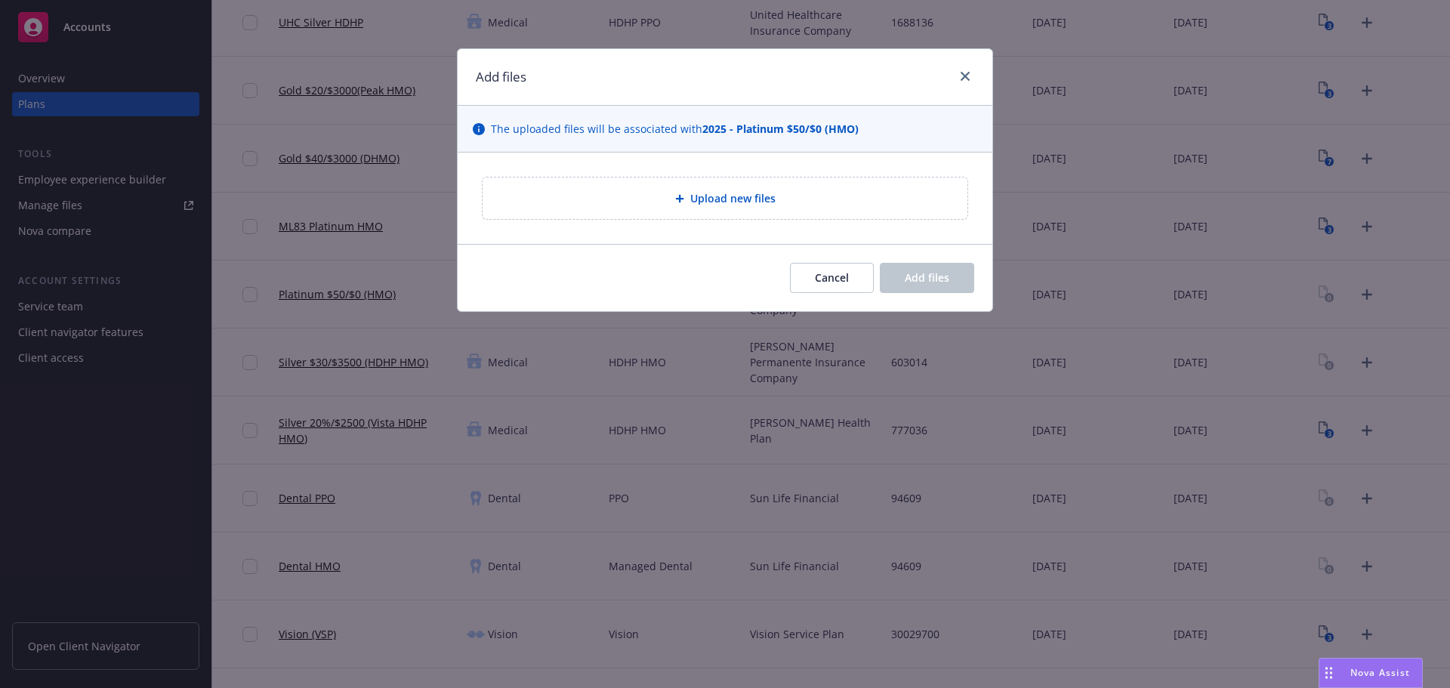
click at [684, 205] on div "Upload new files" at bounding box center [725, 198] width 461 height 17
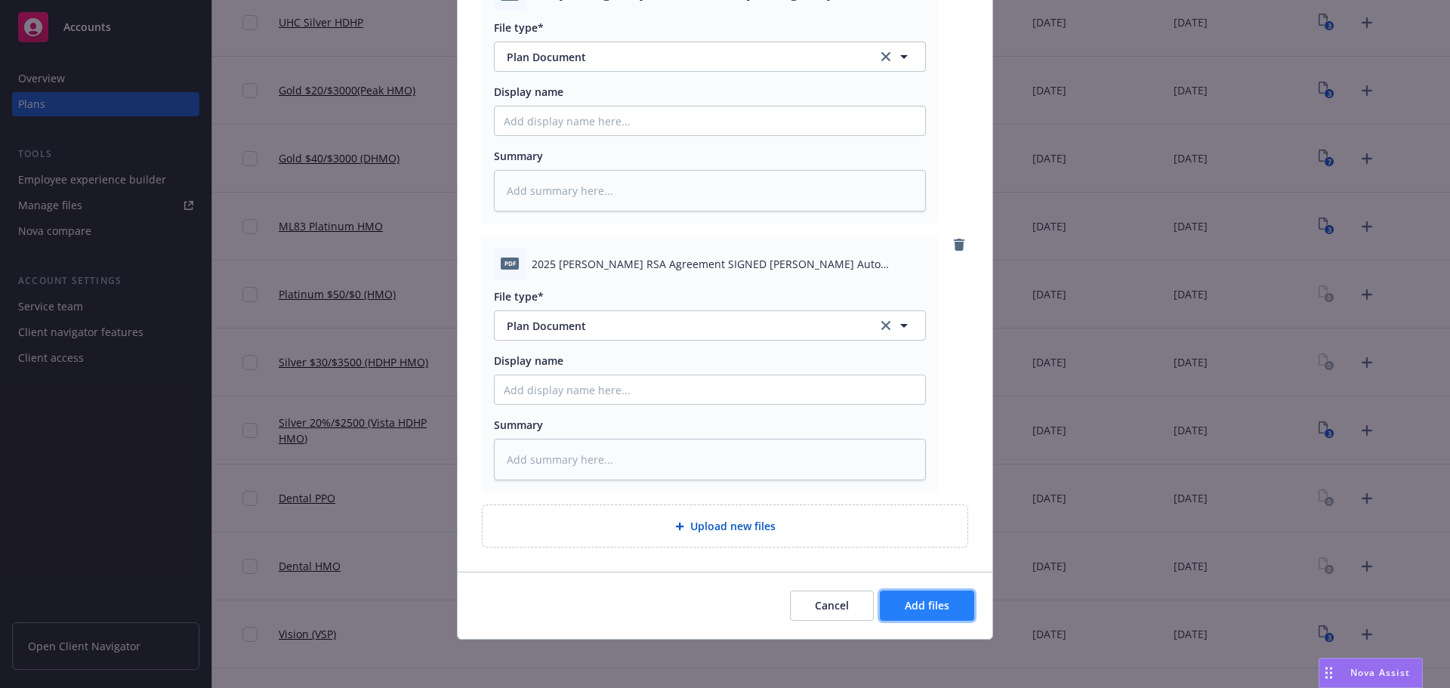
click at [931, 611] on span "Add files" at bounding box center [927, 605] width 45 height 14
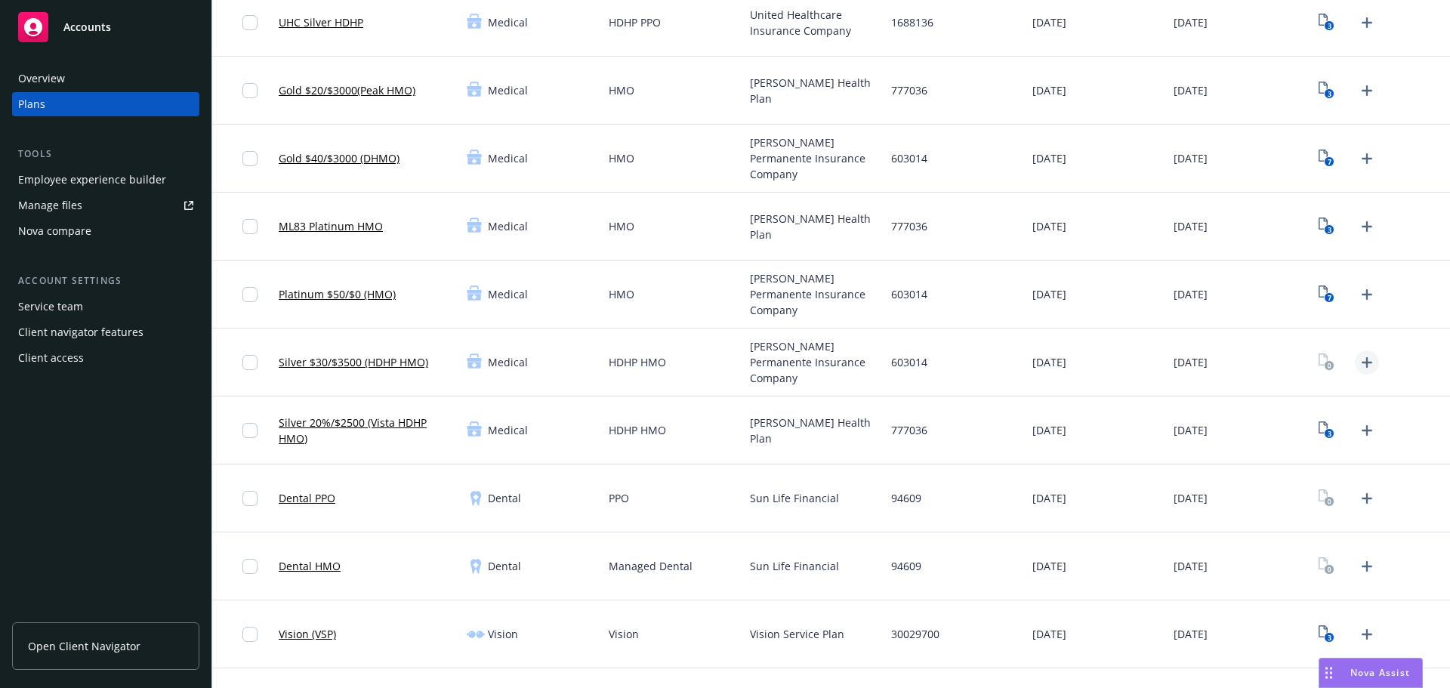
click at [1362, 366] on icon "Upload Plan Documents" at bounding box center [1367, 362] width 11 height 11
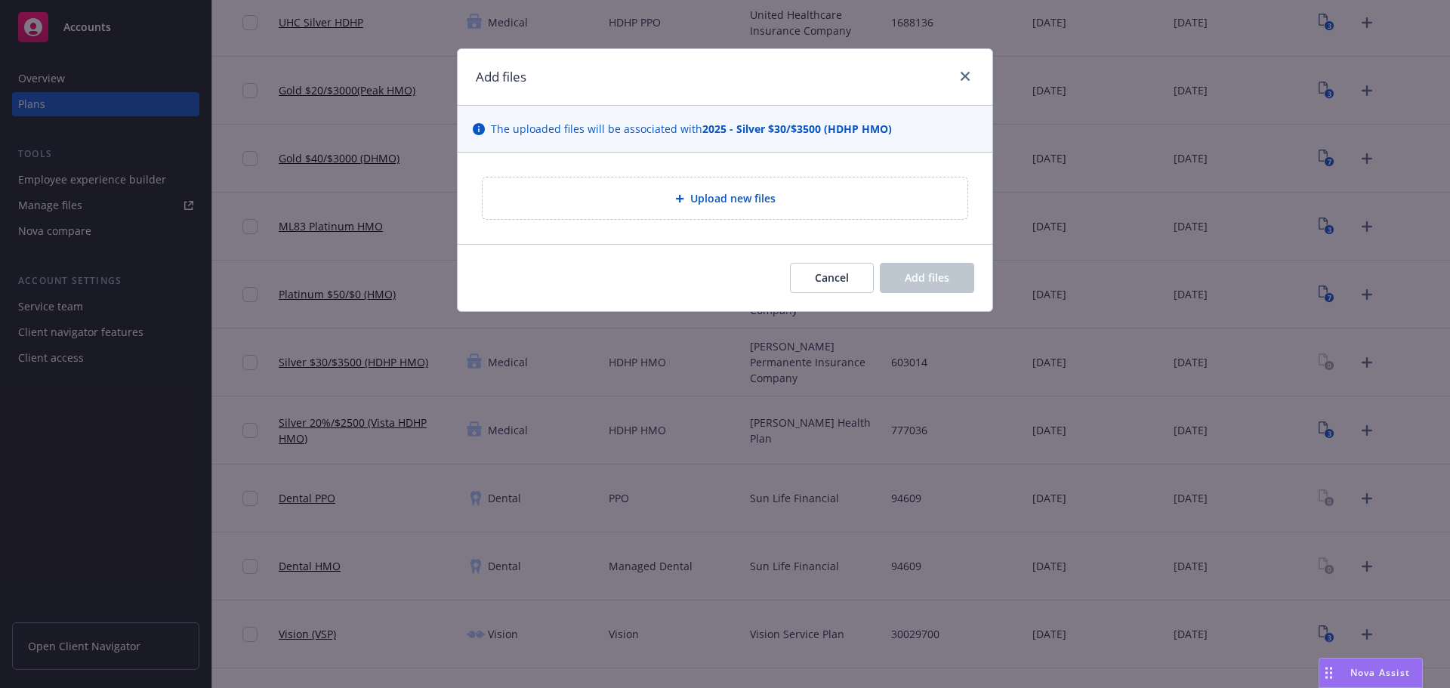
click at [762, 217] on div "Upload new files" at bounding box center [725, 199] width 485 height 42
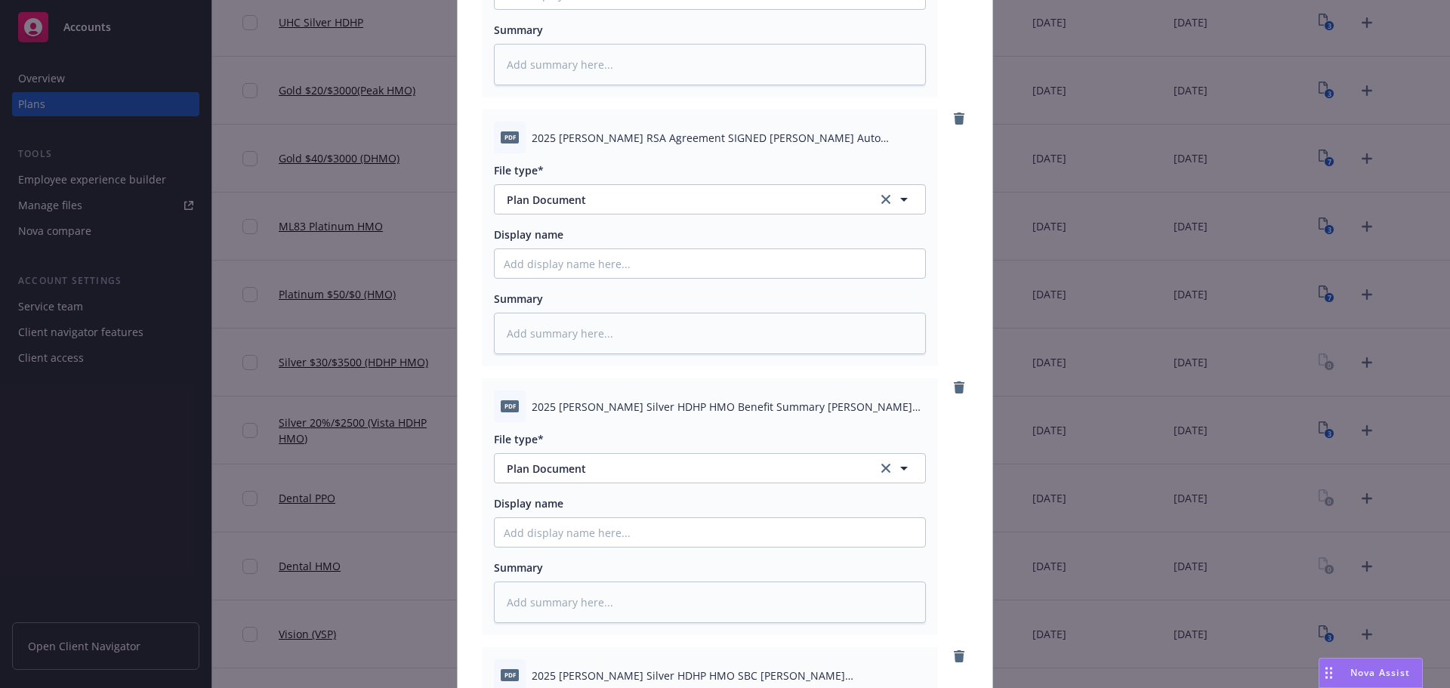
scroll to position [1209, 0]
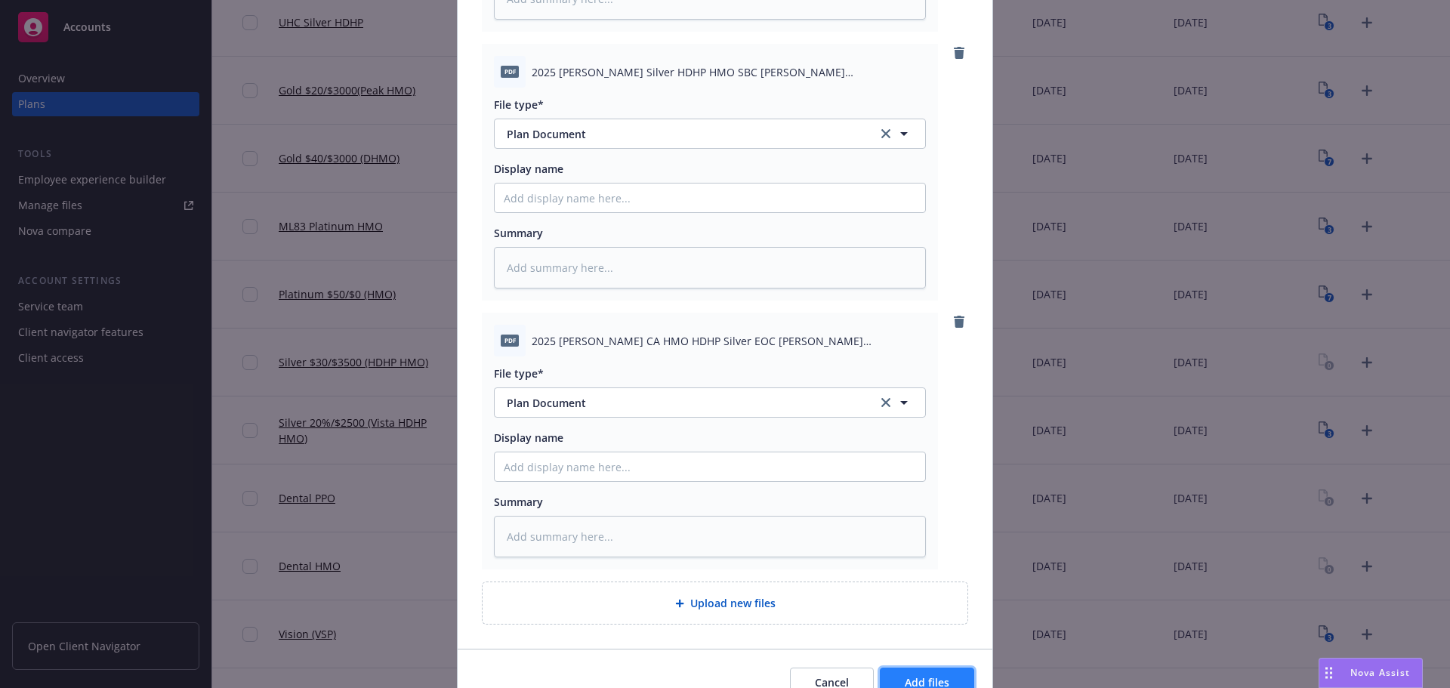
click at [946, 677] on button "Add files" at bounding box center [927, 683] width 94 height 30
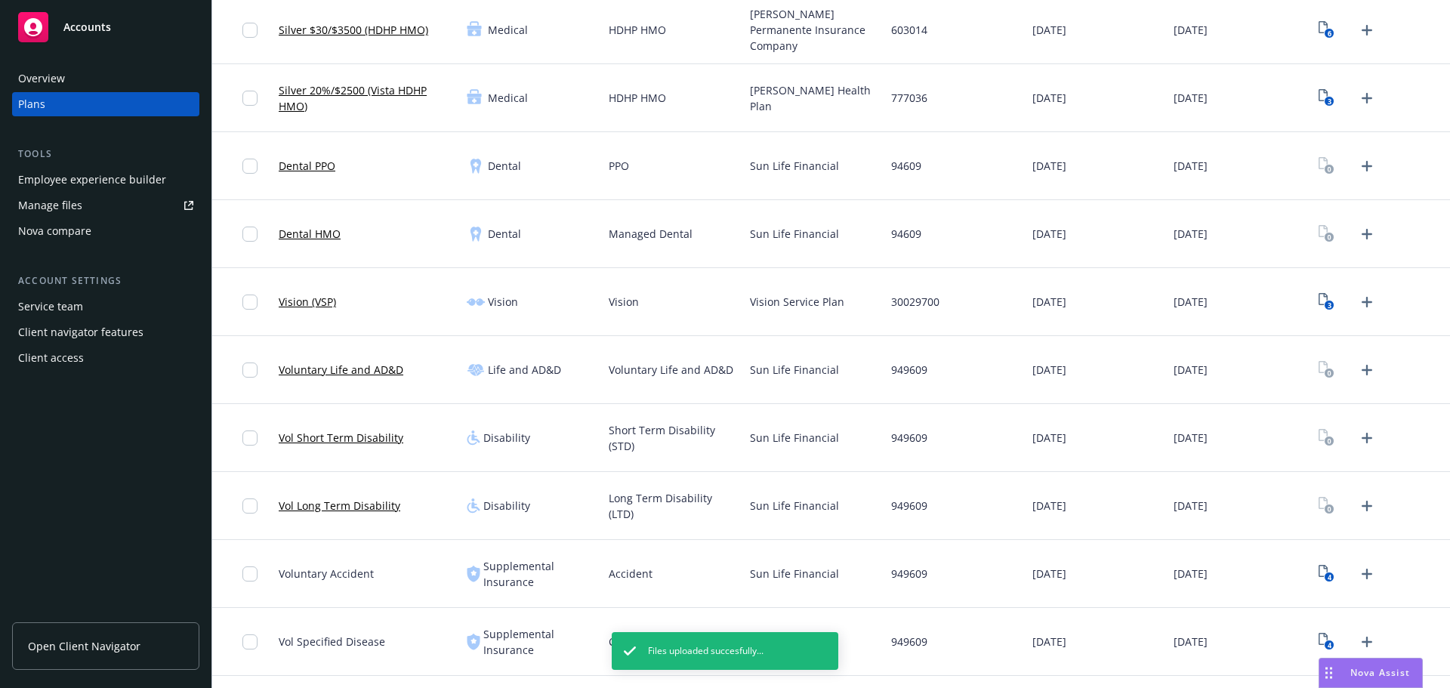
scroll to position [343, 0]
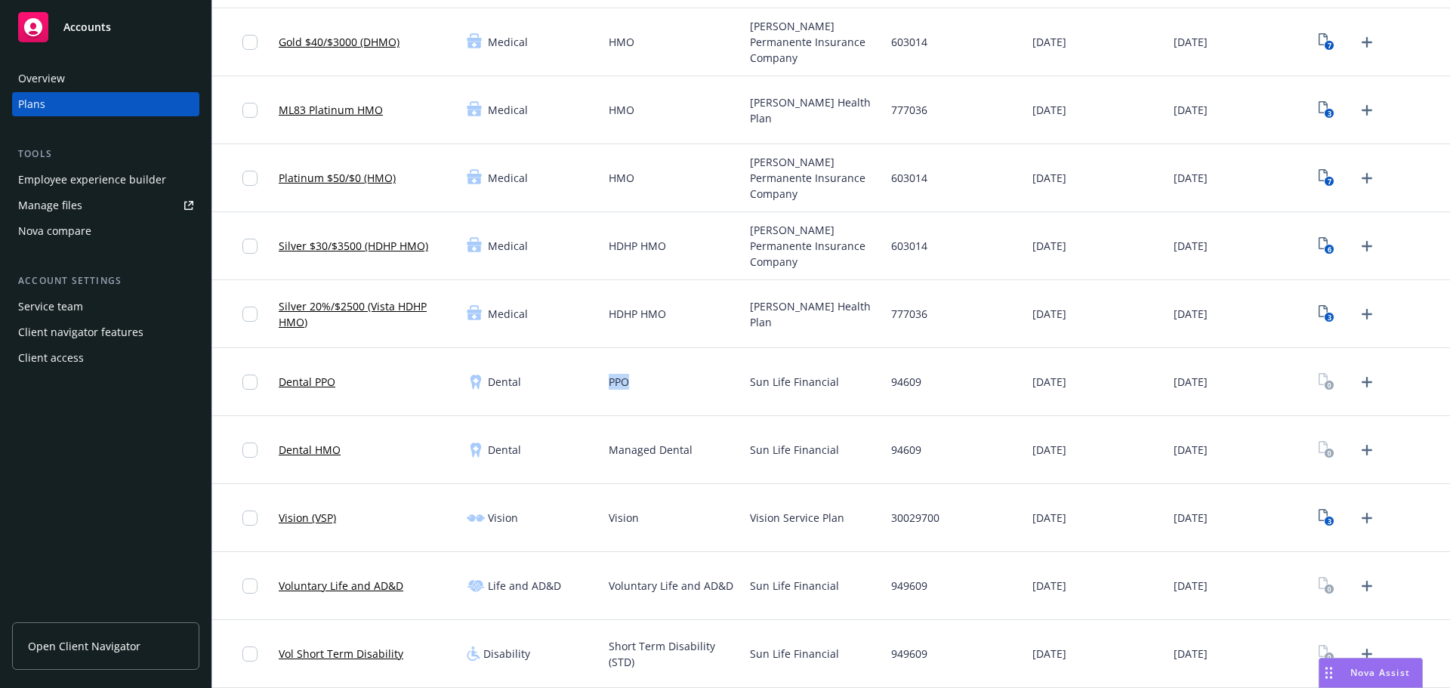
drag, startPoint x: 571, startPoint y: 375, endPoint x: 687, endPoint y: 384, distance: 116.7
click at [687, 384] on div "Dental PPO Dental PPO Sun Life Financial 94609 01/01/2025 01/01/2026" at bounding box center [831, 382] width 1238 height 68
click at [521, 376] on div "Dental" at bounding box center [531, 382] width 141 height 68
click at [1358, 387] on icon "Upload Plan Documents" at bounding box center [1367, 382] width 18 height 18
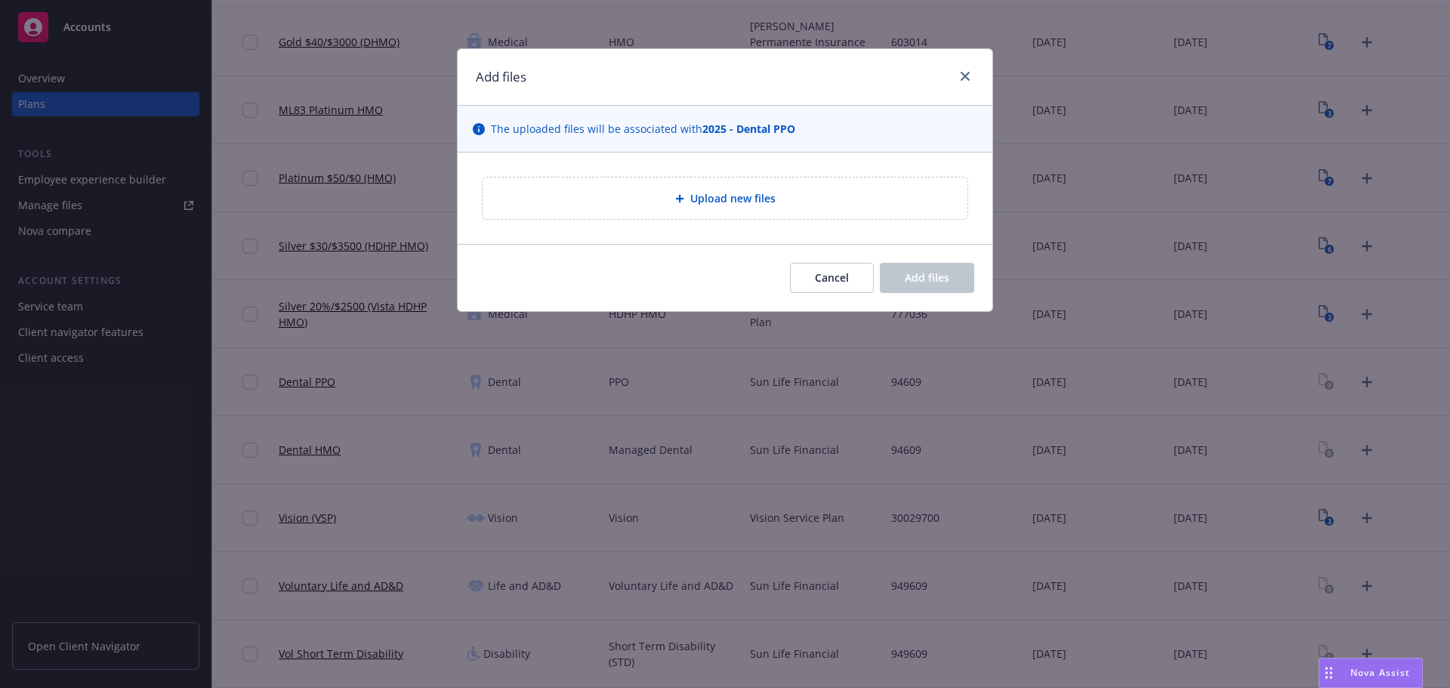
click at [680, 195] on icon at bounding box center [679, 199] width 8 height 8
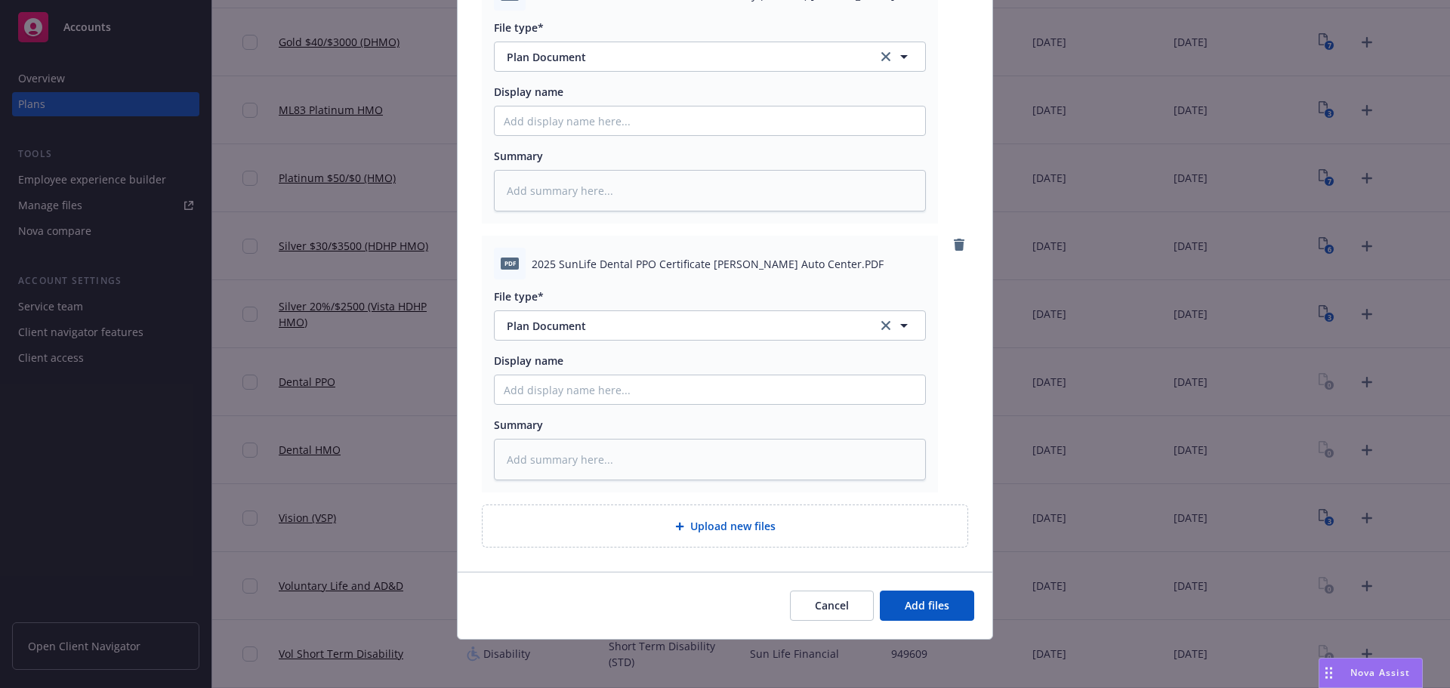
click at [918, 581] on div "Cancel Add files" at bounding box center [725, 605] width 535 height 67
click at [925, 608] on span "Add files" at bounding box center [927, 605] width 45 height 14
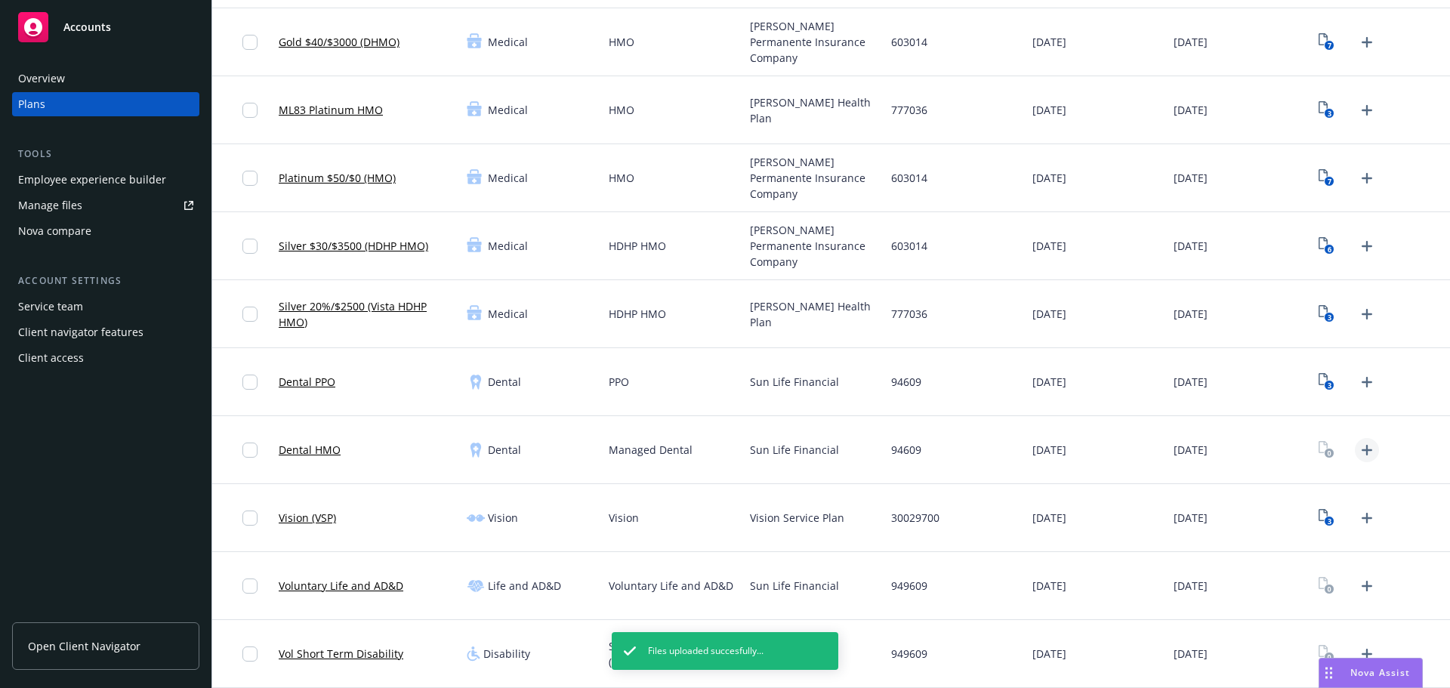
click at [1359, 444] on icon "Upload Plan Documents" at bounding box center [1367, 450] width 18 height 18
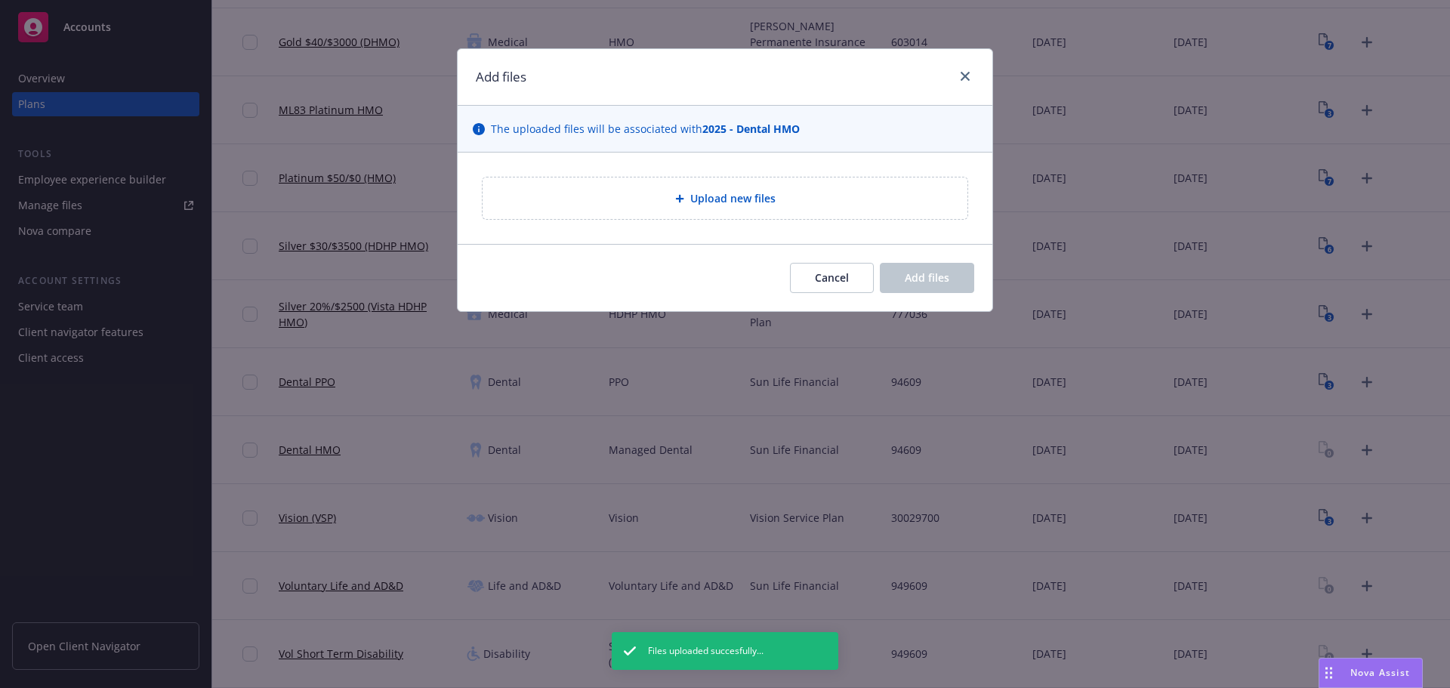
click at [675, 185] on div "Upload new files" at bounding box center [725, 199] width 485 height 42
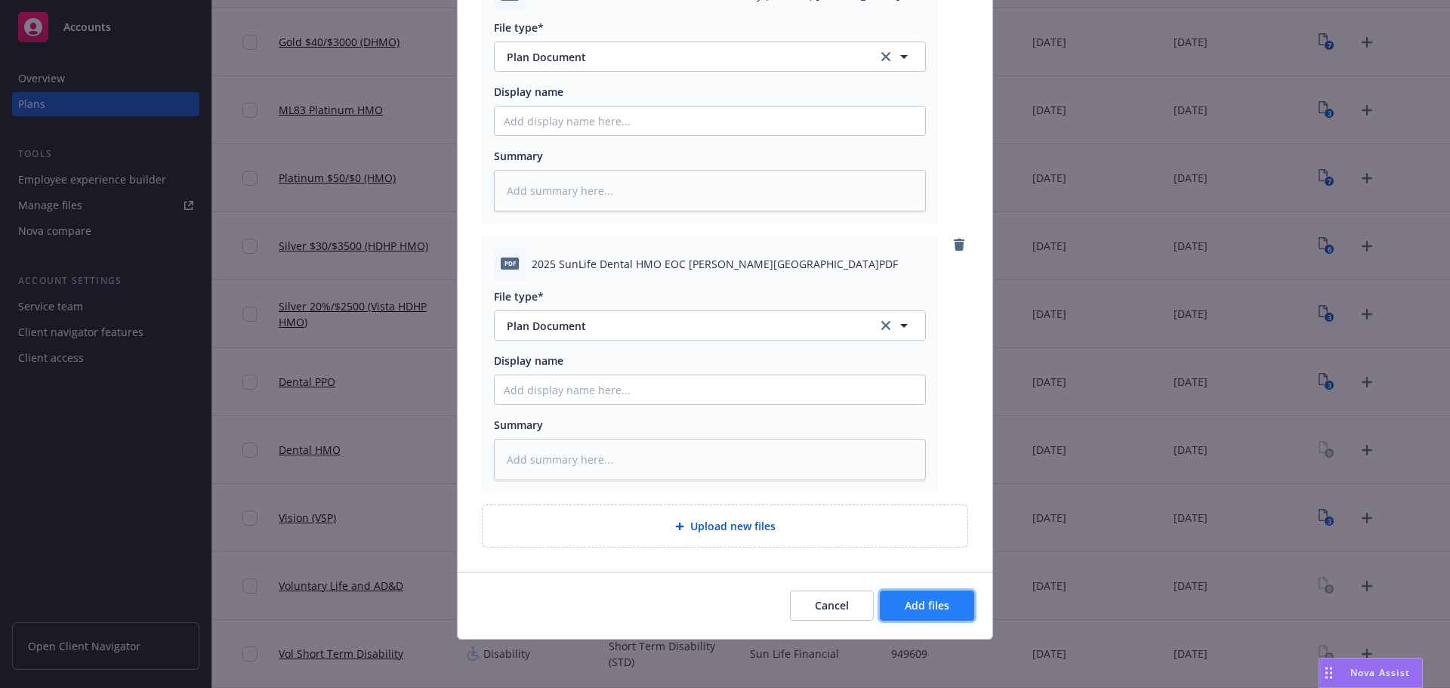
click at [921, 607] on span "Add files" at bounding box center [927, 605] width 45 height 14
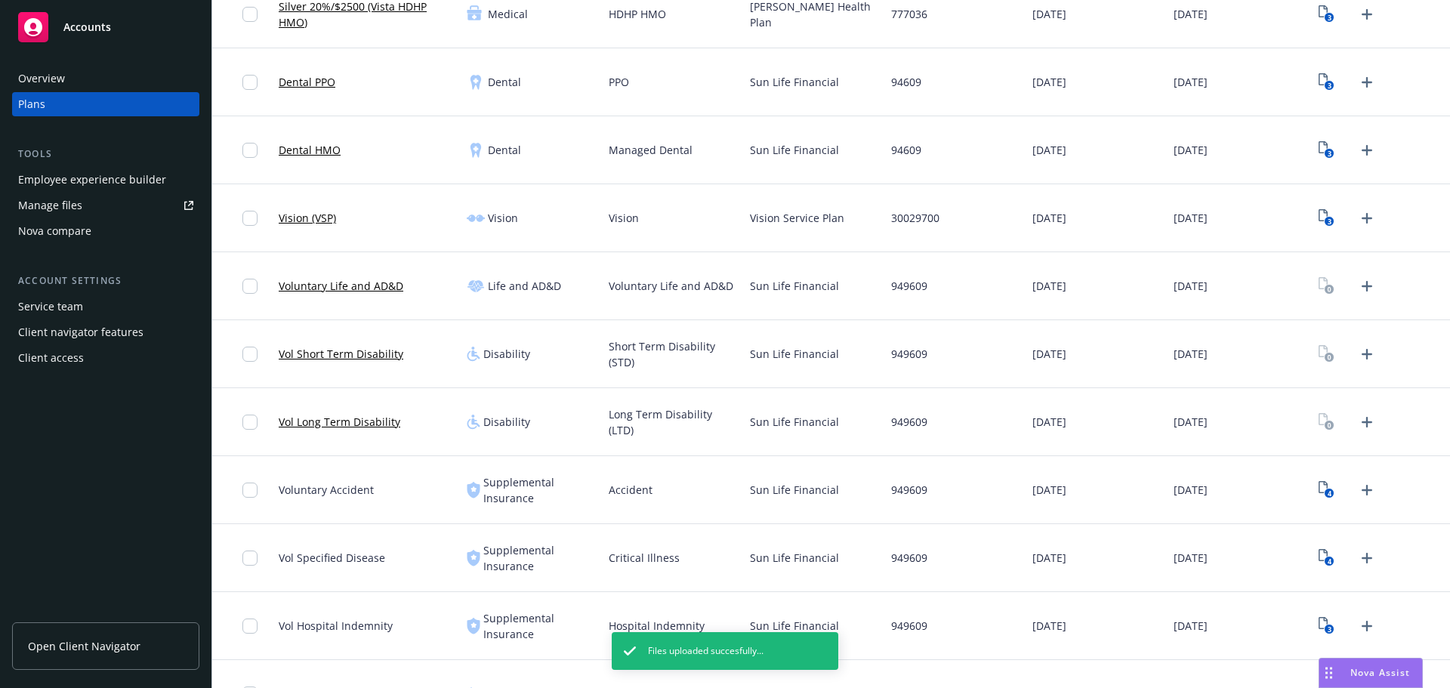
scroll to position [645, 0]
click at [784, 275] on div "Sun Life Financial" at bounding box center [814, 284] width 141 height 68
click at [1319, 216] on icon "3" at bounding box center [1327, 215] width 16 height 17
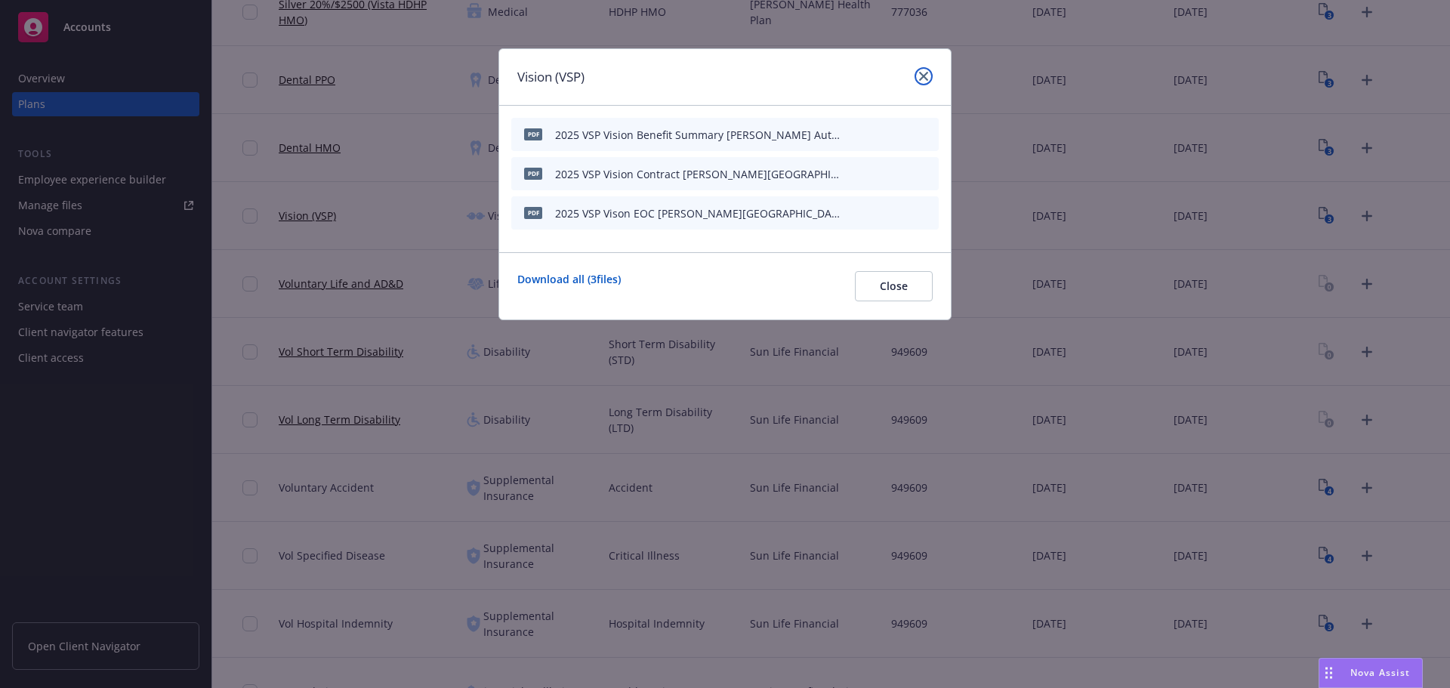
click at [931, 76] on link "close" at bounding box center [924, 76] width 18 height 18
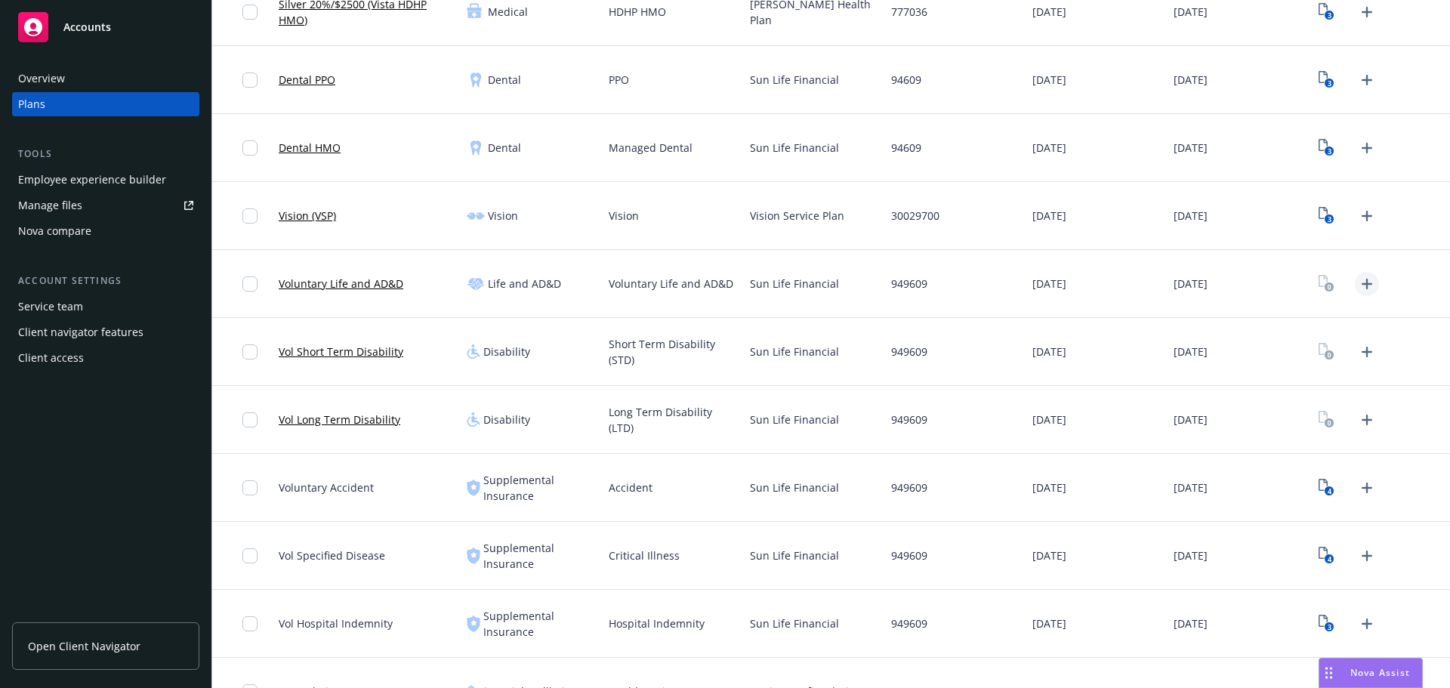
click at [1358, 282] on icon "Upload Plan Documents" at bounding box center [1367, 284] width 18 height 18
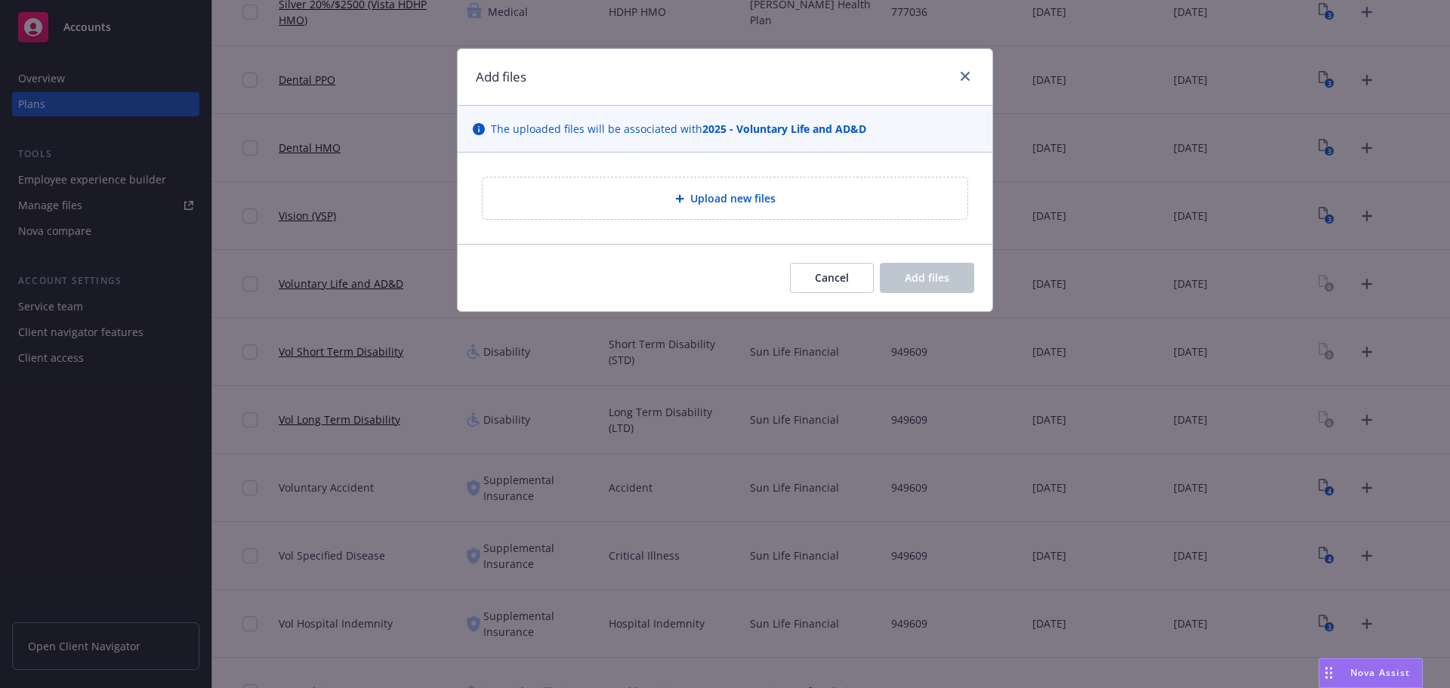
click at [724, 213] on div "Upload new files" at bounding box center [725, 199] width 485 height 42
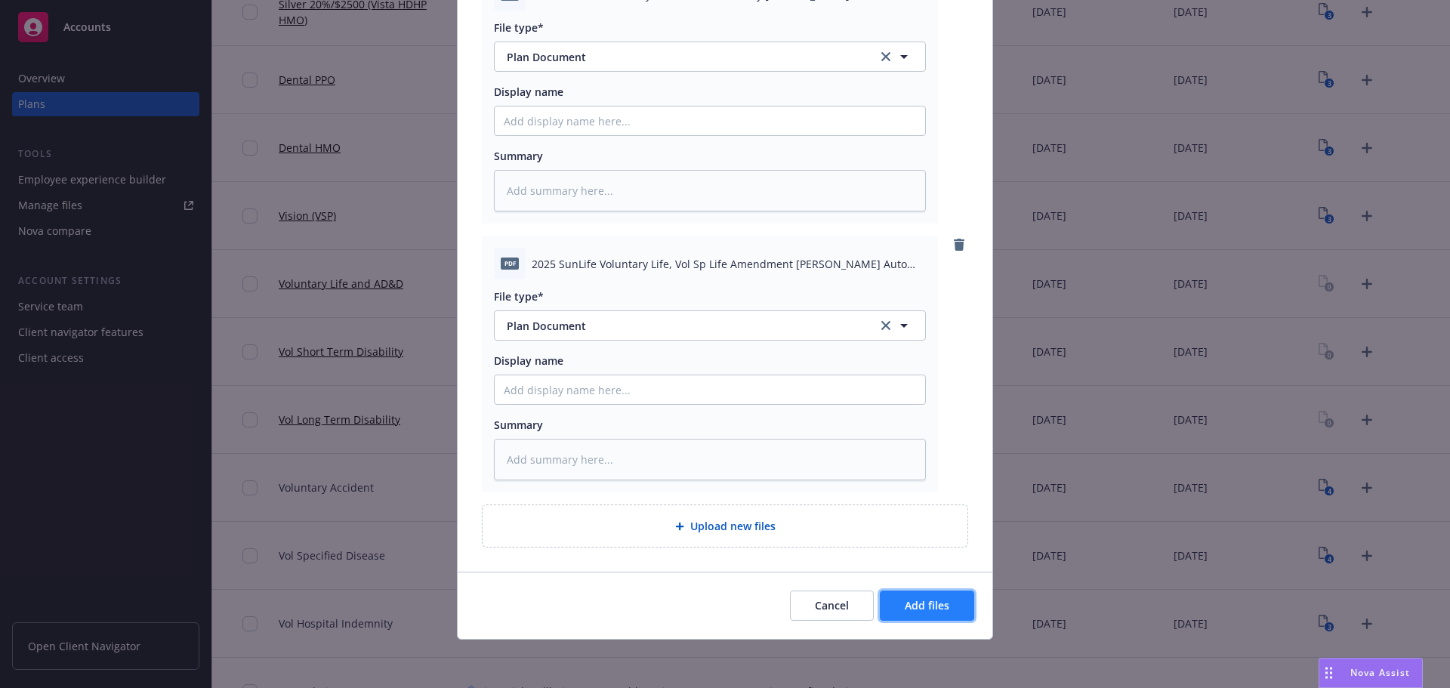
click at [884, 612] on button "Add files" at bounding box center [927, 606] width 94 height 30
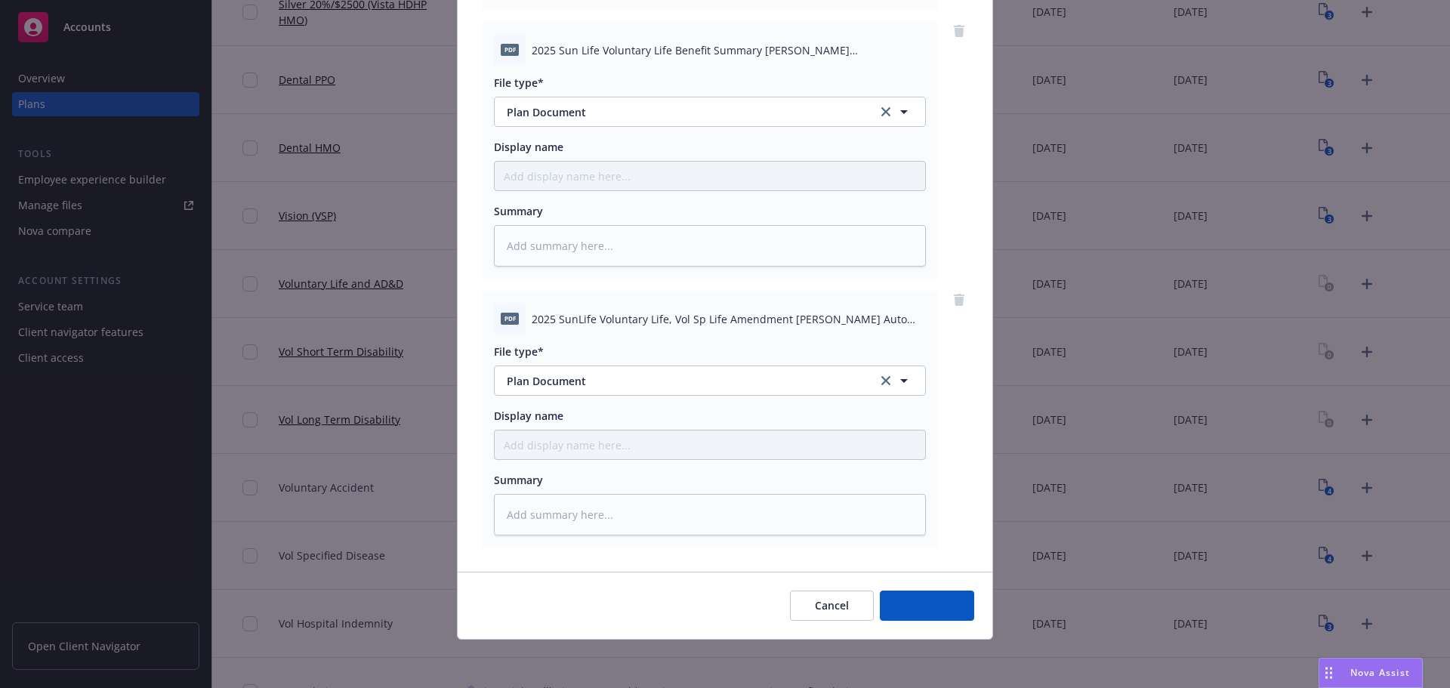
scroll to position [693, 0]
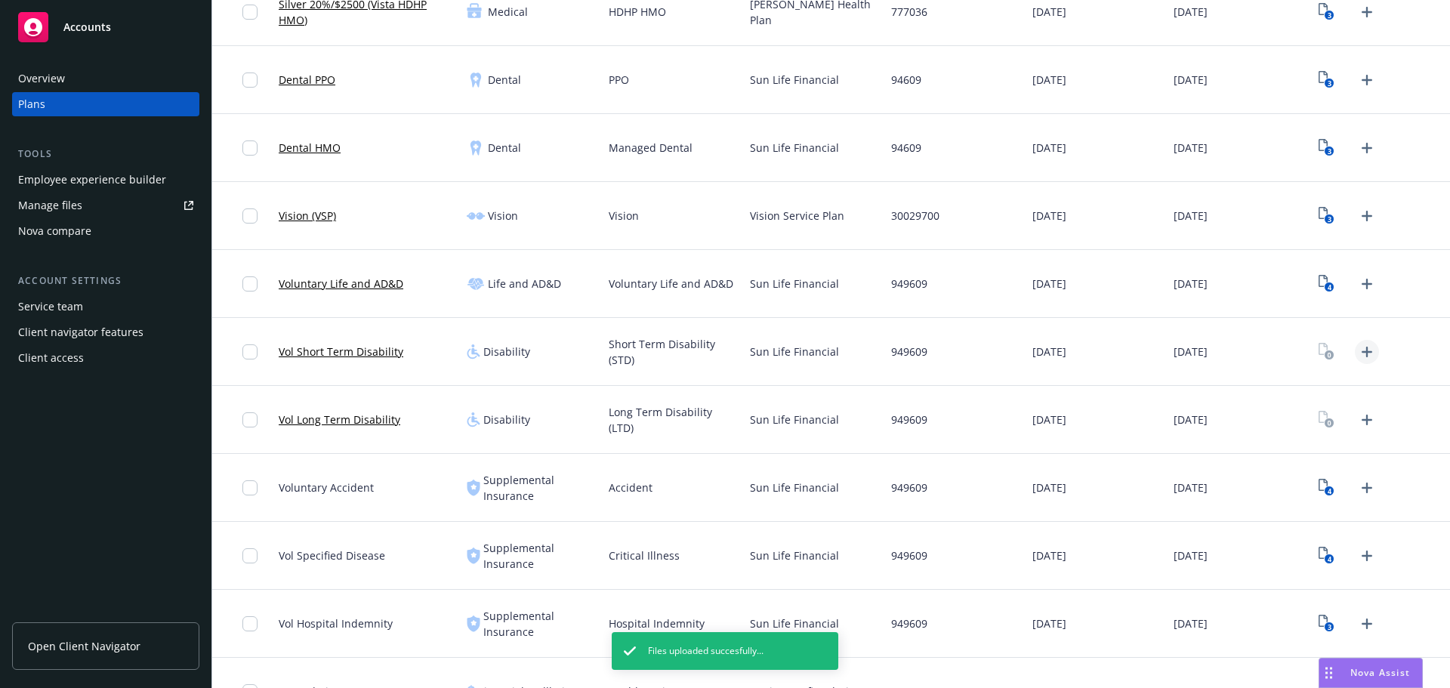
click at [1358, 346] on icon "Upload Plan Documents" at bounding box center [1367, 352] width 18 height 18
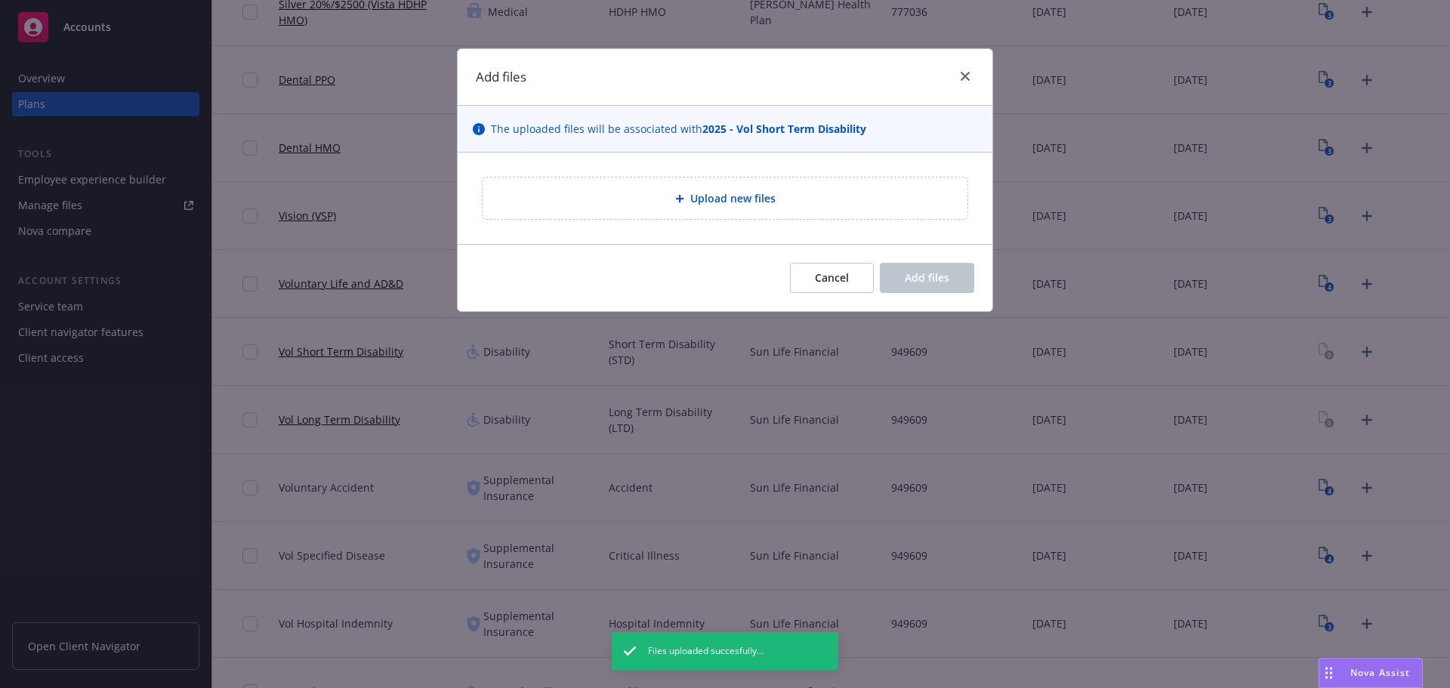
click at [732, 187] on div "Upload new files" at bounding box center [725, 199] width 485 height 42
click at [710, 217] on div "Upload new files" at bounding box center [725, 199] width 485 height 42
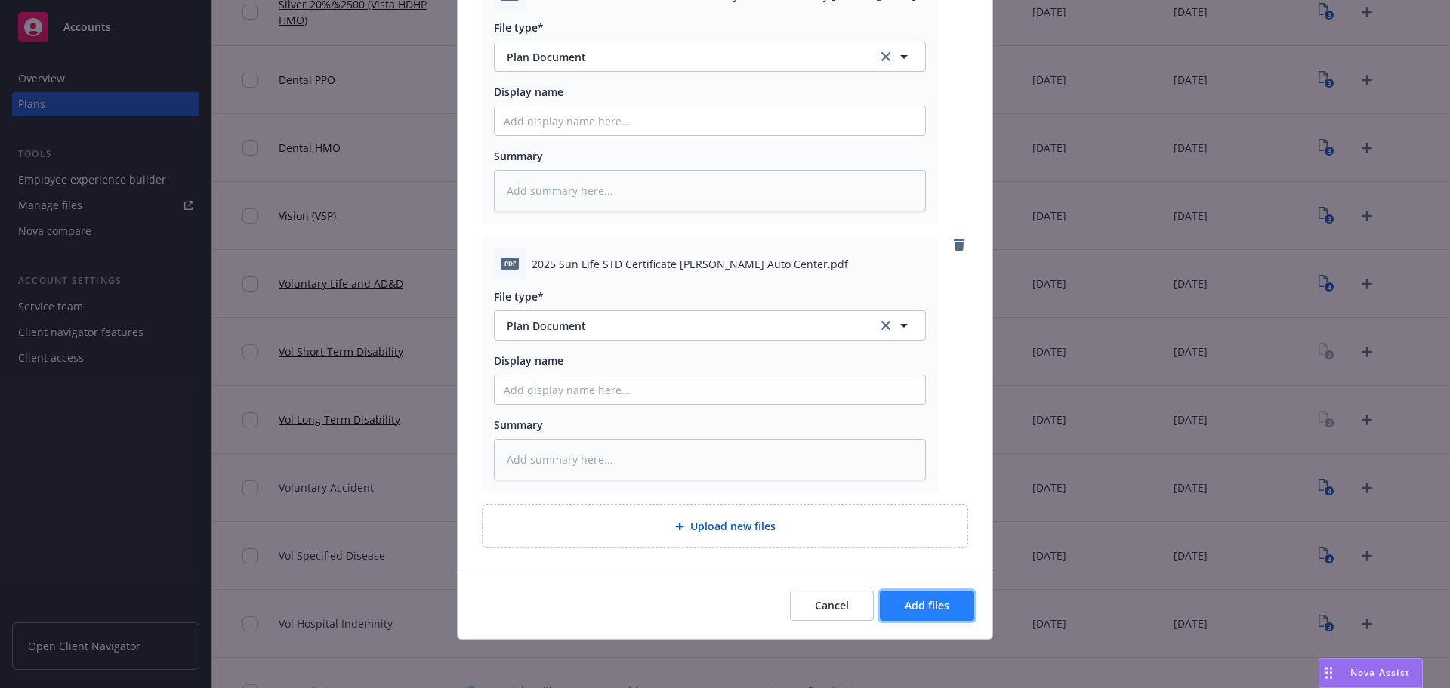
click at [926, 608] on span "Add files" at bounding box center [927, 605] width 45 height 14
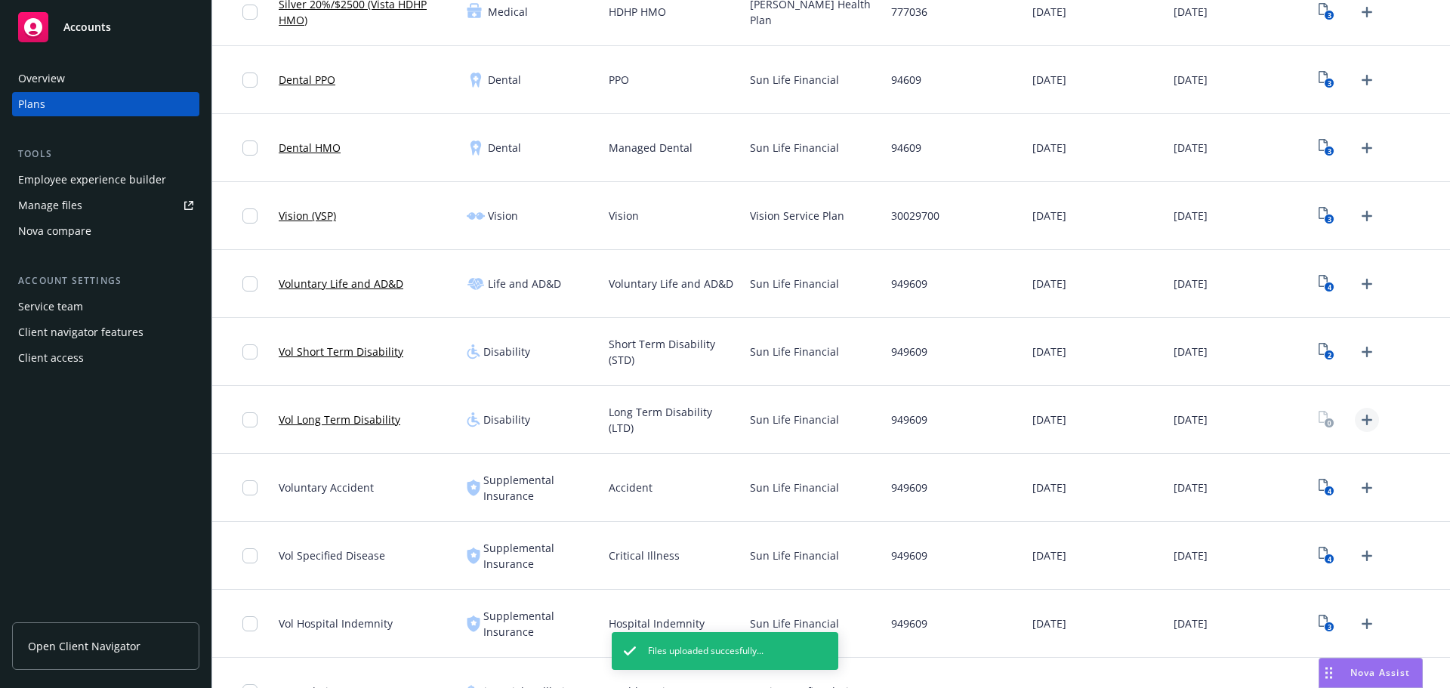
click at [1362, 420] on icon "Upload Plan Documents" at bounding box center [1367, 420] width 11 height 11
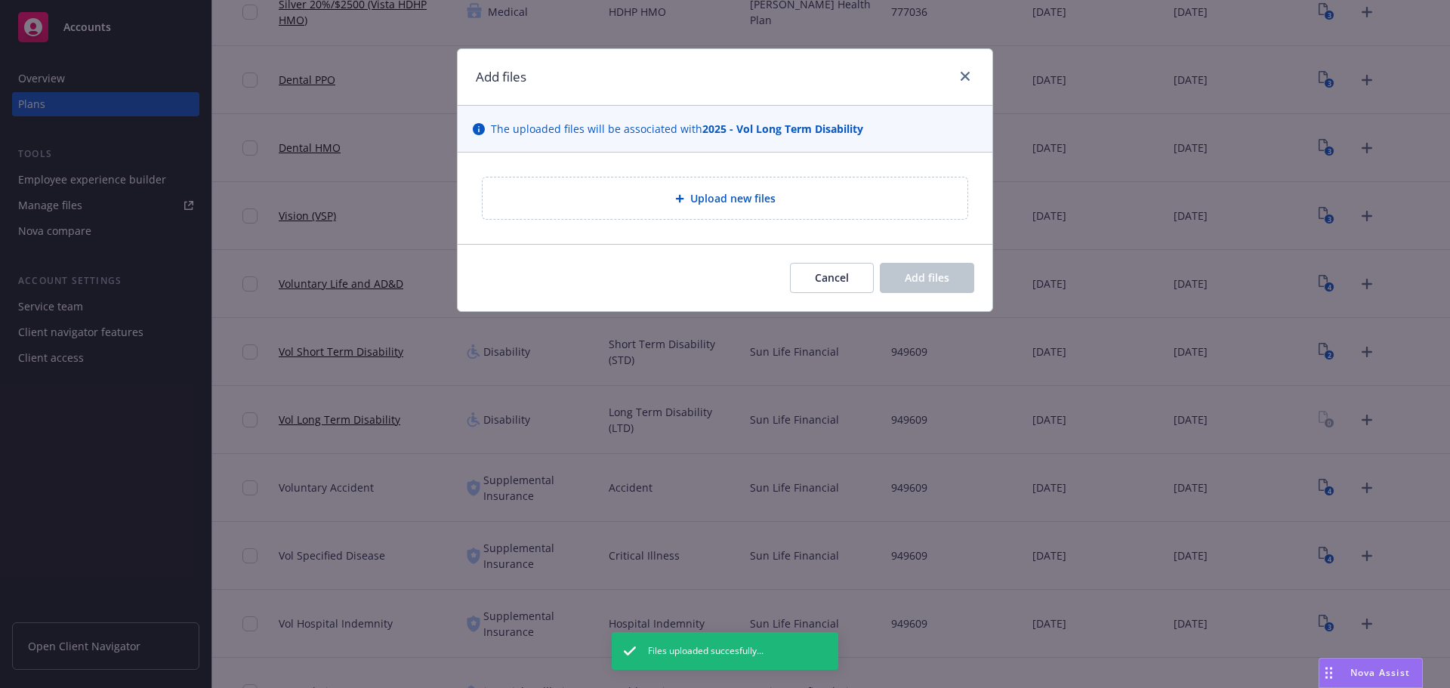
click at [789, 187] on div "Upload new files" at bounding box center [725, 199] width 485 height 42
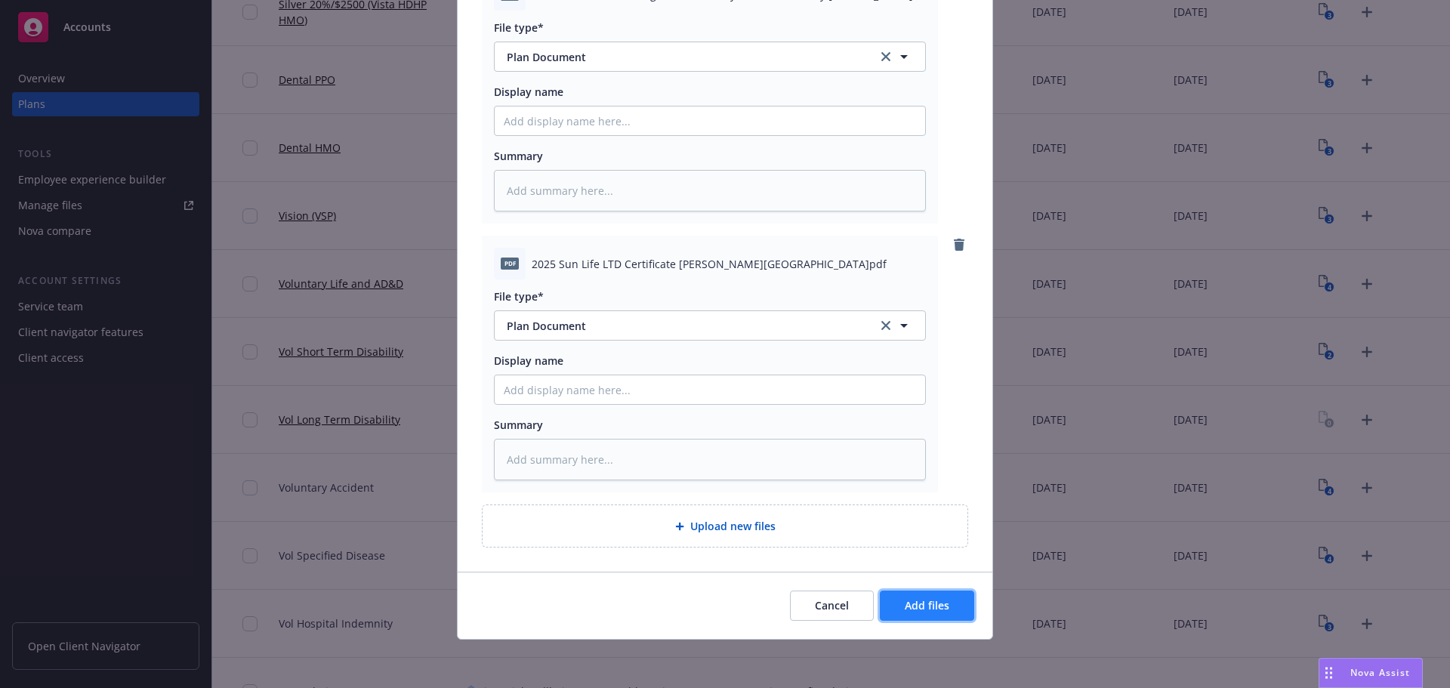
click at [951, 601] on button "Add files" at bounding box center [927, 606] width 94 height 30
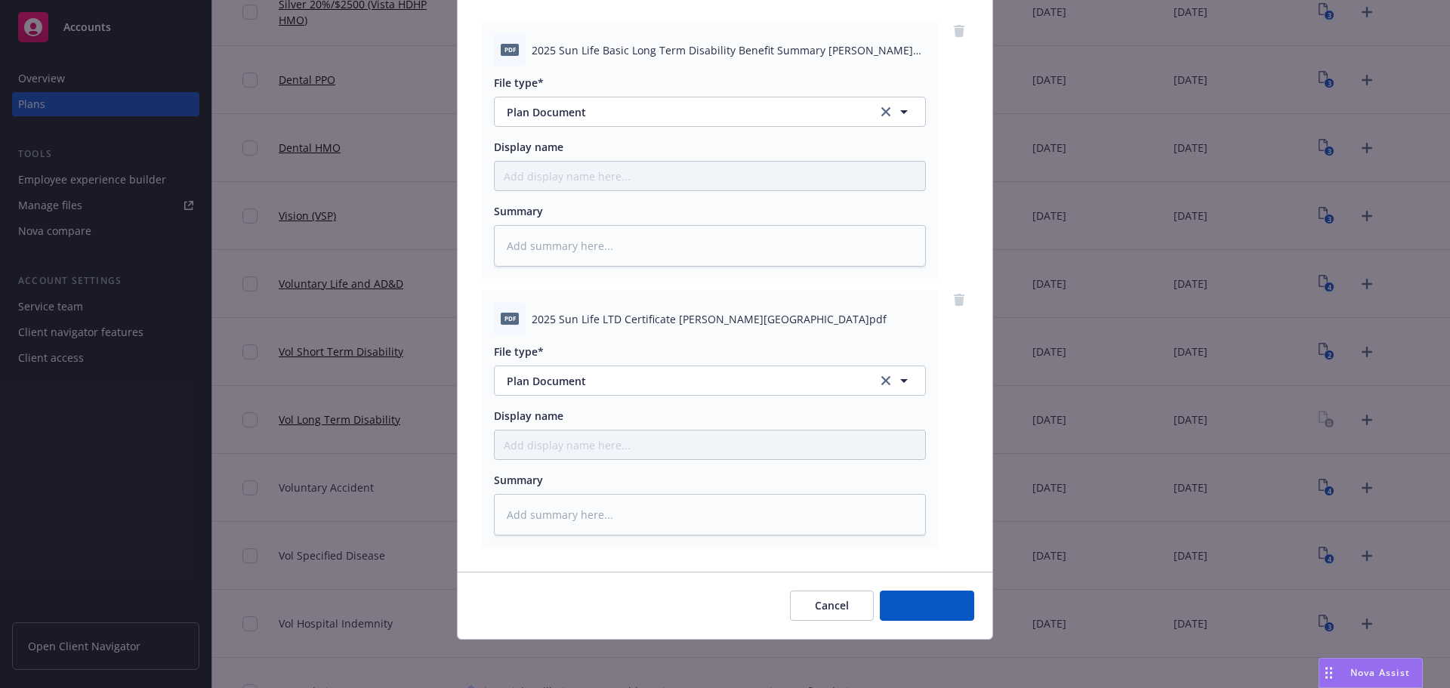
scroll to position [155, 0]
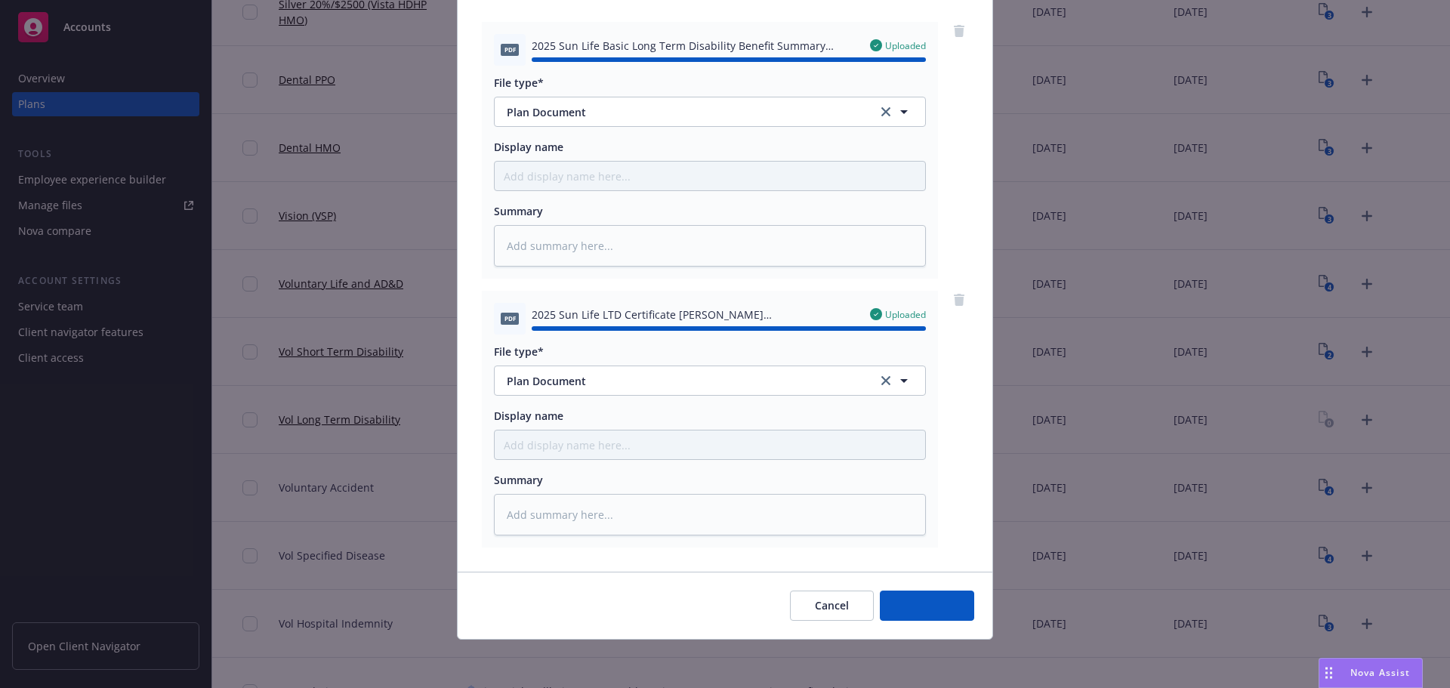
type textarea "x"
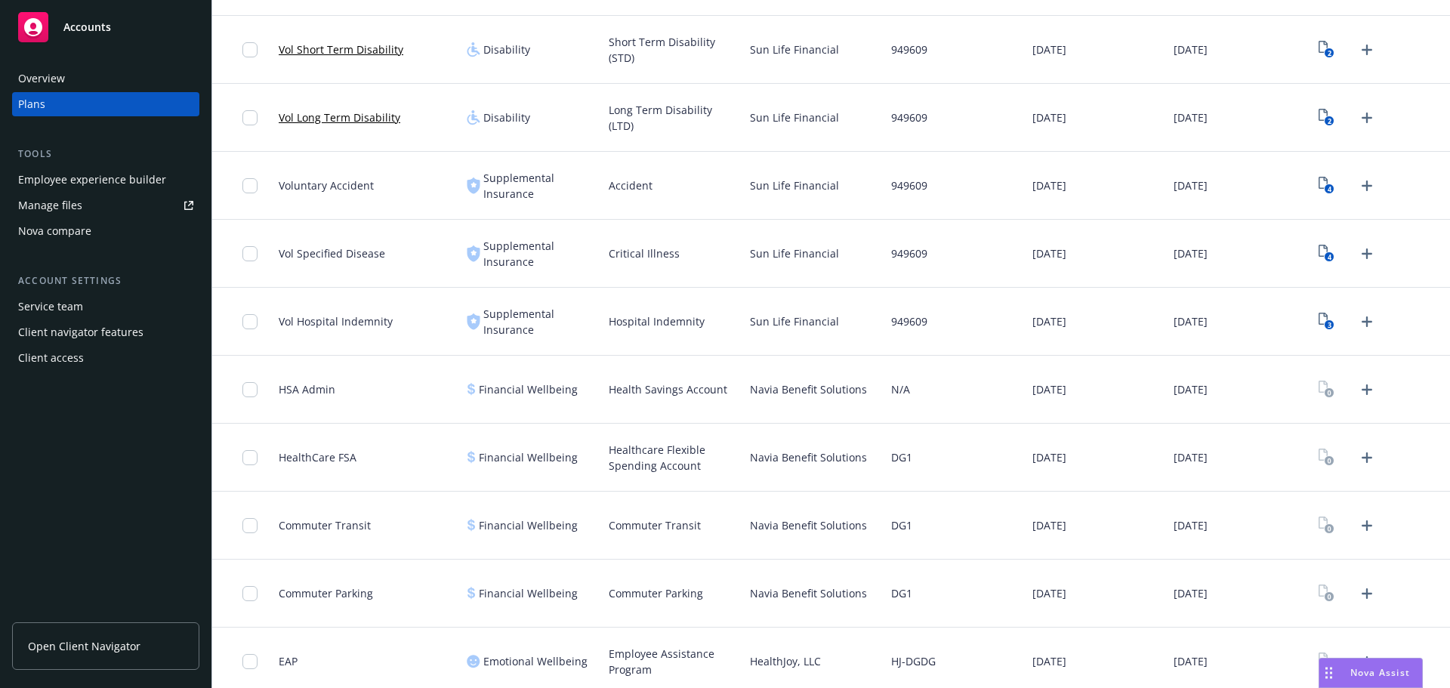
scroll to position [1023, 0]
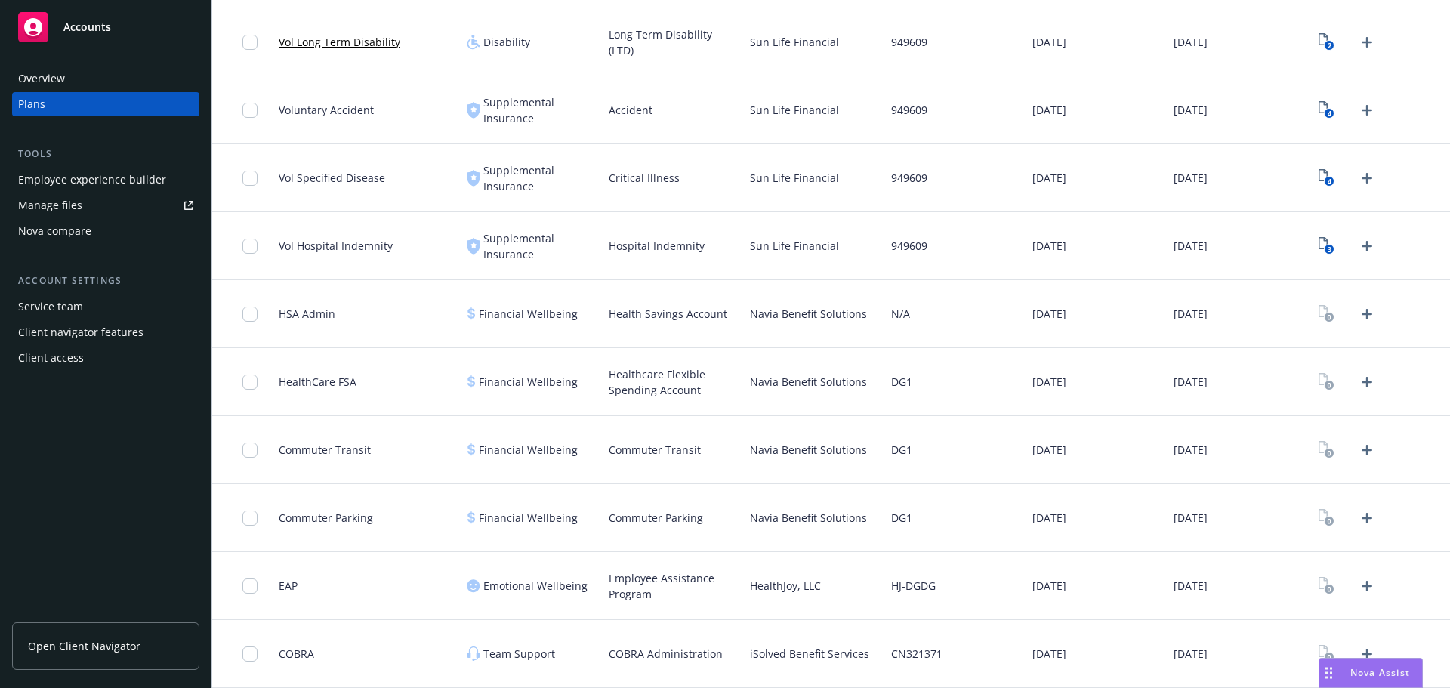
click at [767, 581] on span "HealthJoy, LLC" at bounding box center [785, 586] width 71 height 16
click at [767, 582] on span "HealthJoy, LLC" at bounding box center [785, 586] width 71 height 16
copy span "HealthJoy"
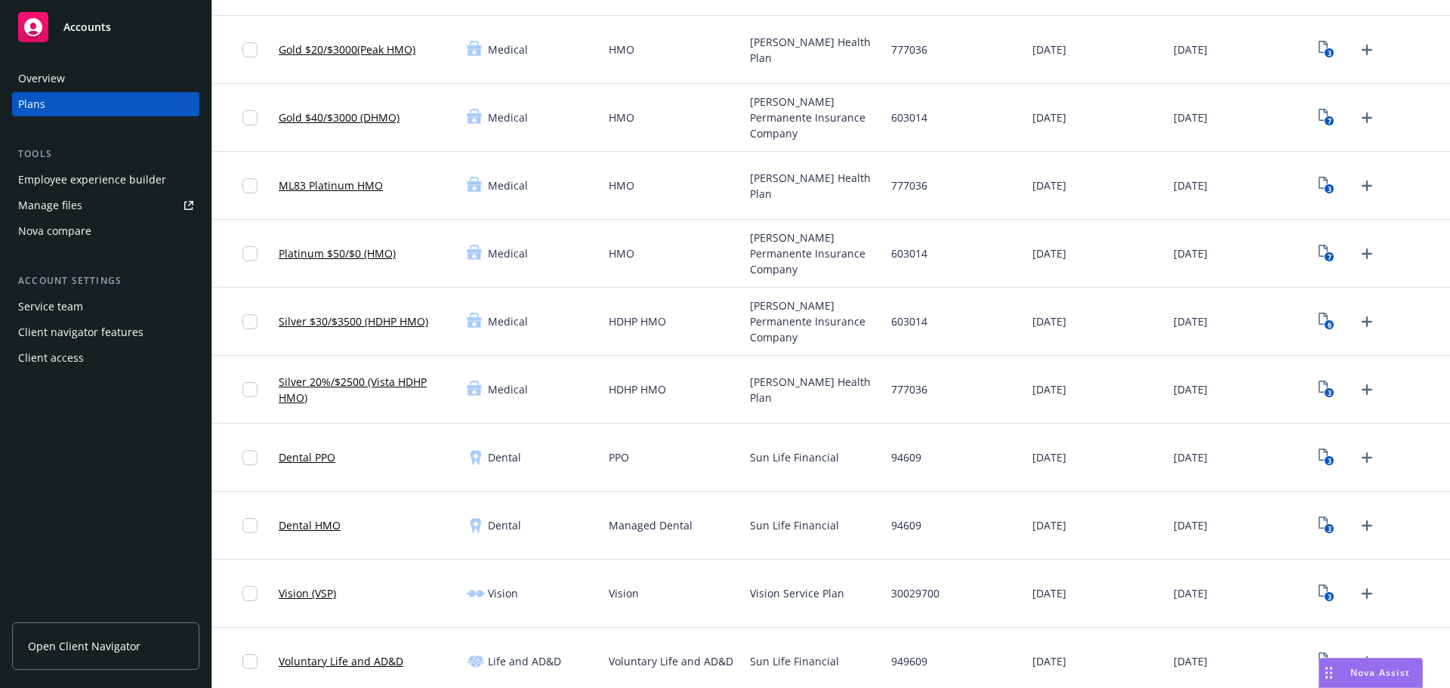
scroll to position [0, 0]
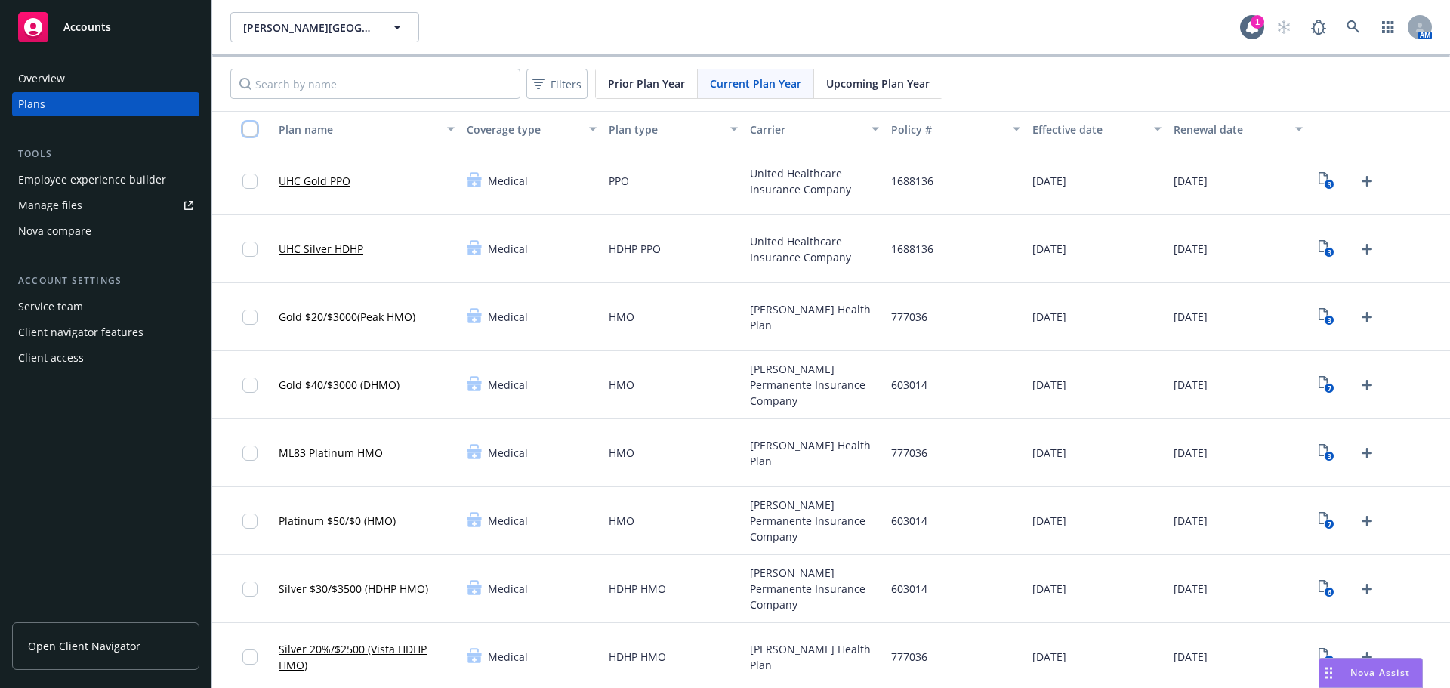
click at [248, 127] on input "checkbox" at bounding box center [249, 129] width 15 height 15
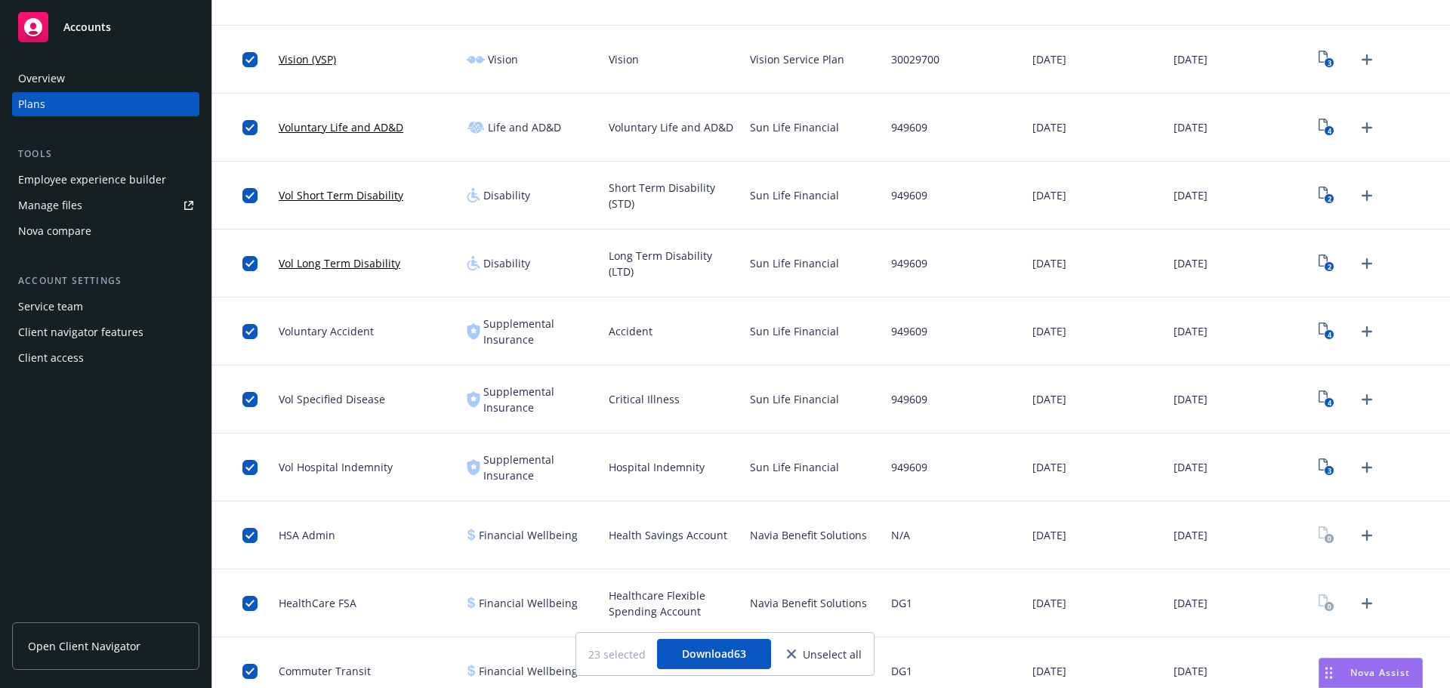
scroll to position [1023, 0]
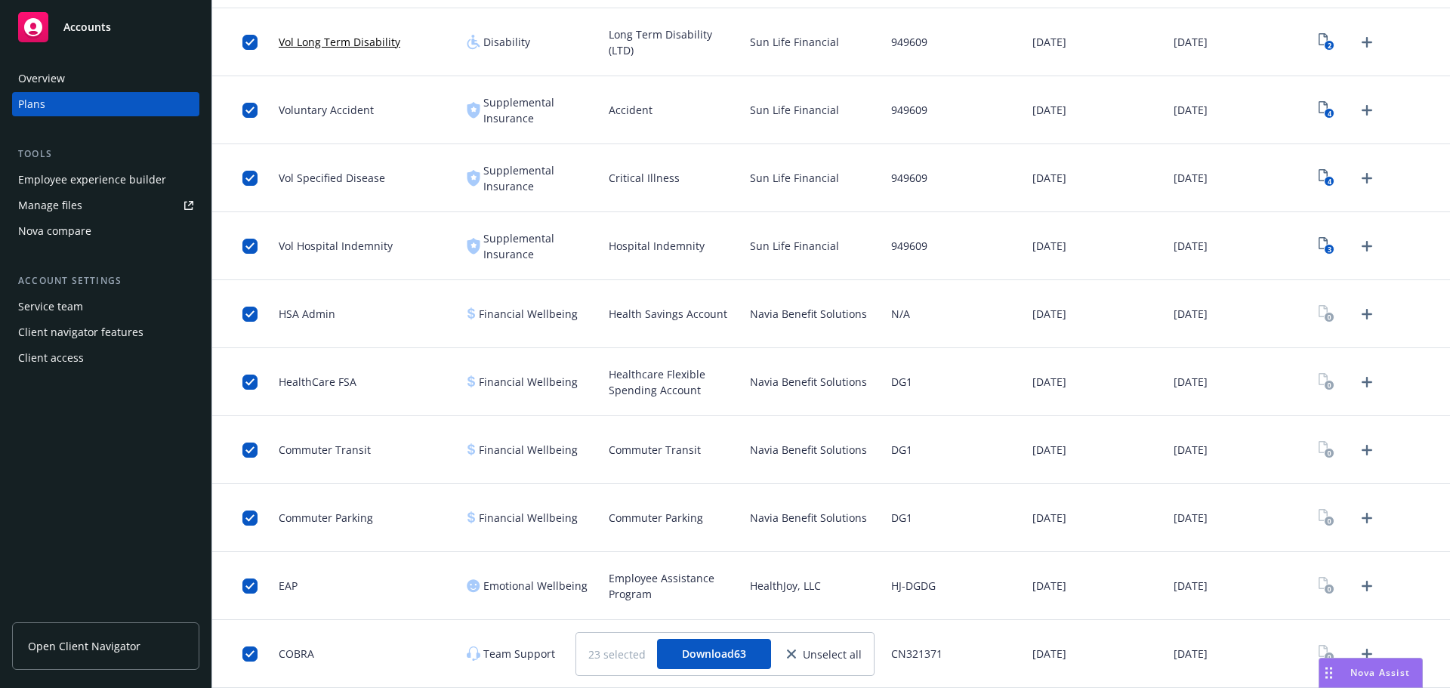
click at [782, 492] on div "Navia Benefit Solutions" at bounding box center [814, 518] width 141 height 68
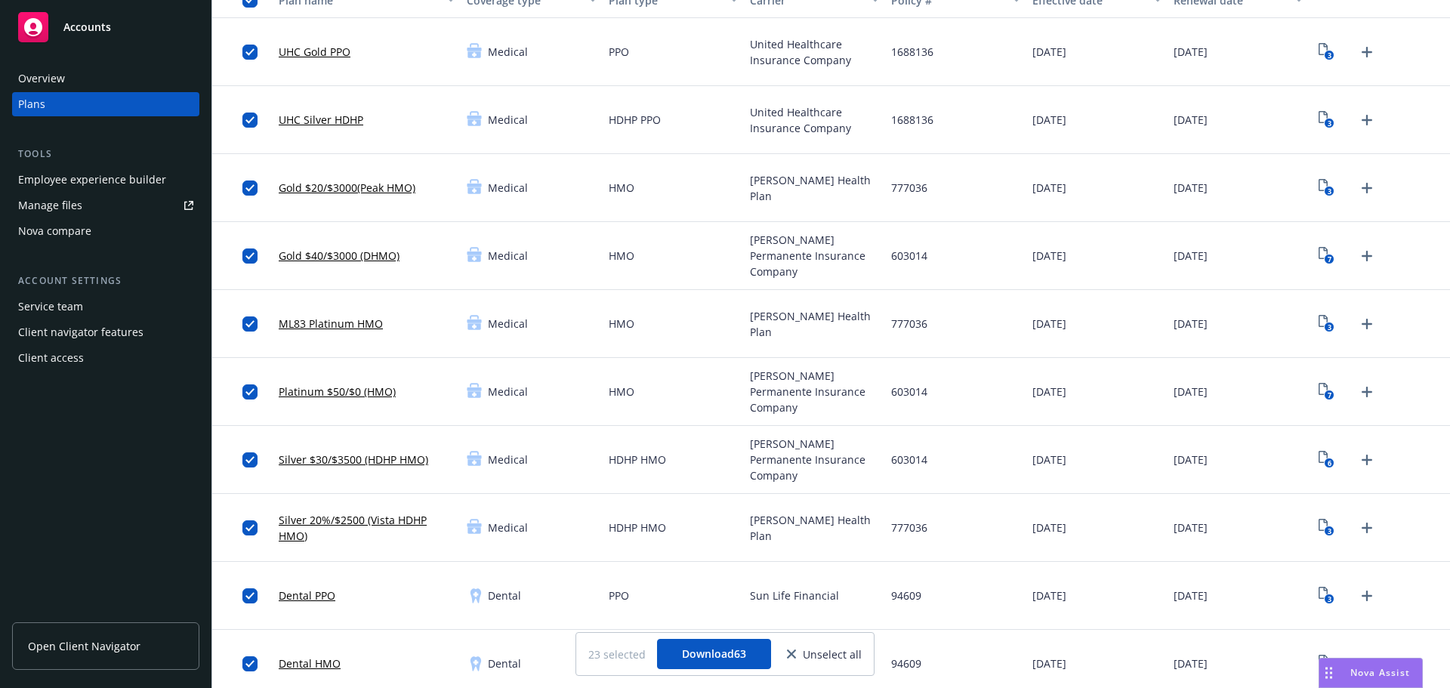
scroll to position [302, 0]
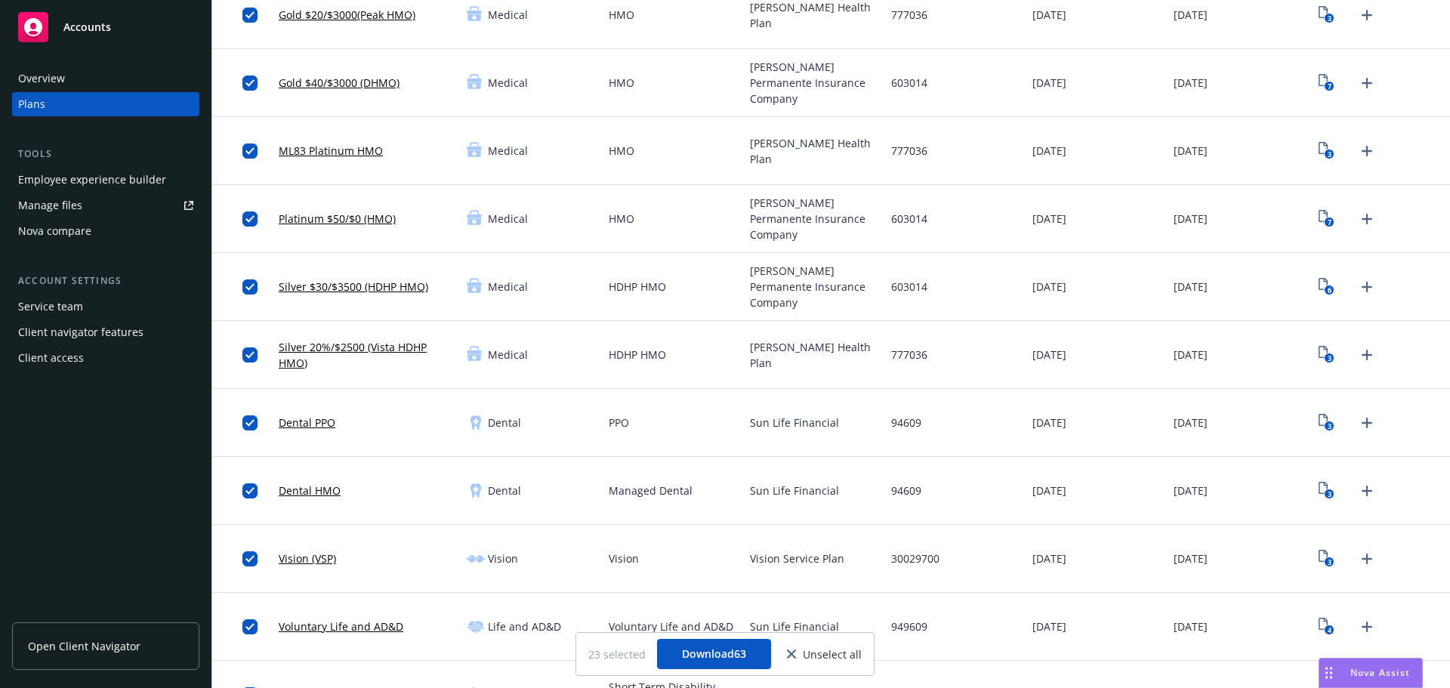
click at [744, 372] on div "[PERSON_NAME] Health Plan" at bounding box center [814, 355] width 141 height 68
drag, startPoint x: 739, startPoint y: 424, endPoint x: 986, endPoint y: 446, distance: 248.8
click at [744, 424] on div "Sun Life Financial" at bounding box center [814, 423] width 141 height 68
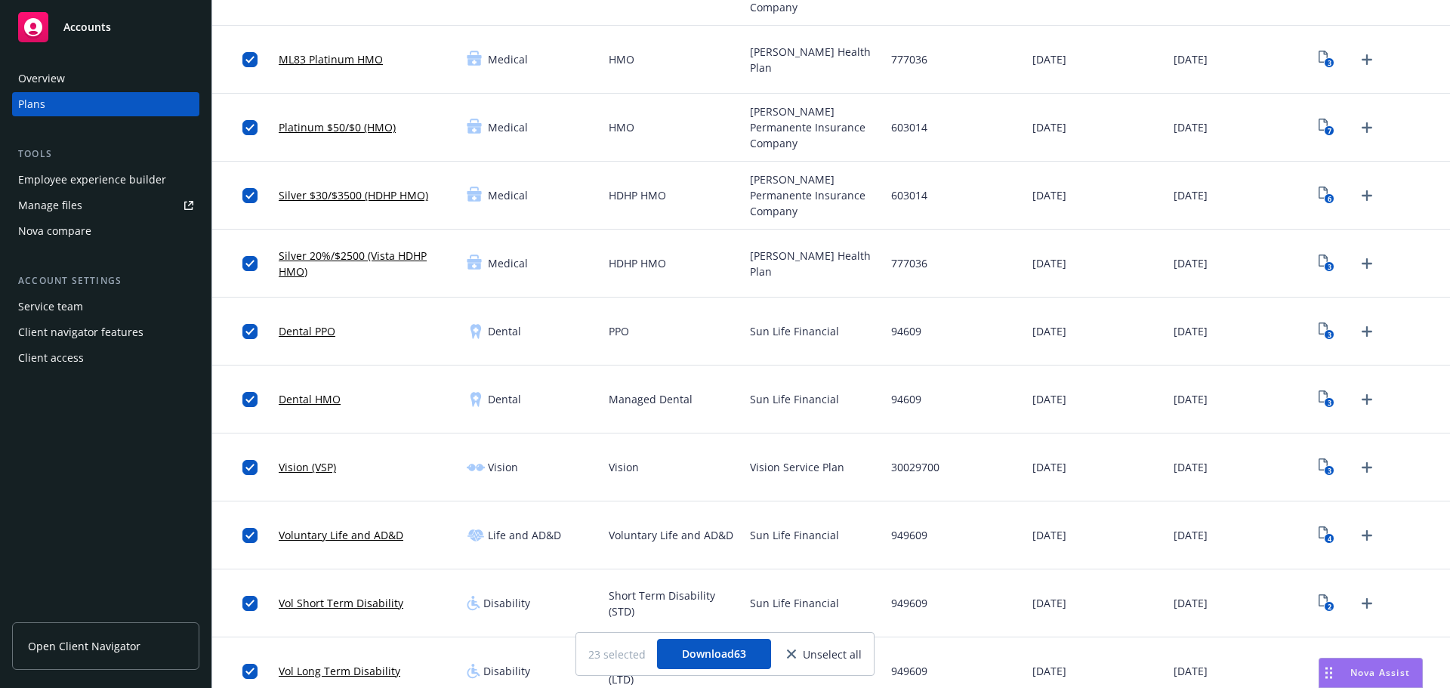
scroll to position [116, 0]
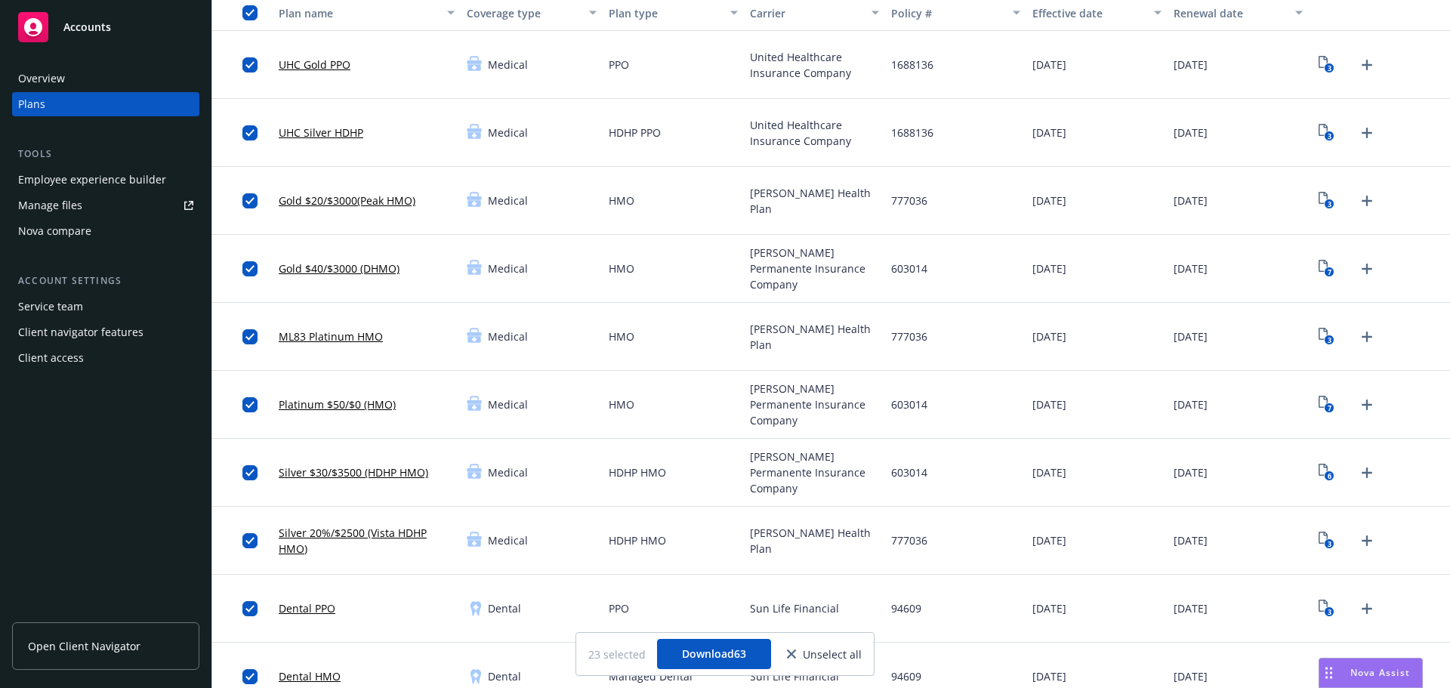
click at [861, 395] on span "[PERSON_NAME] Permanente Insurance Company" at bounding box center [814, 405] width 129 height 48
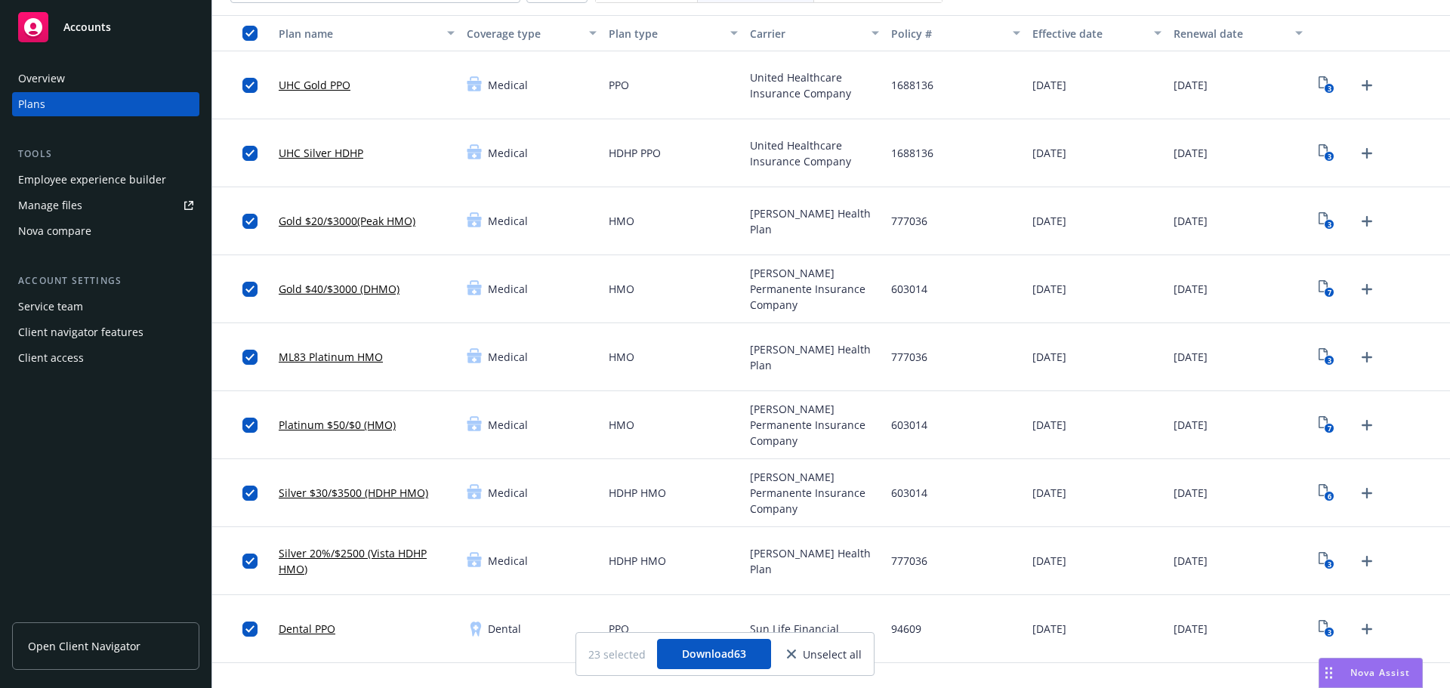
scroll to position [0, 0]
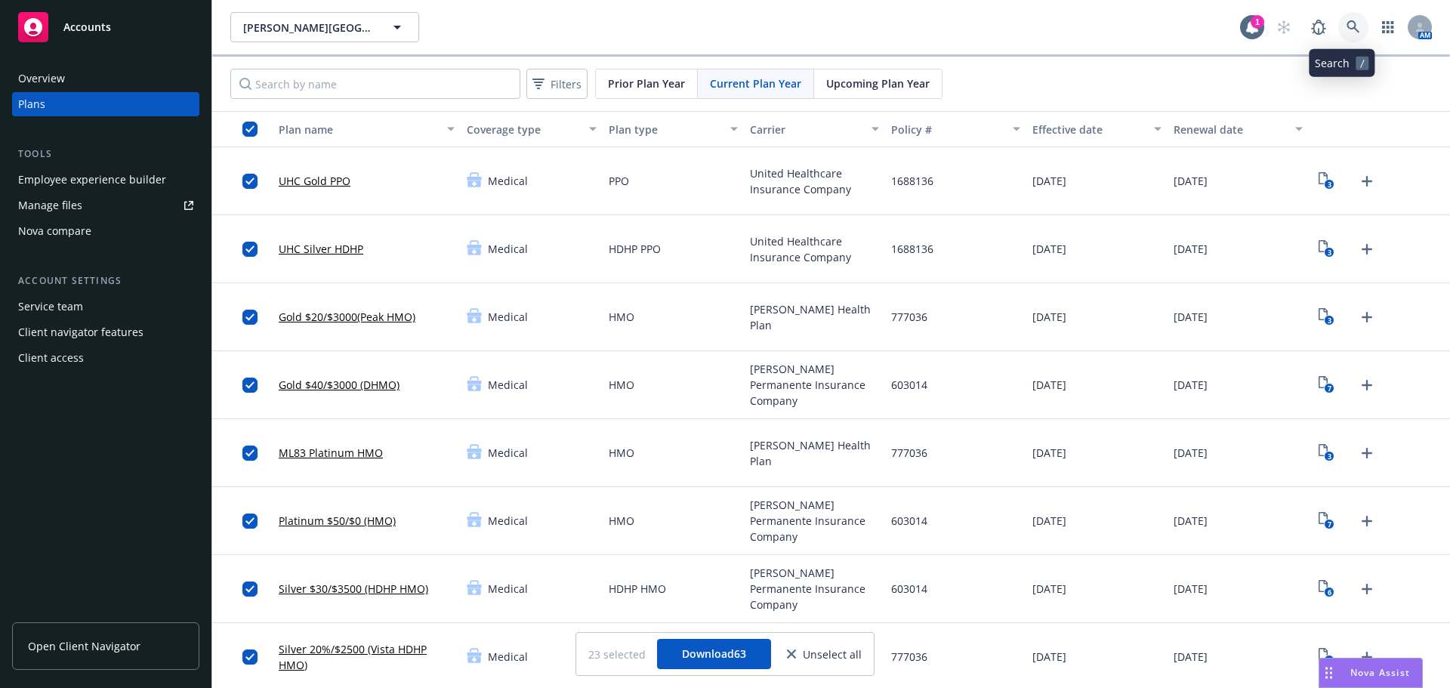
click at [1348, 28] on icon at bounding box center [1354, 27] width 14 height 14
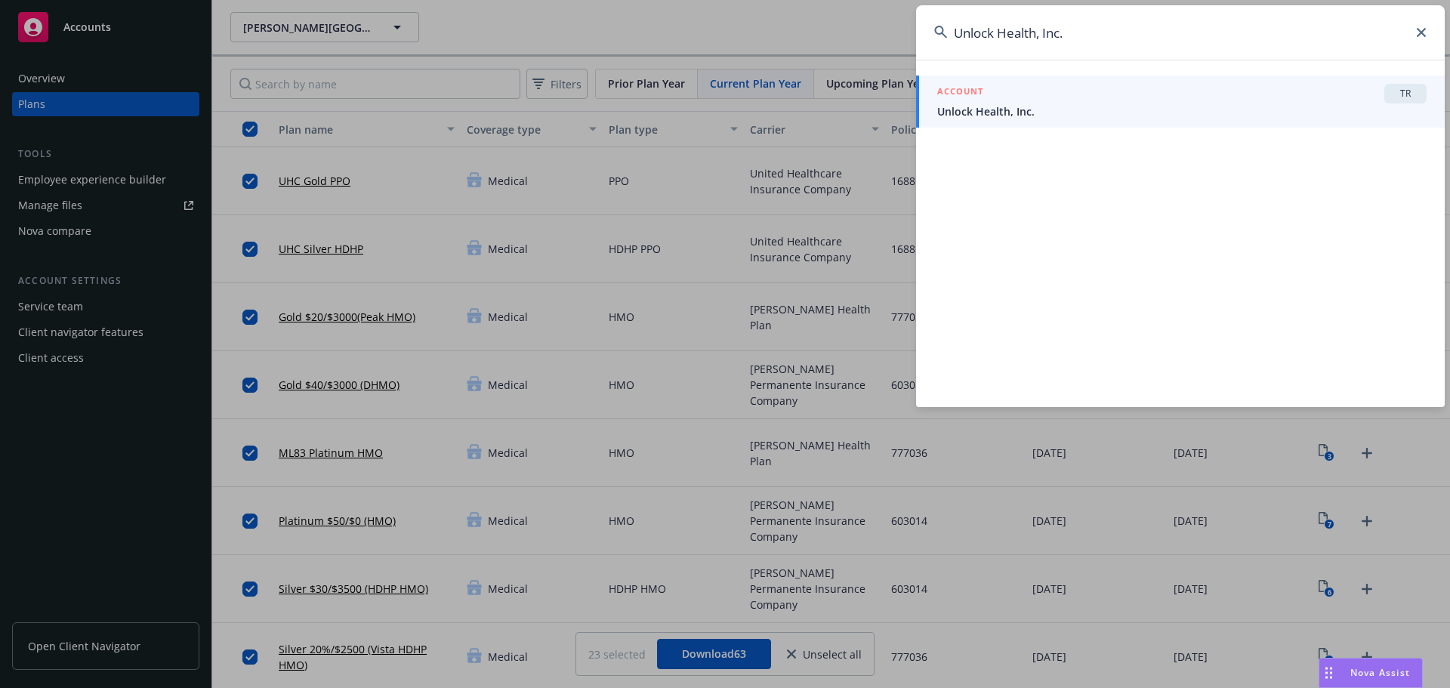
type input "Unlock Health, Inc."
click at [1033, 108] on span "Unlock Health, Inc." at bounding box center [1181, 111] width 489 height 16
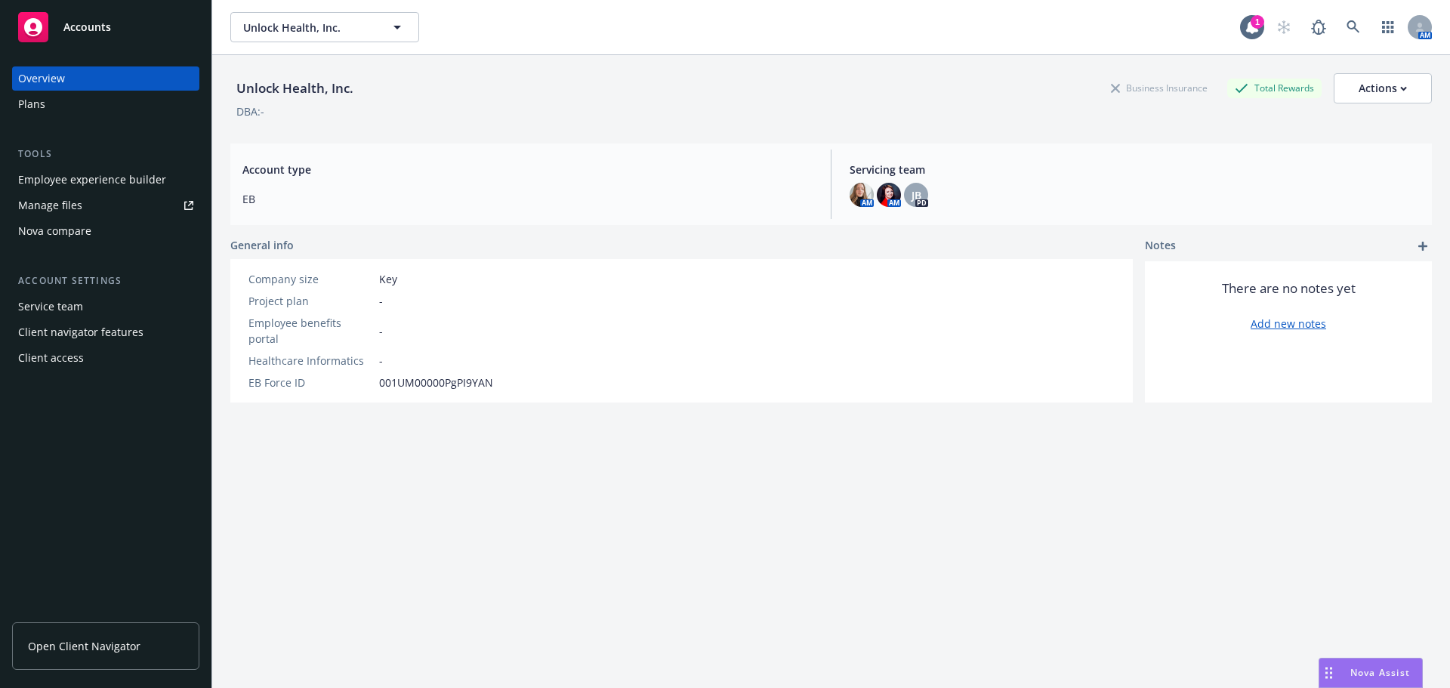
click at [12, 76] on link "Overview" at bounding box center [105, 78] width 187 height 24
click at [29, 91] on div "Overview Plans" at bounding box center [105, 91] width 187 height 50
click at [41, 105] on div "Plans" at bounding box center [31, 104] width 27 height 24
